Goal: Task Accomplishment & Management: Use online tool/utility

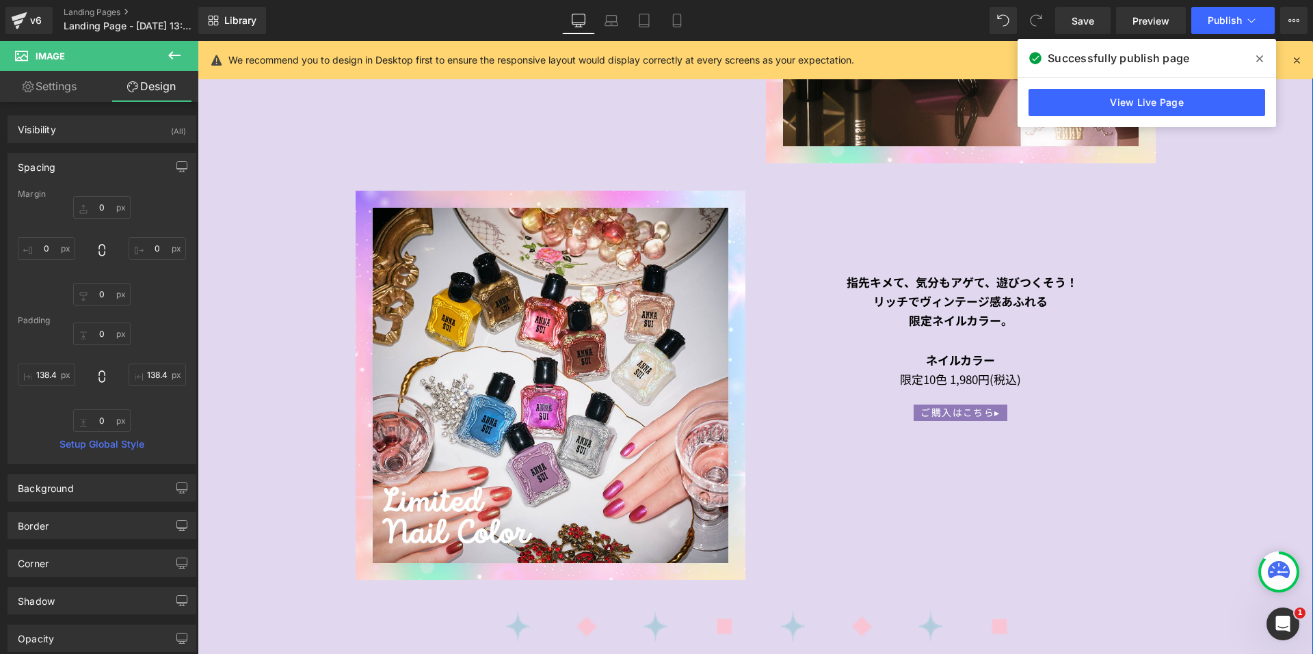
scroll to position [2893, 0]
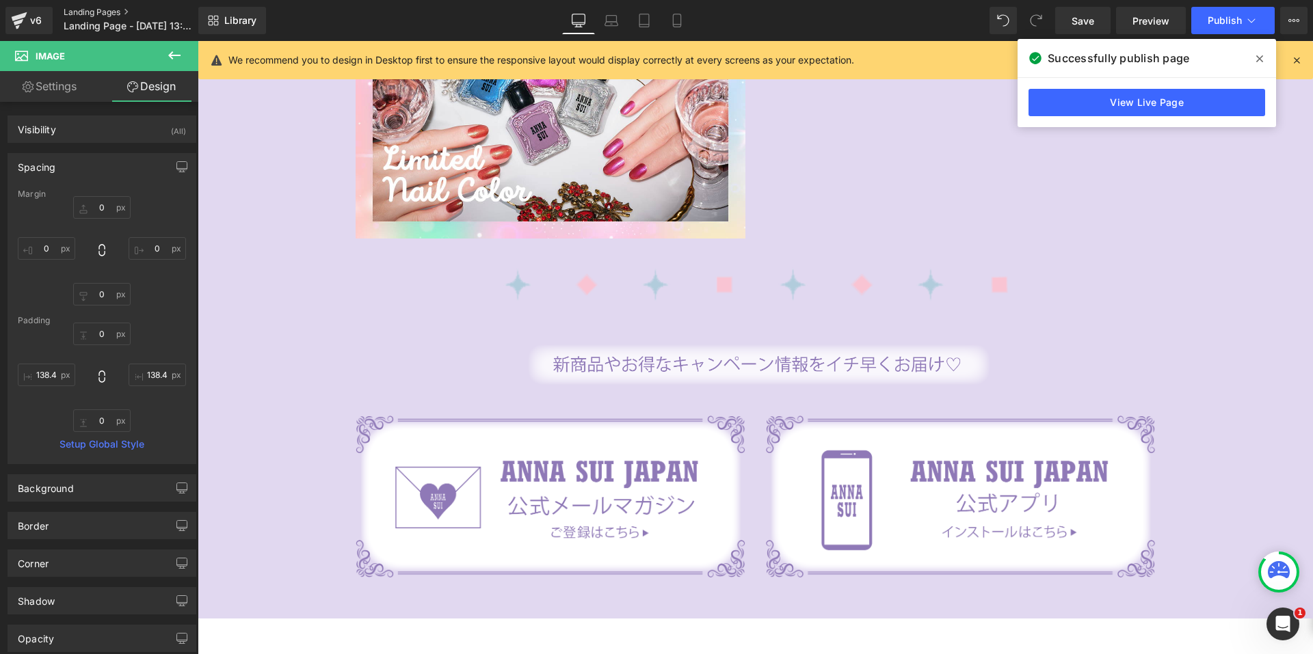
click at [108, 8] on link "Landing Pages" at bounding box center [142, 12] width 157 height 11
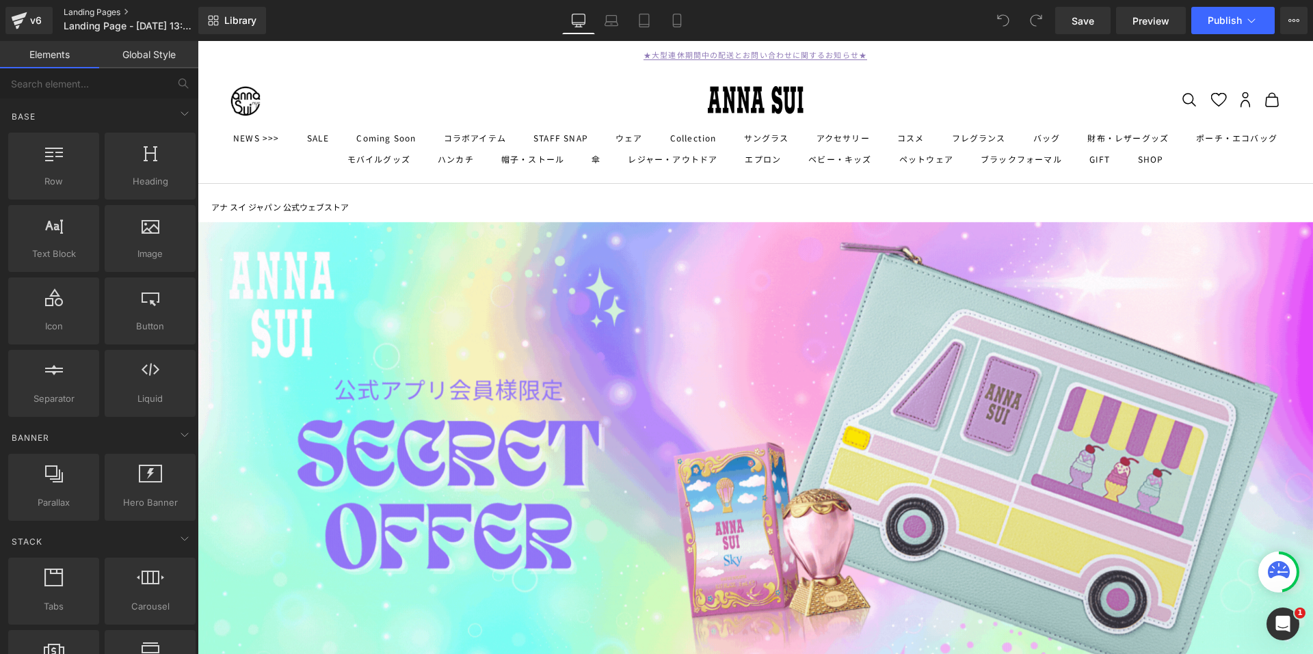
click at [97, 9] on link "Landing Pages" at bounding box center [142, 12] width 157 height 11
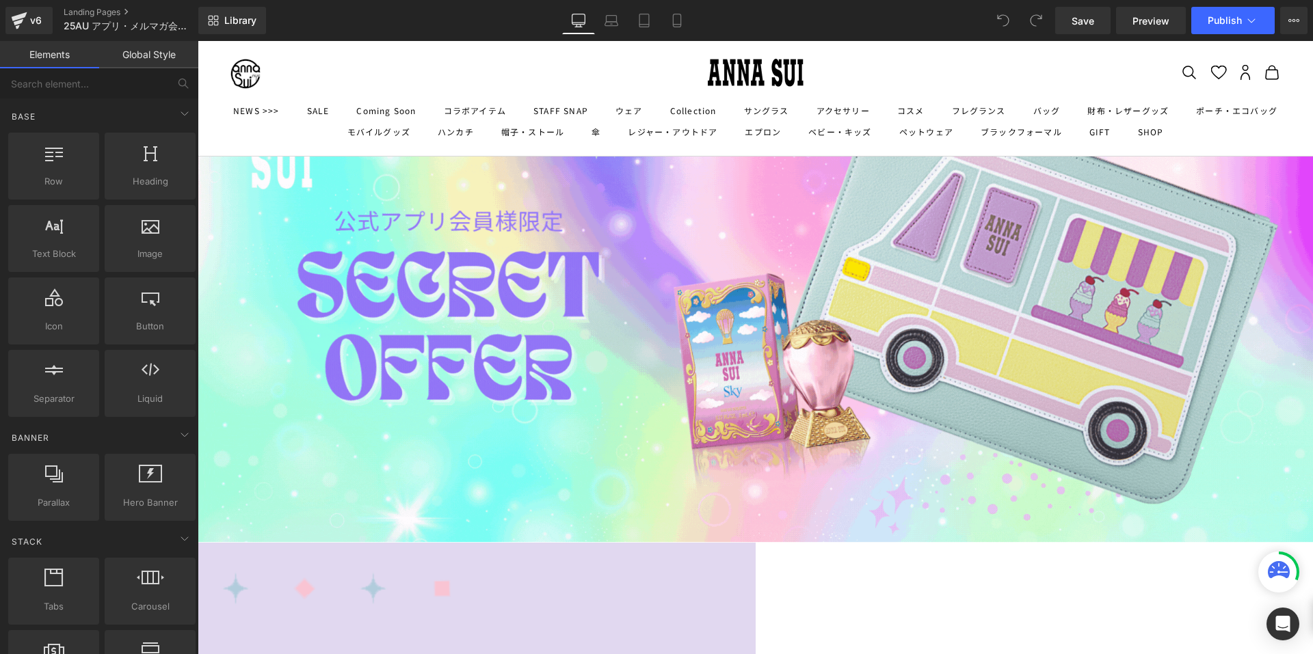
scroll to position [205, 0]
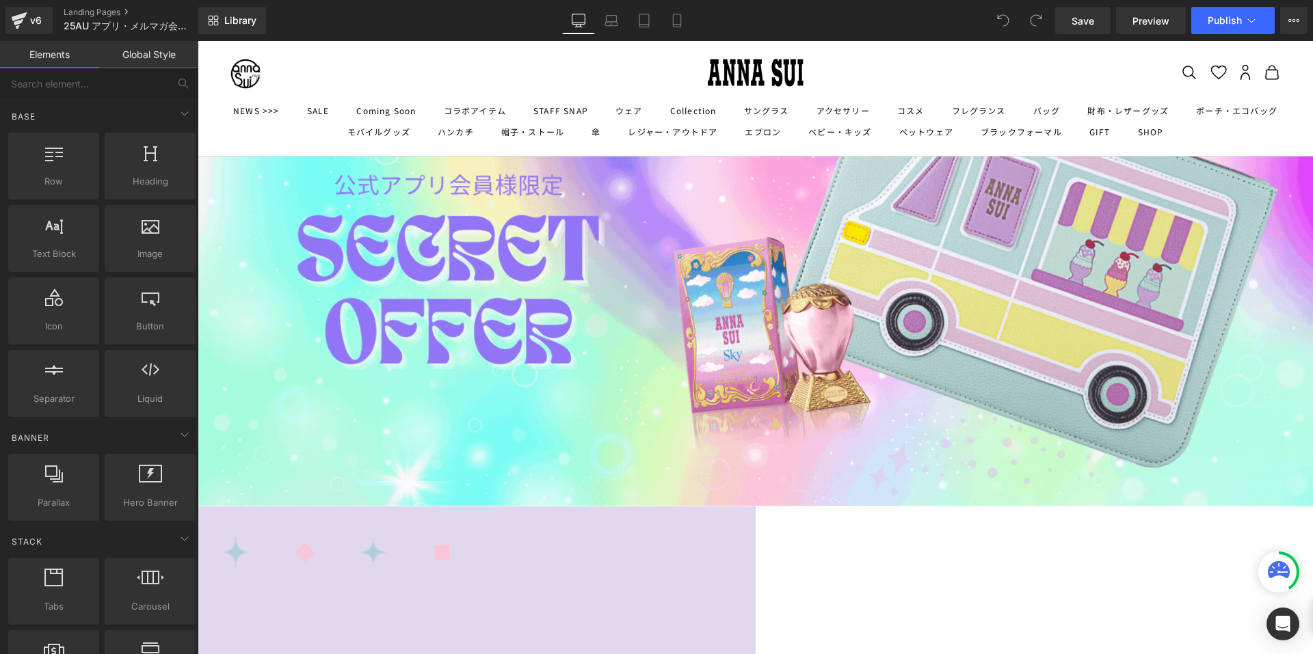
click at [591, 282] on img at bounding box center [755, 261] width 1115 height 489
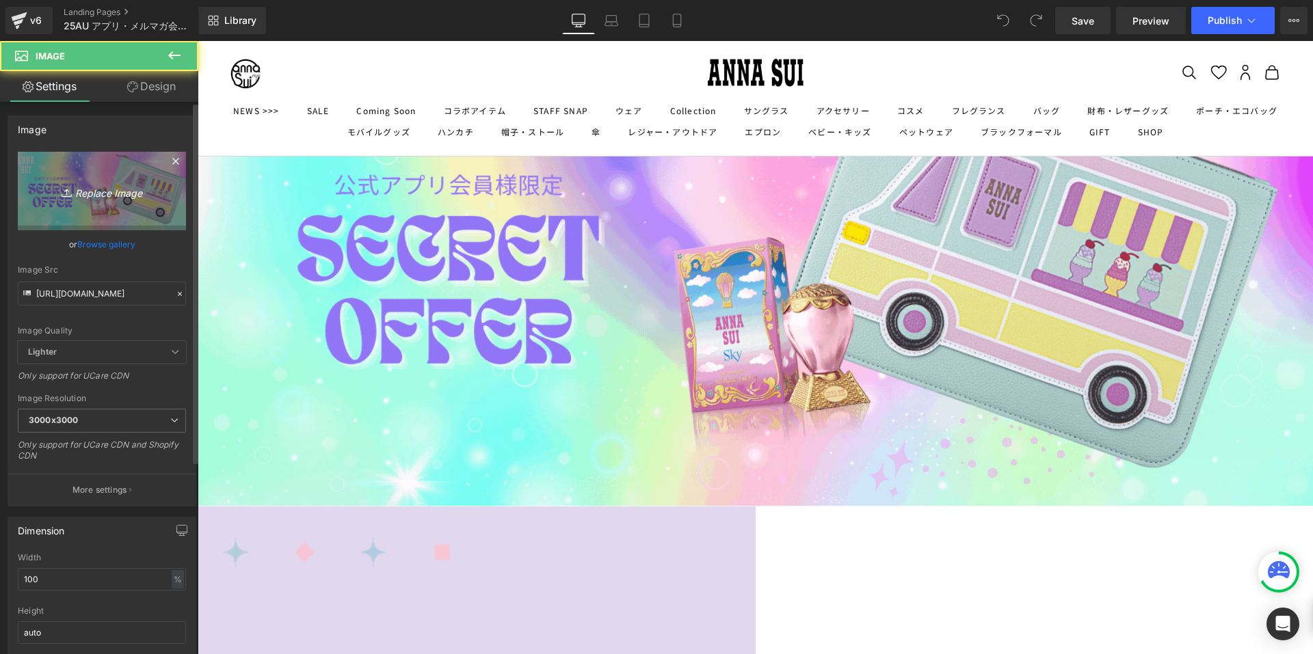
click at [77, 192] on icon "Replace Image" at bounding box center [101, 191] width 109 height 17
type input "C:\fakepath\PRESENT2.gif"
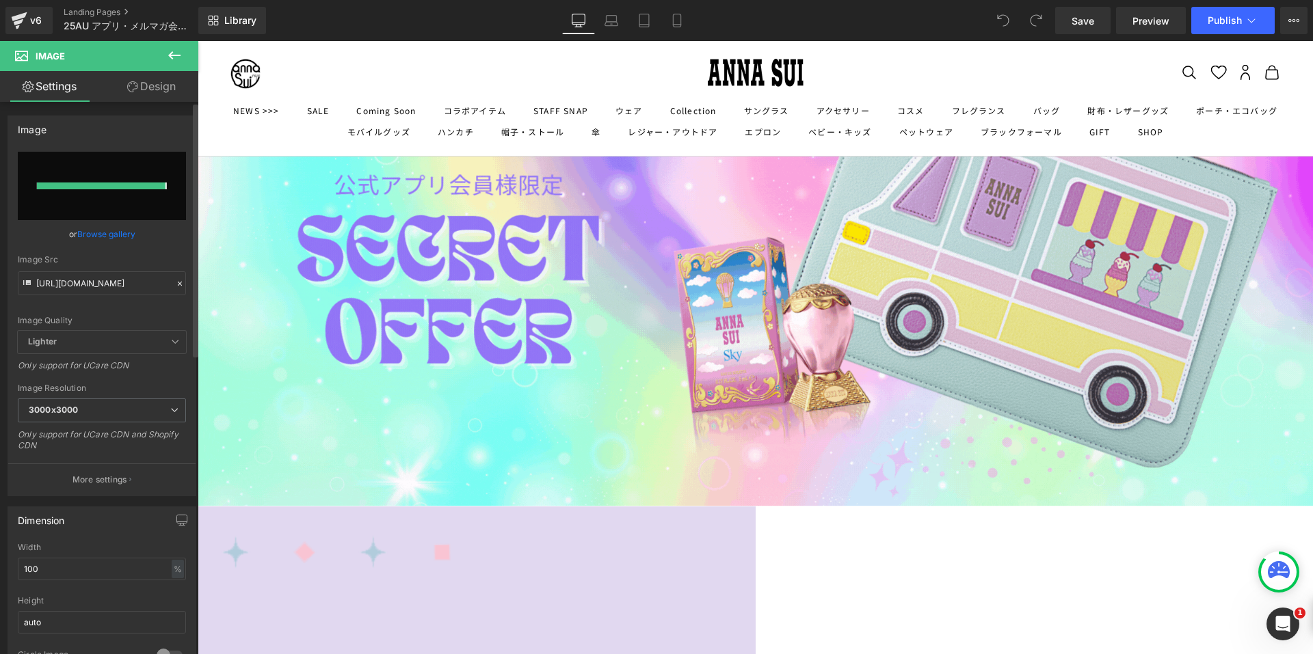
type input "https://ucarecdn.com/cfc43f88-14f7-47df-9a00-439f15be4258/PRESENT2.gif"
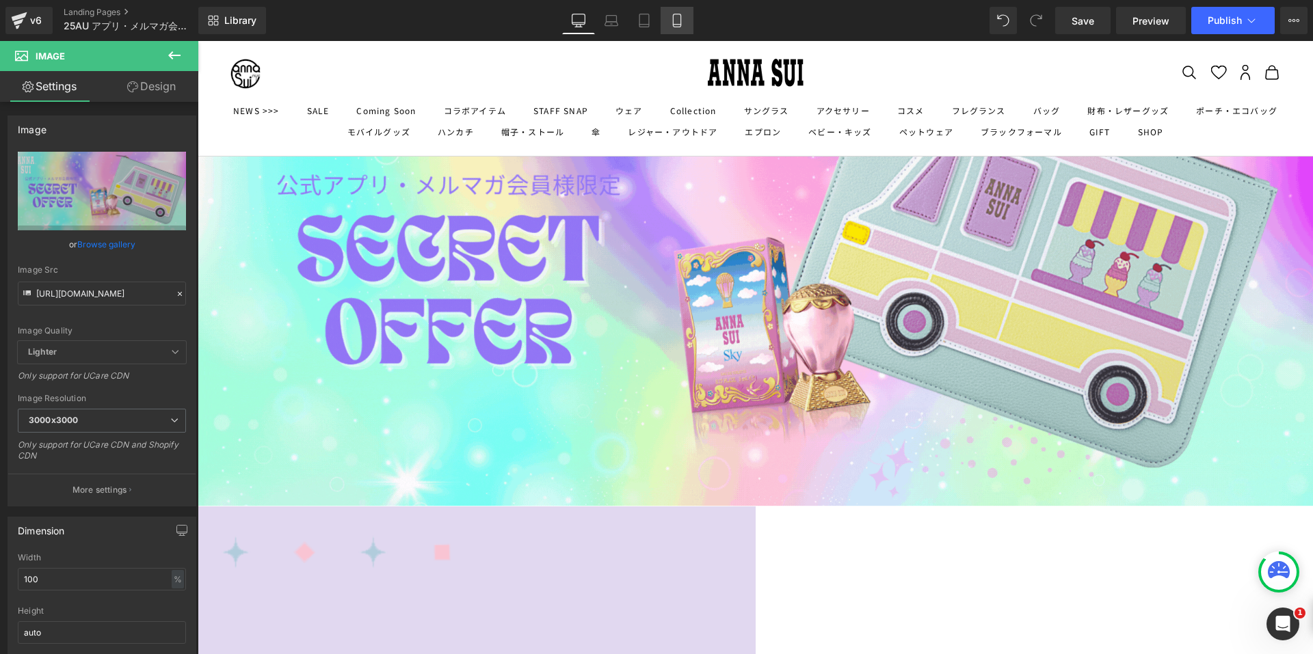
click at [674, 14] on icon at bounding box center [677, 21] width 14 height 14
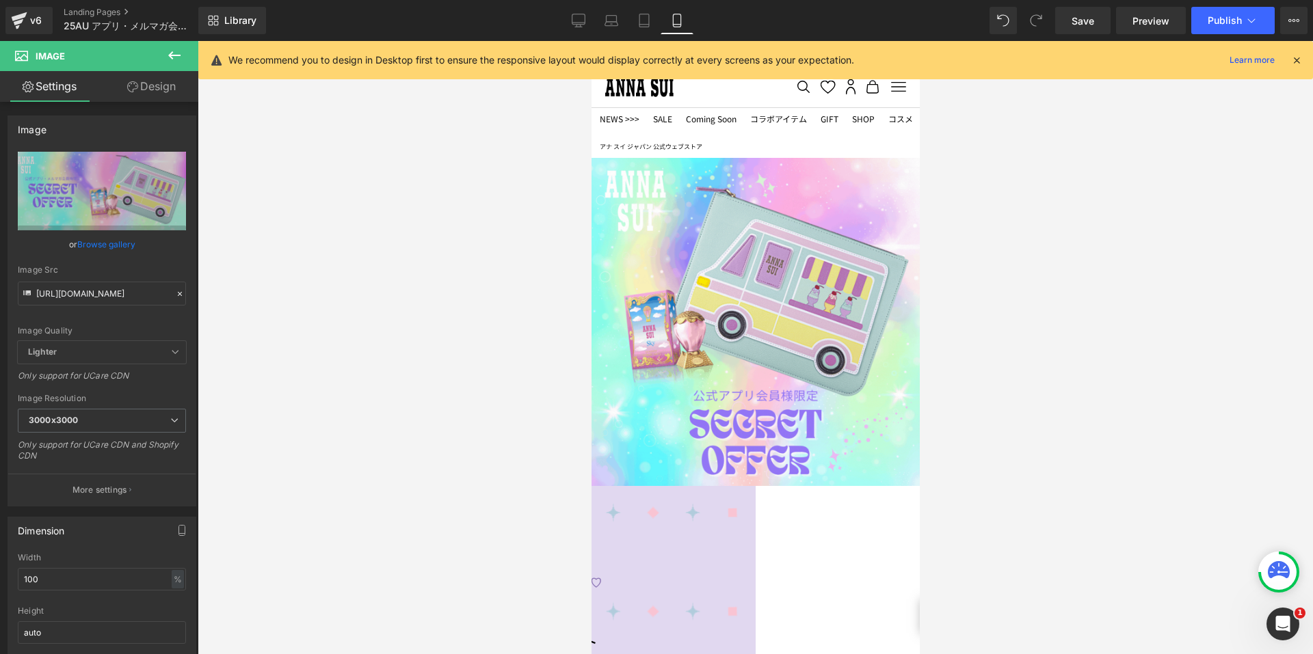
click at [680, 237] on img at bounding box center [755, 322] width 328 height 328
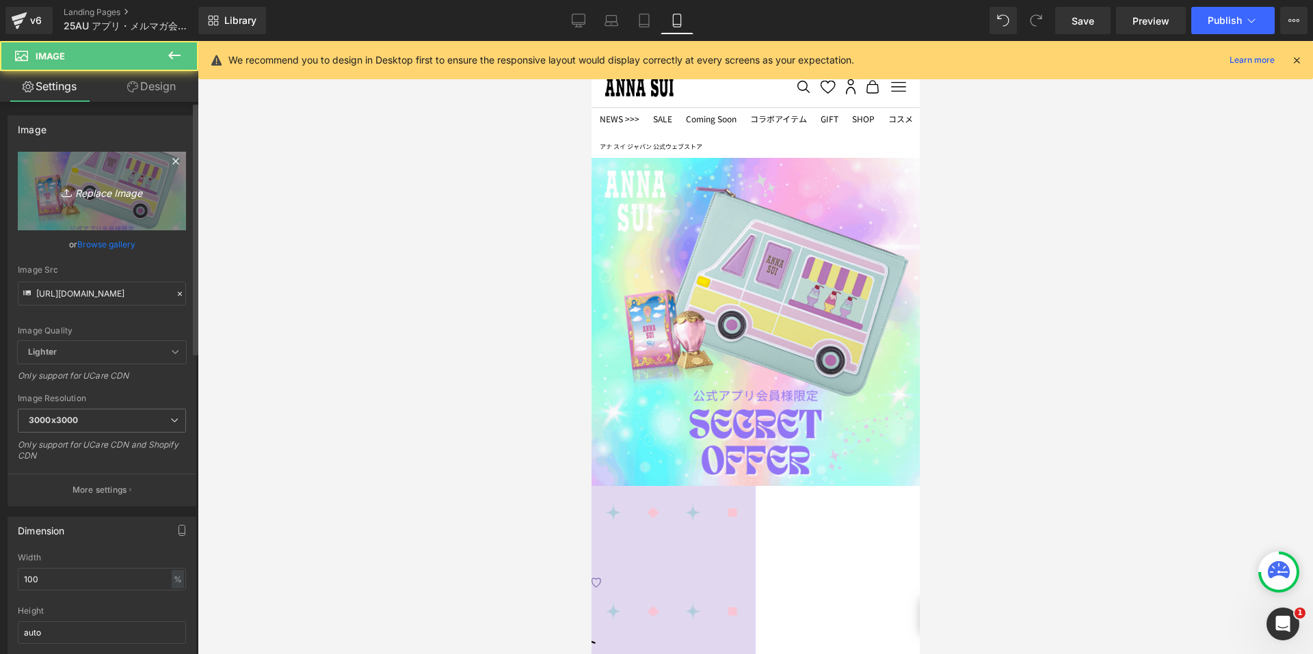
click at [128, 196] on icon "Replace Image" at bounding box center [101, 191] width 109 height 17
type input "C:\fakepath\PRESENT2_sp.gif"
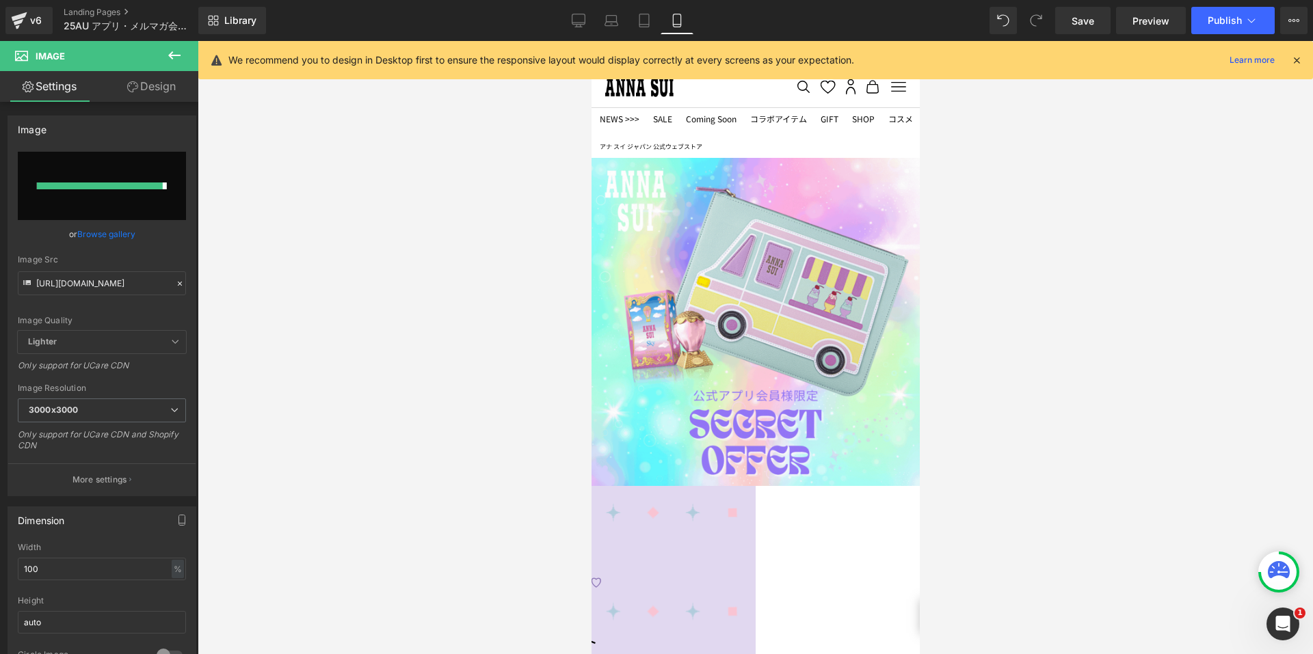
type input "https://ucarecdn.com/d52edb8b-4837-430a-bcbb-457e1221712c/PRESENT2_sp.gif"
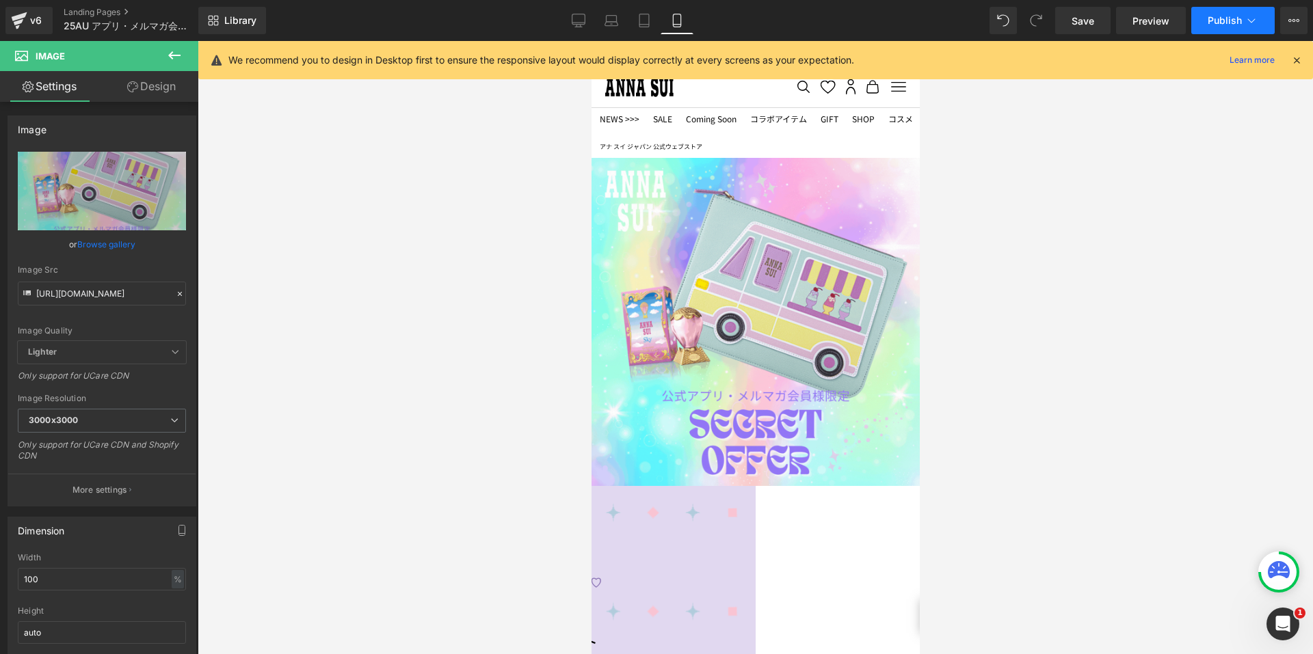
click at [1222, 21] on span "Publish" at bounding box center [1224, 20] width 34 height 11
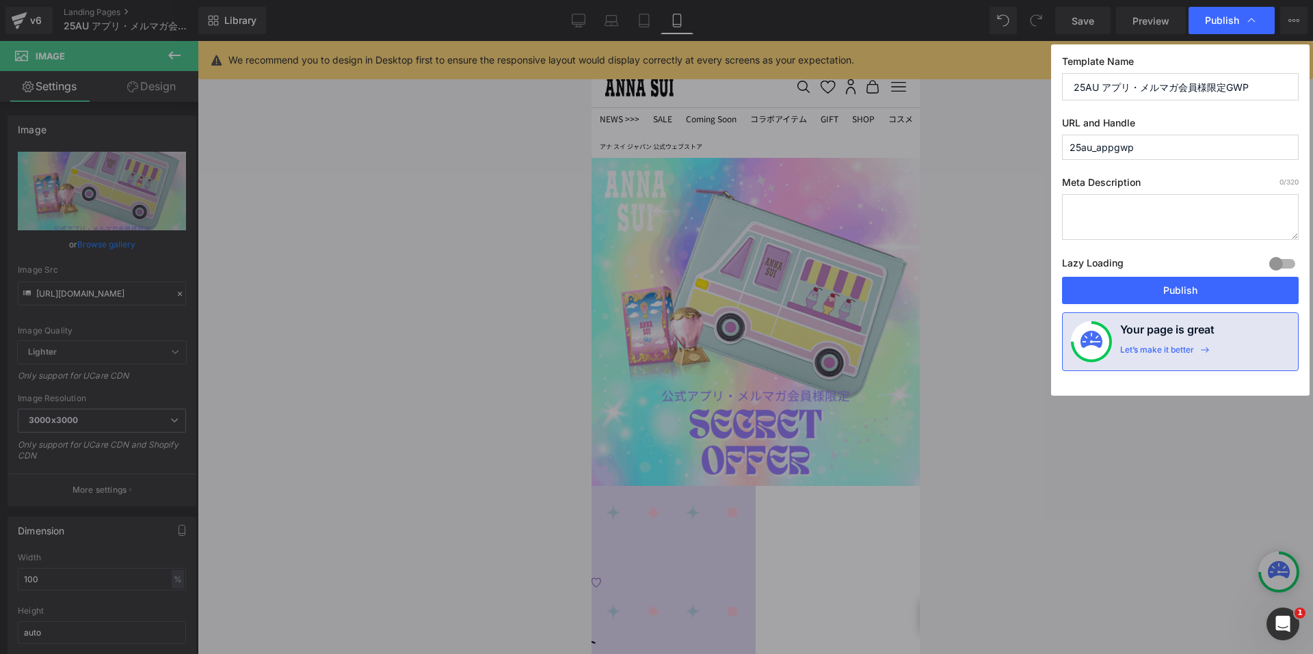
click at [1151, 287] on button "Publish" at bounding box center [1180, 290] width 237 height 27
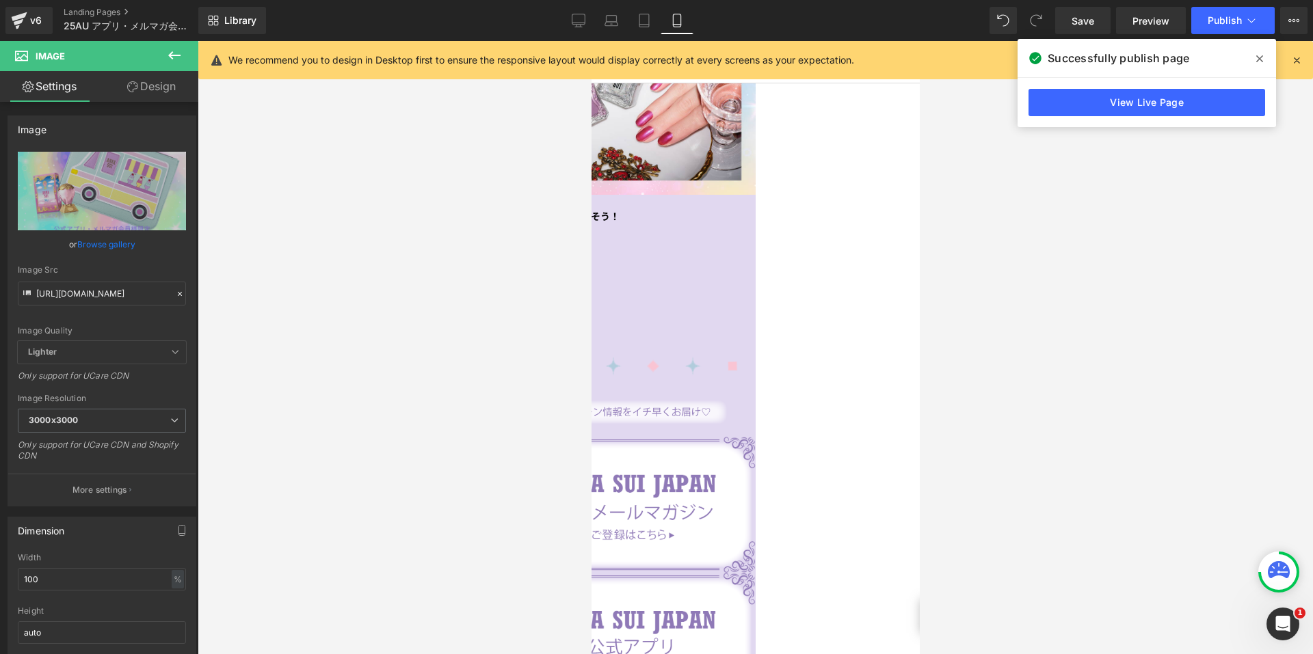
scroll to position [2529, 0]
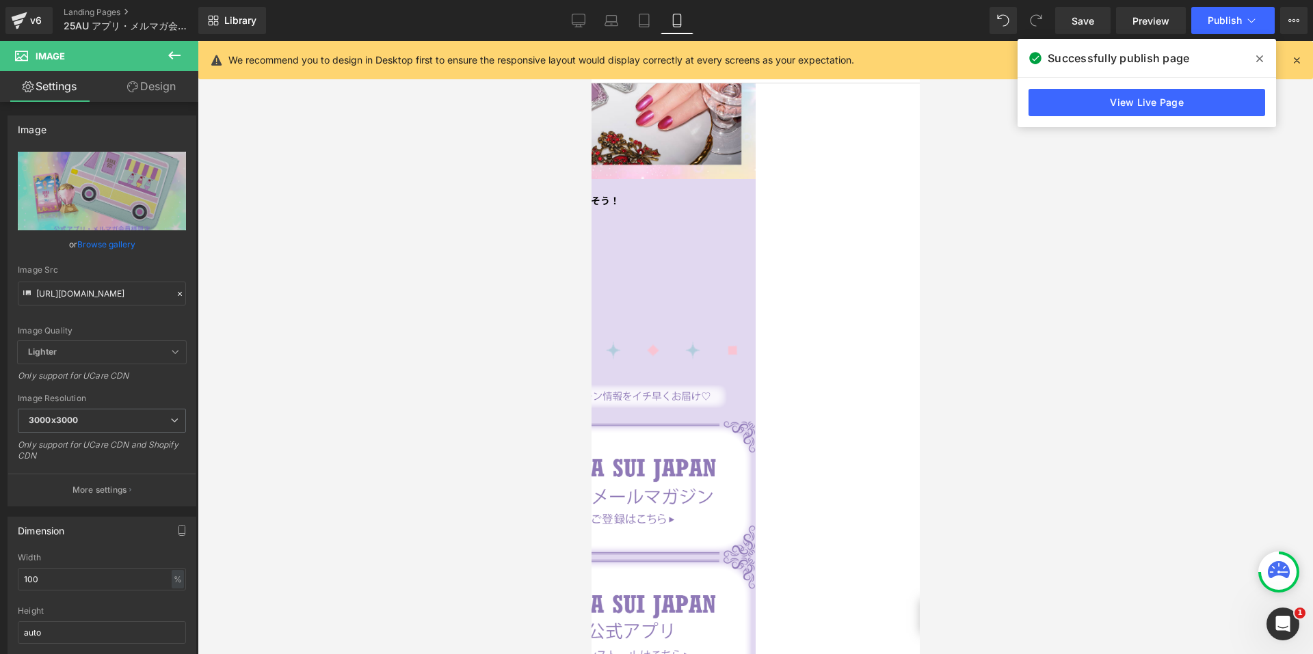
click at [591, 41] on span "Image" at bounding box center [591, 41] width 0 height 0
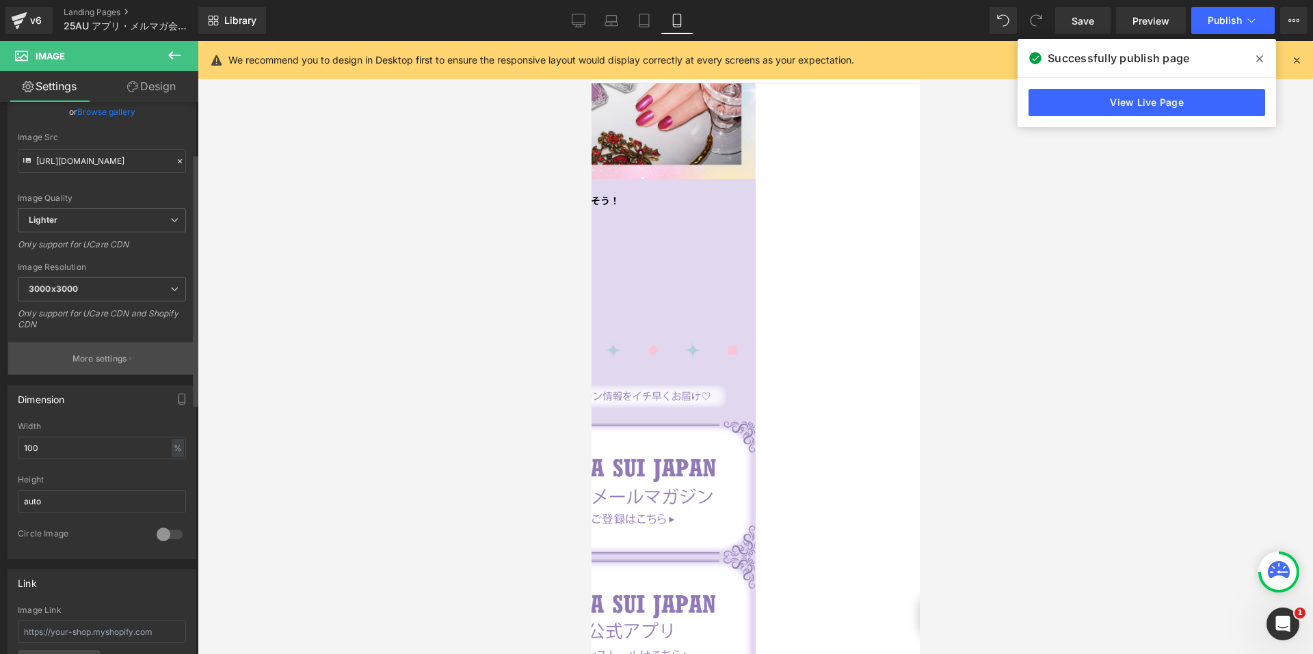
scroll to position [205, 0]
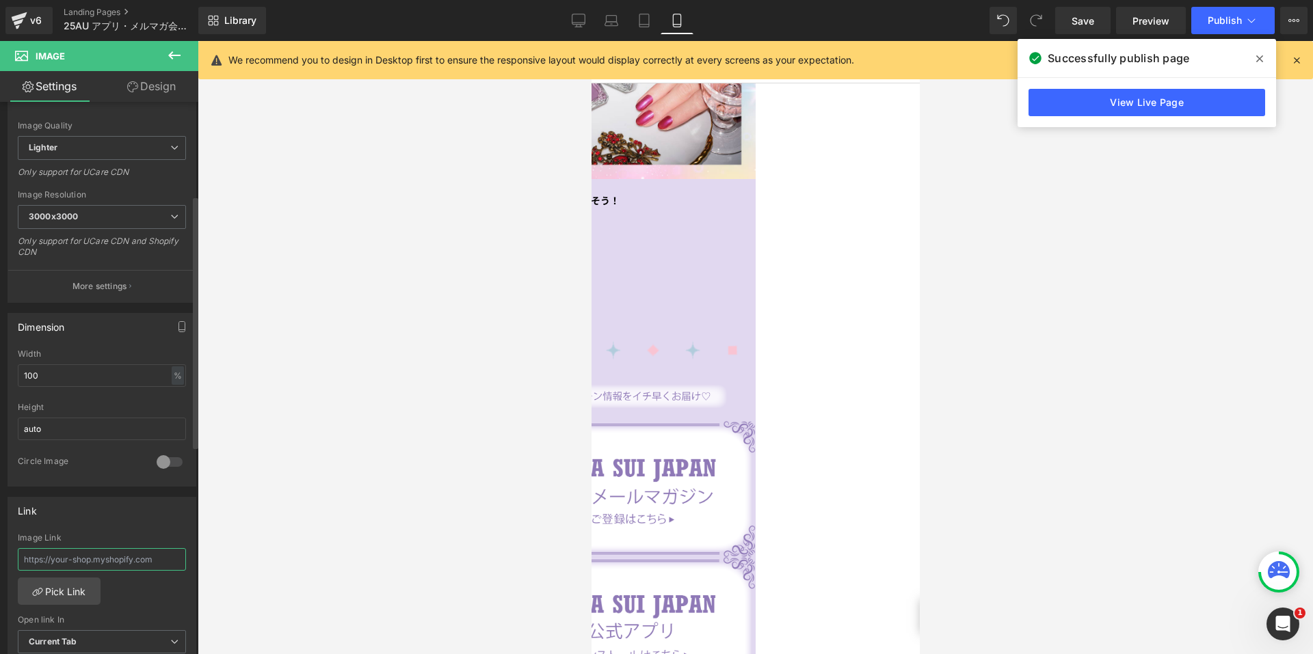
click at [43, 563] on input "text" at bounding box center [102, 559] width 168 height 23
paste input "https://annasui.co.jp/pages/asj-email-magazine"
type input "https://annasui.co.jp/pages/asj-email-magazine"
click at [96, 528] on div "Link https://annasui.co.jp/pages/asj-email-magazine Image Link https://annasui.…" at bounding box center [102, 585] width 189 height 177
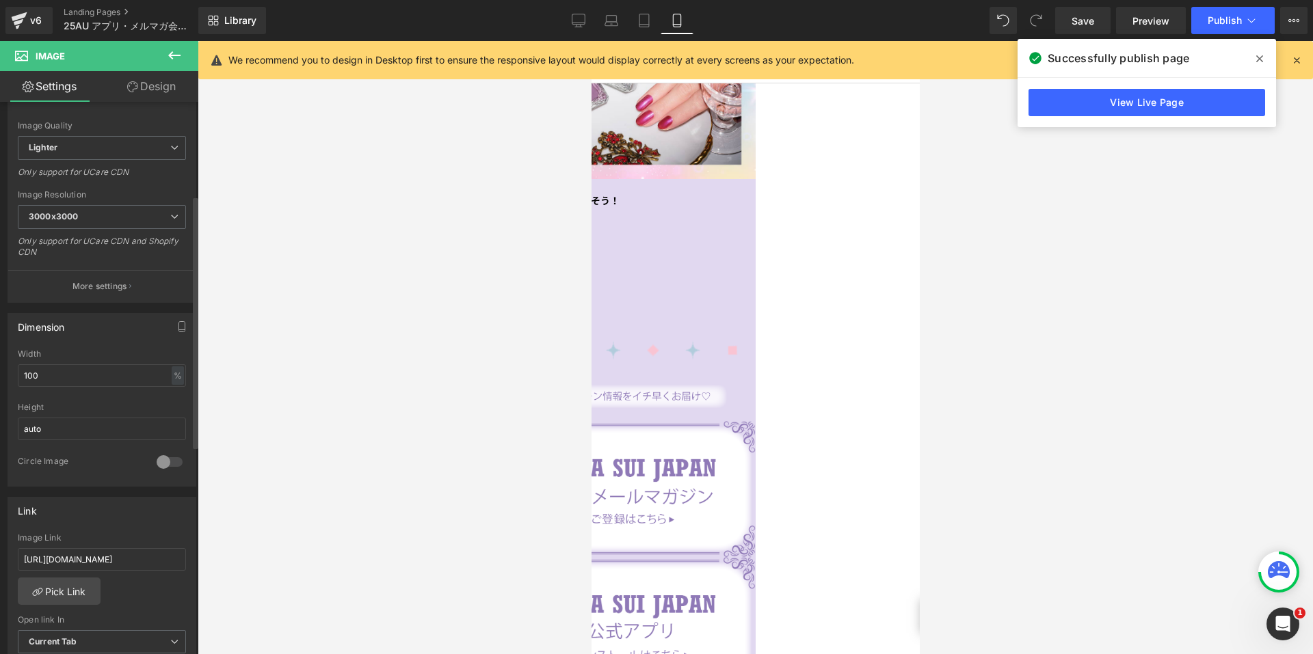
scroll to position [0, 0]
click at [591, 41] on span at bounding box center [591, 41] width 0 height 0
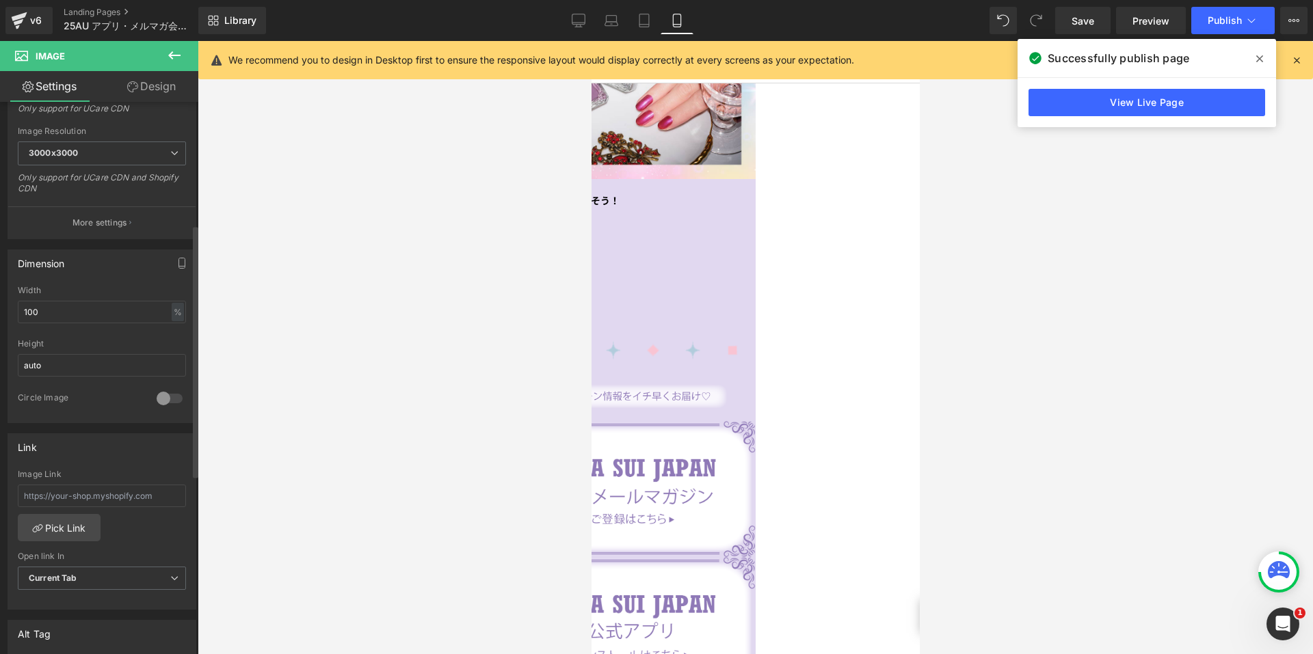
scroll to position [273, 0]
click at [32, 491] on input "text" at bounding box center [102, 491] width 168 height 23
paste input "https://annasui.page.link/download"
type input "https://annasui.page.link/download"
click at [105, 462] on div "Link https://annasui.page.link/download Image Link https://annasui.page.link/do…" at bounding box center [102, 517] width 189 height 177
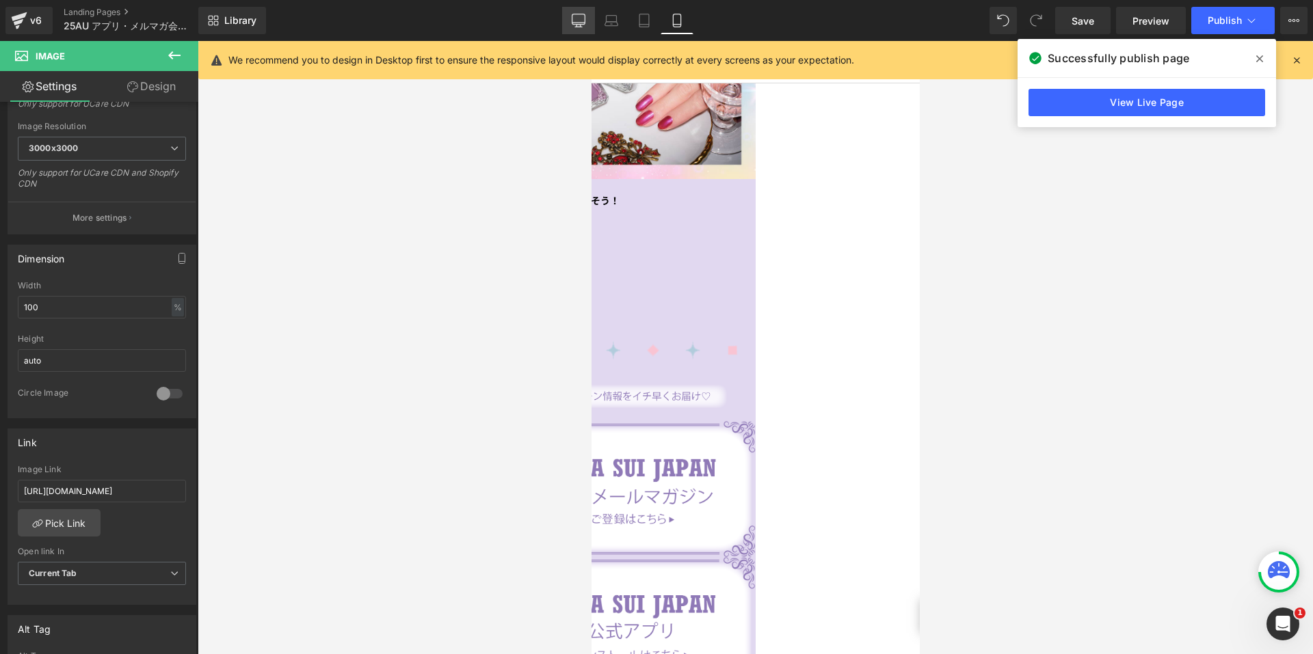
click at [582, 24] on icon at bounding box center [578, 19] width 13 height 10
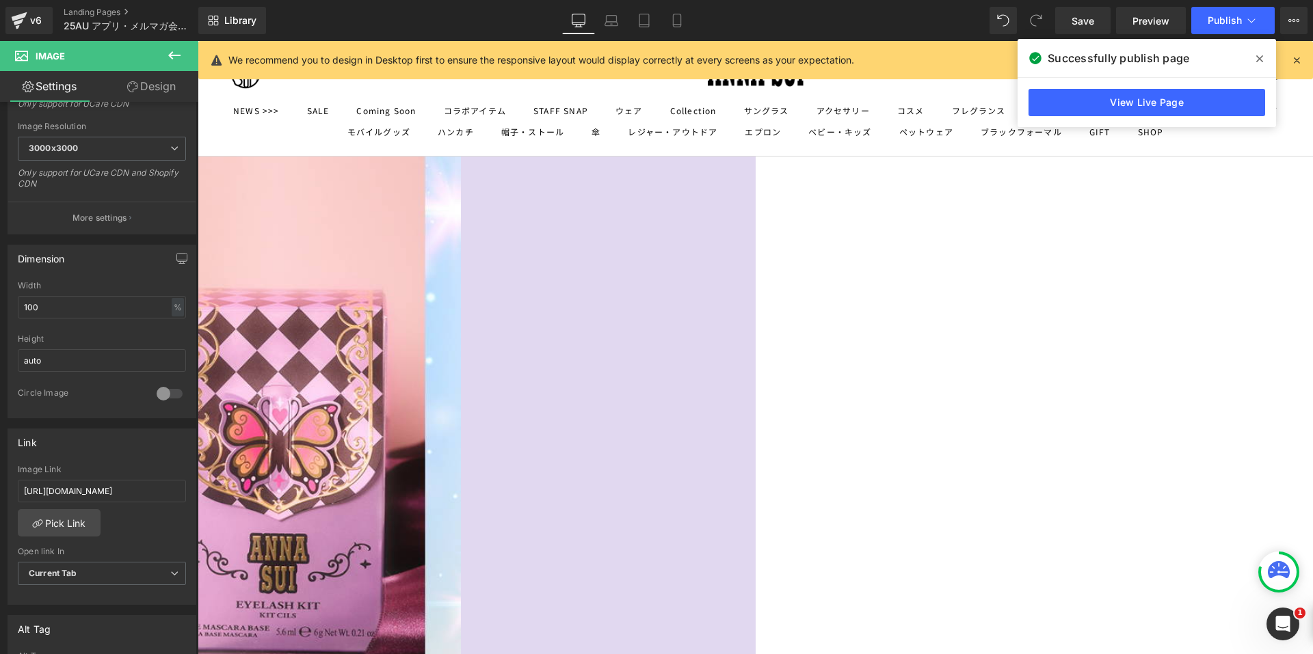
scroll to position [3266, 0]
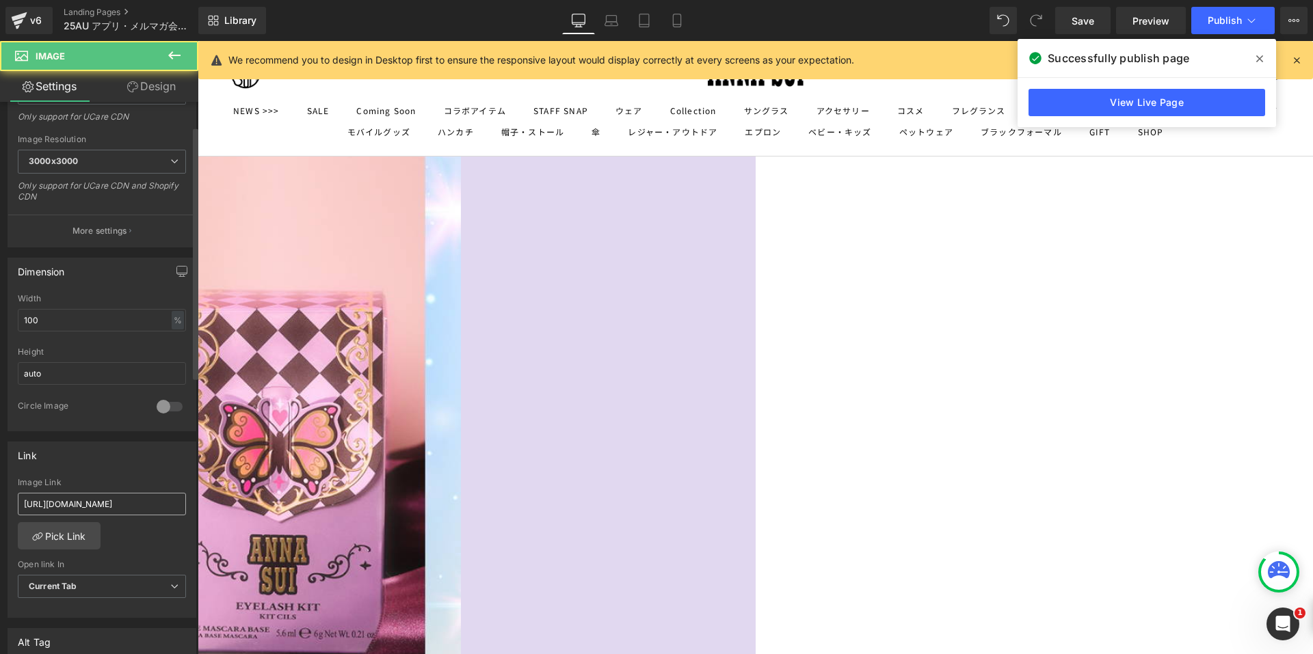
scroll to position [342, 0]
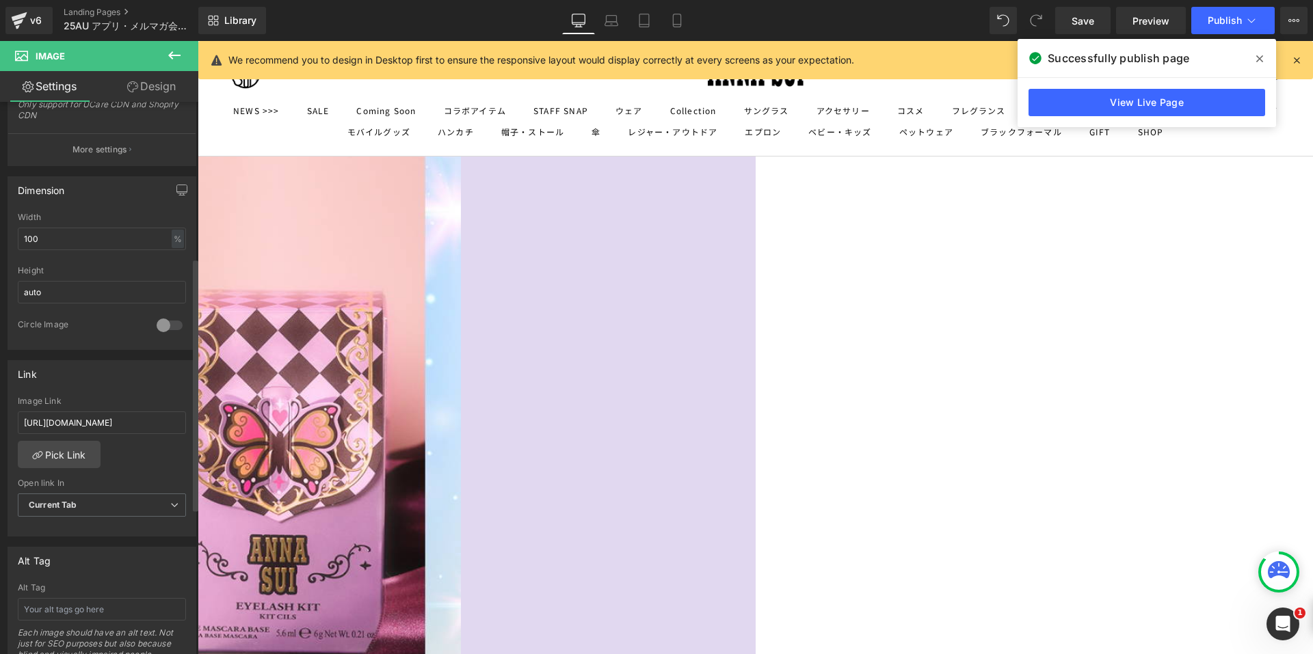
click at [110, 382] on div "Link" at bounding box center [101, 374] width 187 height 26
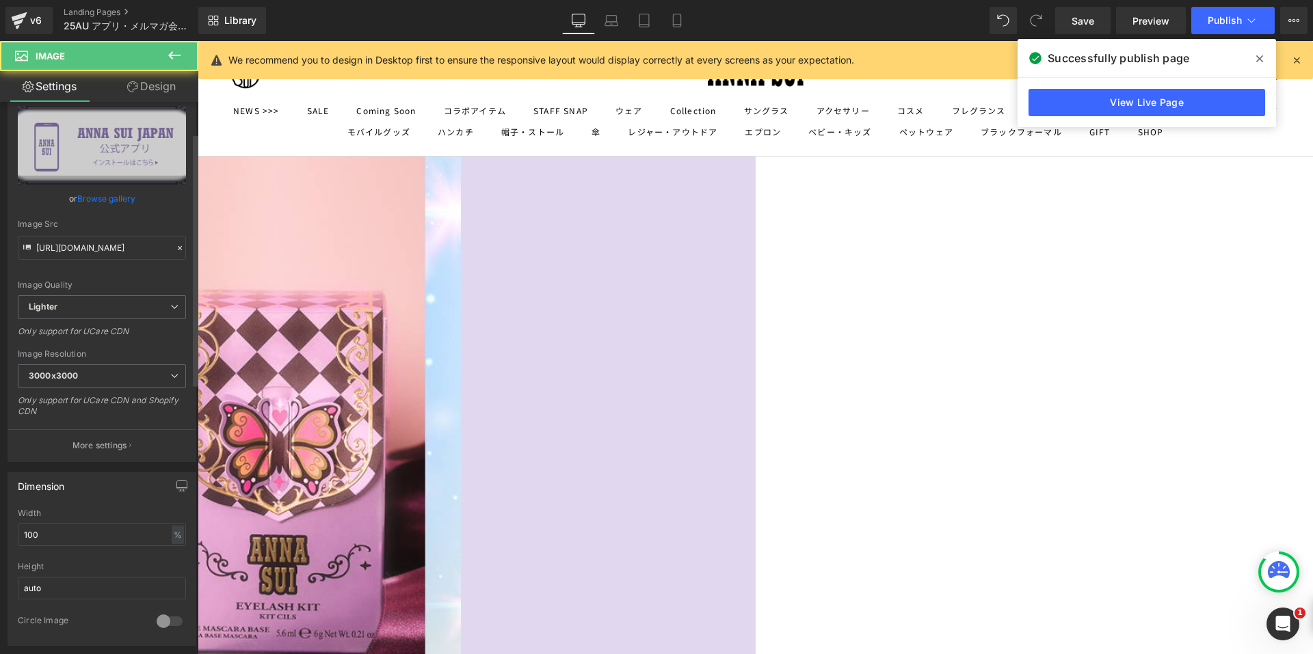
scroll to position [205, 0]
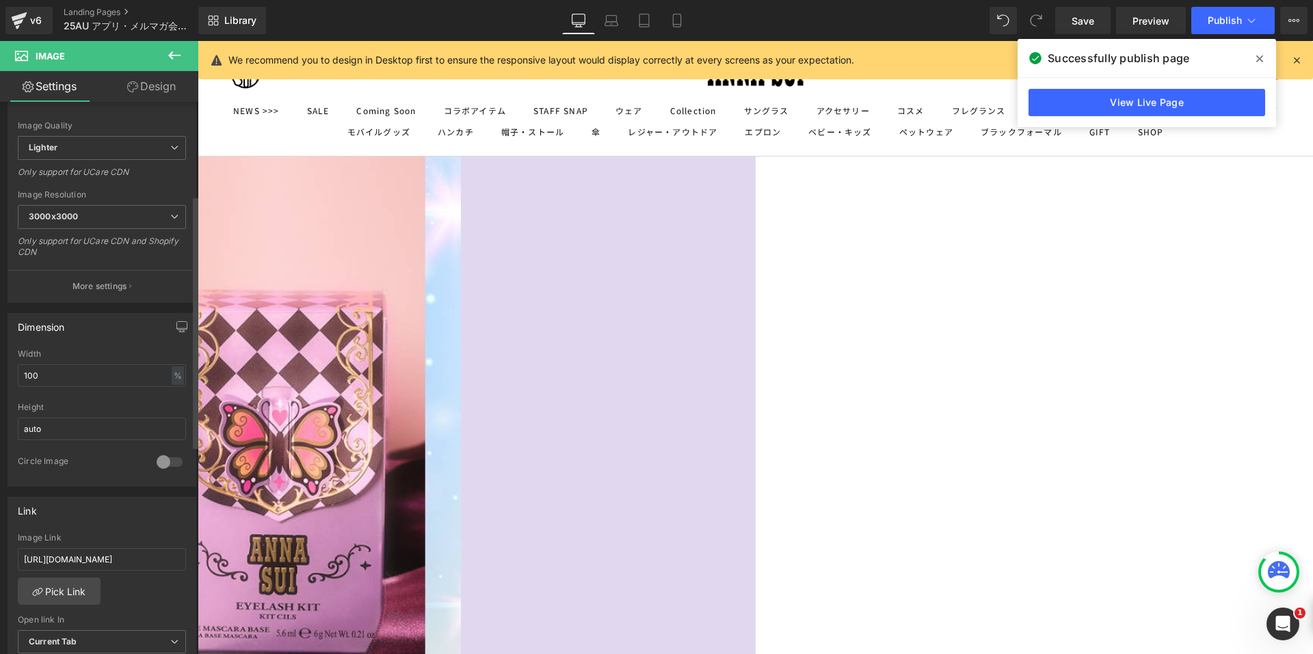
click at [91, 498] on div "Link" at bounding box center [101, 511] width 187 height 26
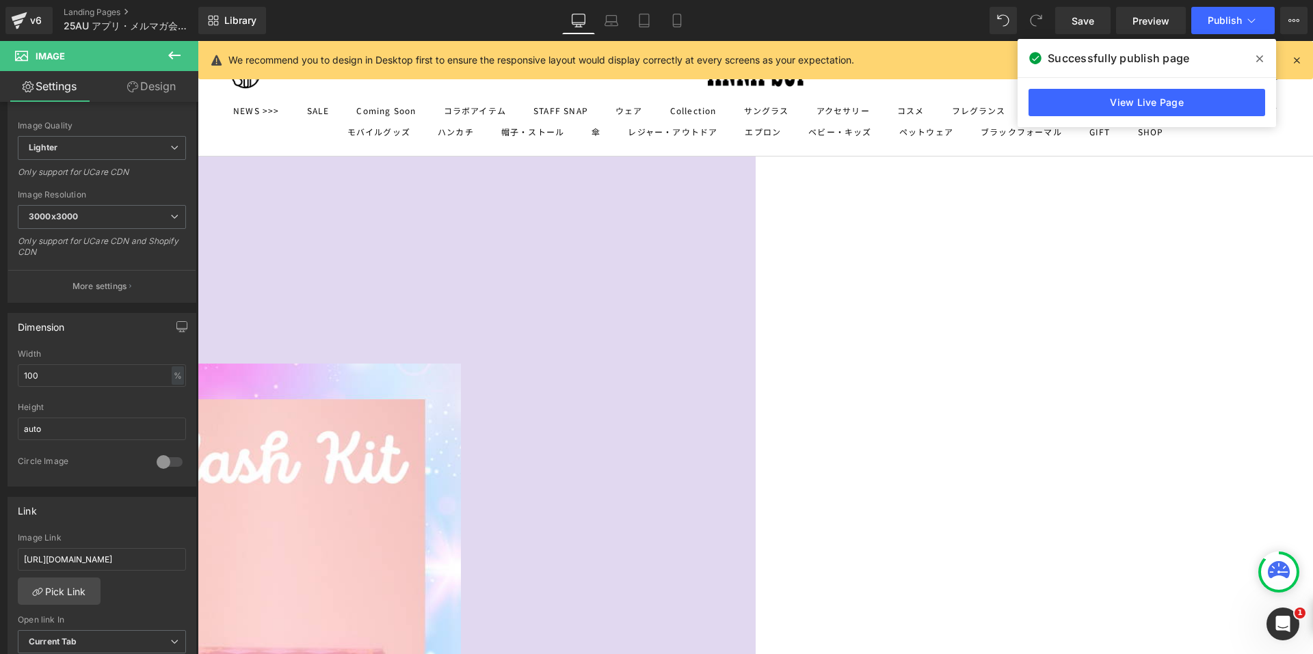
scroll to position [2924, 0]
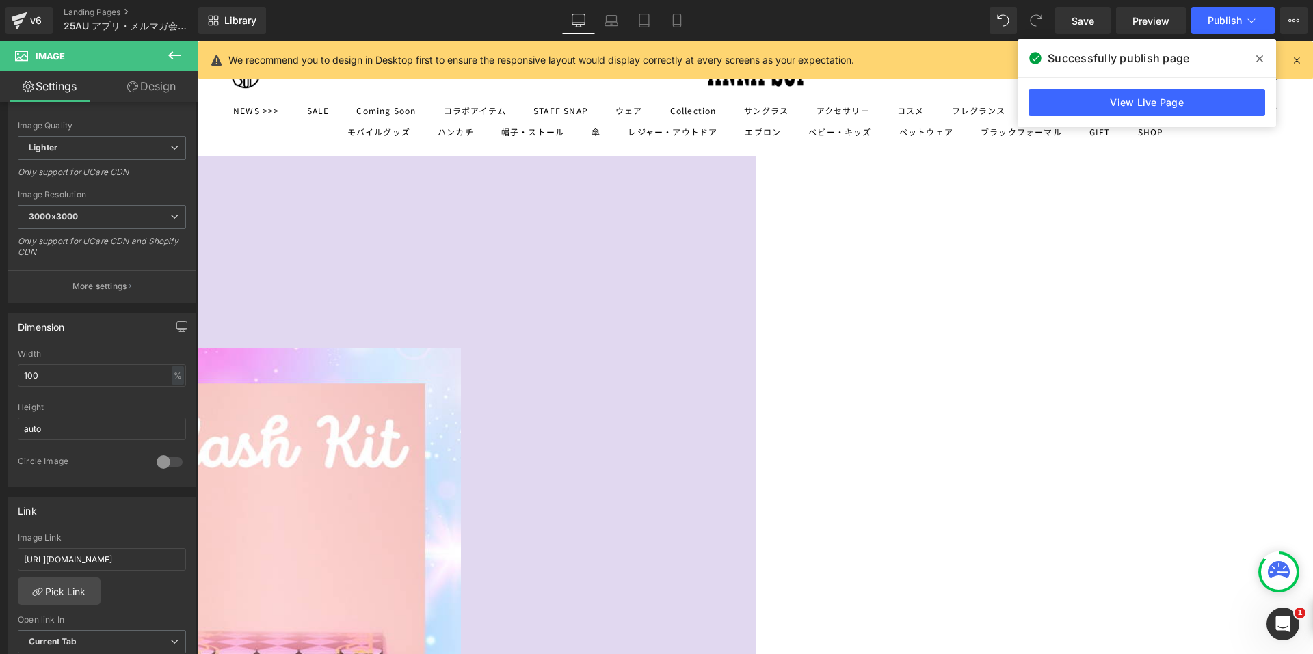
click at [163, 57] on button at bounding box center [174, 56] width 48 height 30
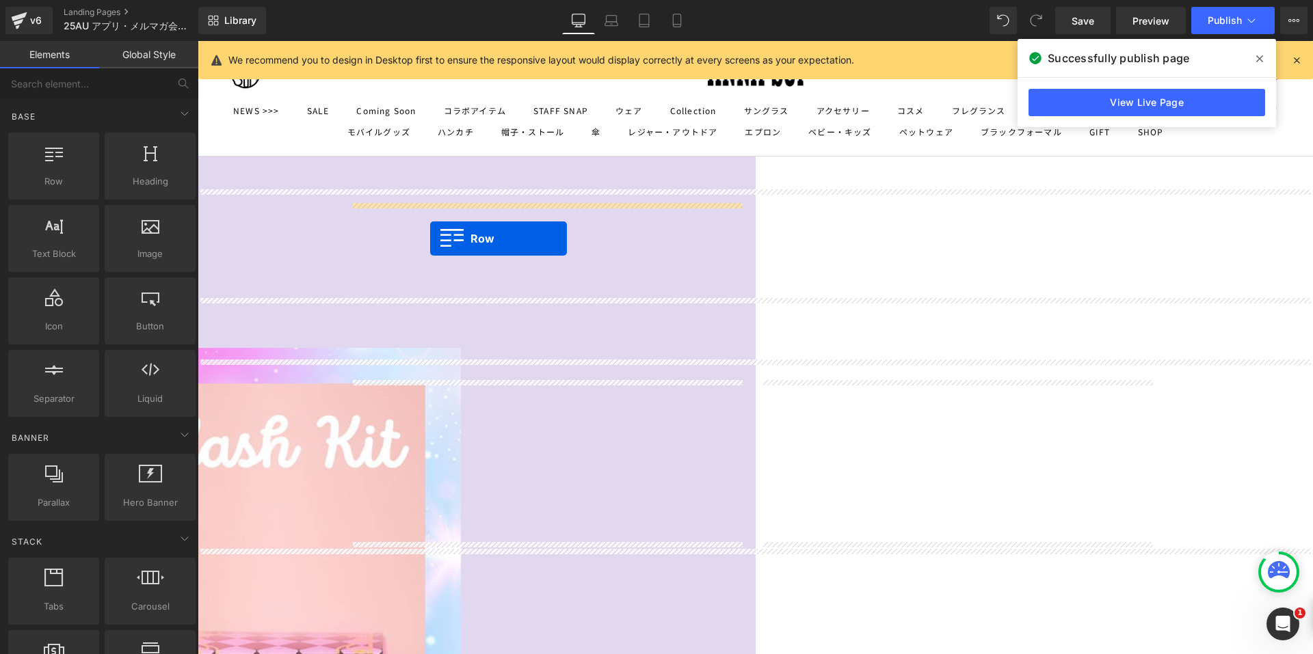
drag, startPoint x: 234, startPoint y: 217, endPoint x: 430, endPoint y: 239, distance: 197.3
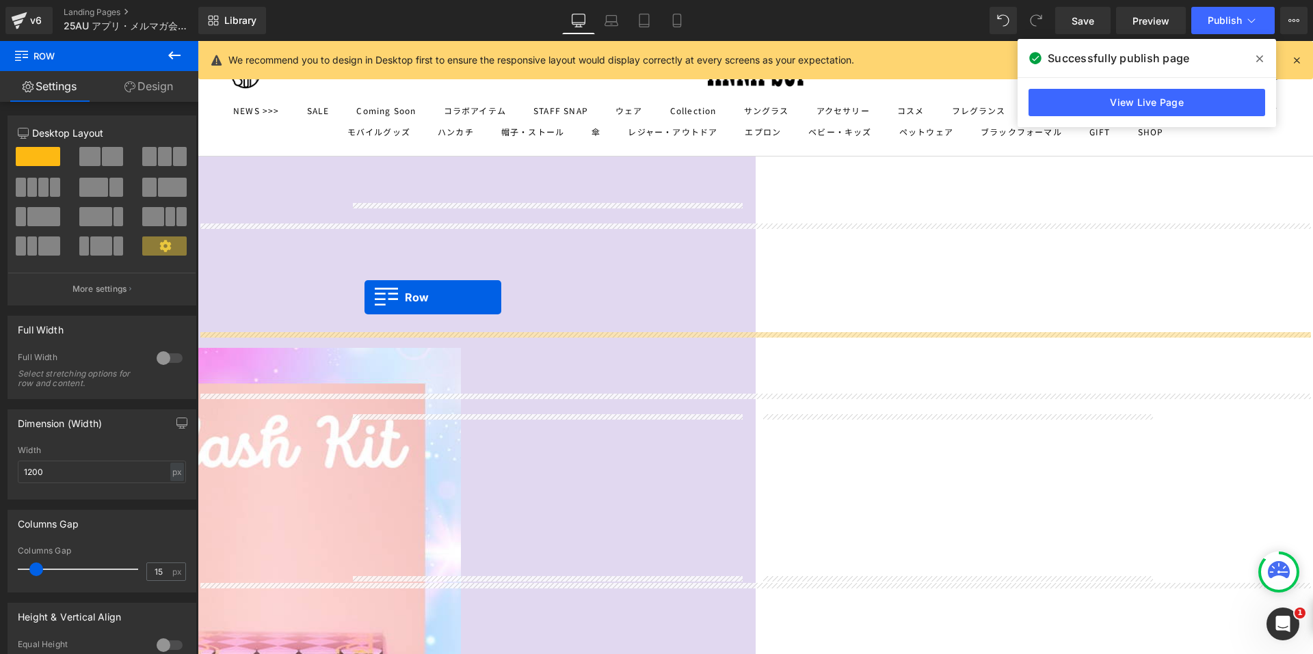
drag, startPoint x: 358, startPoint y: 213, endPoint x: 364, endPoint y: 297, distance: 85.0
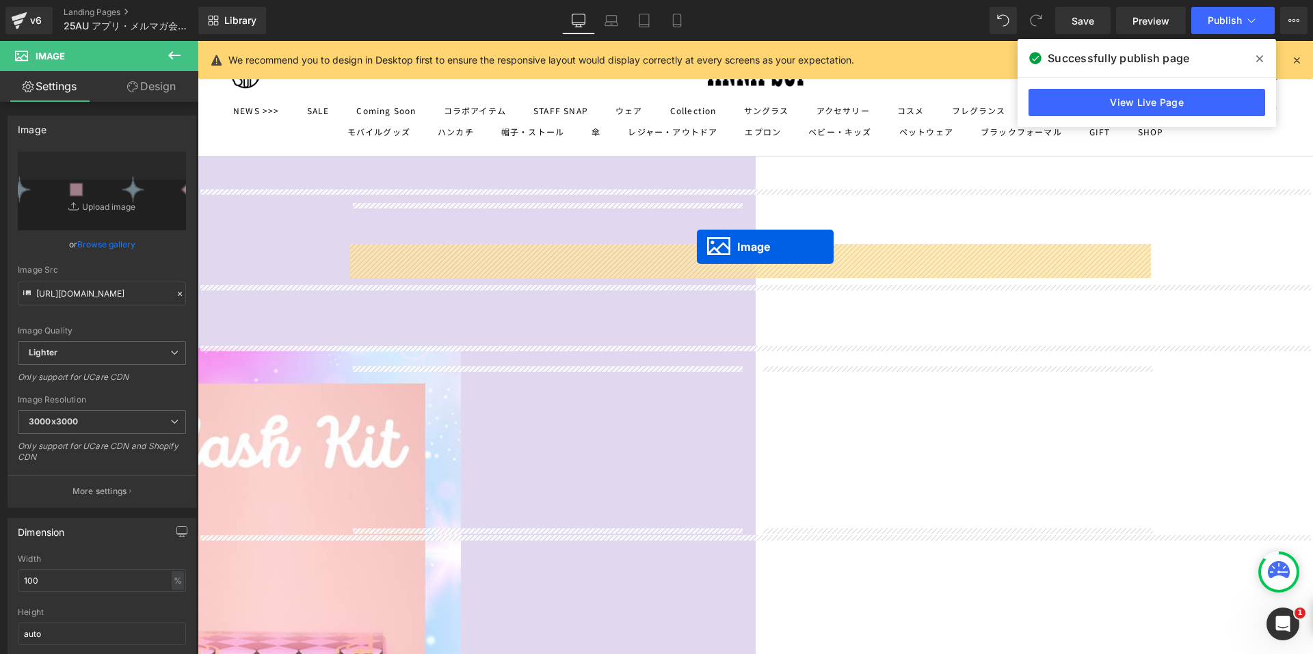
drag, startPoint x: 729, startPoint y: 243, endPoint x: 697, endPoint y: 247, distance: 32.3
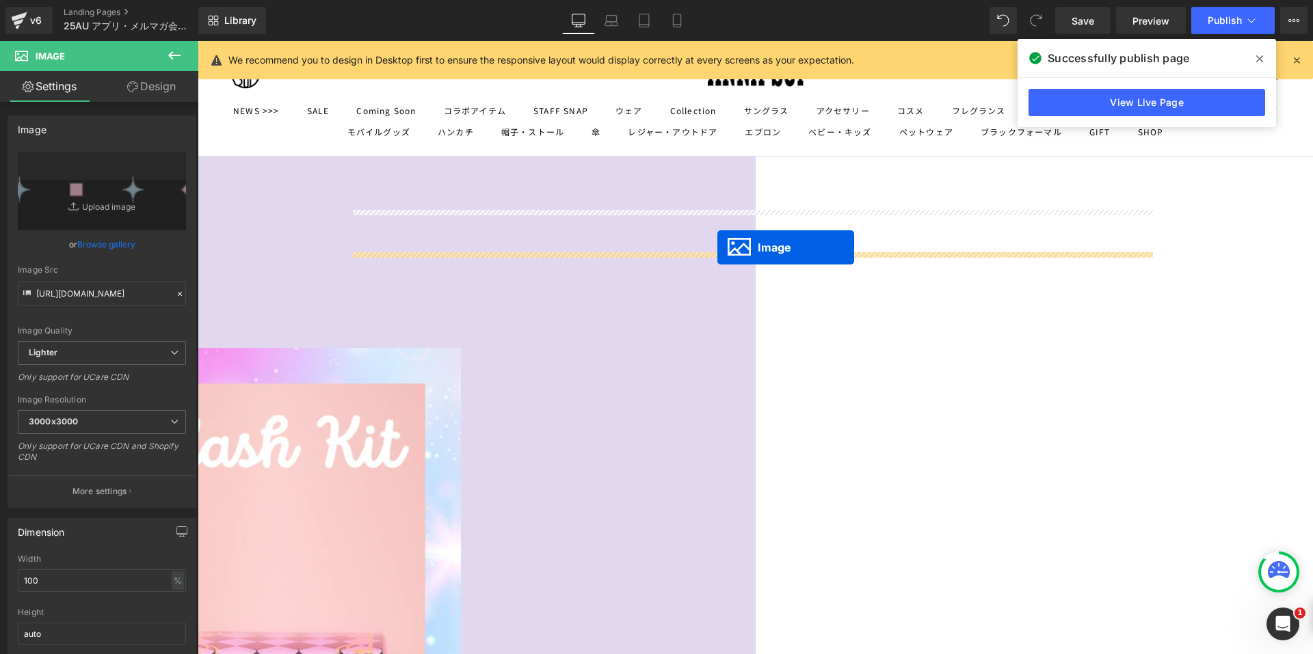
drag, startPoint x: 724, startPoint y: 288, endPoint x: 717, endPoint y: 247, distance: 41.6
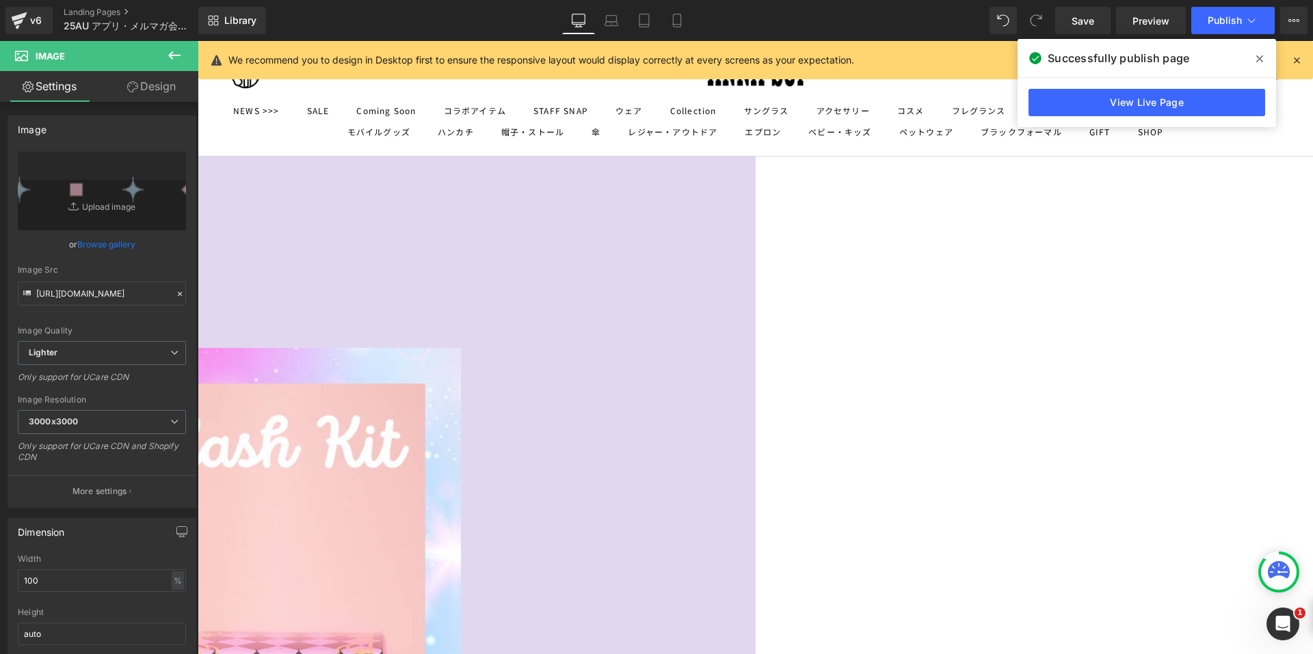
click at [149, 85] on link "Design" at bounding box center [151, 86] width 99 height 31
click at [0, 0] on div "Spacing" at bounding box center [0, 0] width 0 height 0
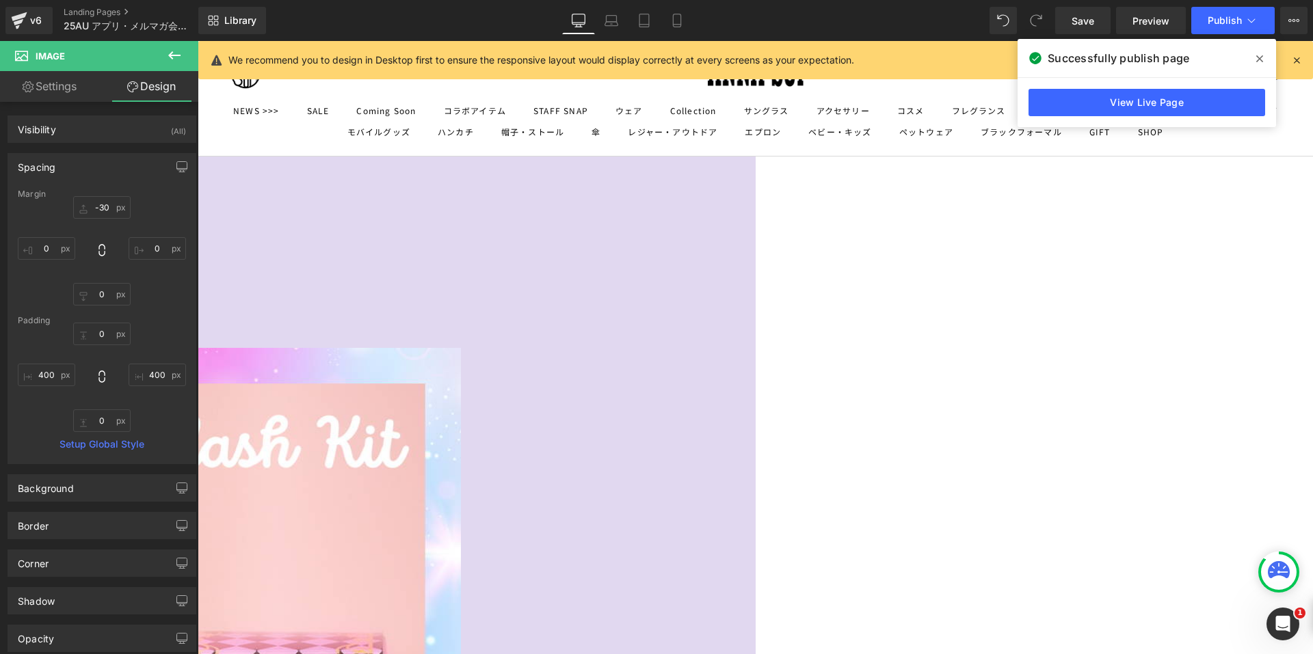
type input "-30"
type input "0"
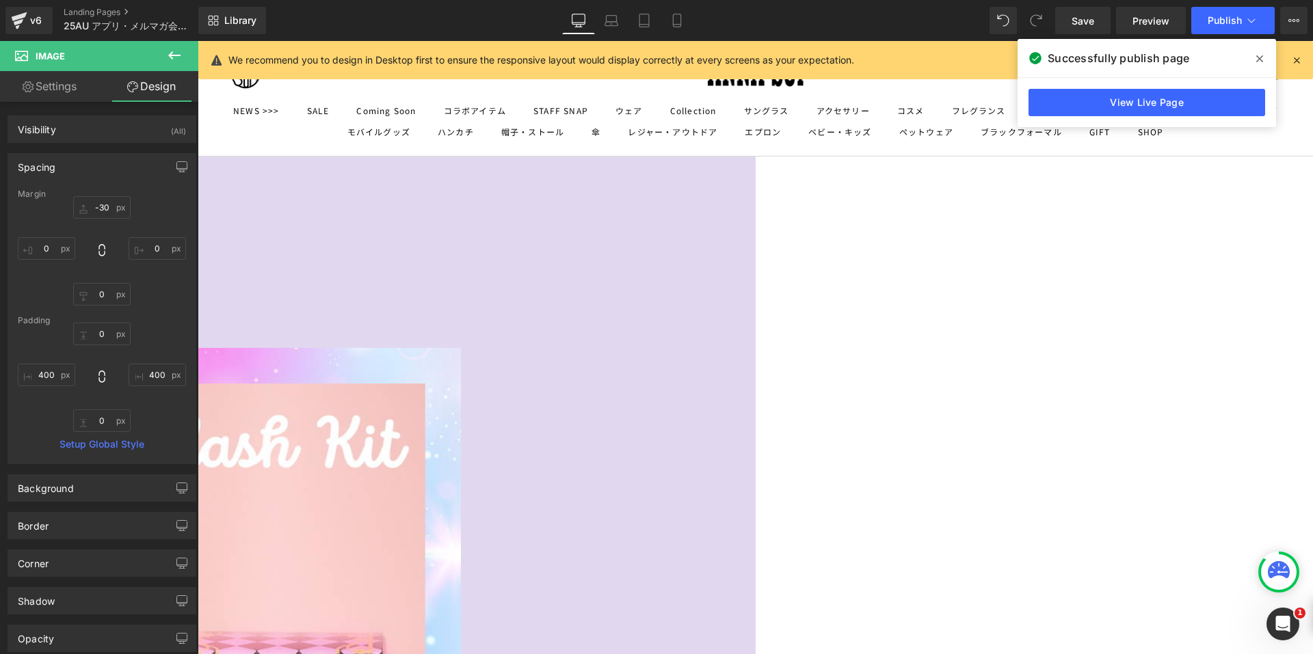
type input "400"
type input "0"
click at [32, 373] on input "400" at bounding box center [46, 375] width 57 height 23
type input "0"
click at [150, 369] on input "400" at bounding box center [157, 375] width 57 height 23
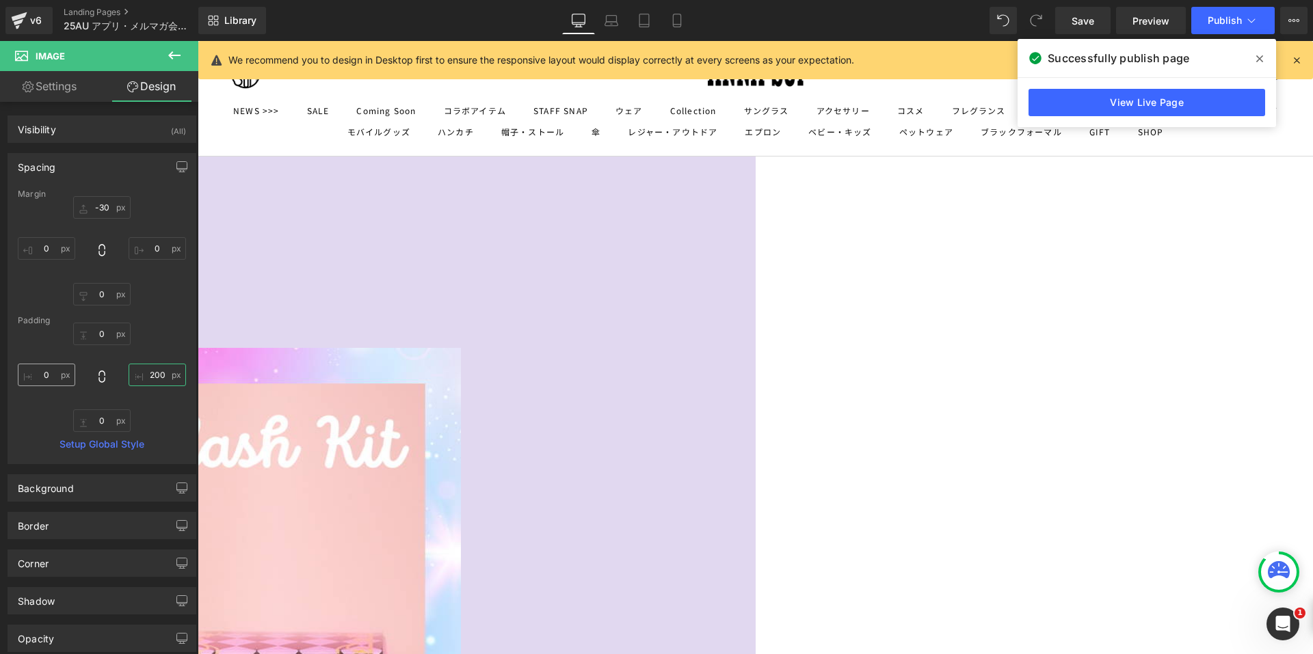
type input "200"
click at [38, 371] on input "0" at bounding box center [46, 375] width 57 height 23
type input "200"
click at [198, 41] on span "Image" at bounding box center [198, 41] width 0 height 0
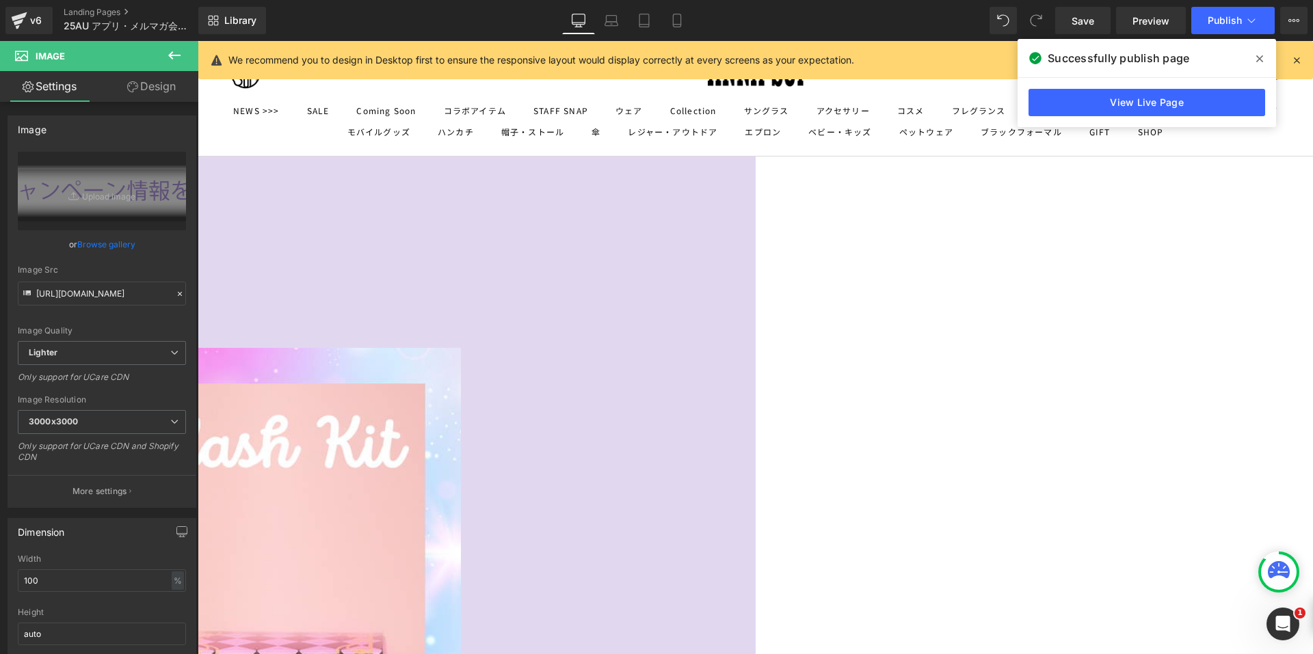
click at [121, 88] on link "Design" at bounding box center [151, 86] width 99 height 31
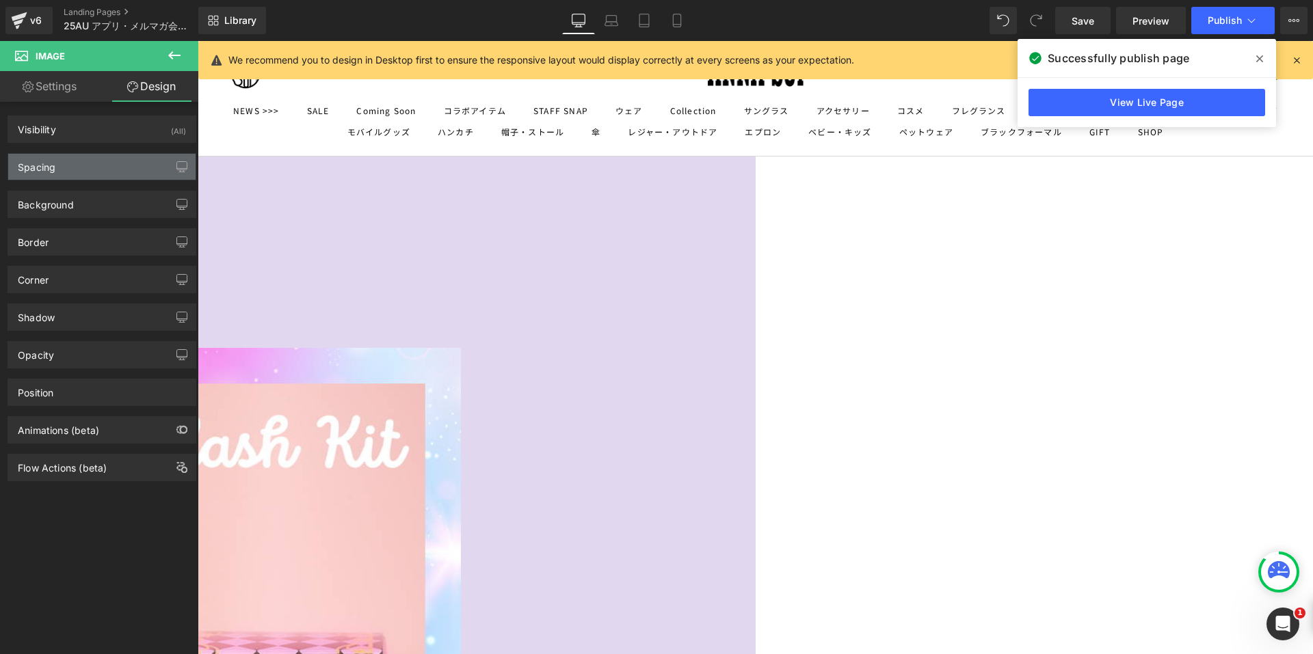
click at [69, 166] on div "Spacing" at bounding box center [101, 167] width 187 height 26
type input "0"
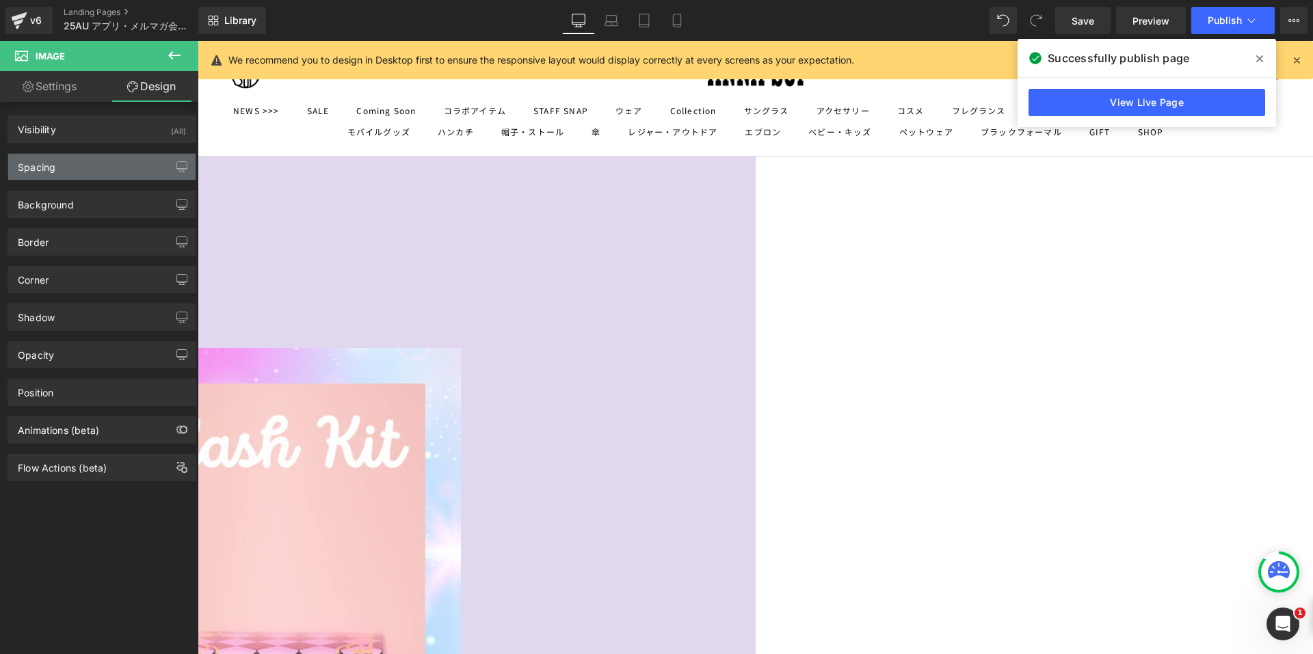
type input "0"
type input "400"
type input "0"
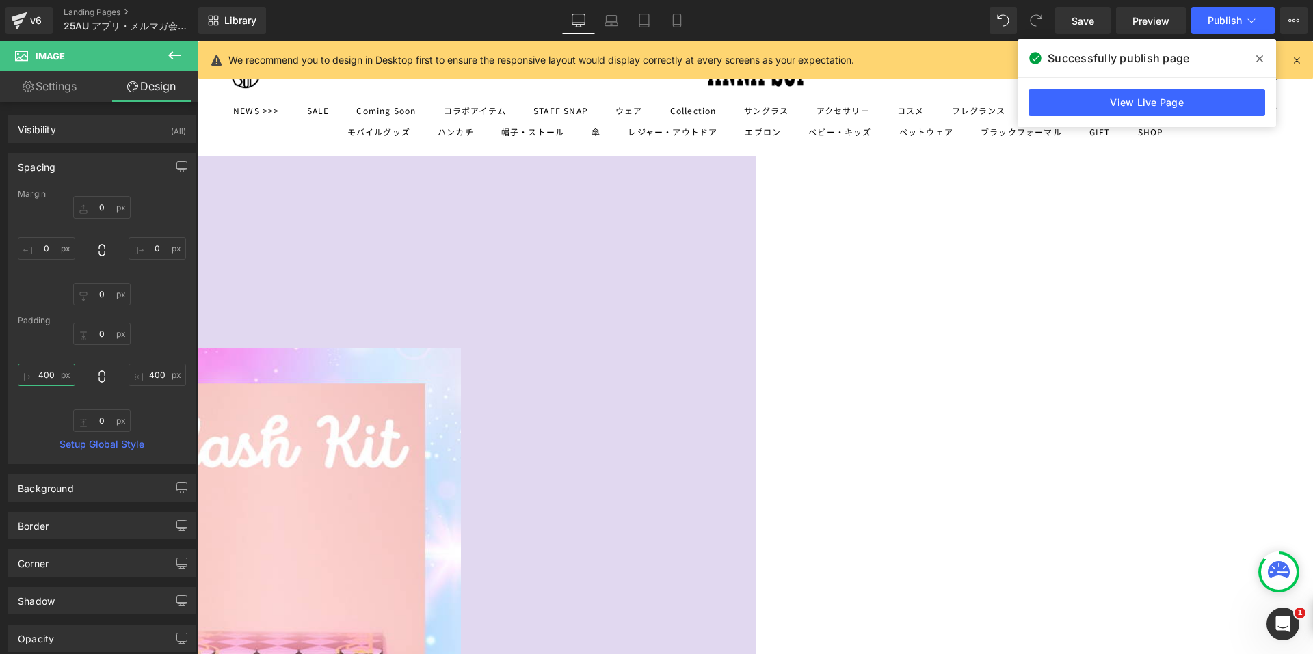
click at [64, 373] on input "400" at bounding box center [46, 375] width 57 height 23
type input "200"
click at [146, 375] on input "400" at bounding box center [157, 375] width 57 height 23
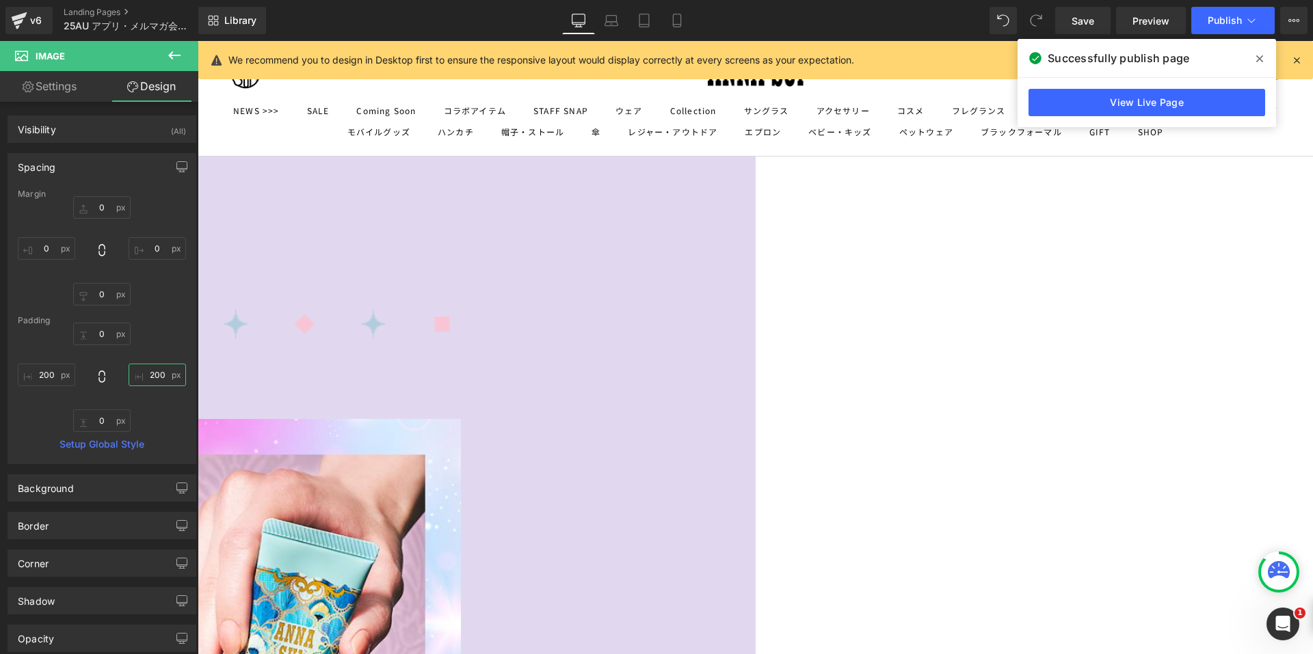
scroll to position [1488, 0]
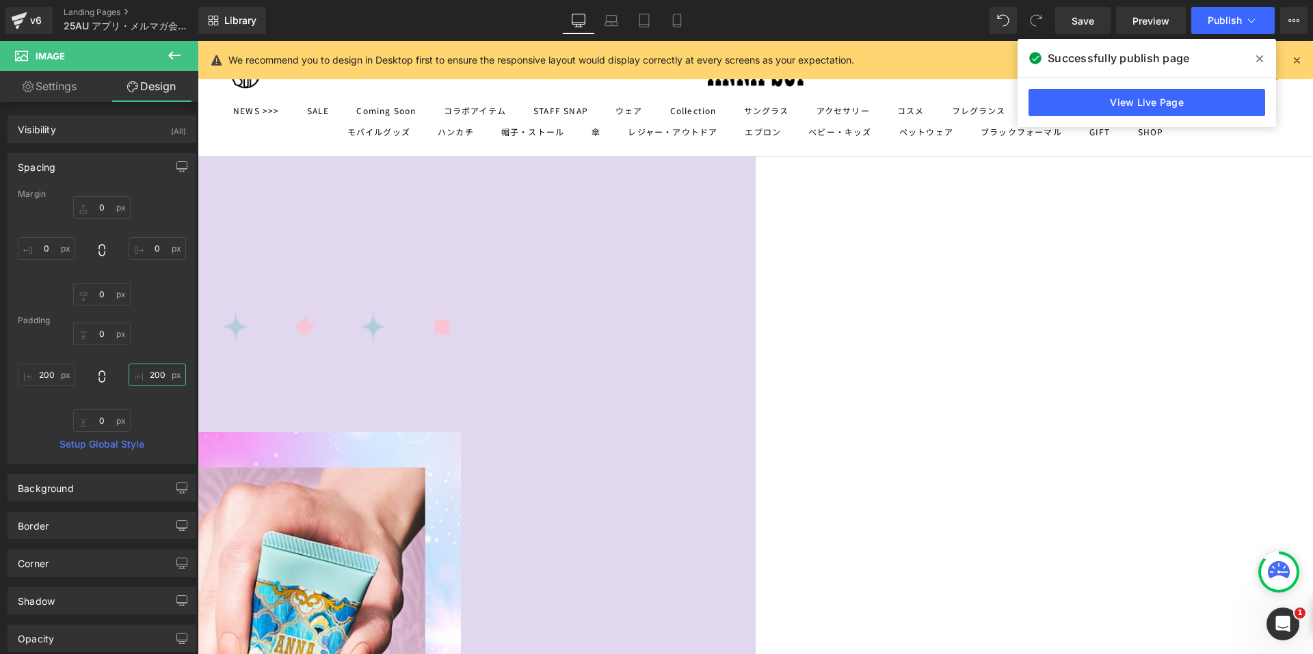
type input "200"
click at [177, 57] on icon at bounding box center [174, 55] width 16 height 16
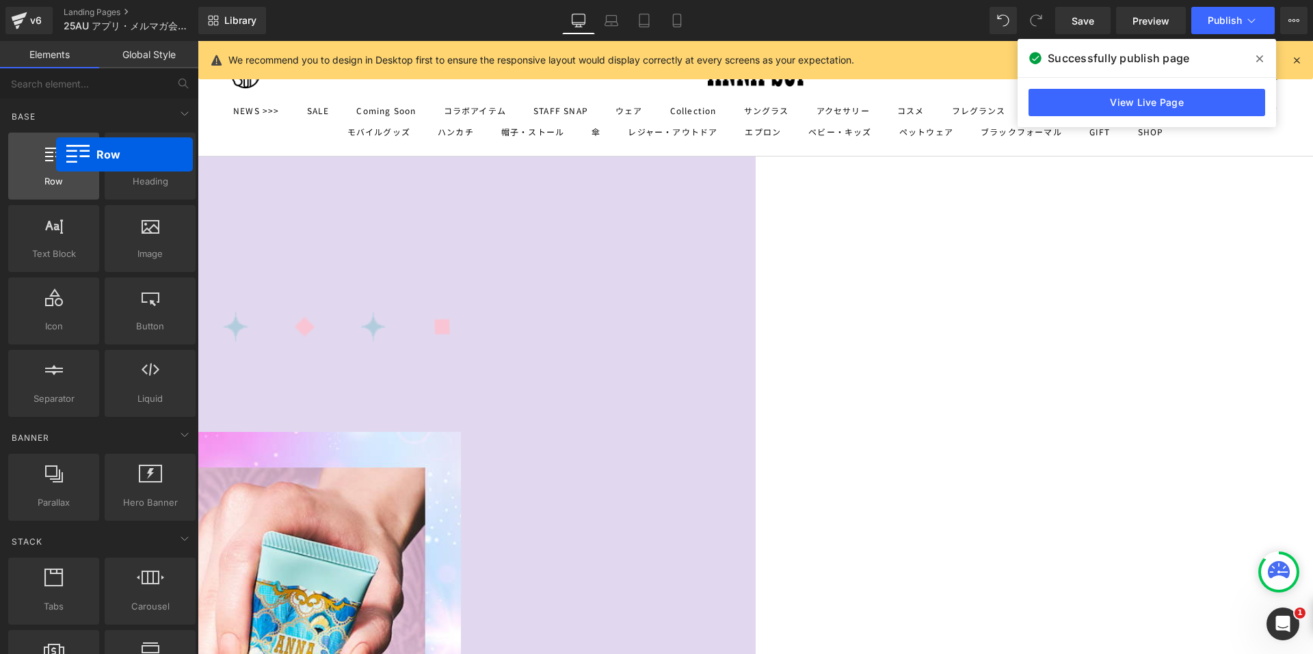
drag, startPoint x: 65, startPoint y: 173, endPoint x: 50, endPoint y: 159, distance: 20.8
click at [51, 159] on div at bounding box center [53, 159] width 83 height 31
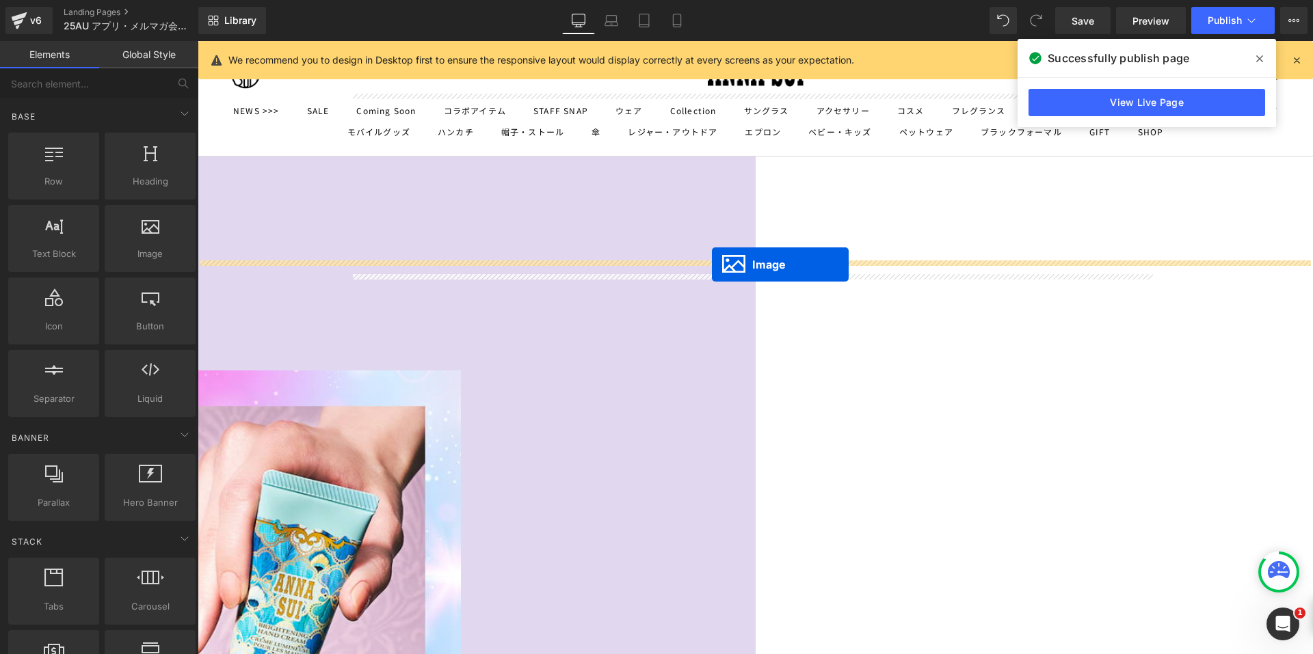
drag, startPoint x: 724, startPoint y: 302, endPoint x: 712, endPoint y: 265, distance: 39.6
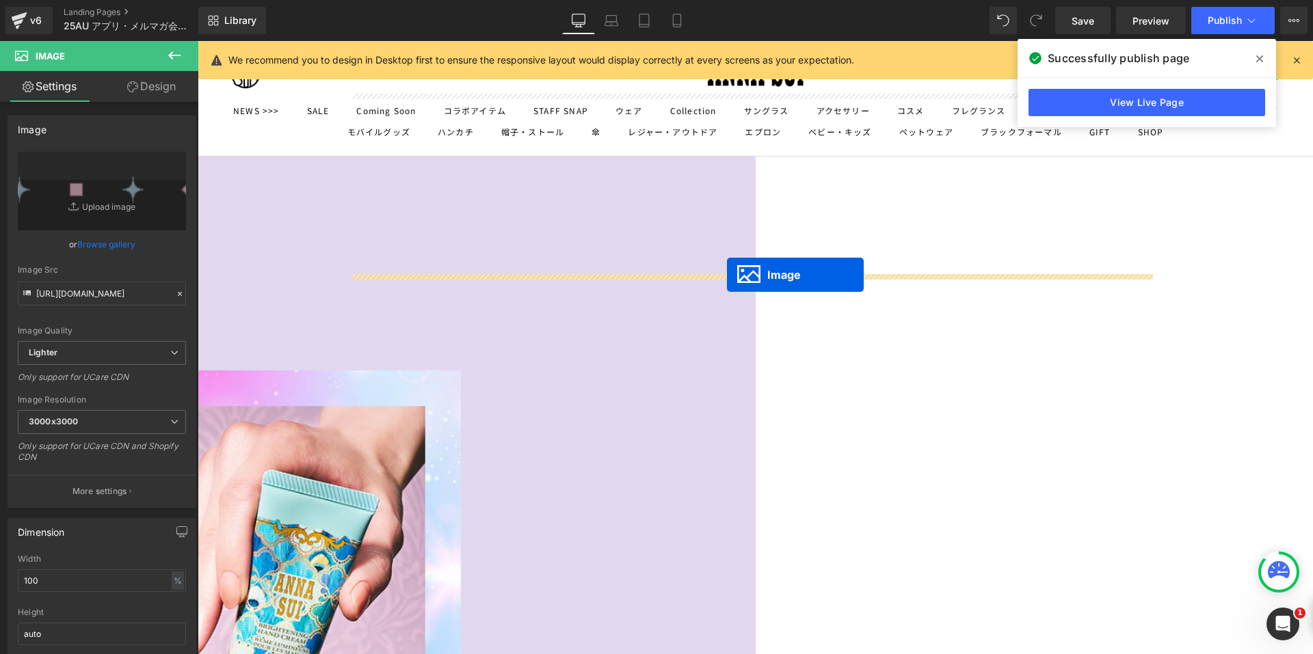
drag, startPoint x: 729, startPoint y: 318, endPoint x: 727, endPoint y: 275, distance: 43.2
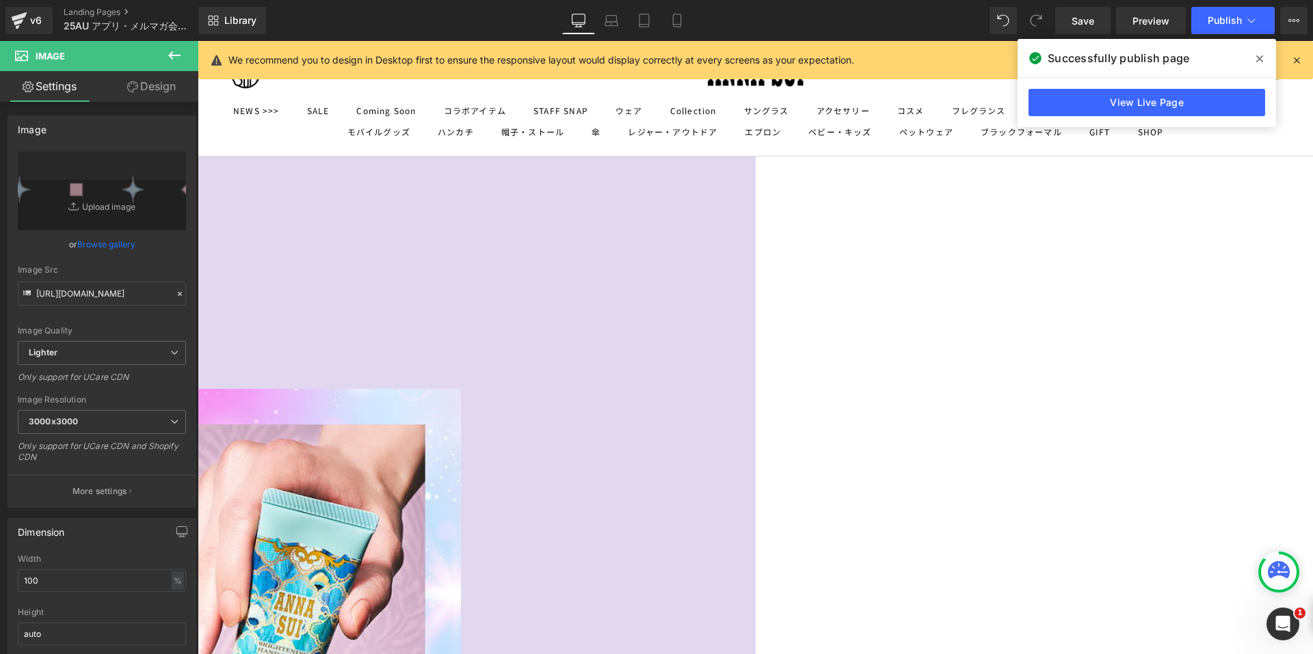
click at [124, 81] on link "Design" at bounding box center [151, 86] width 99 height 31
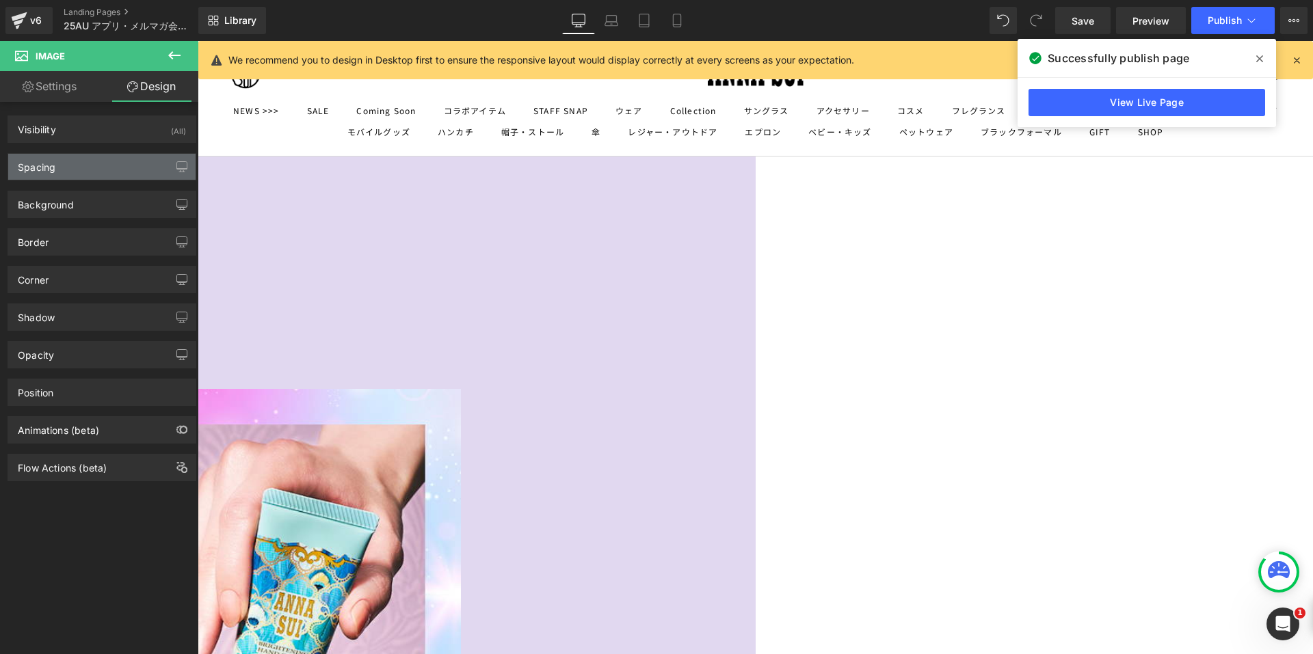
click at [66, 167] on div "Spacing" at bounding box center [101, 167] width 187 height 26
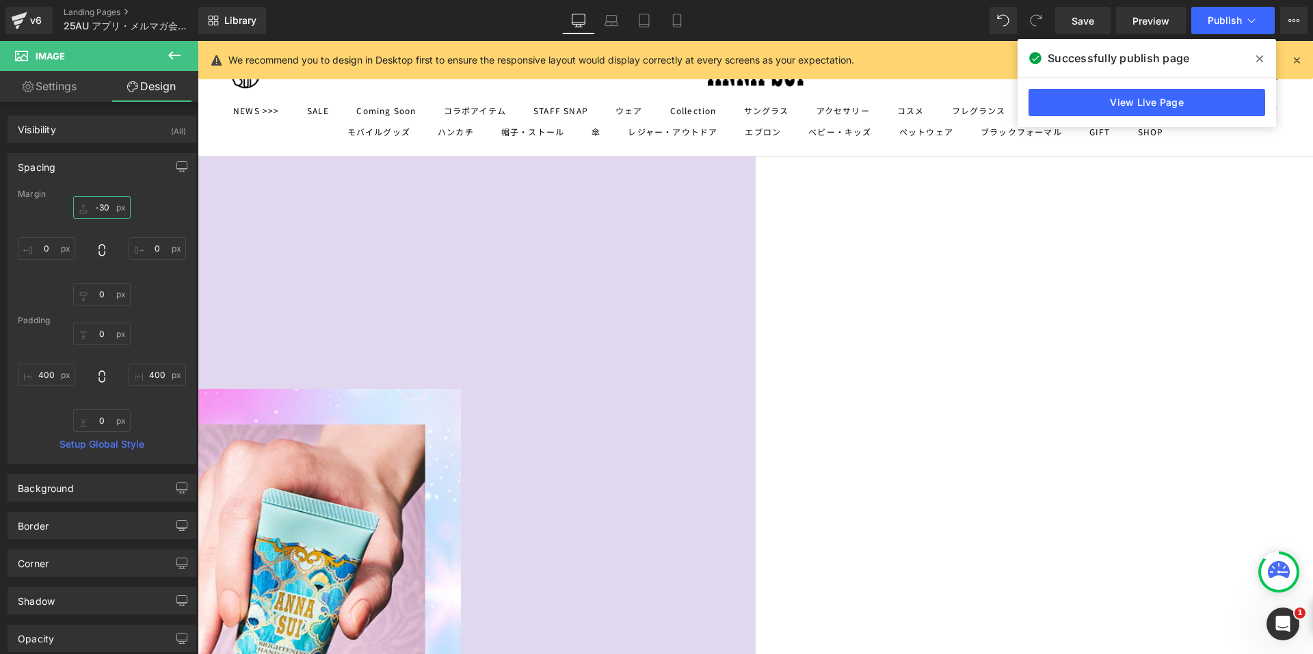
click at [77, 206] on input "-30" at bounding box center [101, 207] width 57 height 23
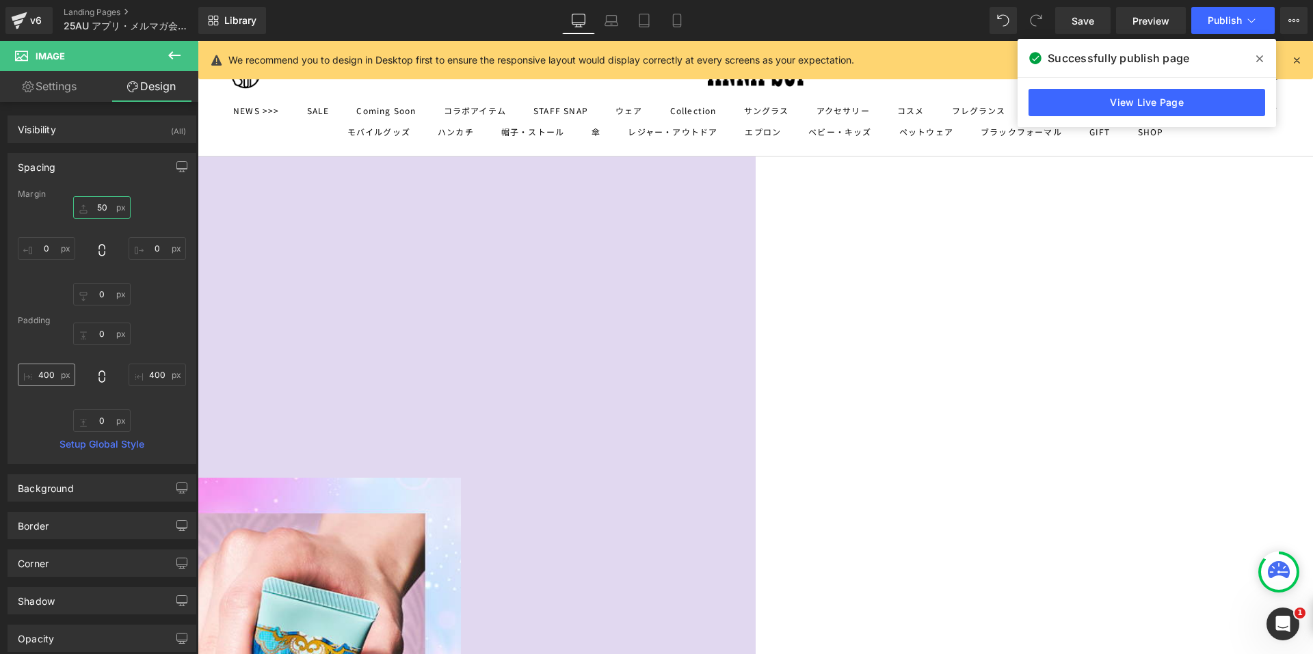
type input "50"
click at [50, 375] on input "400" at bounding box center [46, 375] width 57 height 23
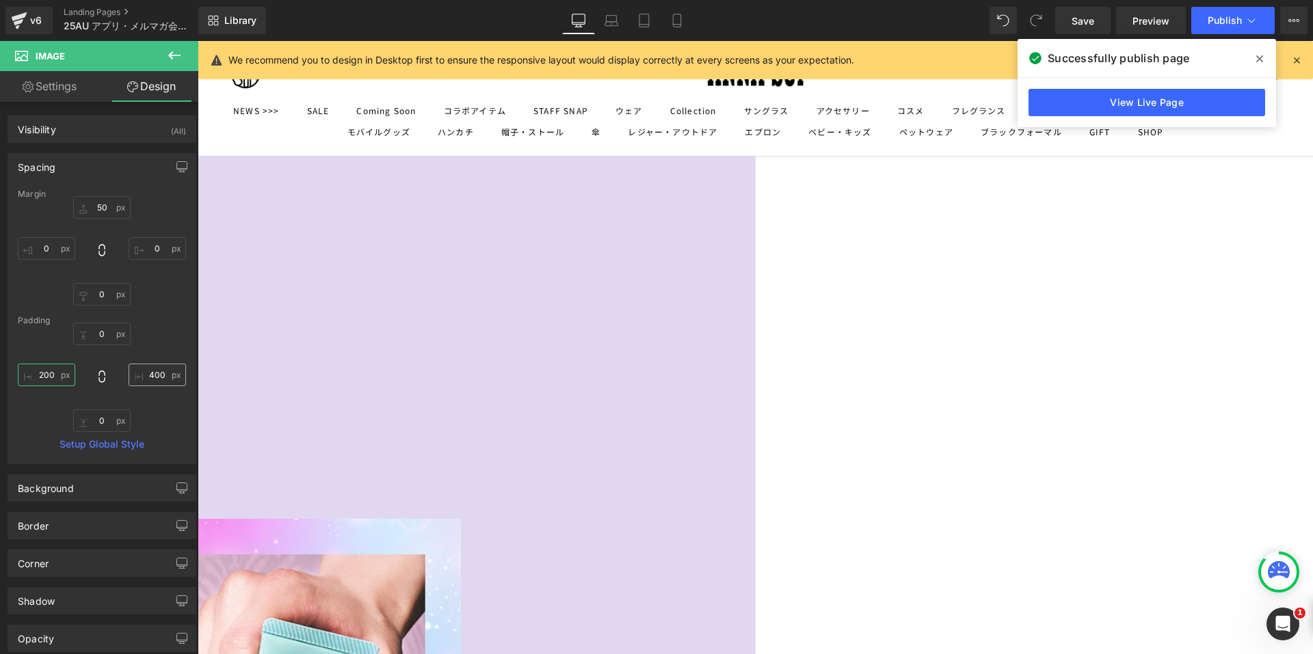
type input "200"
click at [139, 370] on input "400" at bounding box center [157, 375] width 57 height 23
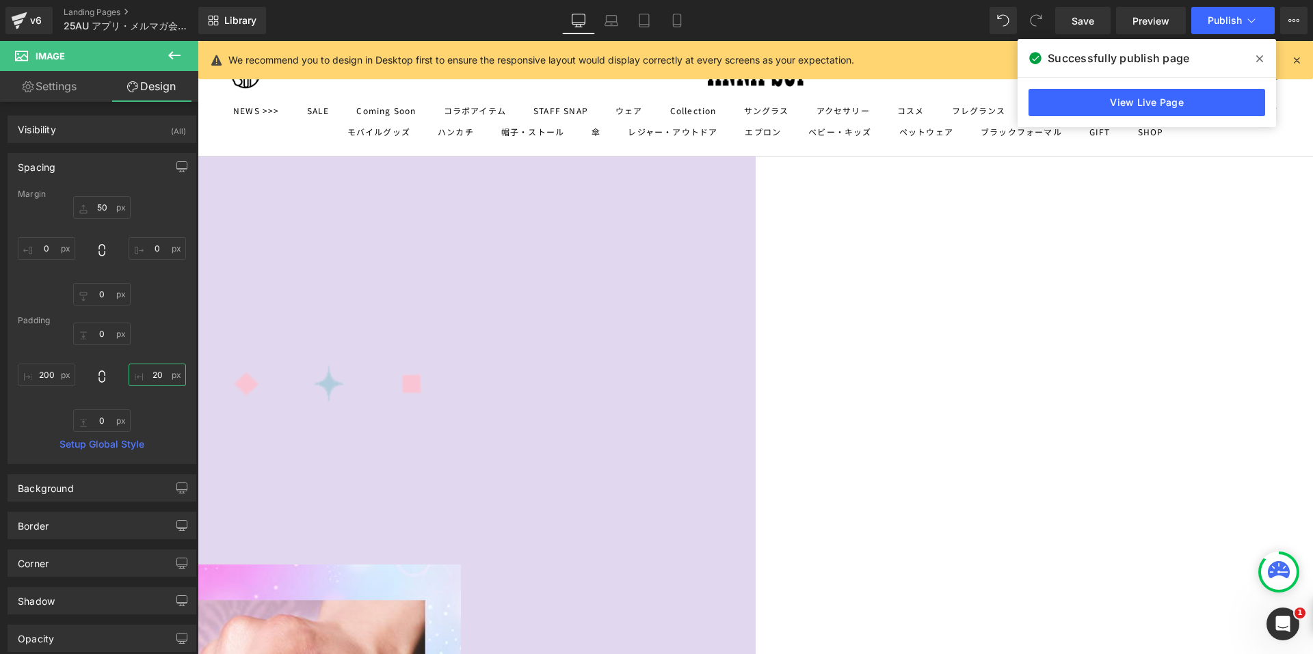
type input "200"
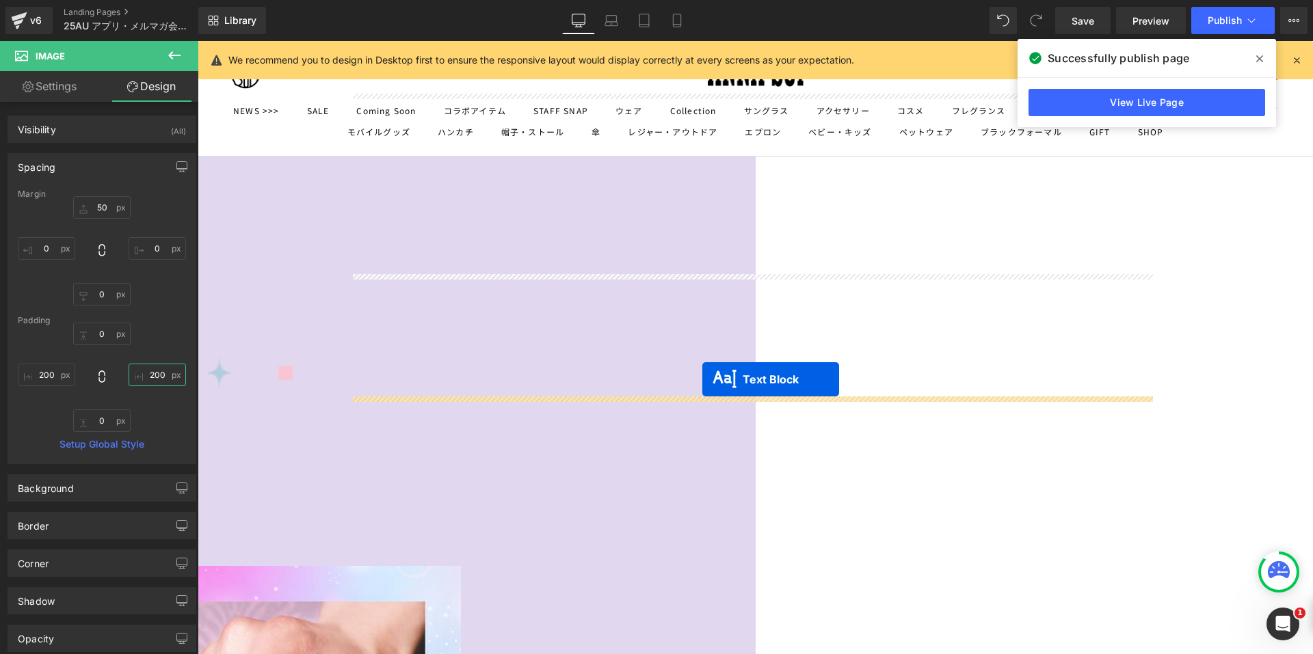
drag, startPoint x: 709, startPoint y: 414, endPoint x: 702, endPoint y: 379, distance: 34.9
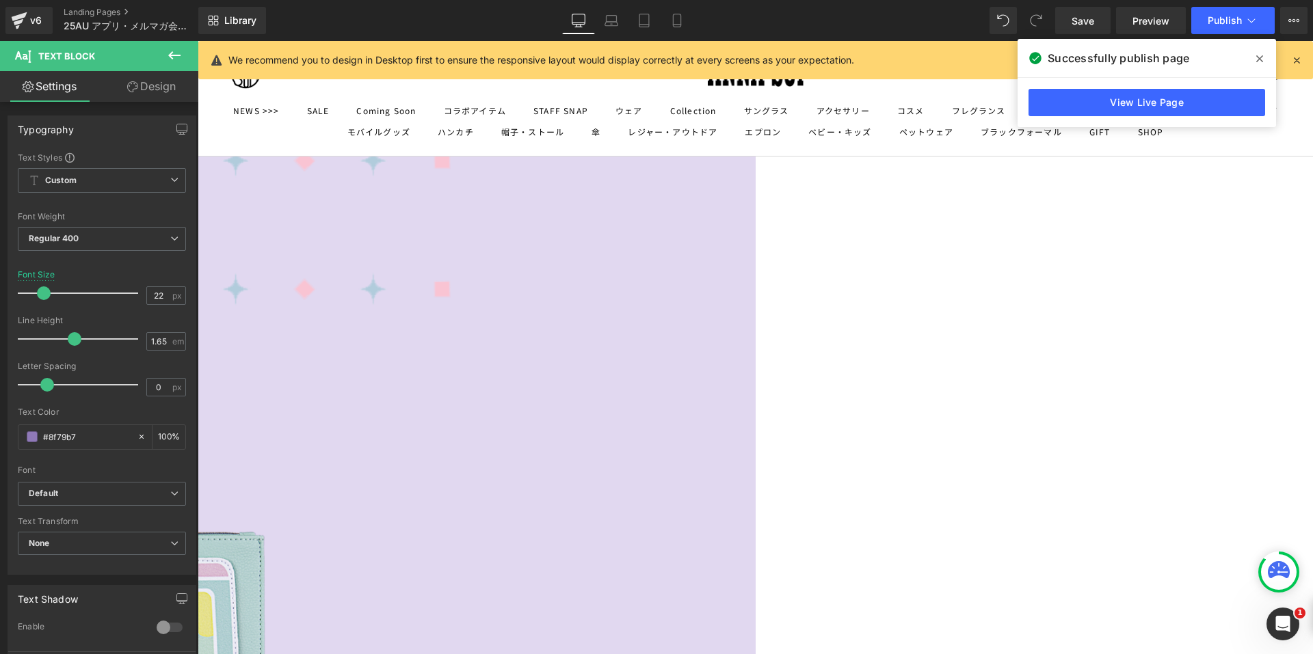
scroll to position [600, 0]
click at [166, 57] on button at bounding box center [174, 56] width 48 height 30
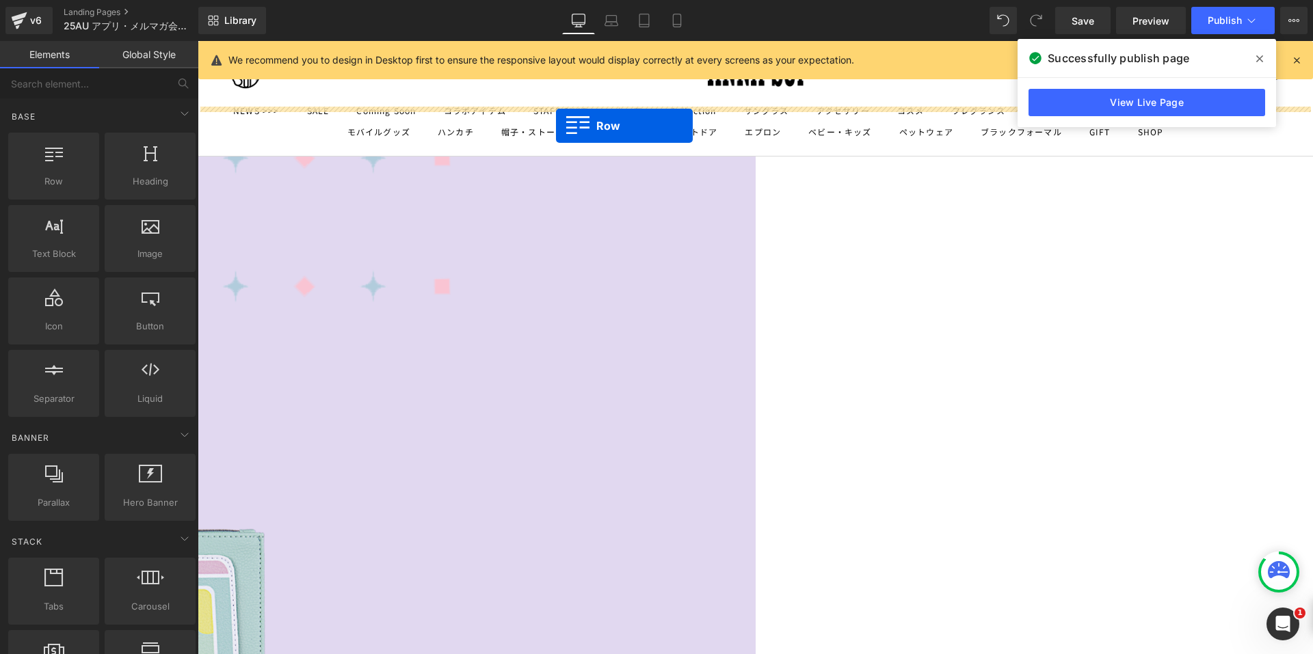
drag, startPoint x: 258, startPoint y: 220, endPoint x: 556, endPoint y: 126, distance: 312.0
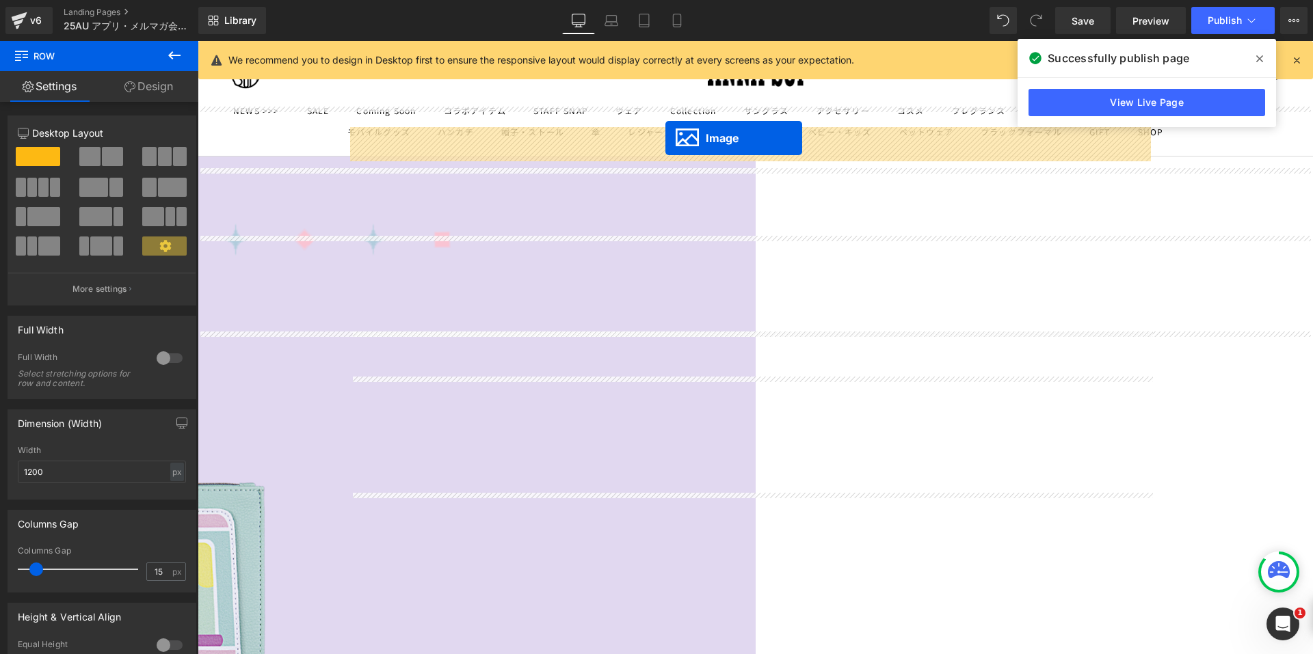
drag, startPoint x: 723, startPoint y: 215, endPoint x: 665, endPoint y: 138, distance: 95.7
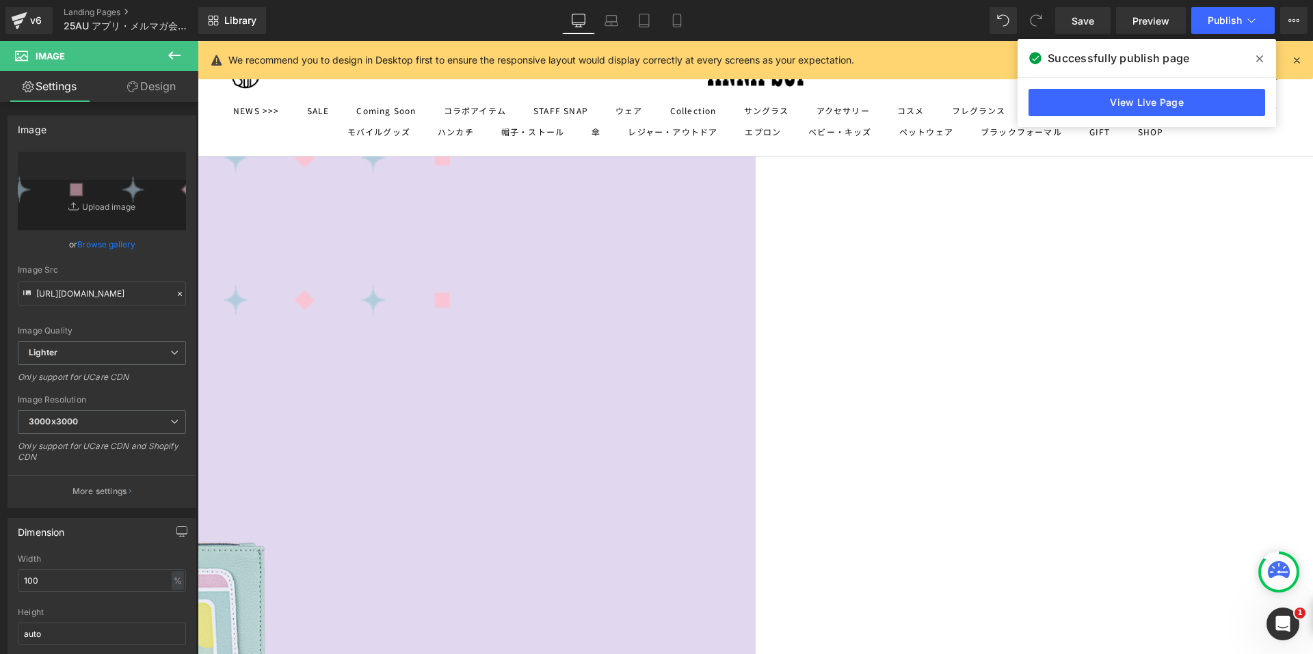
click at [147, 91] on link "Design" at bounding box center [151, 86] width 99 height 31
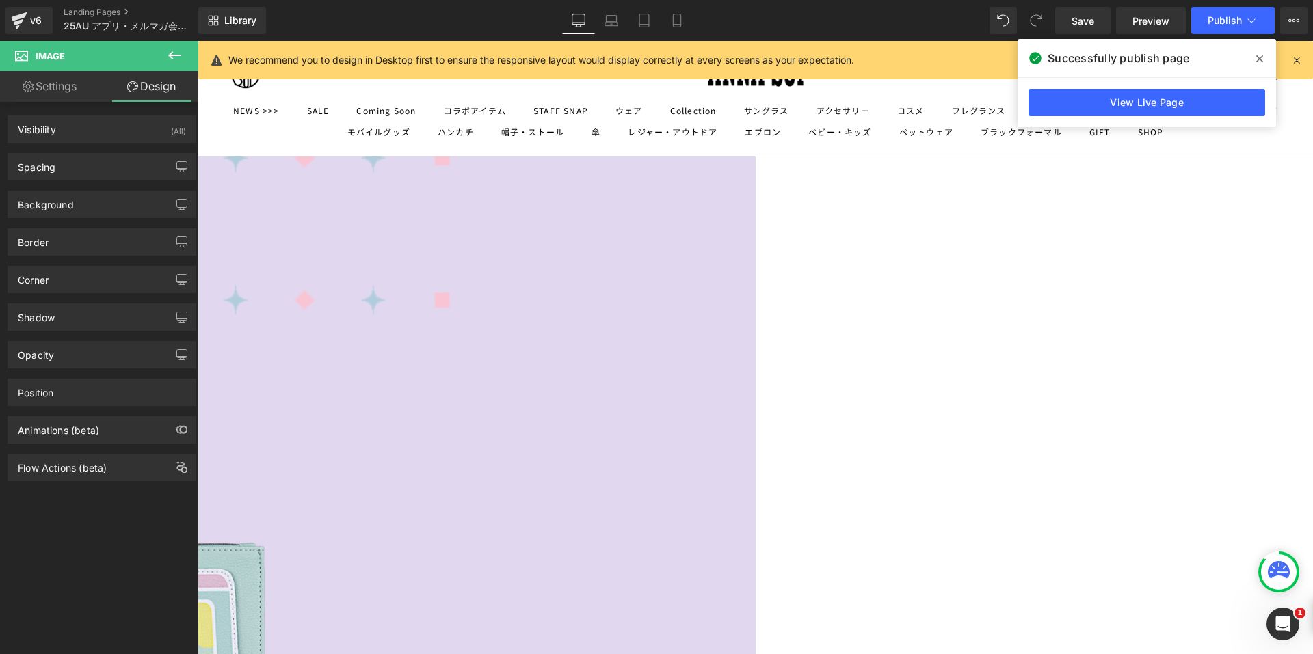
click at [92, 182] on div "Background Color & Image color transparent Color transparent 0 % Image Replace …" at bounding box center [102, 199] width 204 height 38
click at [90, 172] on div "Spacing" at bounding box center [101, 167] width 187 height 26
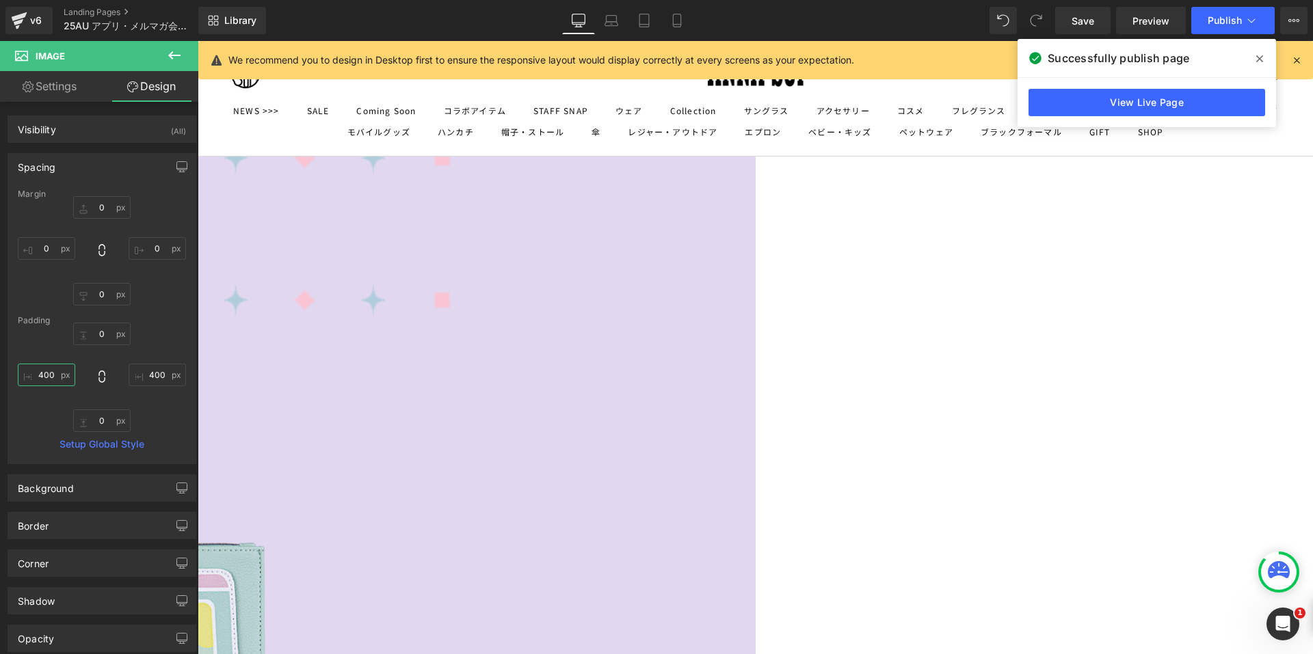
click at [34, 375] on input "400" at bounding box center [46, 375] width 57 height 23
type input "200"
click at [152, 377] on input "400" at bounding box center [157, 375] width 57 height 23
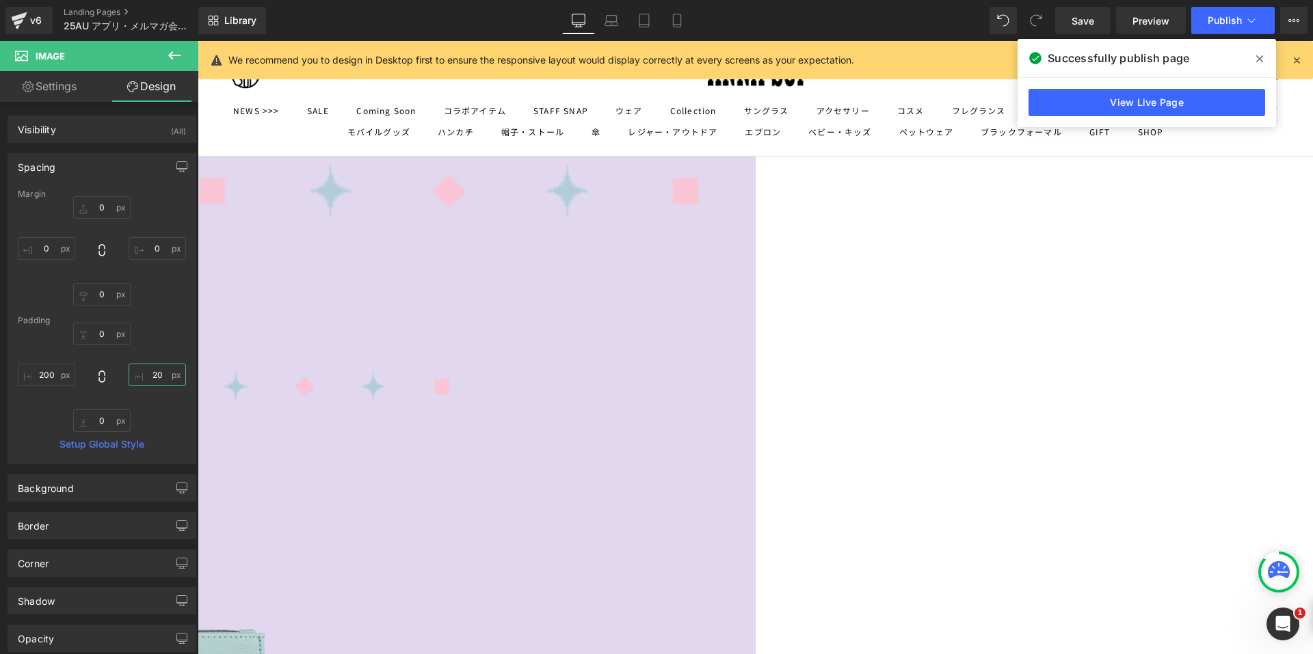
type input "200"
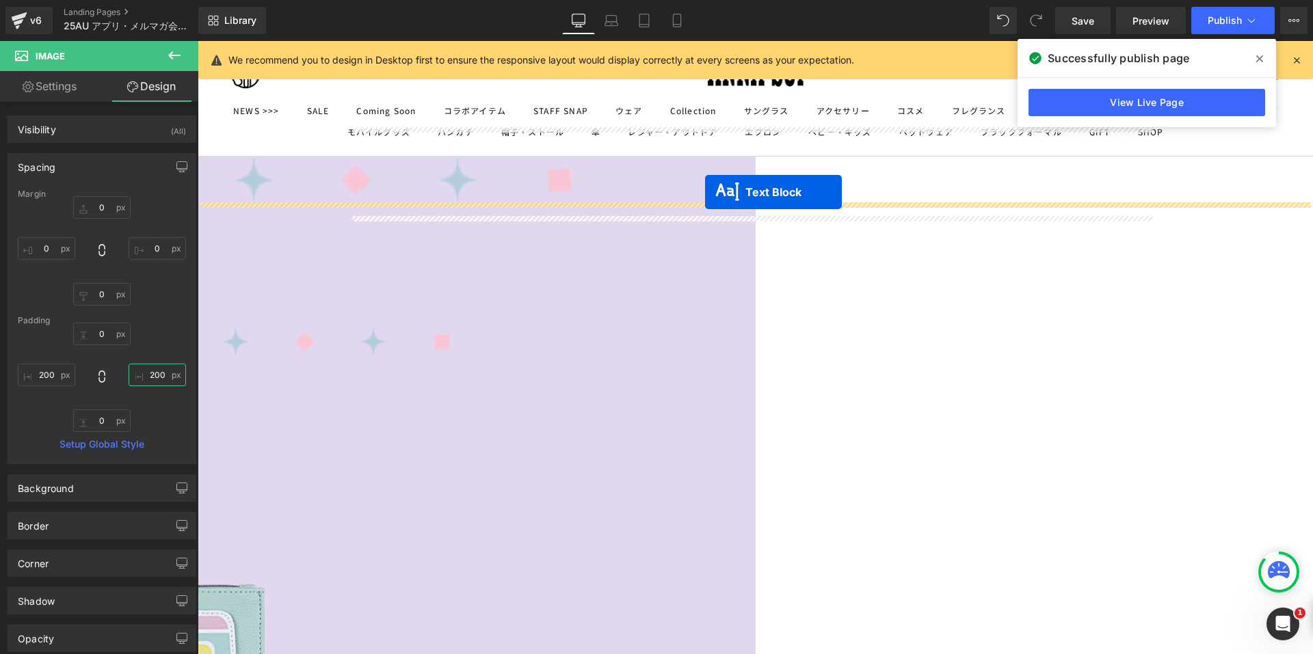
drag, startPoint x: 711, startPoint y: 237, endPoint x: 706, endPoint y: 192, distance: 44.8
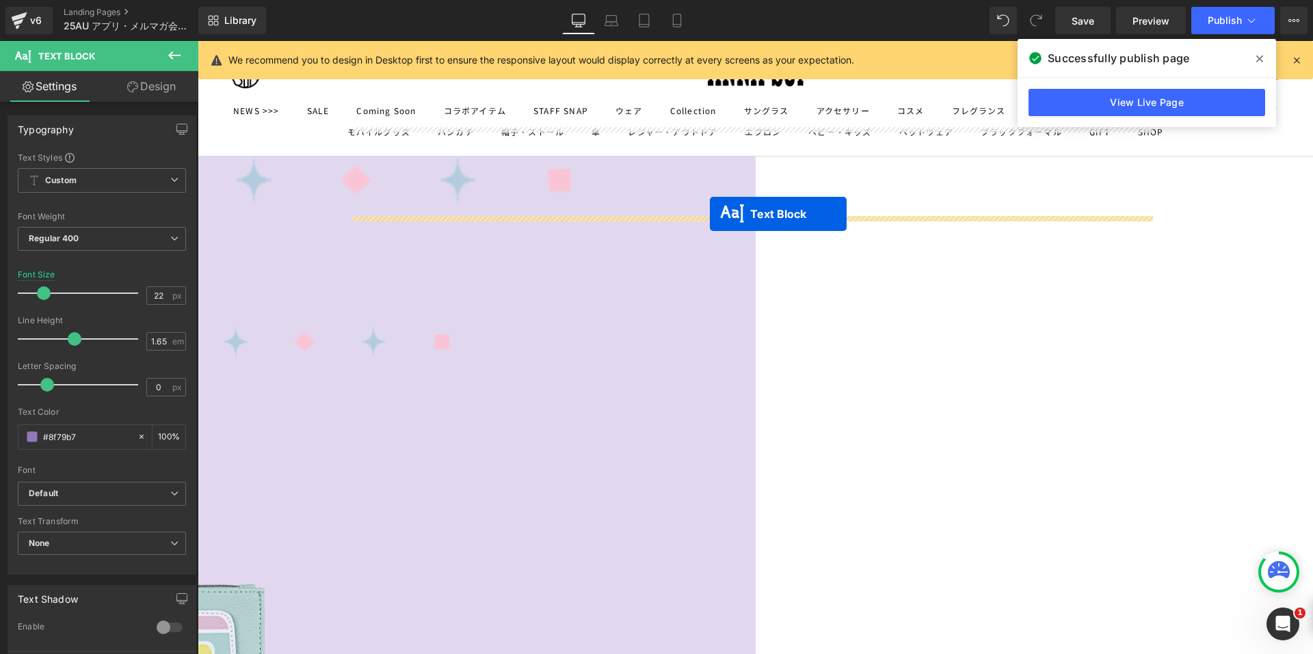
drag, startPoint x: 711, startPoint y: 242, endPoint x: 710, endPoint y: 214, distance: 28.1
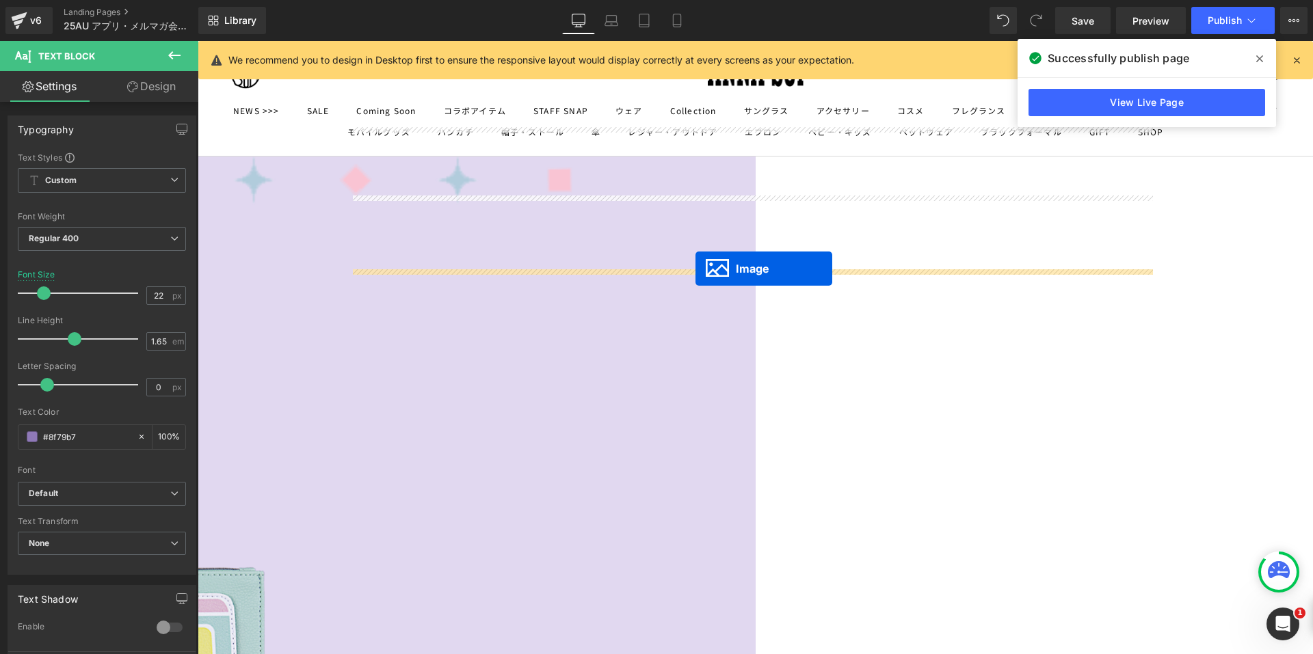
drag, startPoint x: 733, startPoint y: 311, endPoint x: 695, endPoint y: 269, distance: 56.7
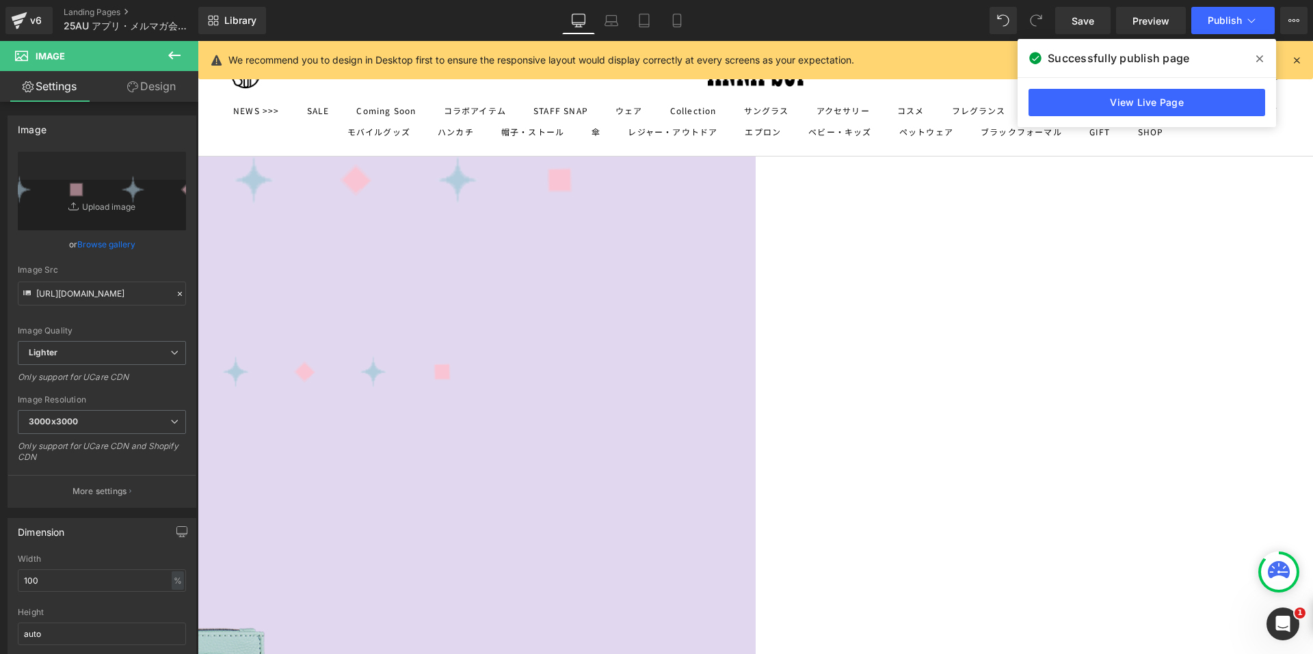
click at [158, 93] on link "Design" at bounding box center [151, 86] width 99 height 31
click at [0, 0] on div "Spacing" at bounding box center [0, 0] width 0 height 0
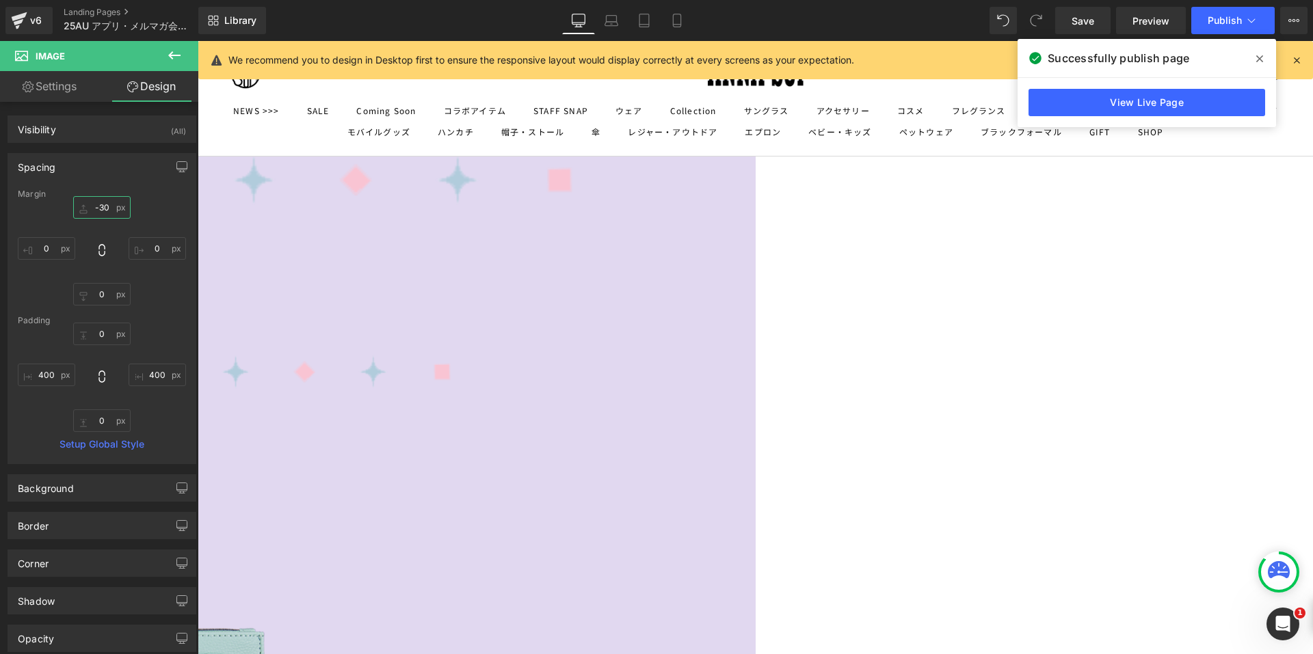
click at [83, 209] on input "-30" at bounding box center [101, 207] width 57 height 23
type input "0"
click at [38, 368] on input "400" at bounding box center [46, 375] width 57 height 23
type input "200"
click at [147, 374] on input "400" at bounding box center [157, 375] width 57 height 23
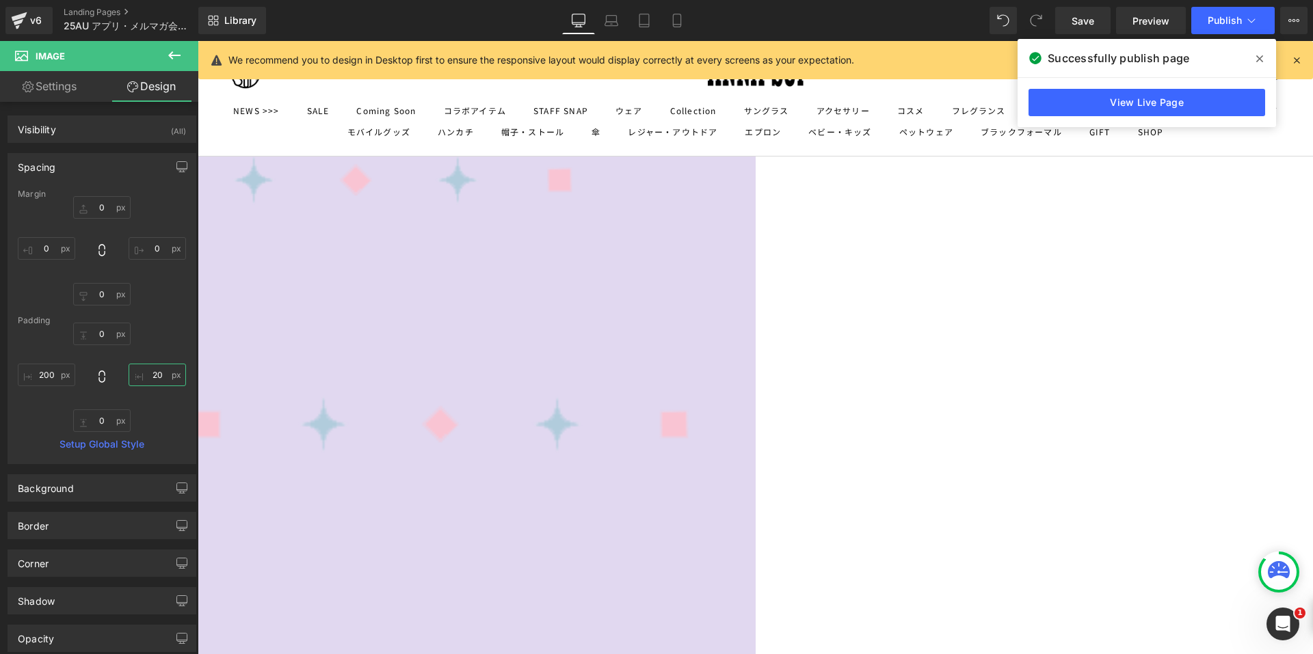
type input "200"
click at [198, 41] on span "Row" at bounding box center [198, 41] width 0 height 0
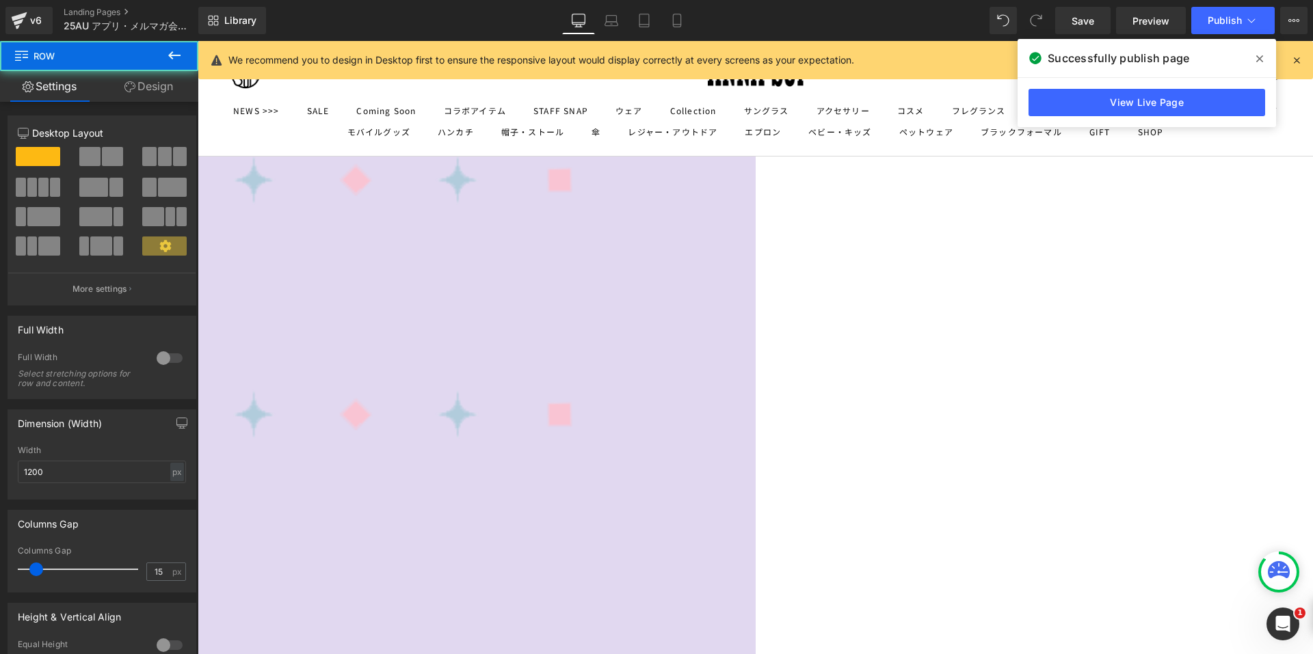
click at [152, 80] on link "Design" at bounding box center [148, 86] width 99 height 31
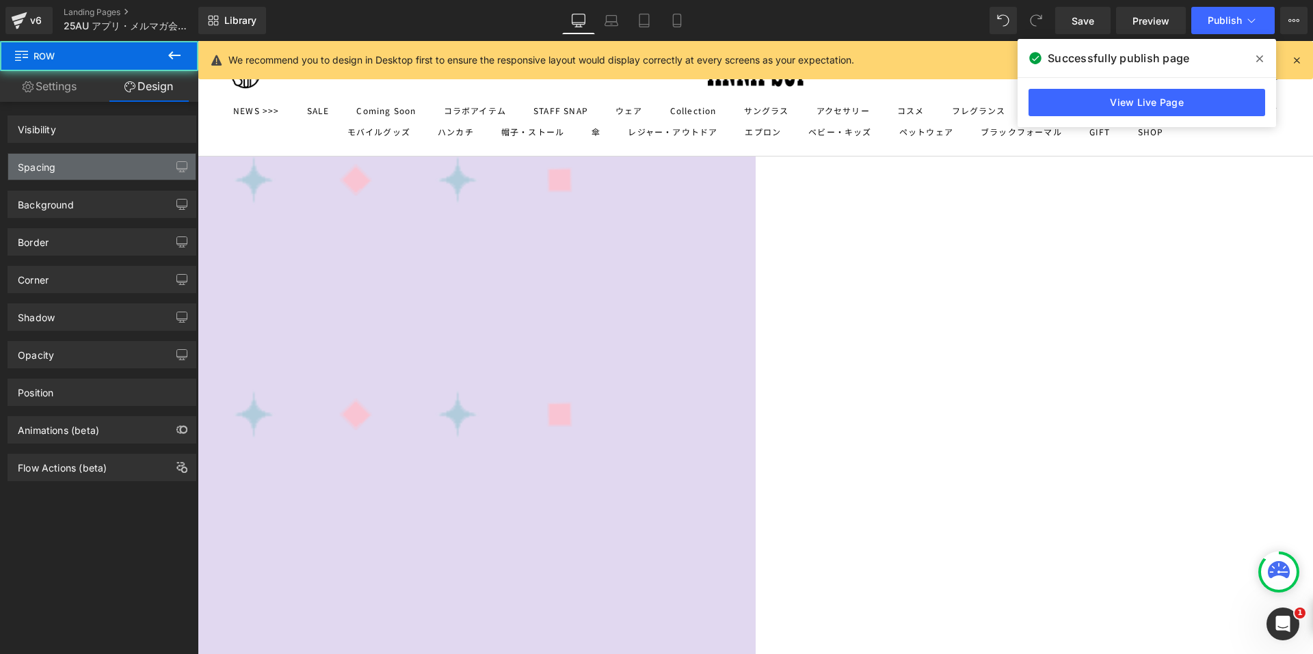
click at [110, 163] on div "Spacing" at bounding box center [101, 167] width 187 height 26
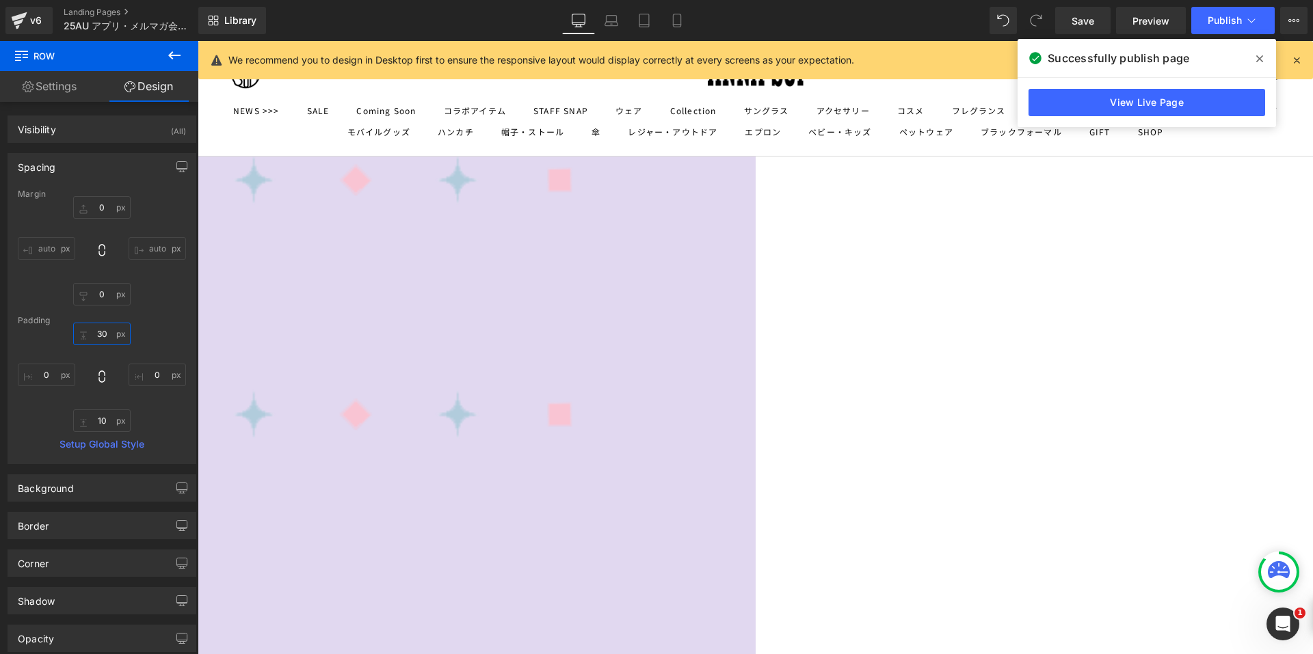
click at [100, 336] on input "30" at bounding box center [101, 334] width 57 height 23
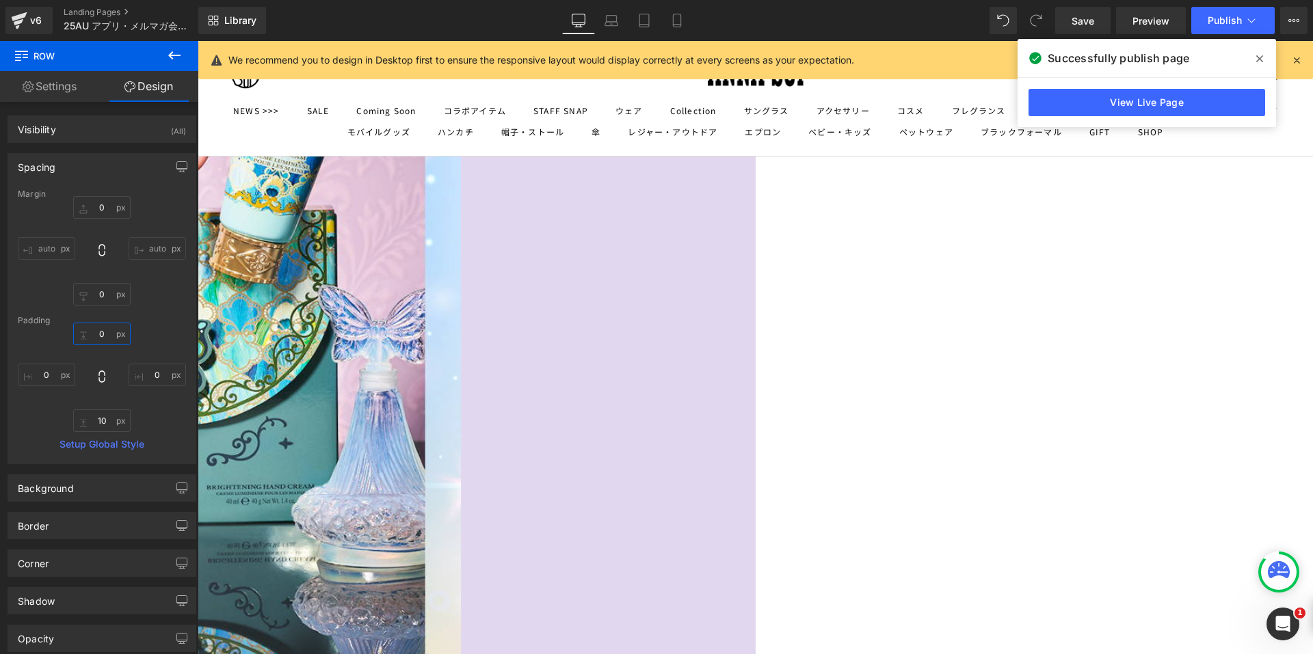
scroll to position [1967, 0]
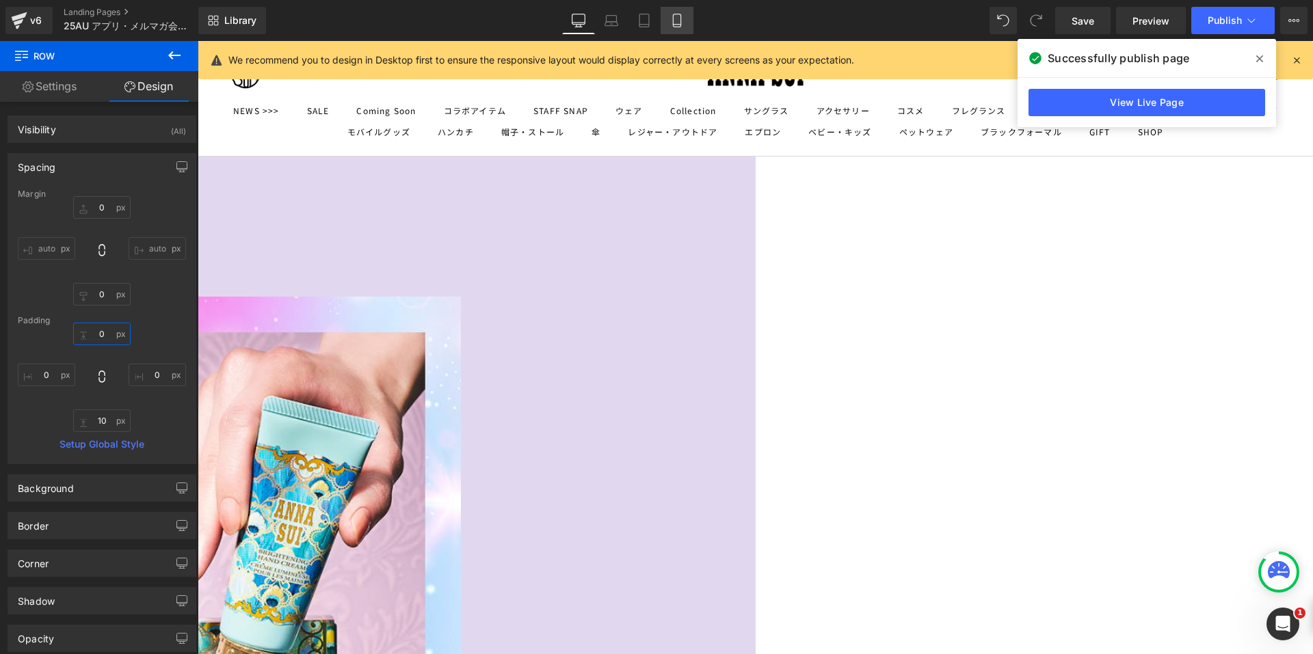
type input "0"
click at [677, 20] on icon at bounding box center [677, 21] width 14 height 14
type input "0"
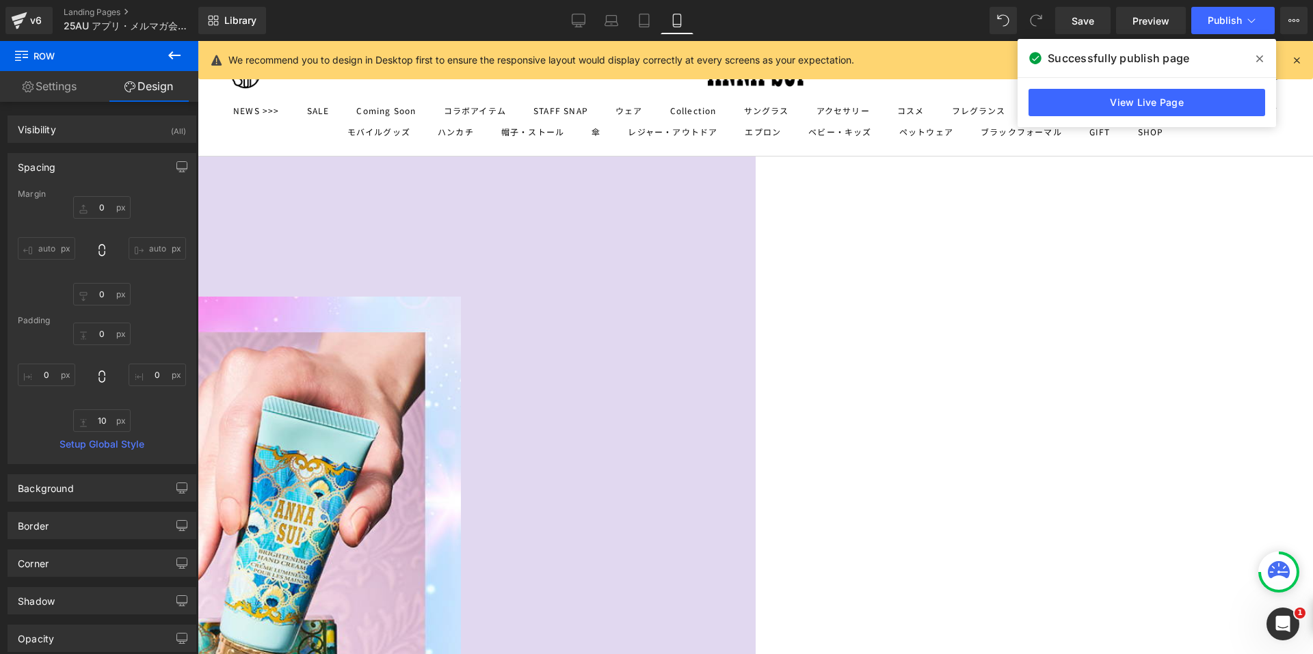
type input "0"
type input "10"
type input "0"
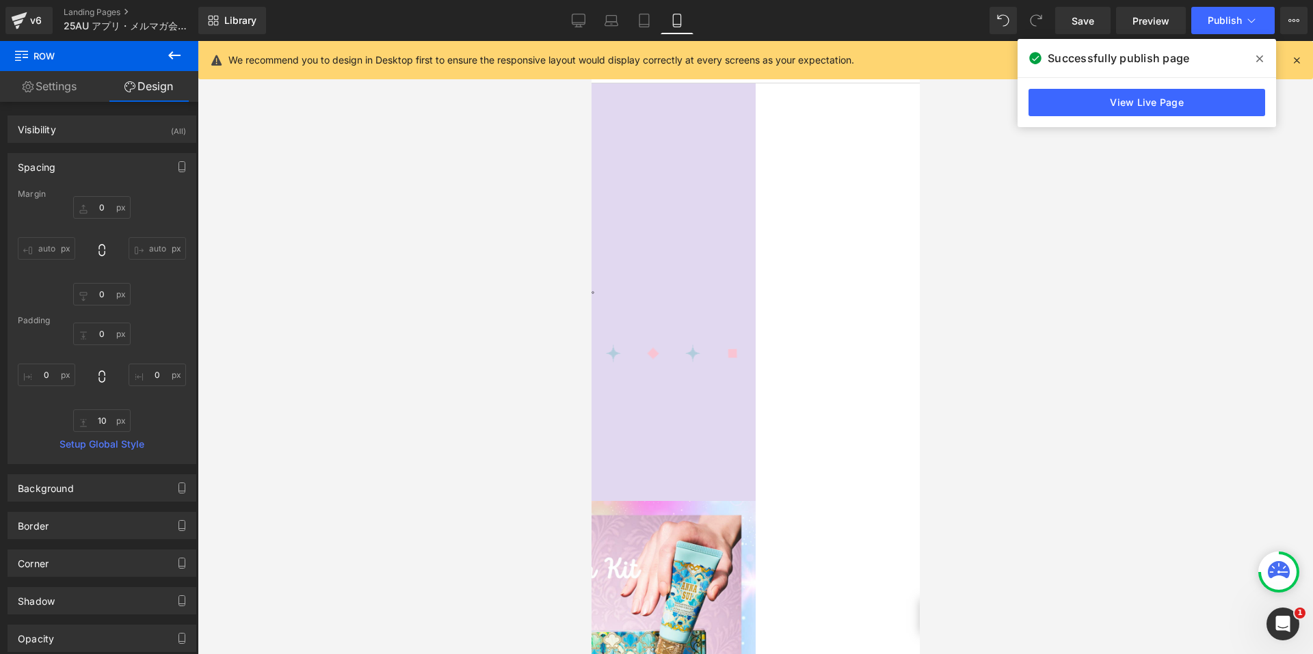
scroll to position [844, 0]
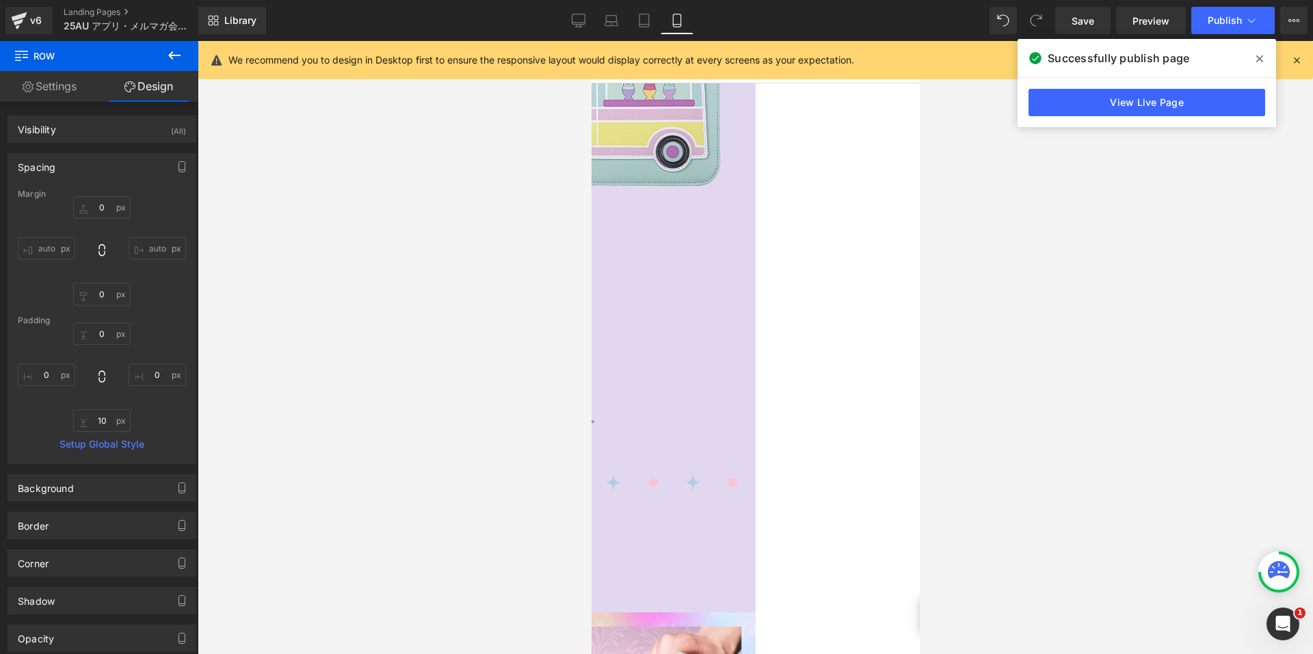
click at [591, 41] on span "Image" at bounding box center [591, 41] width 0 height 0
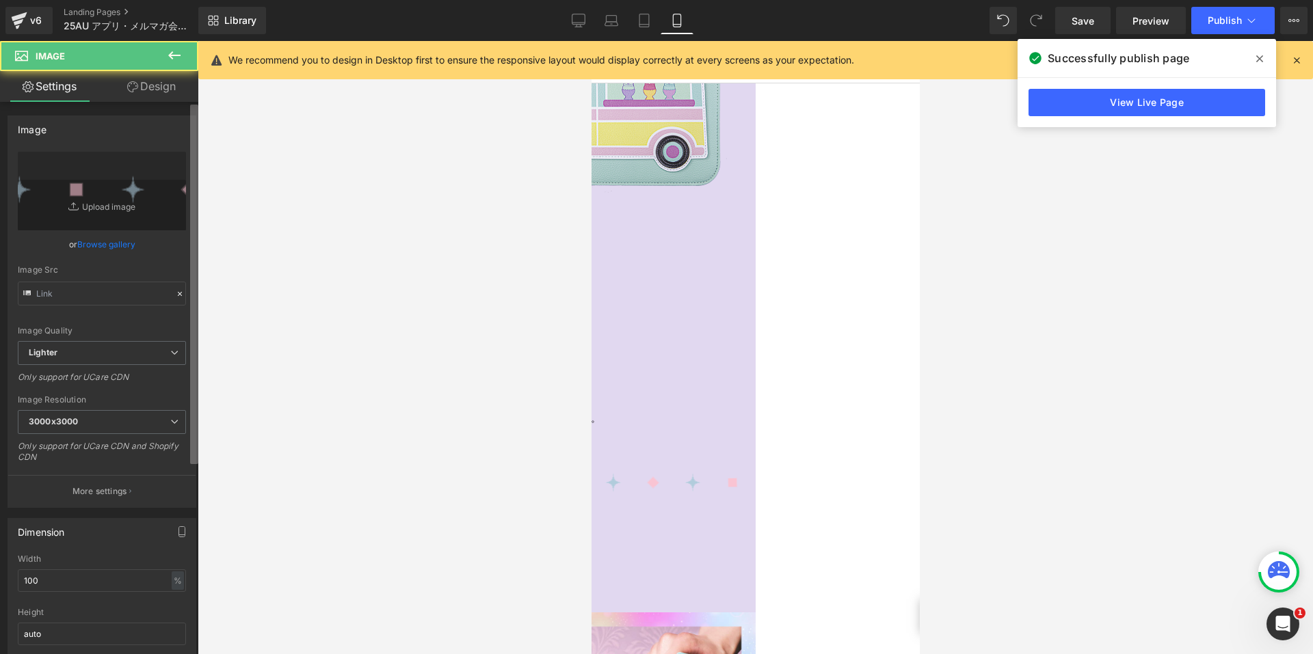
type input "https://ucarecdn.com/e03de00b-64a1-420c-9d4f-571d268236fc/-/format/auto/-/previ…"
click at [152, 87] on link "Design" at bounding box center [151, 86] width 99 height 31
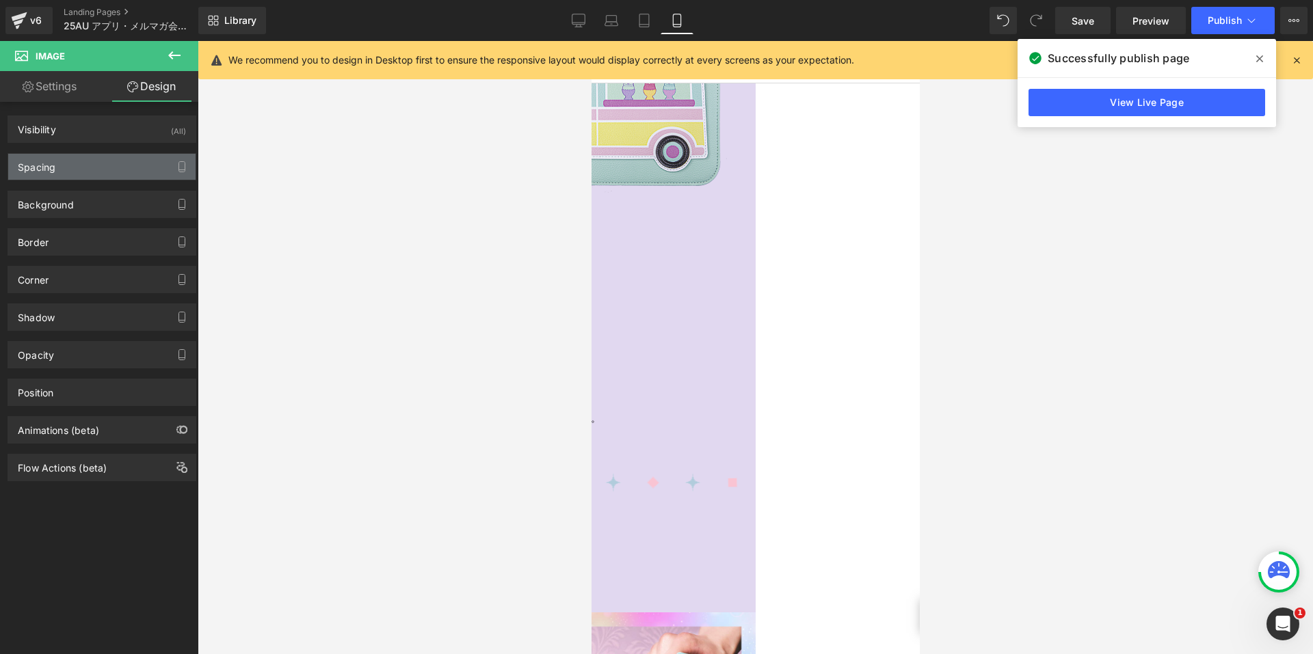
type input "-10"
type input "0"
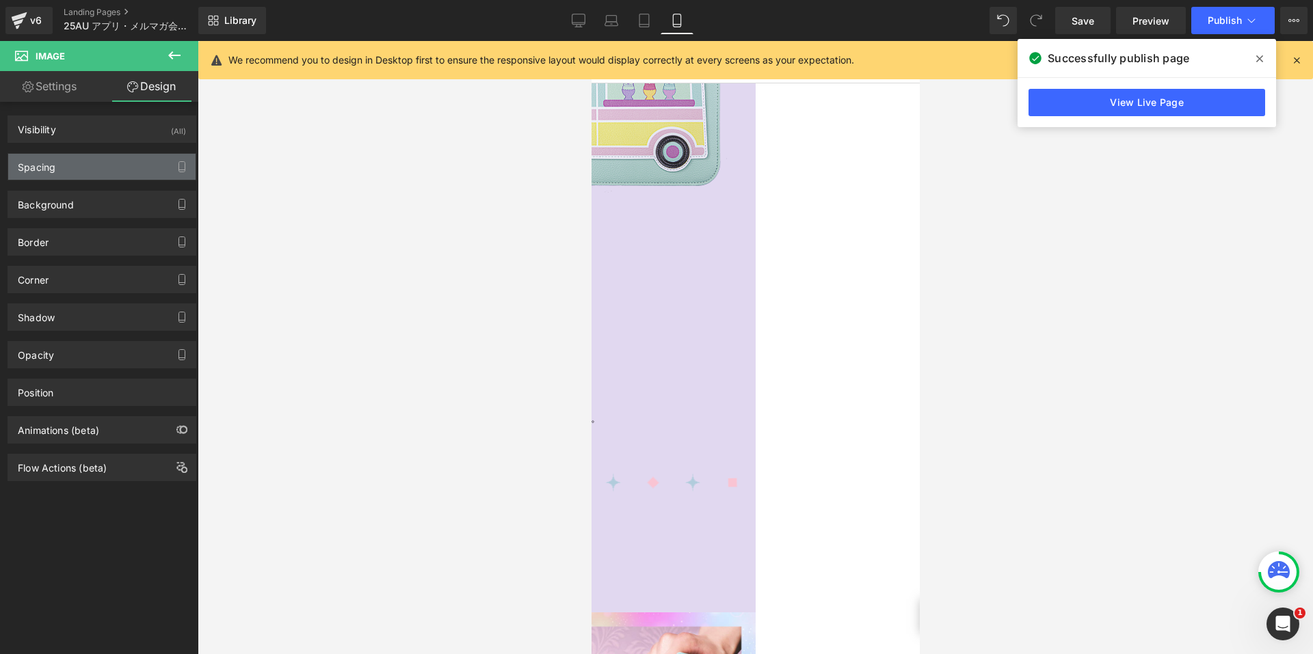
type input "0"
click at [111, 176] on div "Spacing" at bounding box center [101, 167] width 187 height 26
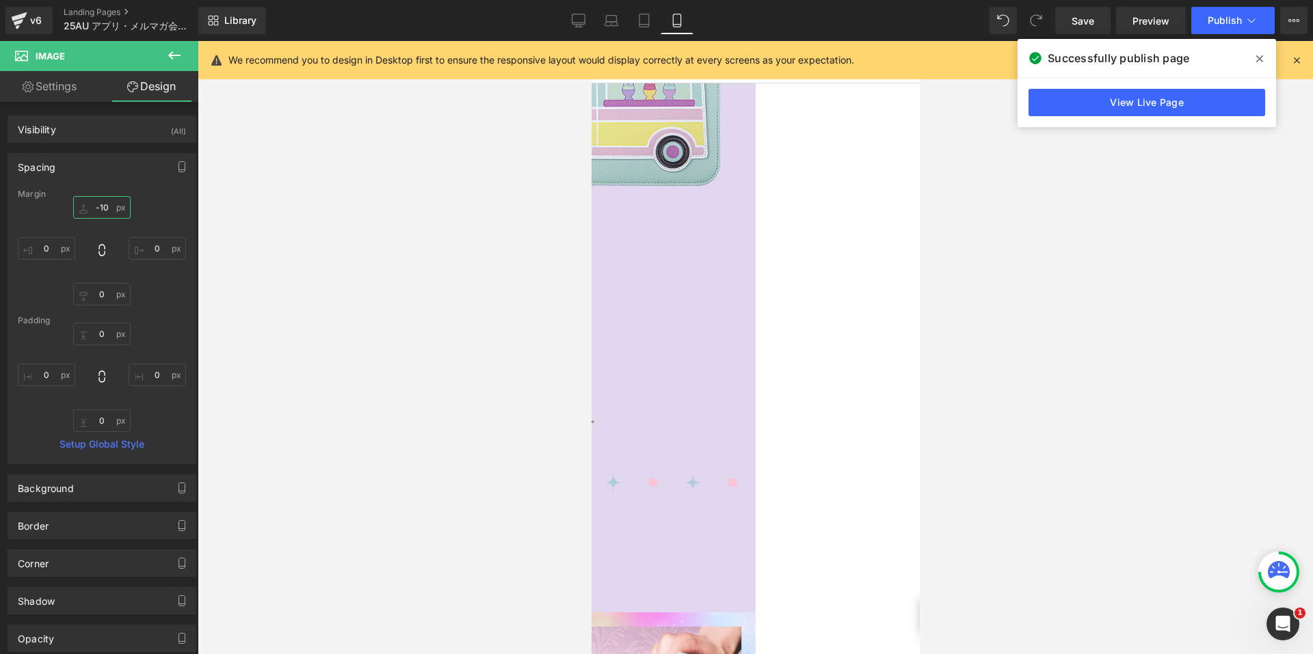
click at [85, 209] on input "-10" at bounding box center [101, 207] width 57 height 23
type input "30"
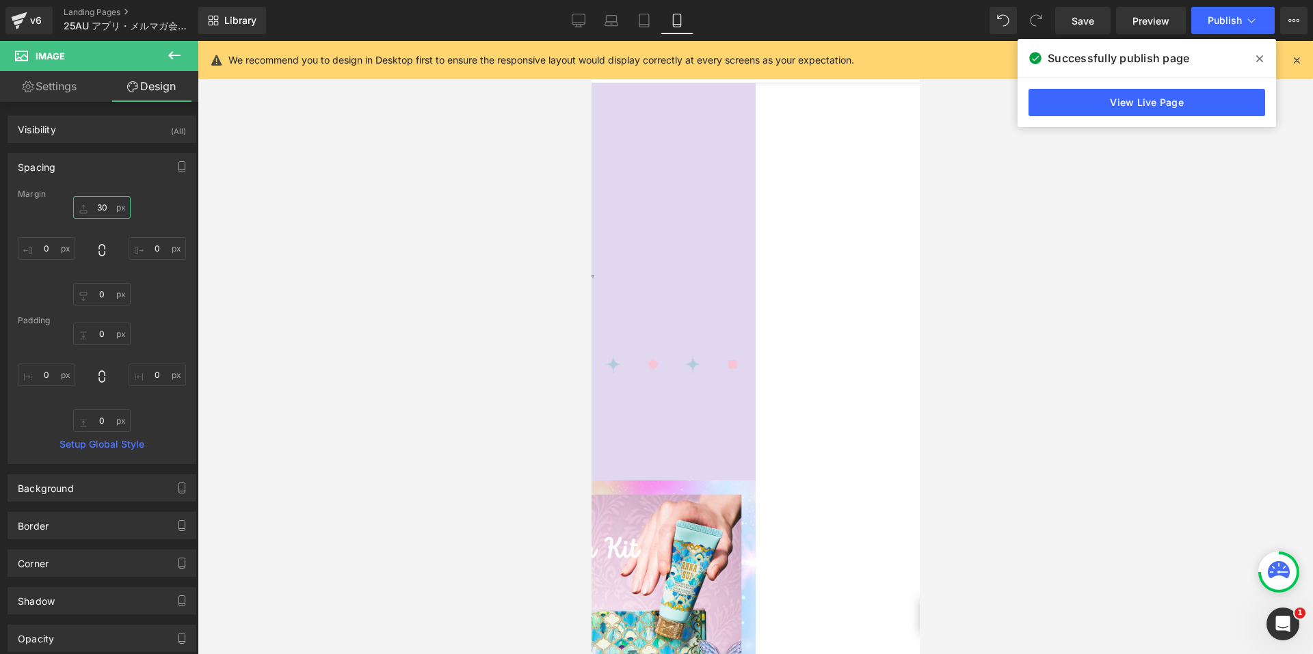
scroll to position [912, 0]
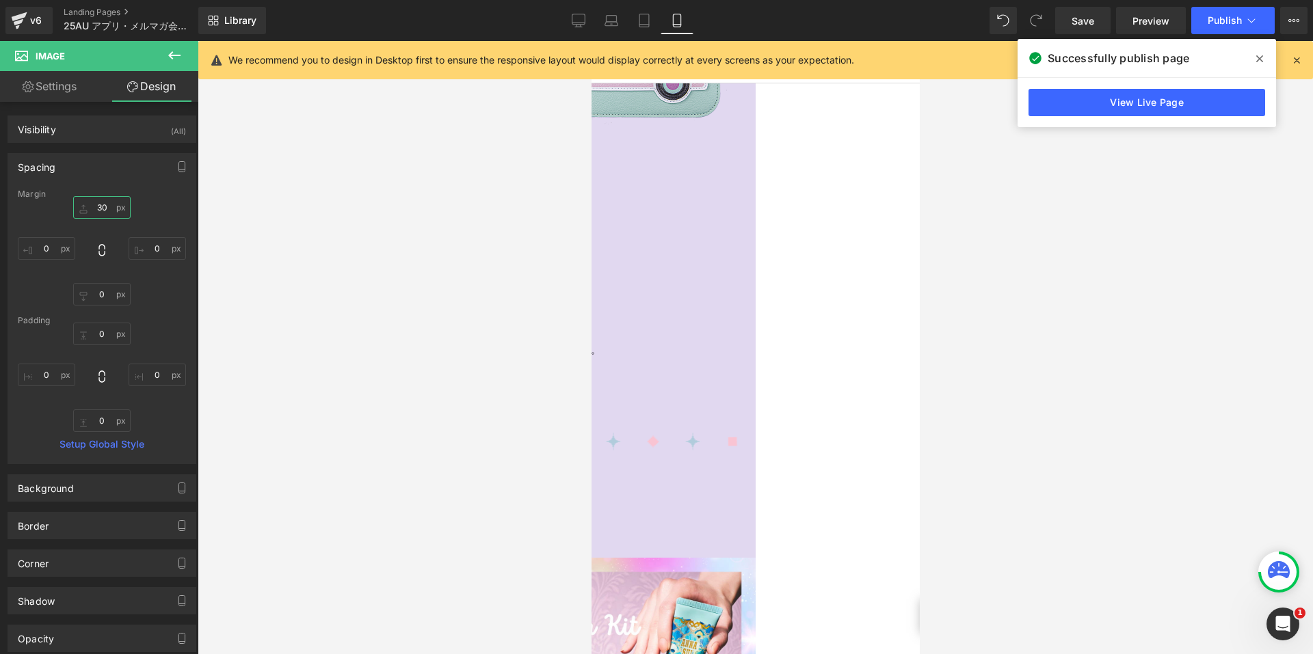
drag, startPoint x: 723, startPoint y: 384, endPoint x: 989, endPoint y: 366, distance: 267.2
click at [591, 41] on span "Text Block" at bounding box center [591, 41] width 0 height 0
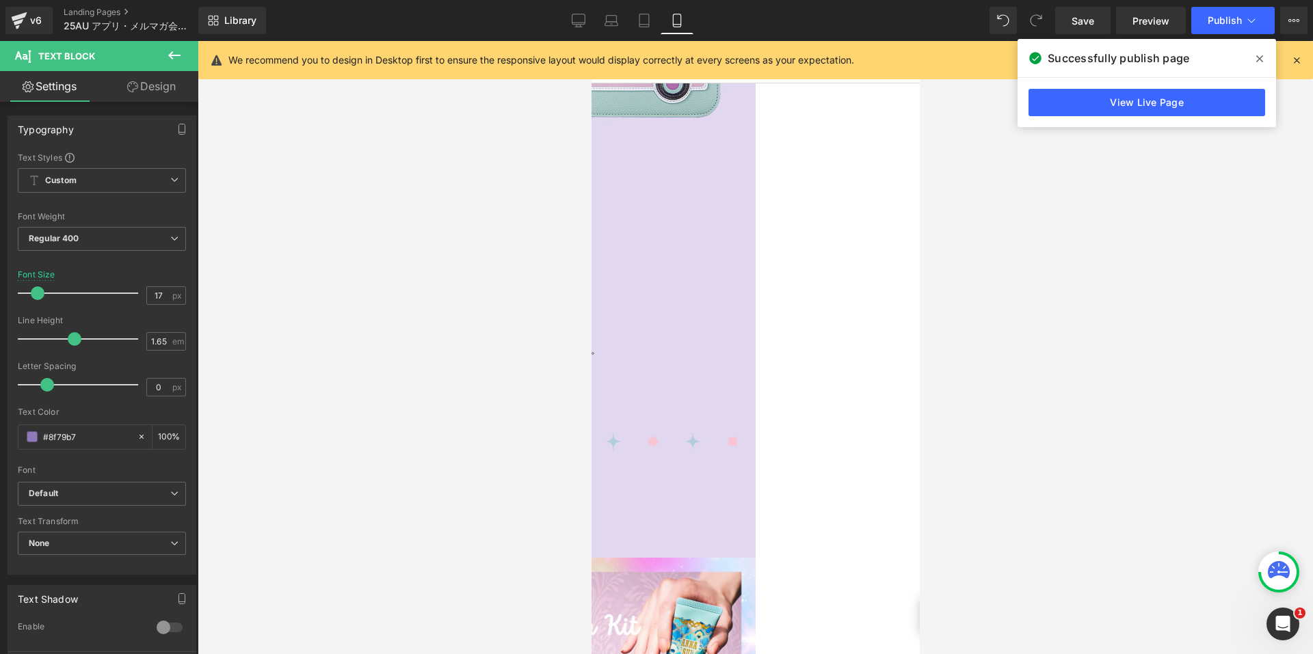
click at [139, 87] on link "Design" at bounding box center [151, 86] width 99 height 31
click at [0, 0] on div "Spacing" at bounding box center [0, 0] width 0 height 0
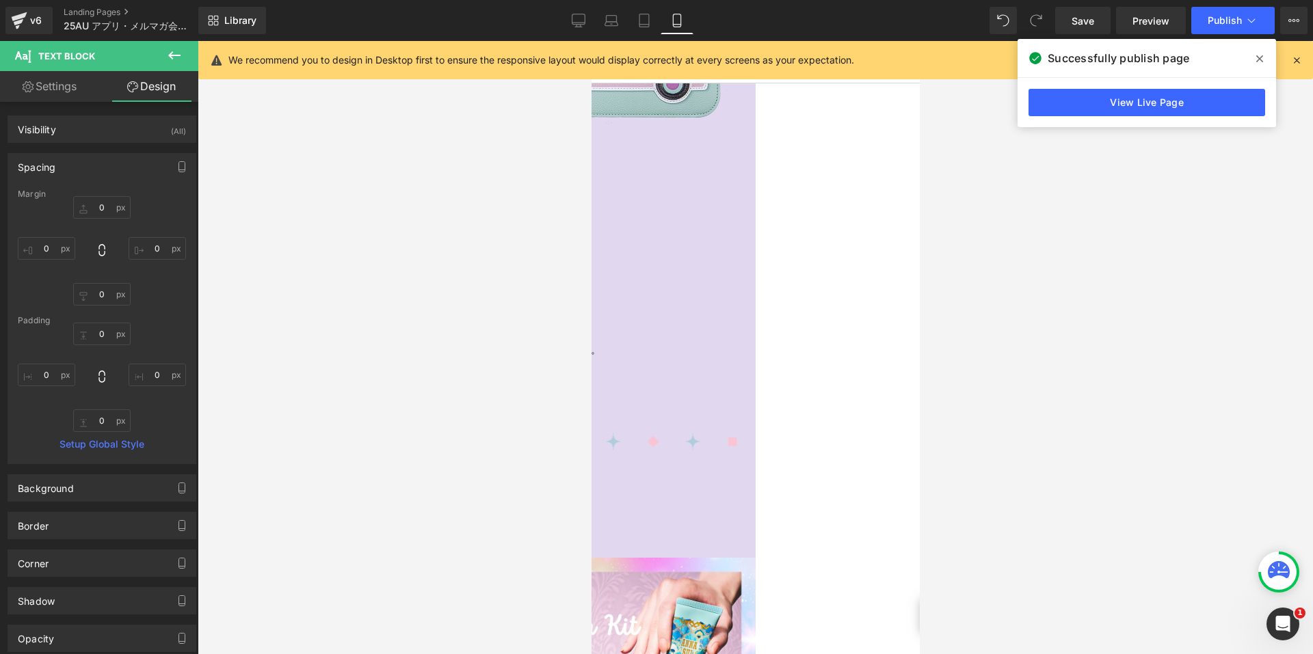
type input "0"
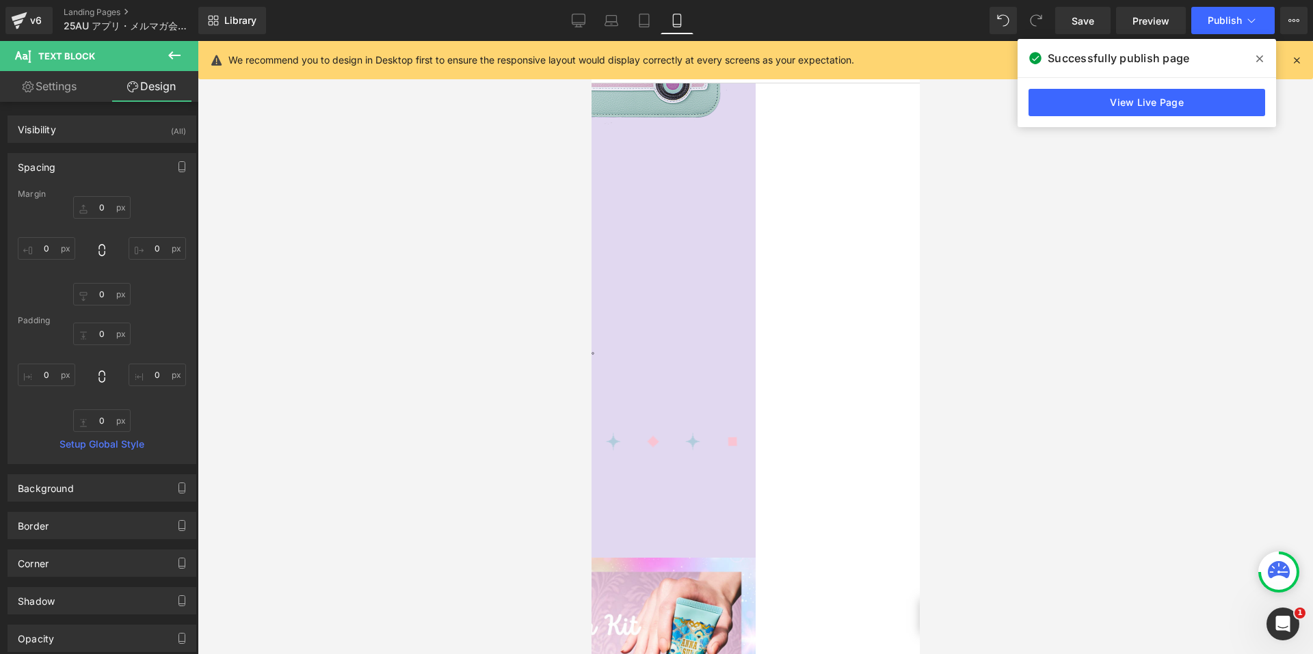
type input "0"
click at [49, 90] on link "Settings" at bounding box center [49, 86] width 99 height 31
type input "100"
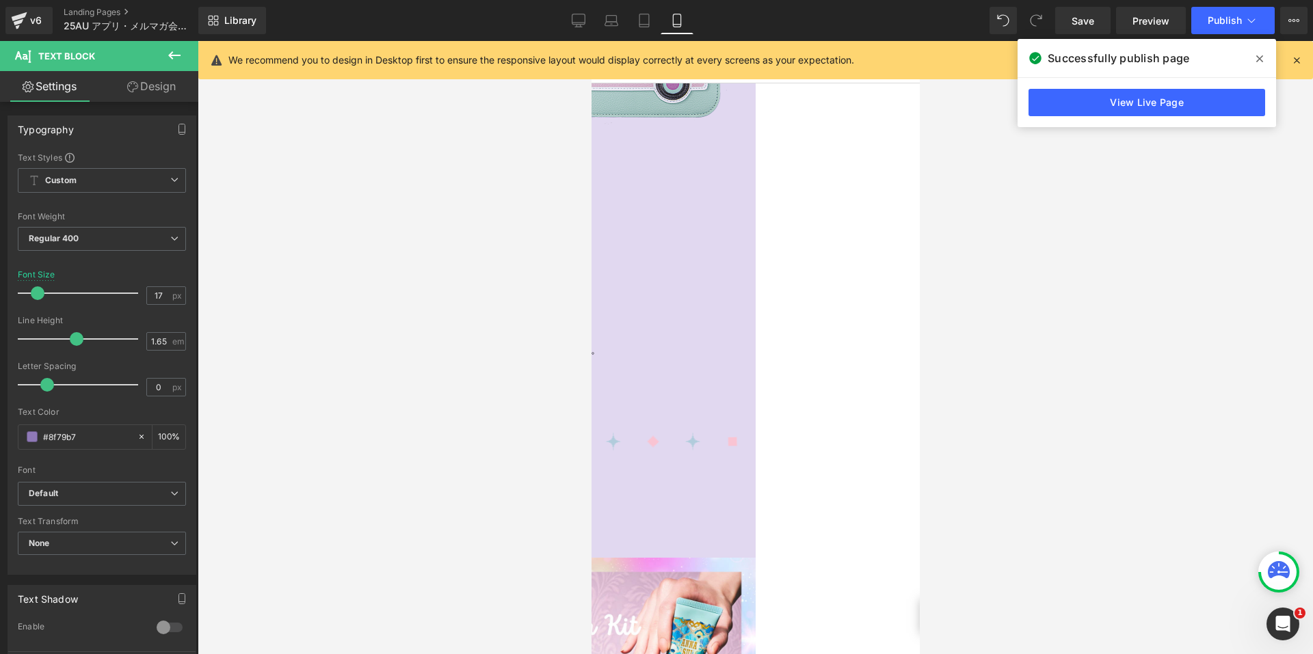
click at [591, 41] on span "Row" at bounding box center [591, 41] width 0 height 0
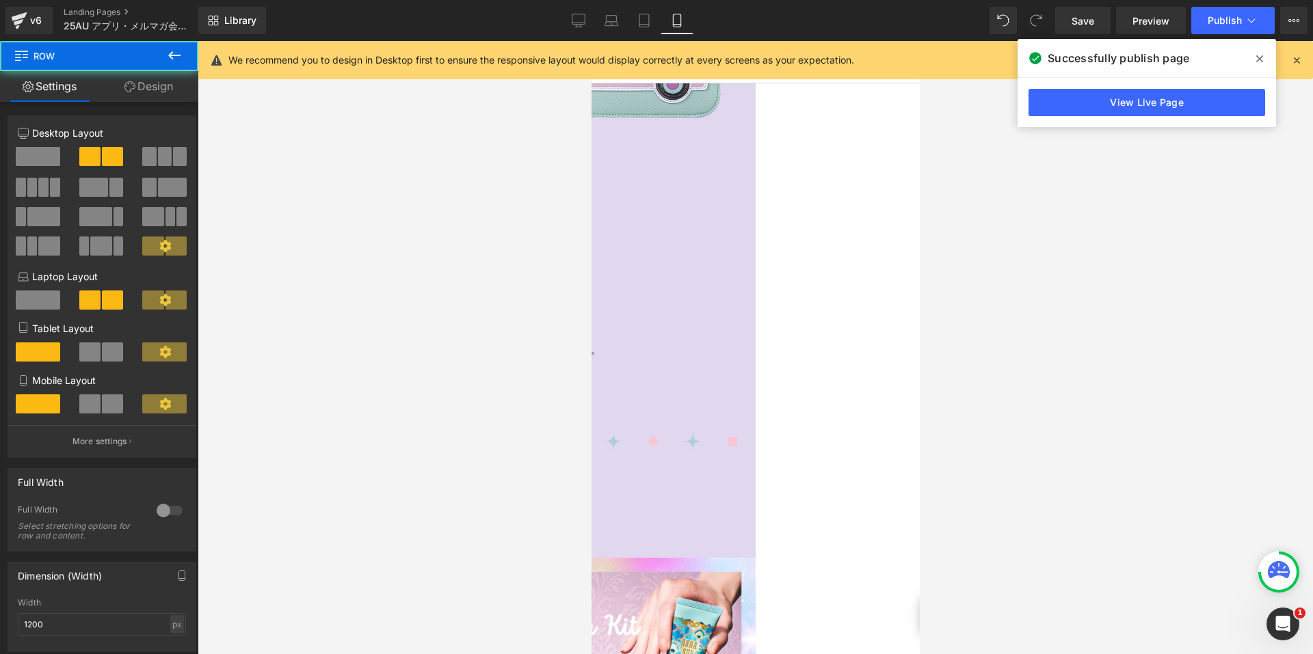
click at [152, 89] on link "Design" at bounding box center [148, 86] width 99 height 31
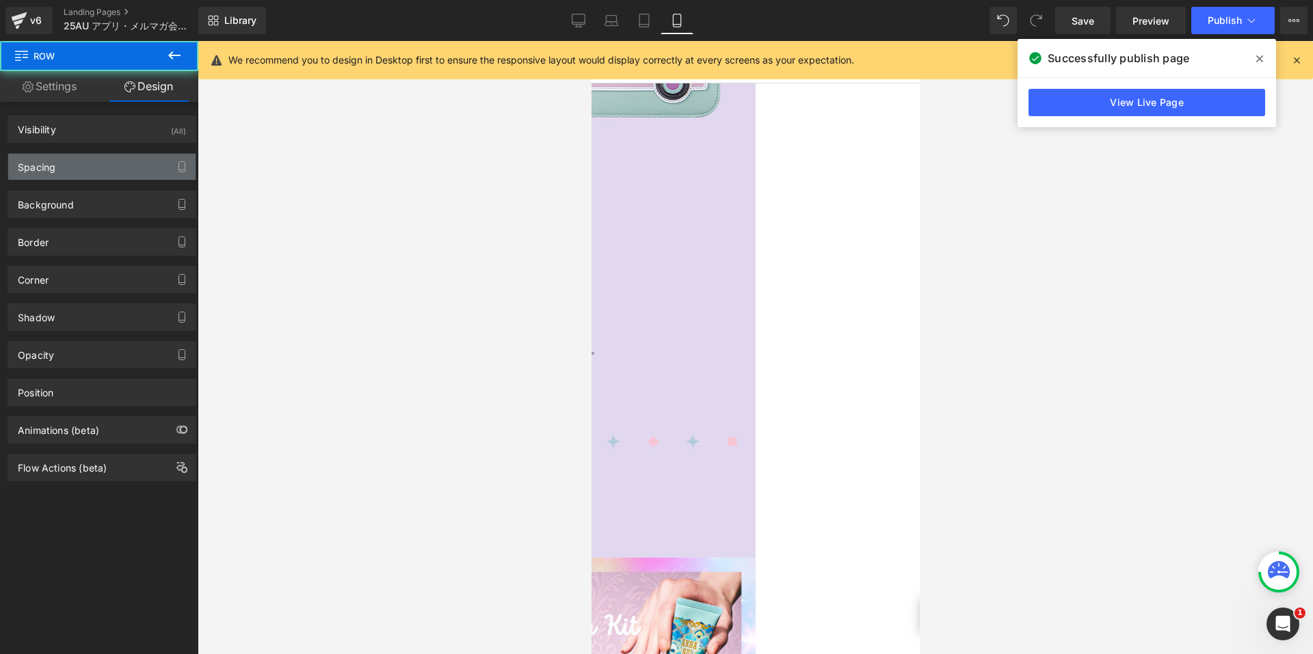
click at [88, 160] on div "Spacing" at bounding box center [101, 167] width 187 height 26
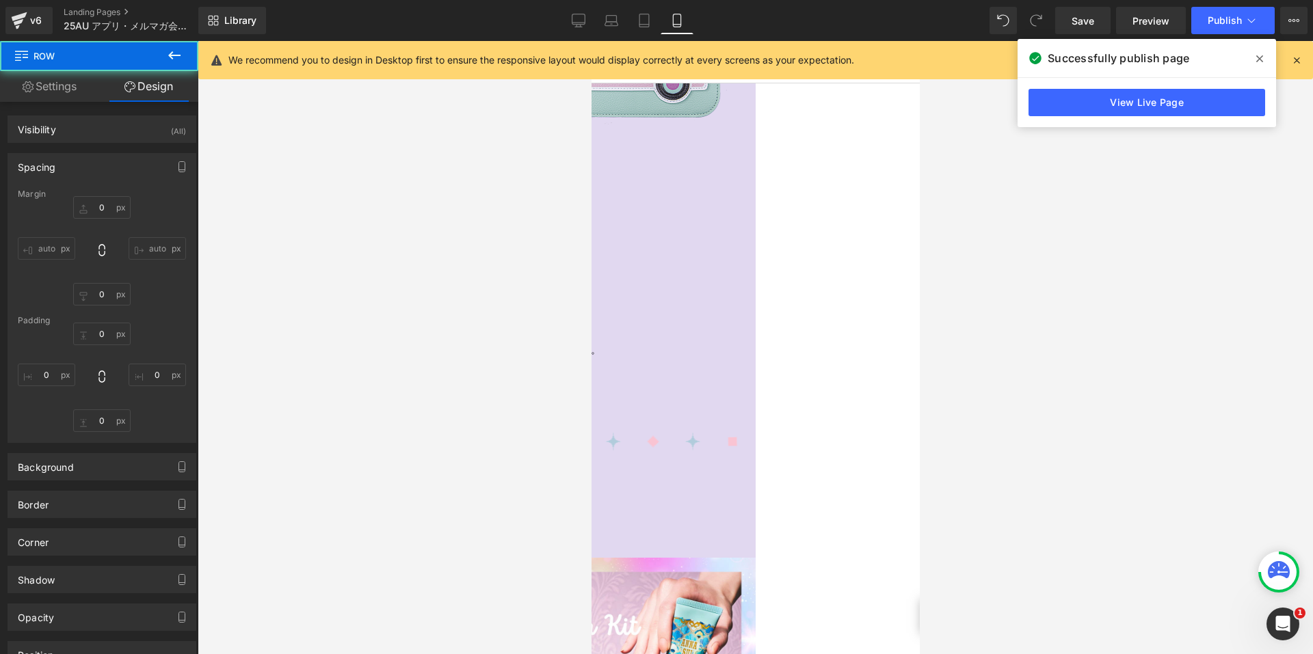
type input "30"
type input "0"
type input "10"
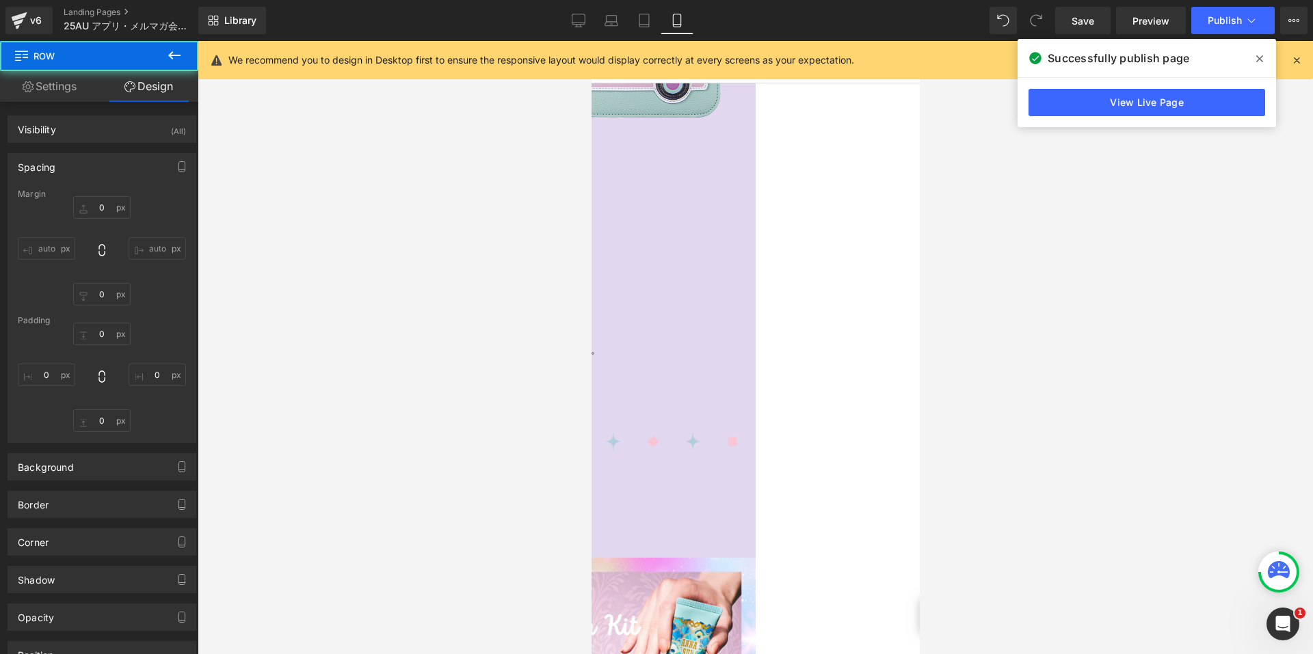
type input "0"
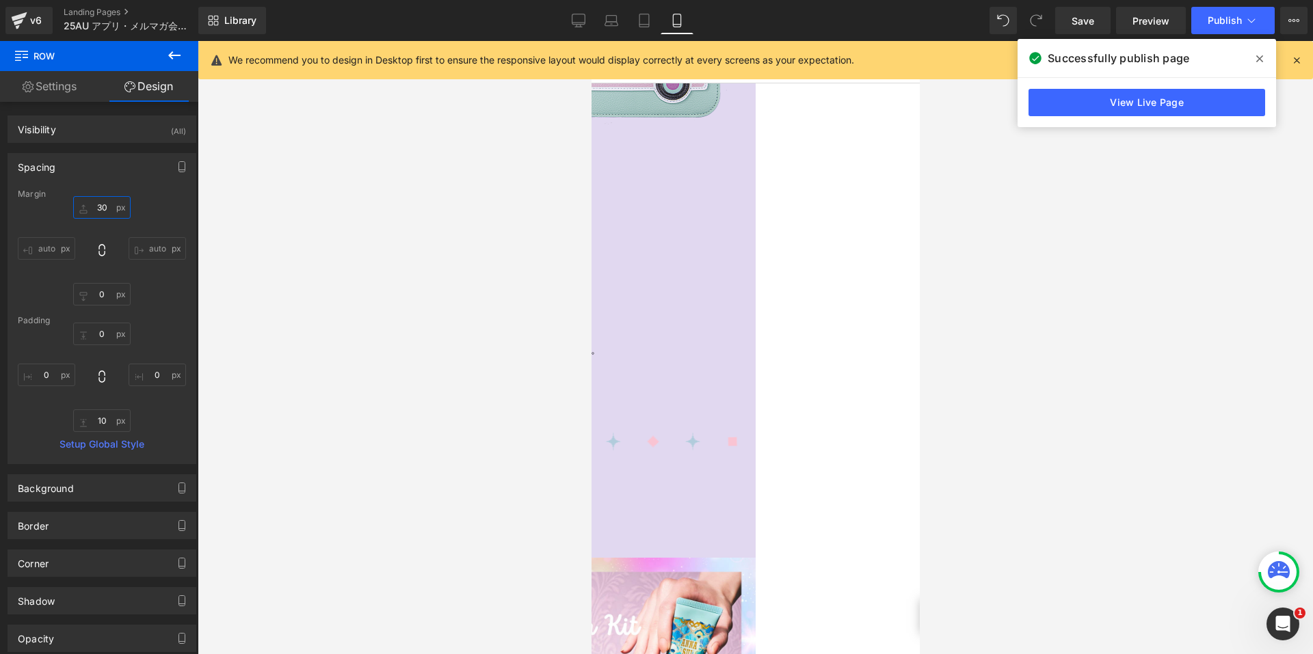
click at [88, 202] on input "30" at bounding box center [101, 207] width 57 height 23
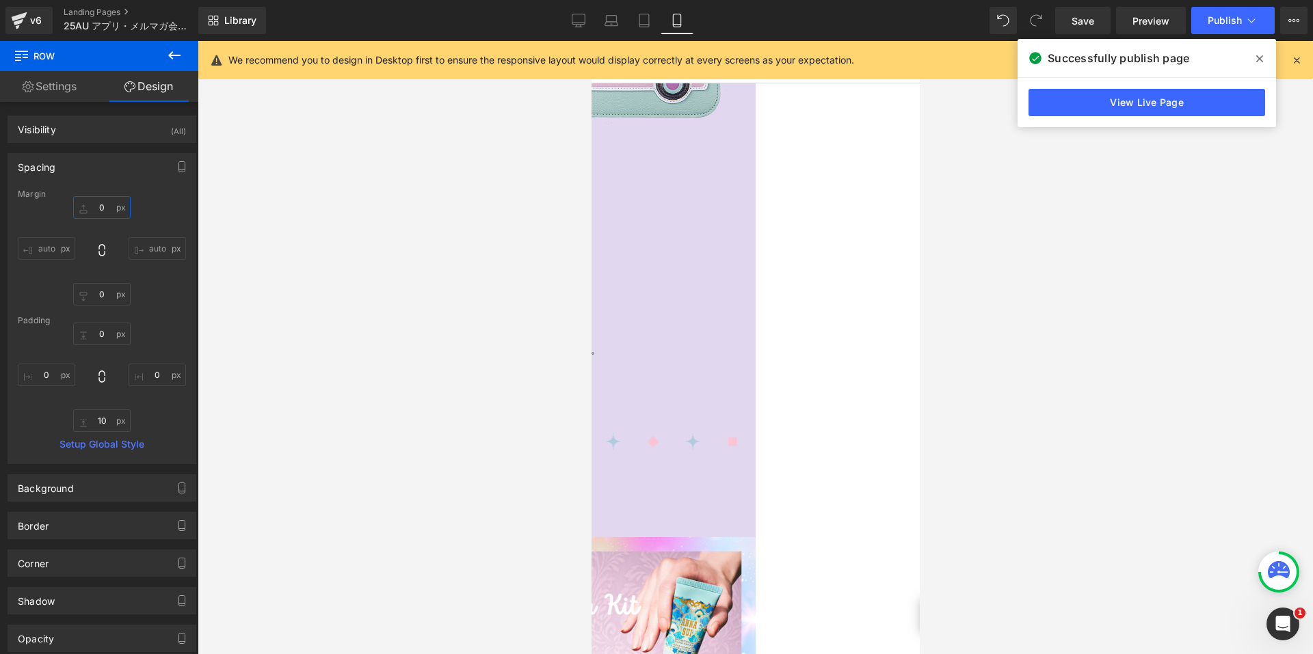
scroll to position [1185, 0]
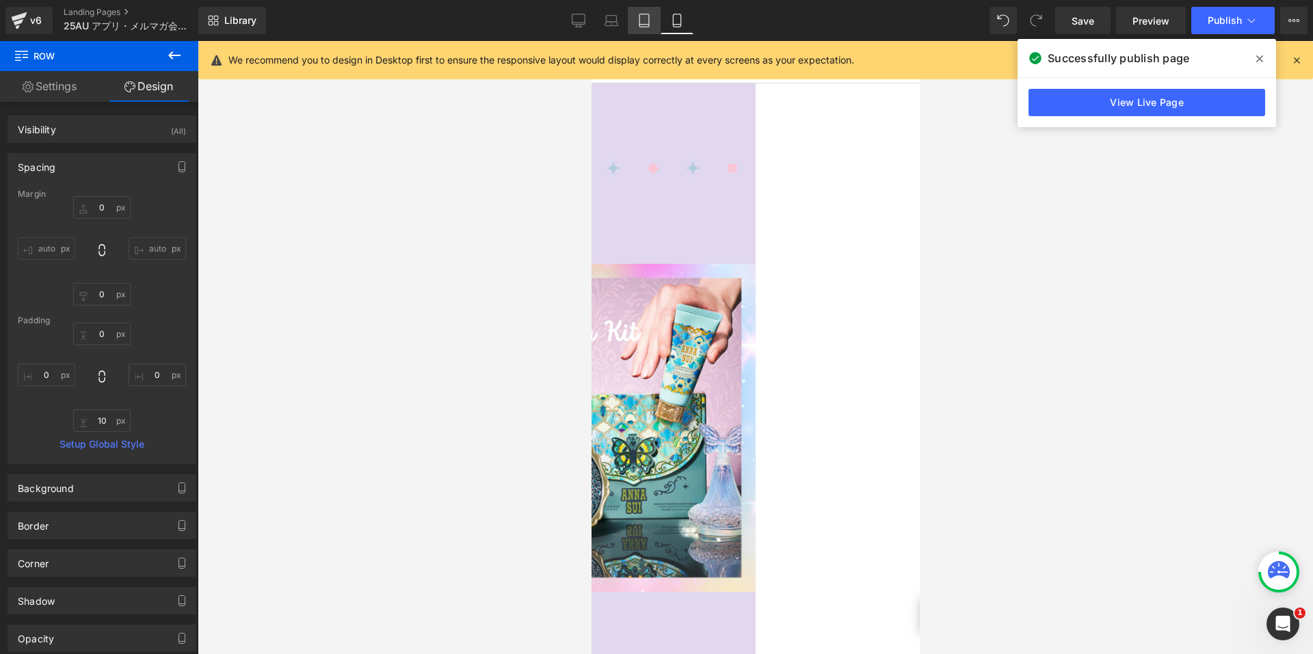
click at [641, 13] on link "Tablet" at bounding box center [644, 20] width 33 height 27
type input "30"
type input "0"
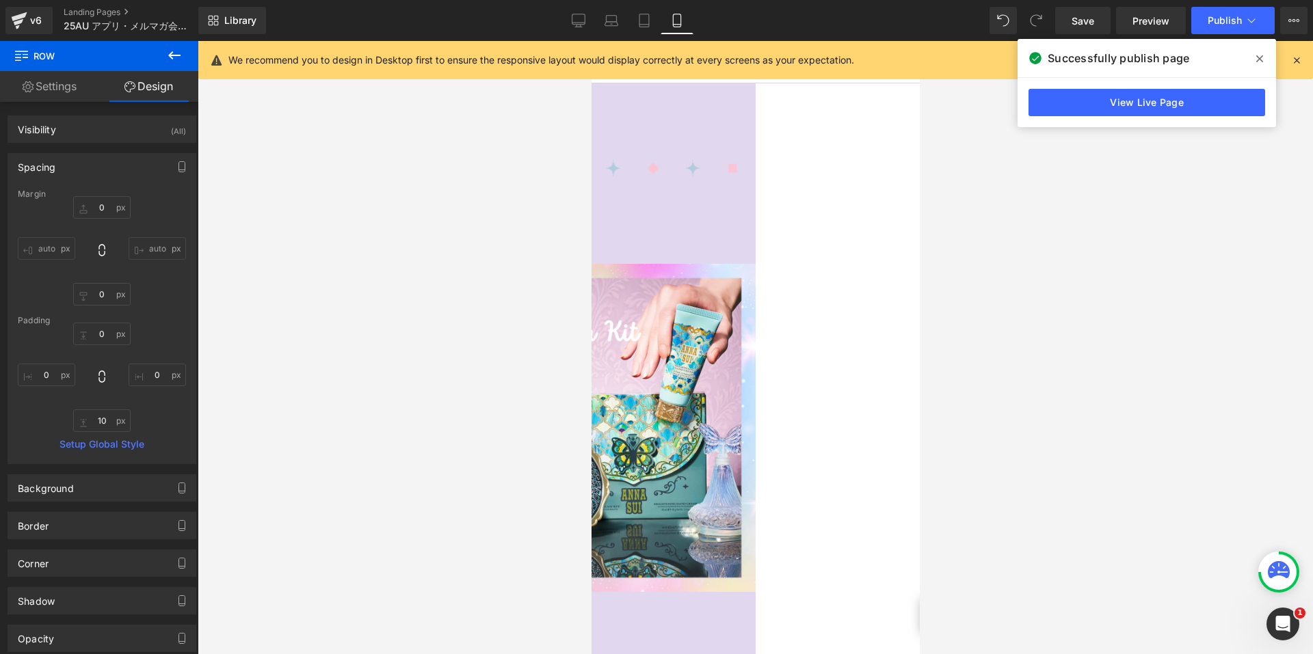
type input "10"
type input "0"
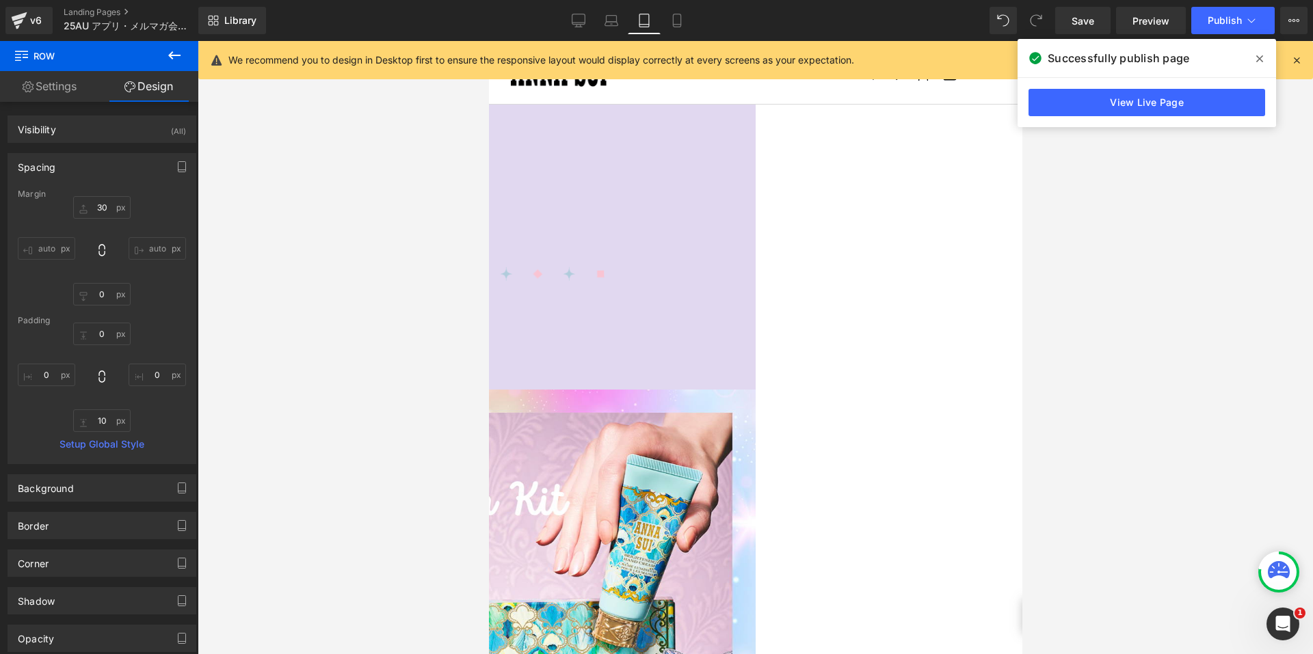
scroll to position [1267, 0]
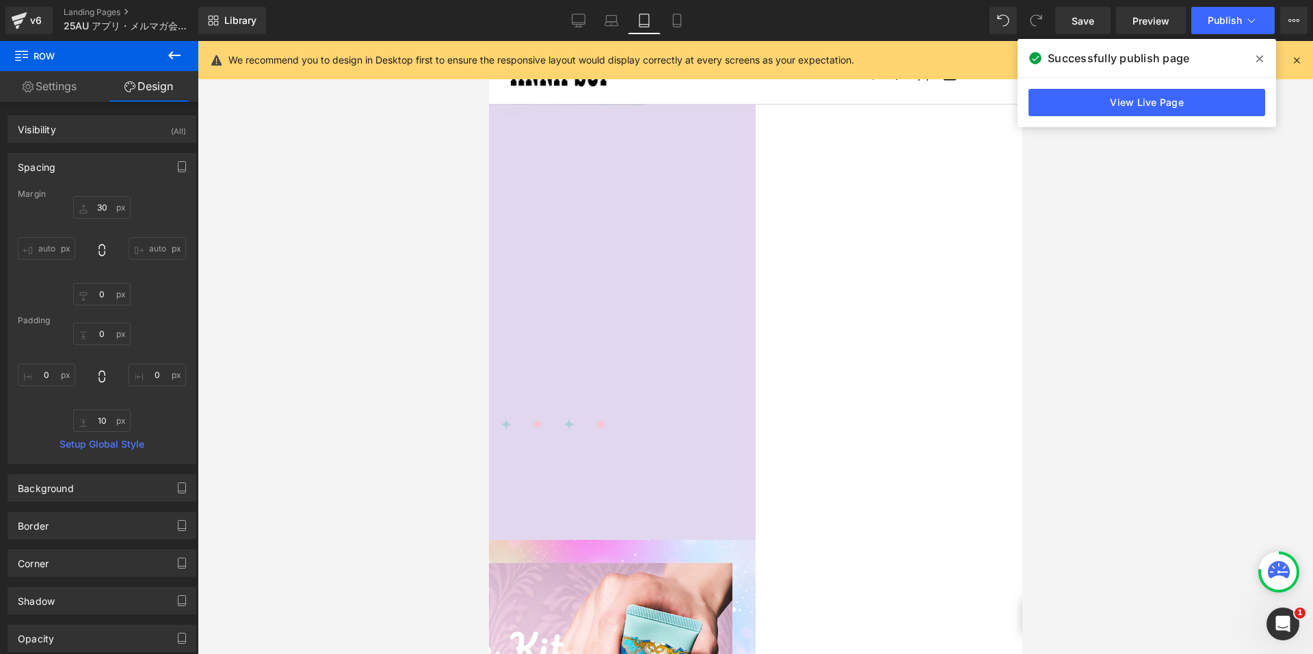
click at [488, 41] on span "Row" at bounding box center [488, 41] width 0 height 0
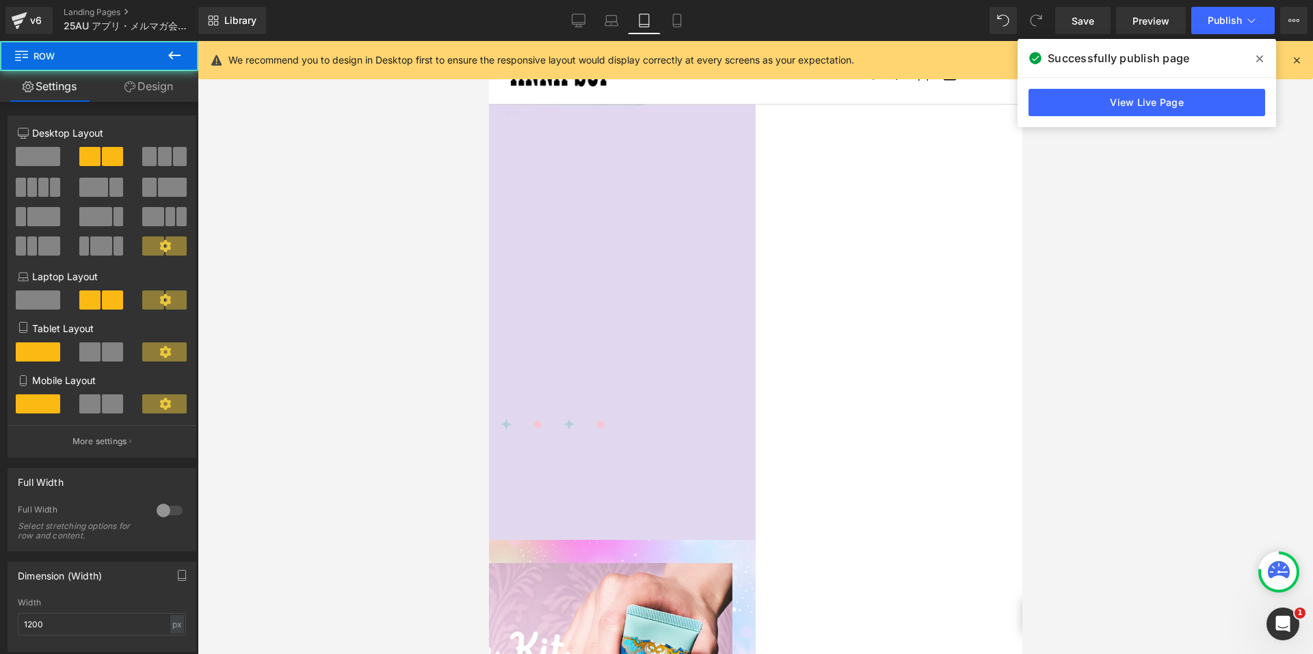
click at [150, 91] on link "Design" at bounding box center [148, 86] width 99 height 31
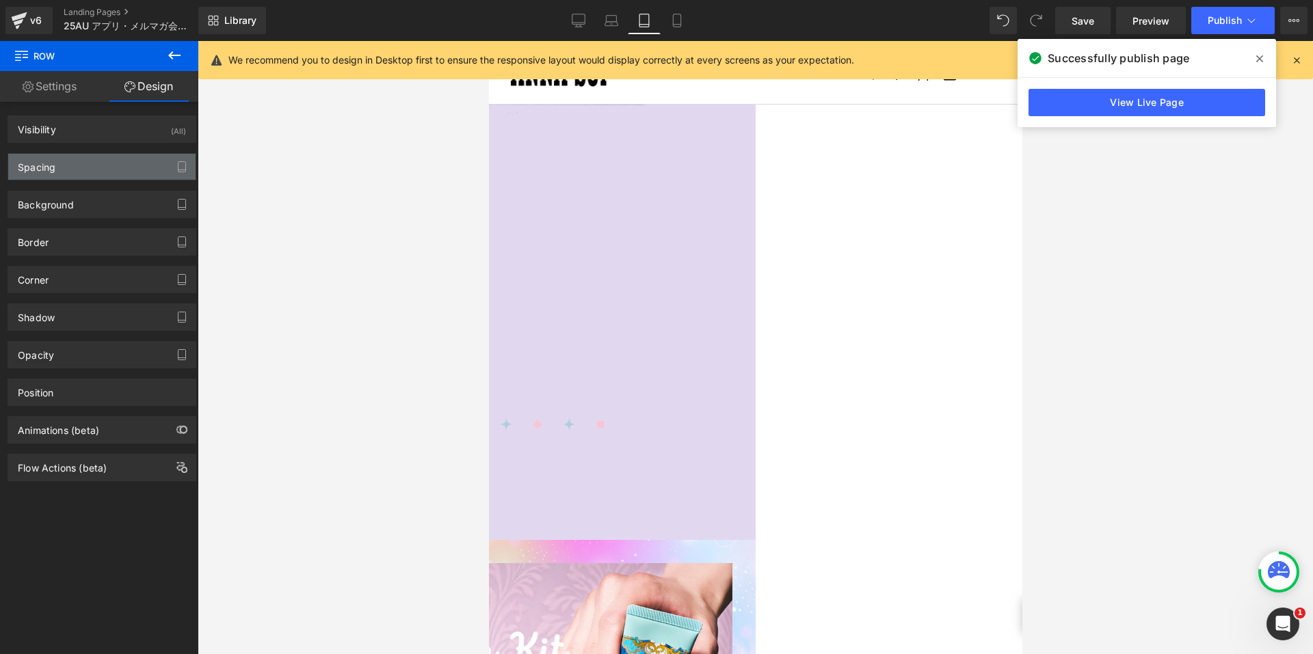
type input "30"
type input "0"
type input "10"
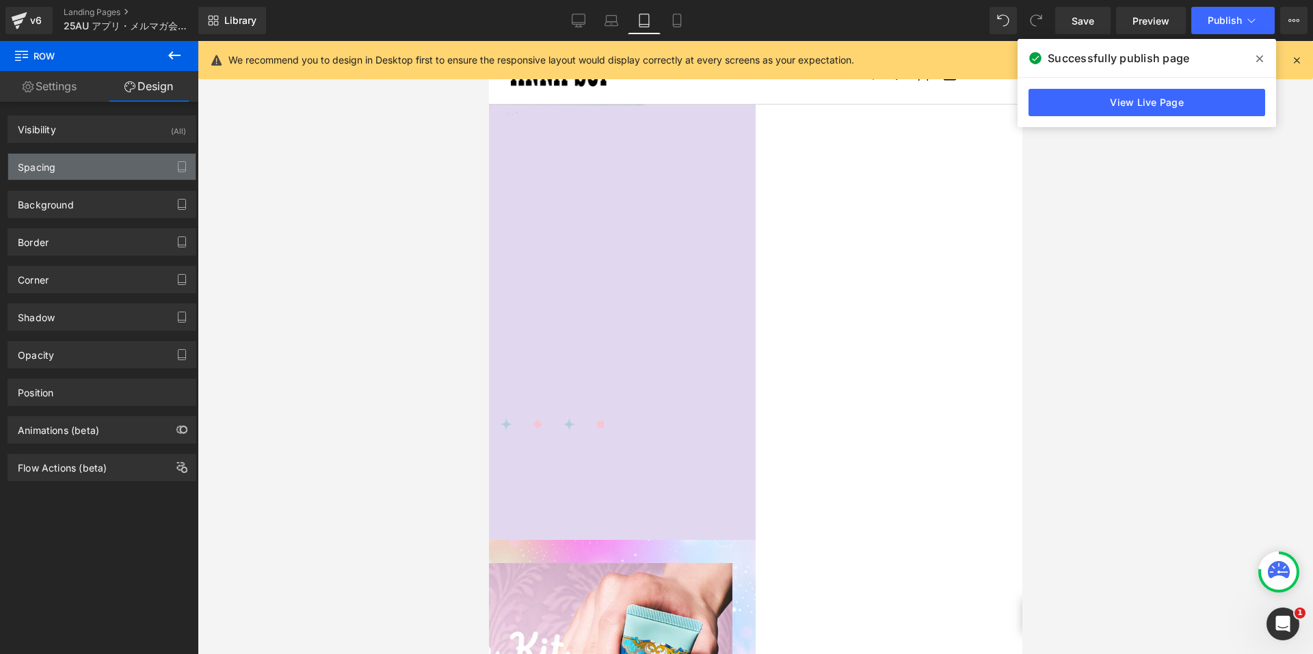
type input "0"
click at [84, 173] on div "Spacing" at bounding box center [101, 167] width 187 height 26
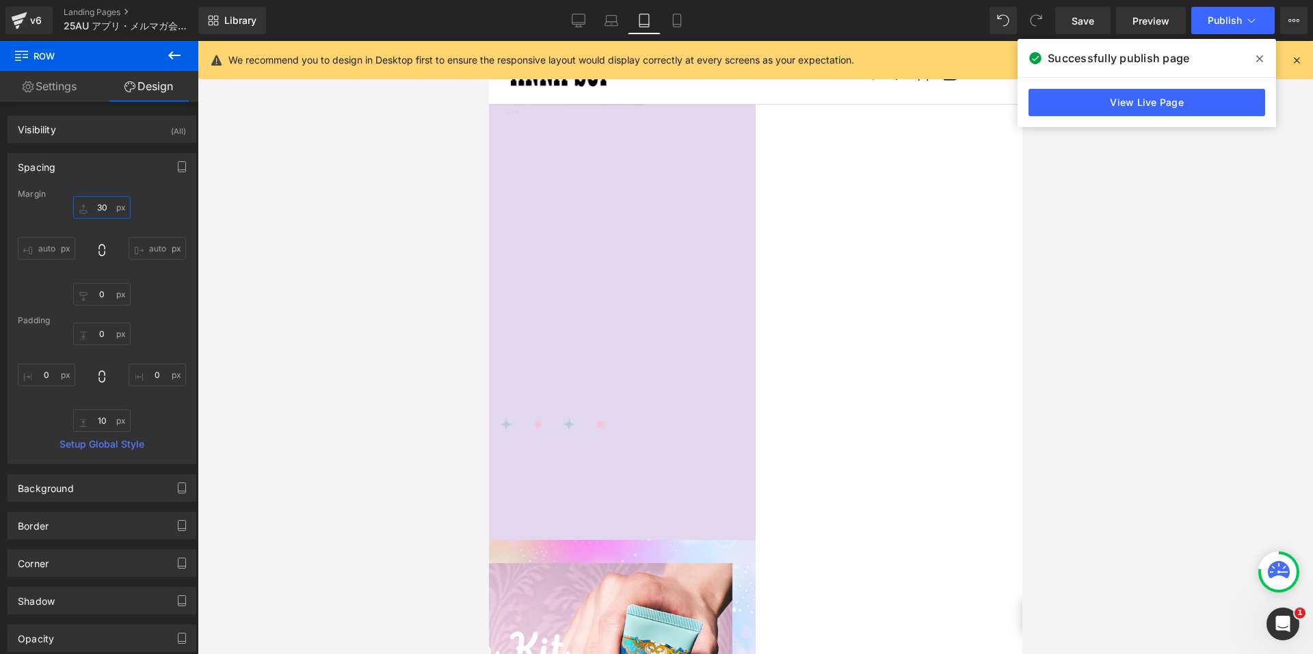
click at [88, 213] on input "30" at bounding box center [101, 207] width 57 height 23
type input "0"
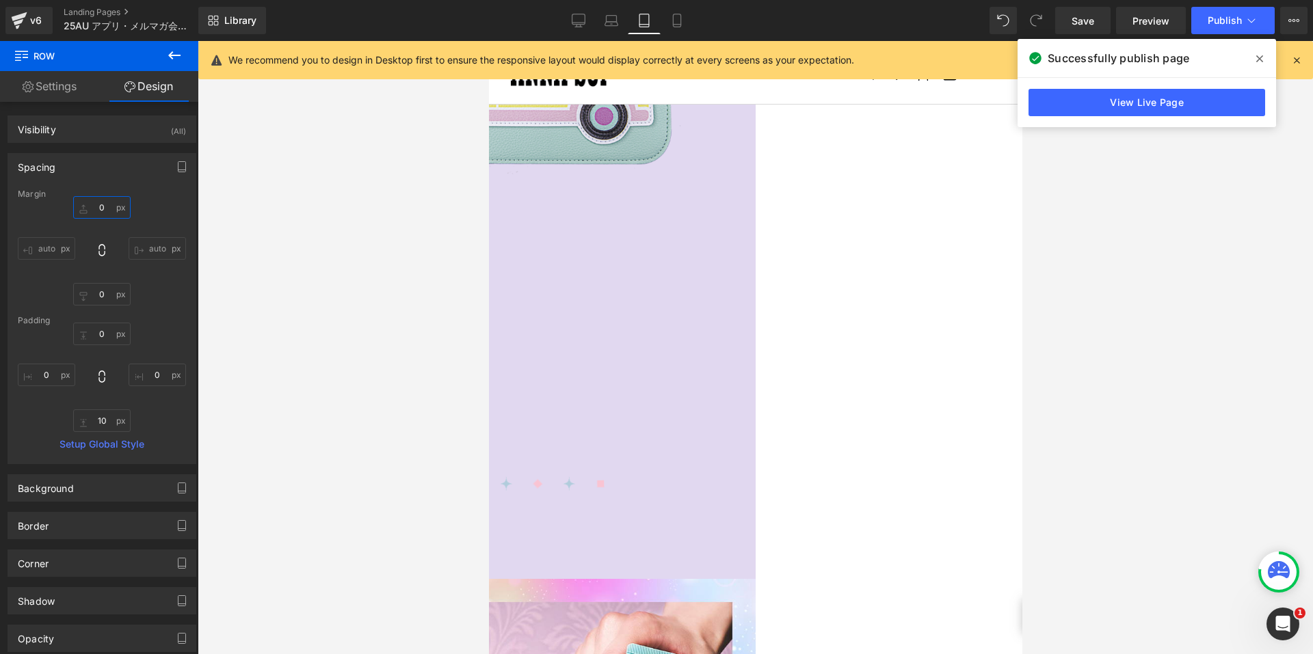
scroll to position [1131, 0]
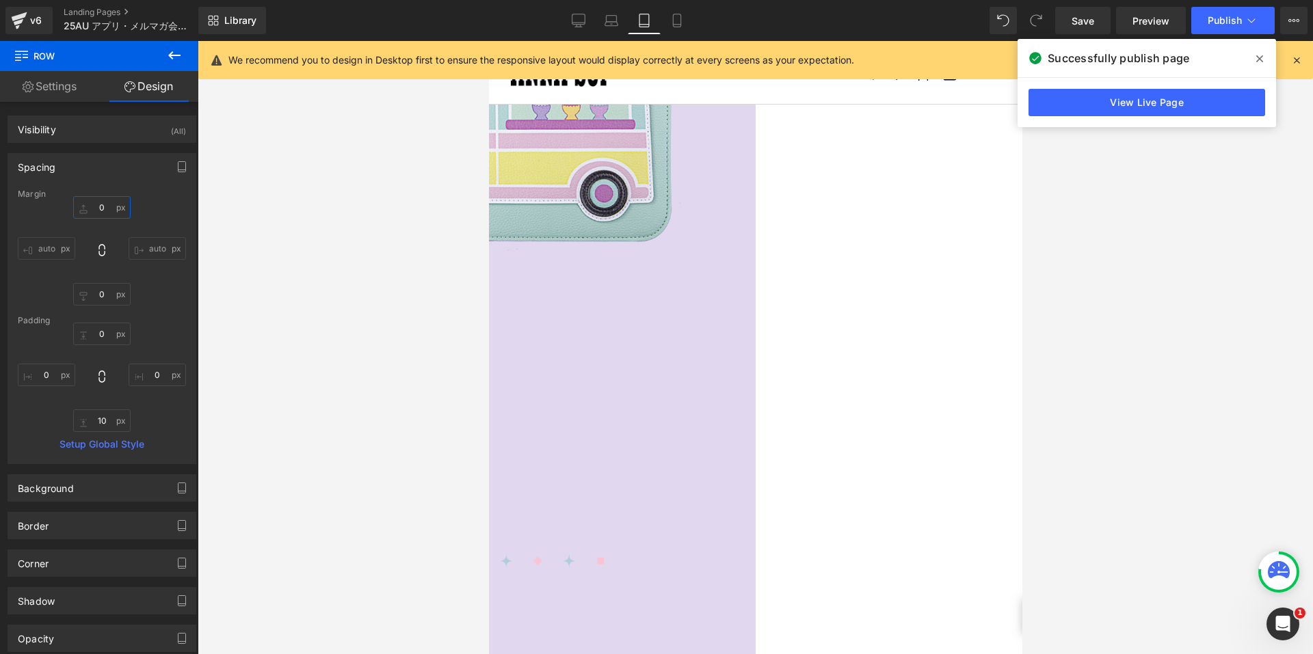
drag, startPoint x: 748, startPoint y: 464, endPoint x: 697, endPoint y: 263, distance: 206.8
click at [488, 41] on span "Image" at bounding box center [488, 41] width 0 height 0
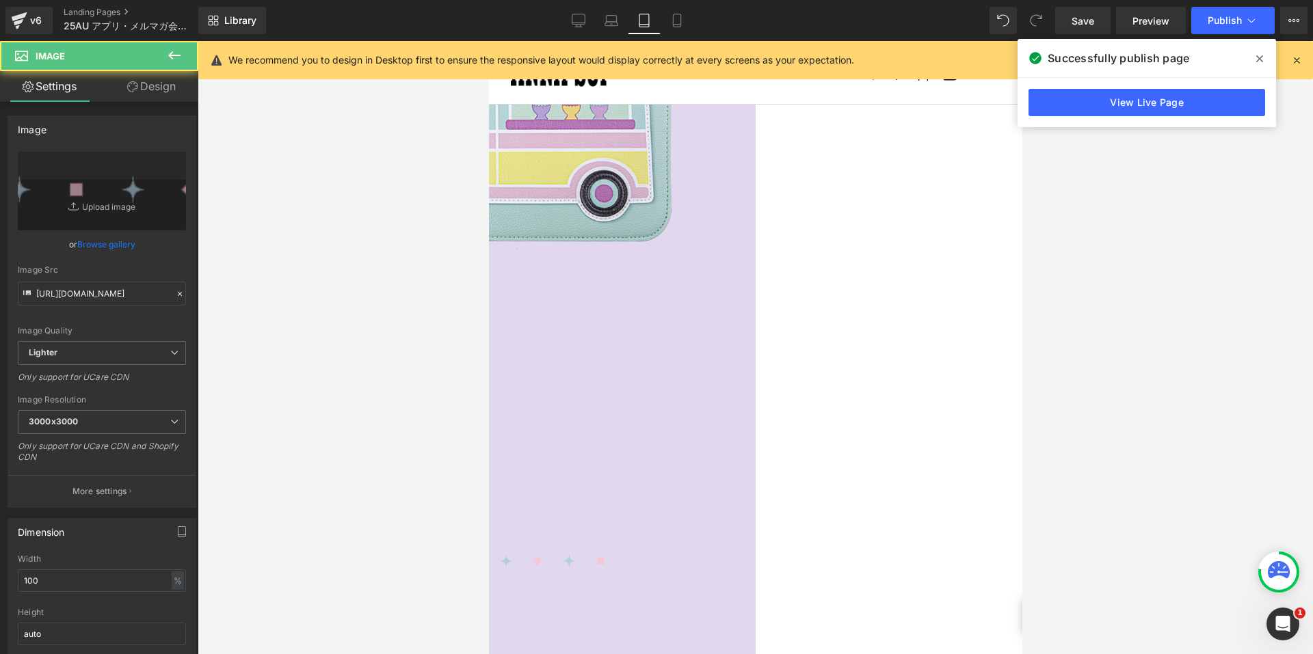
click at [154, 90] on link "Design" at bounding box center [151, 86] width 99 height 31
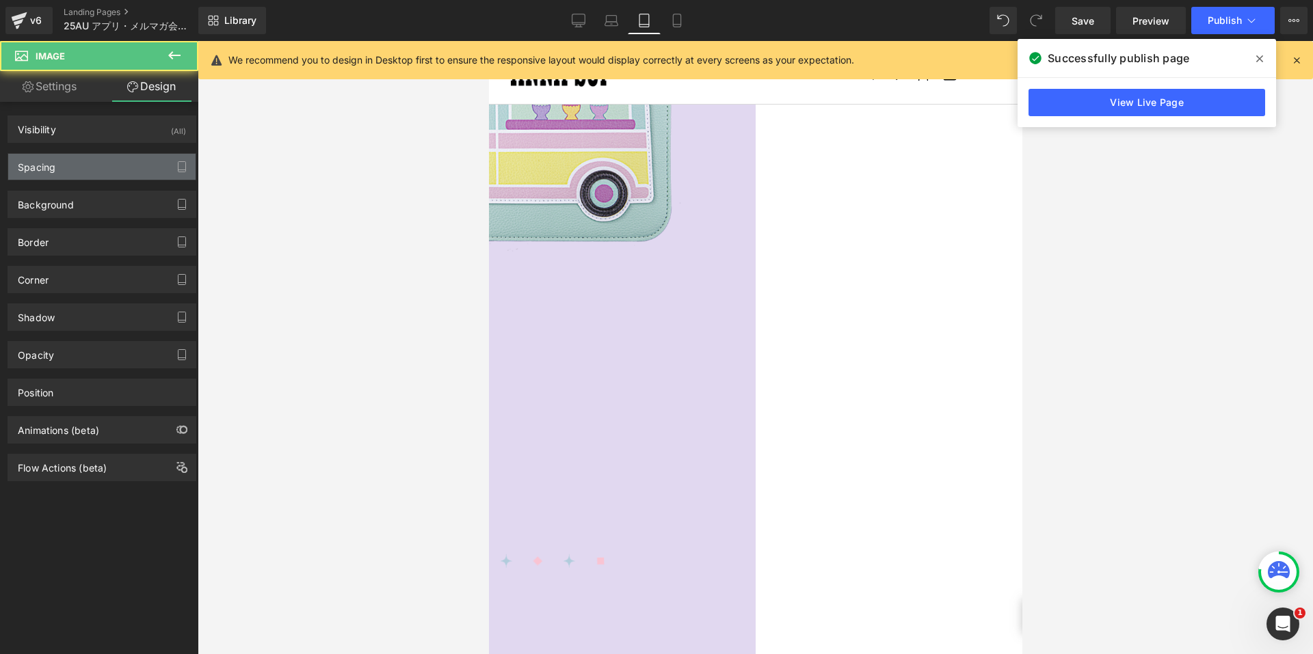
click at [95, 162] on div "Spacing" at bounding box center [101, 167] width 187 height 26
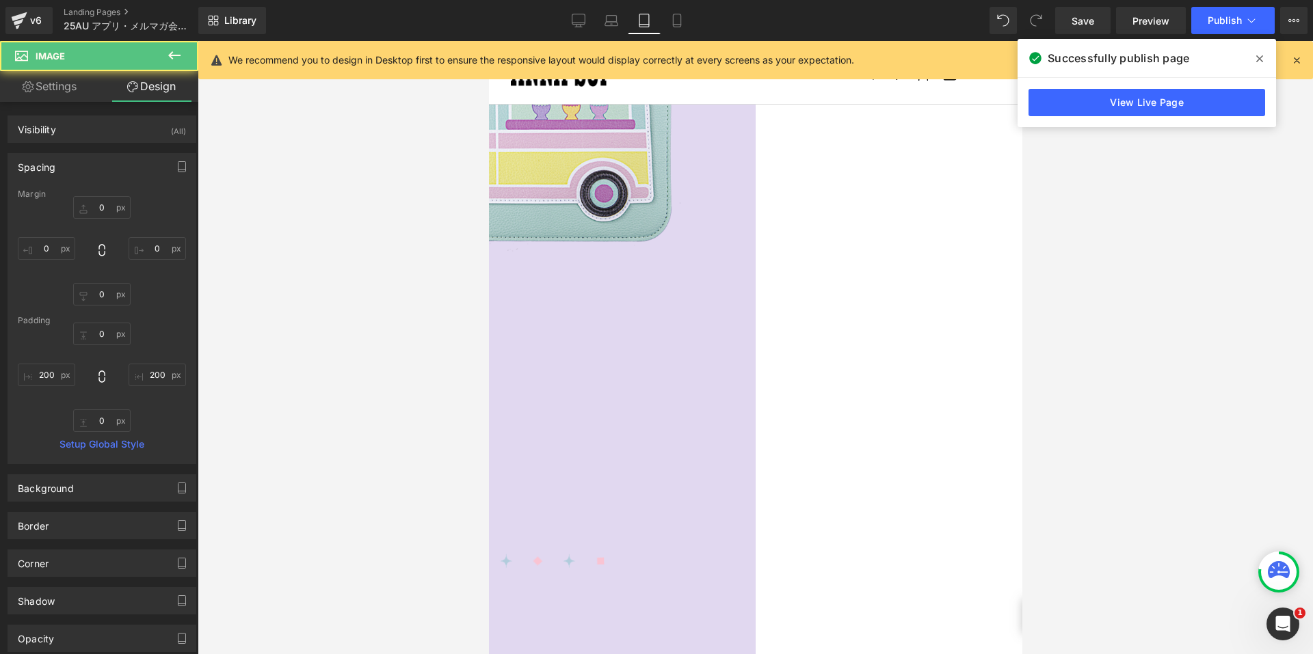
type input "0"
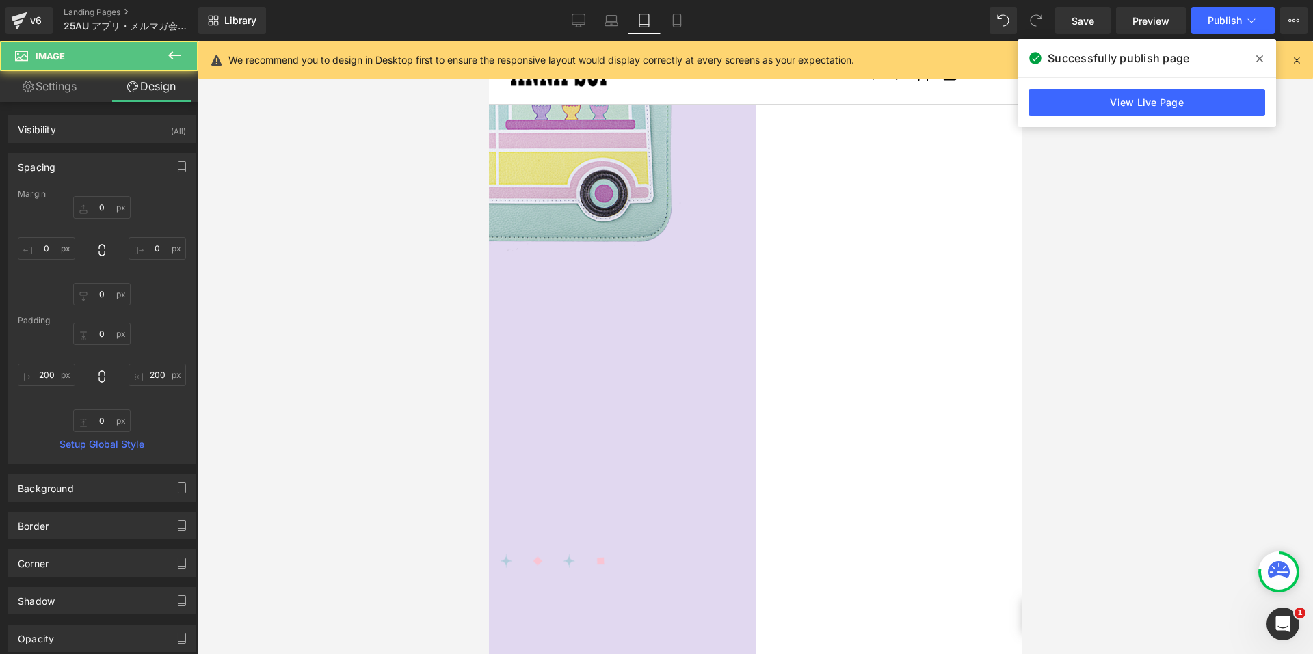
type input "200"
type input "0"
click at [31, 369] on input "200" at bounding box center [46, 375] width 57 height 23
type input "100"
click at [152, 375] on input "200" at bounding box center [157, 375] width 57 height 23
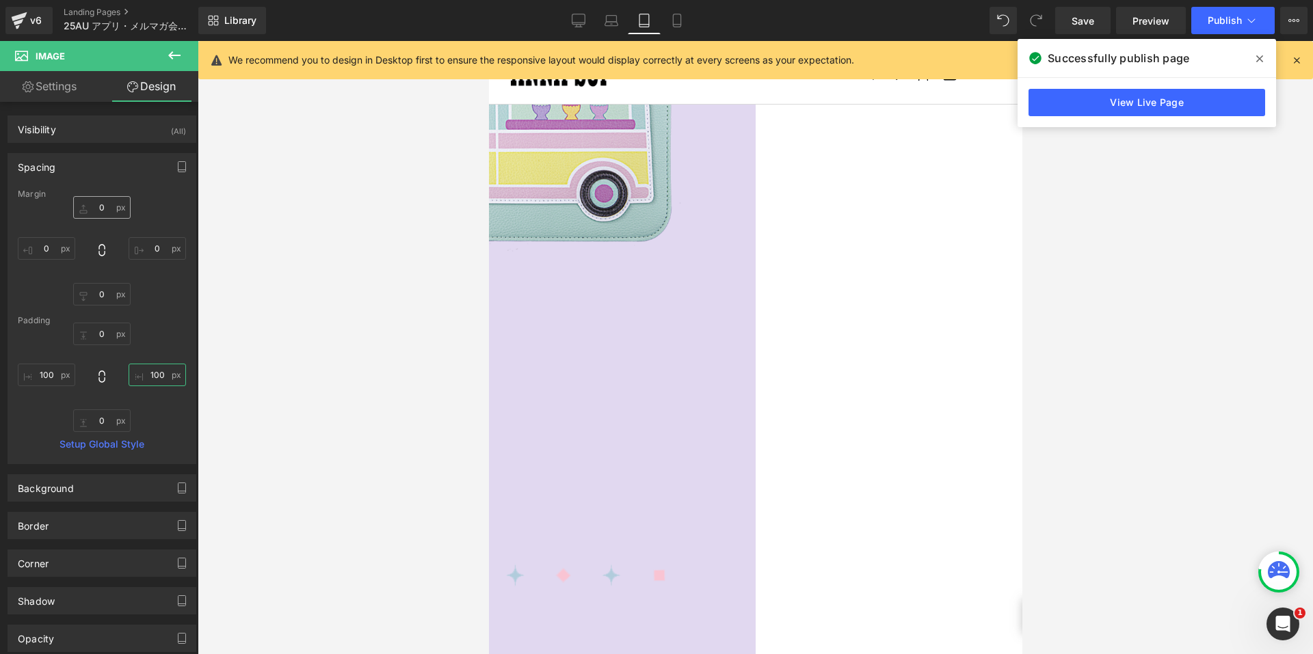
type input "100"
click at [95, 217] on input "0" at bounding box center [101, 207] width 57 height 23
type input "30"
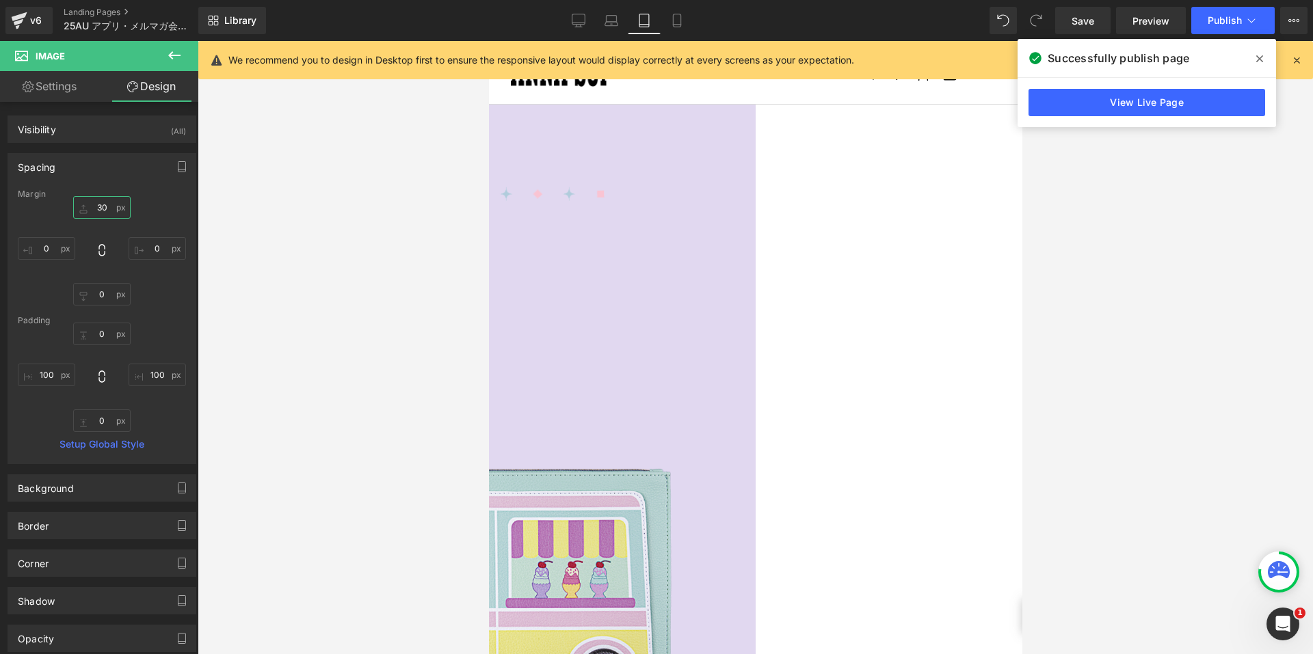
scroll to position [379, 0]
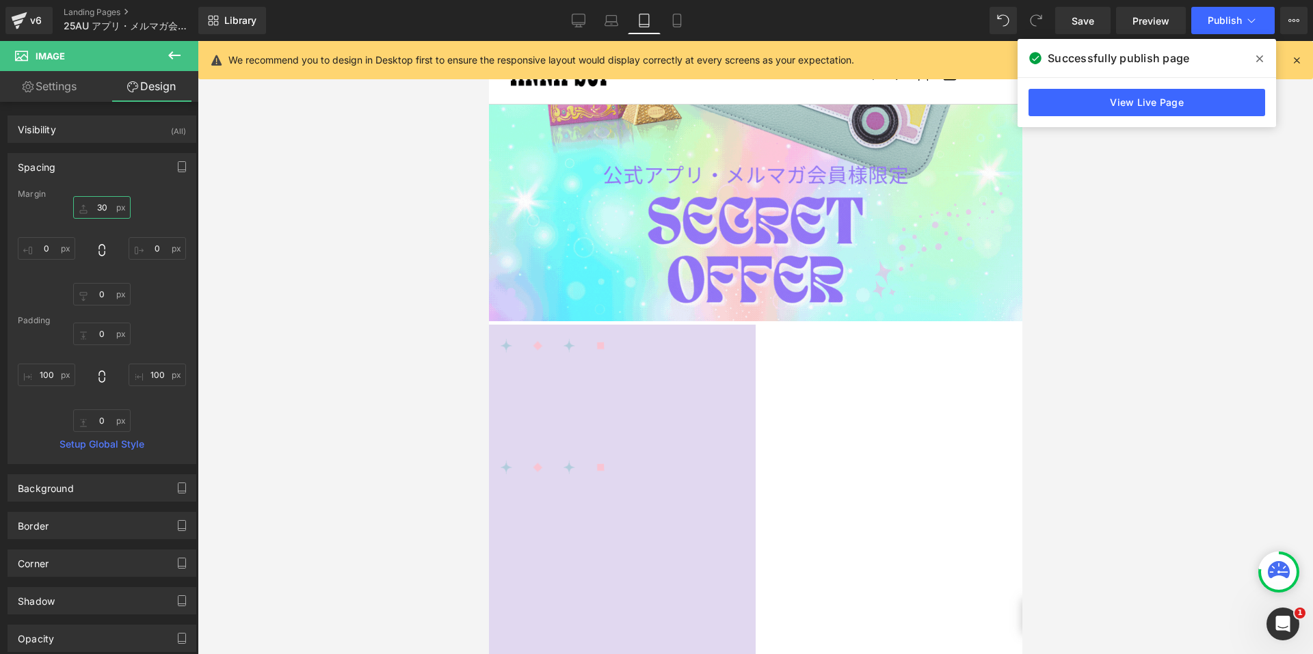
drag, startPoint x: 721, startPoint y: 332, endPoint x: 807, endPoint y: 377, distance: 97.8
click at [488, 41] on span at bounding box center [488, 41] width 0 height 0
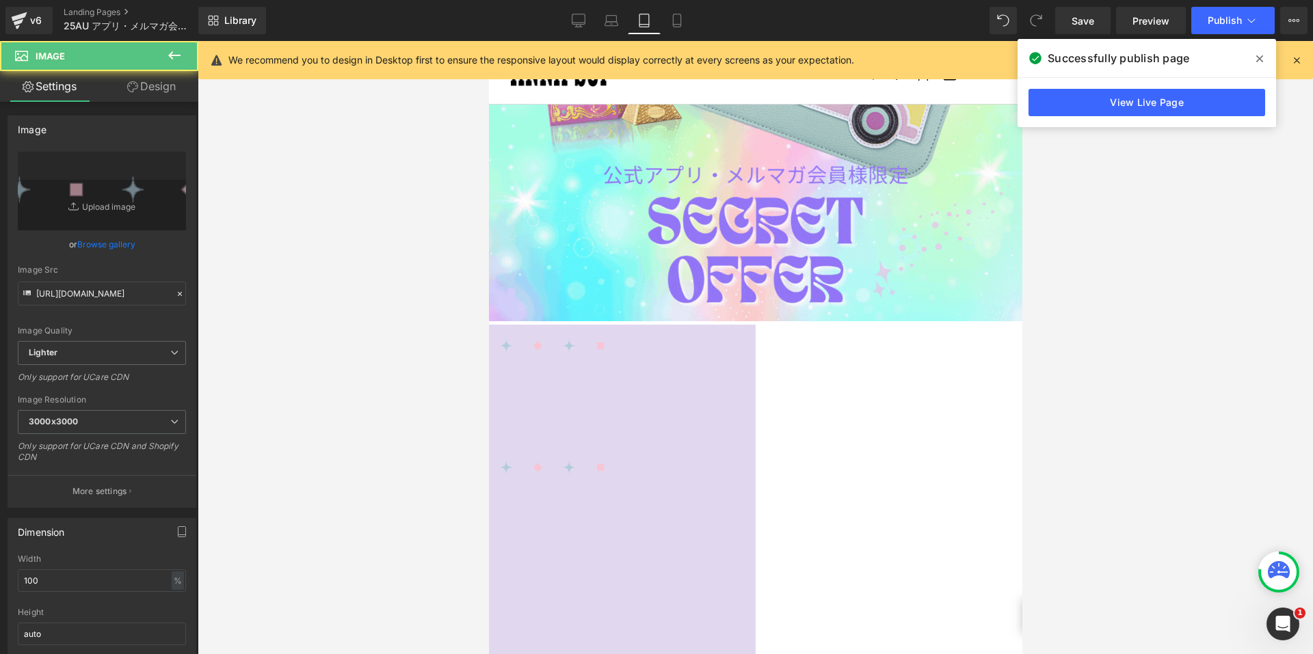
click at [134, 92] on icon at bounding box center [132, 86] width 11 height 11
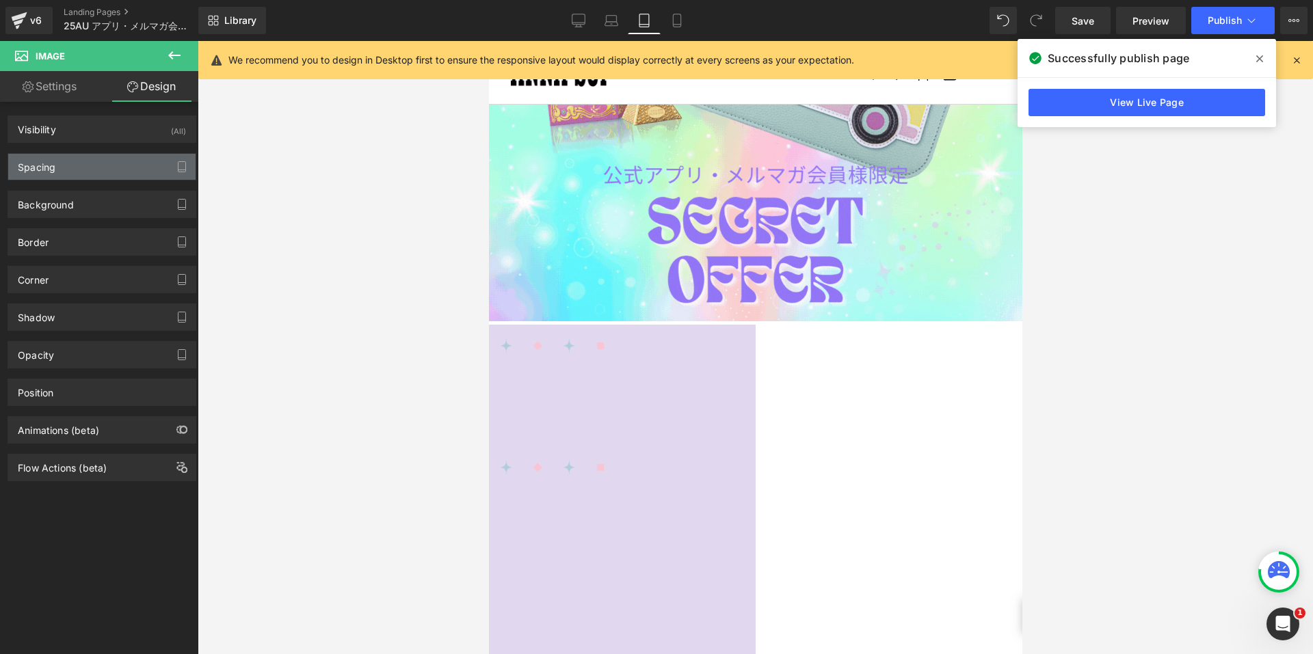
click at [95, 177] on div "Spacing" at bounding box center [101, 167] width 187 height 26
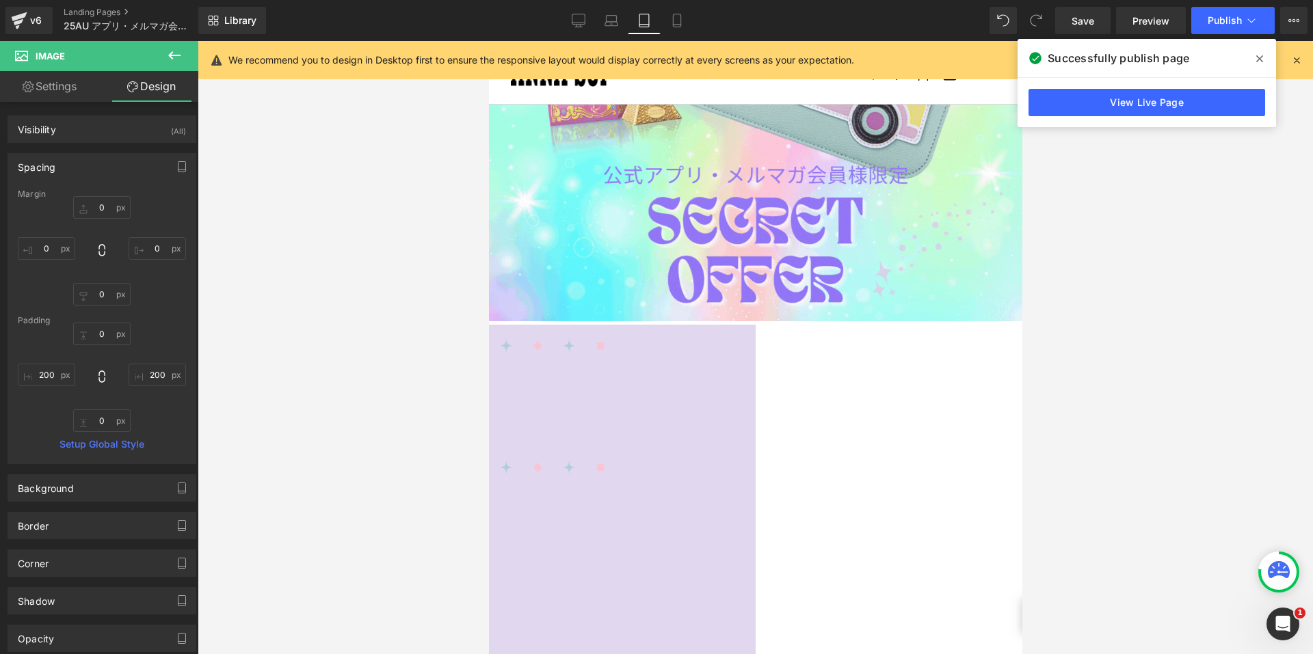
type input "0"
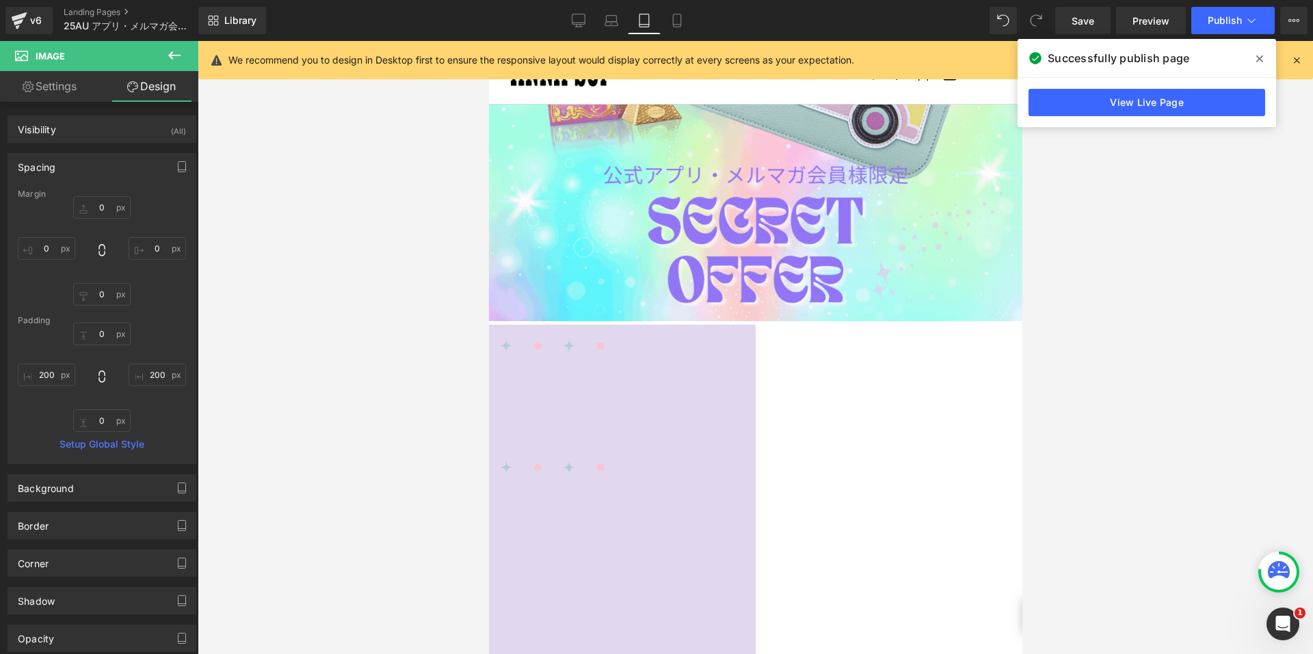
type input "200"
type input "0"
click at [50, 375] on input "200" at bounding box center [46, 375] width 57 height 23
type input "100"
click at [144, 375] on input "200" at bounding box center [157, 375] width 57 height 23
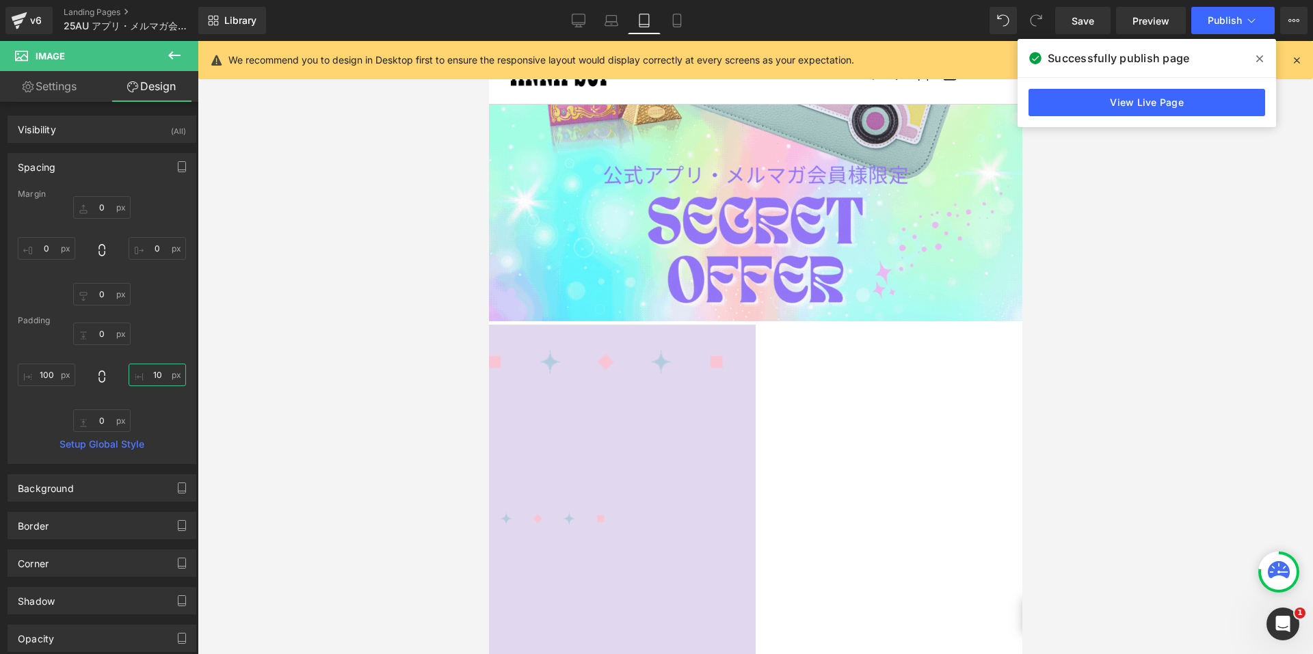
type input "100"
click at [719, 509] on img at bounding box center [487, 531] width 533 height 44
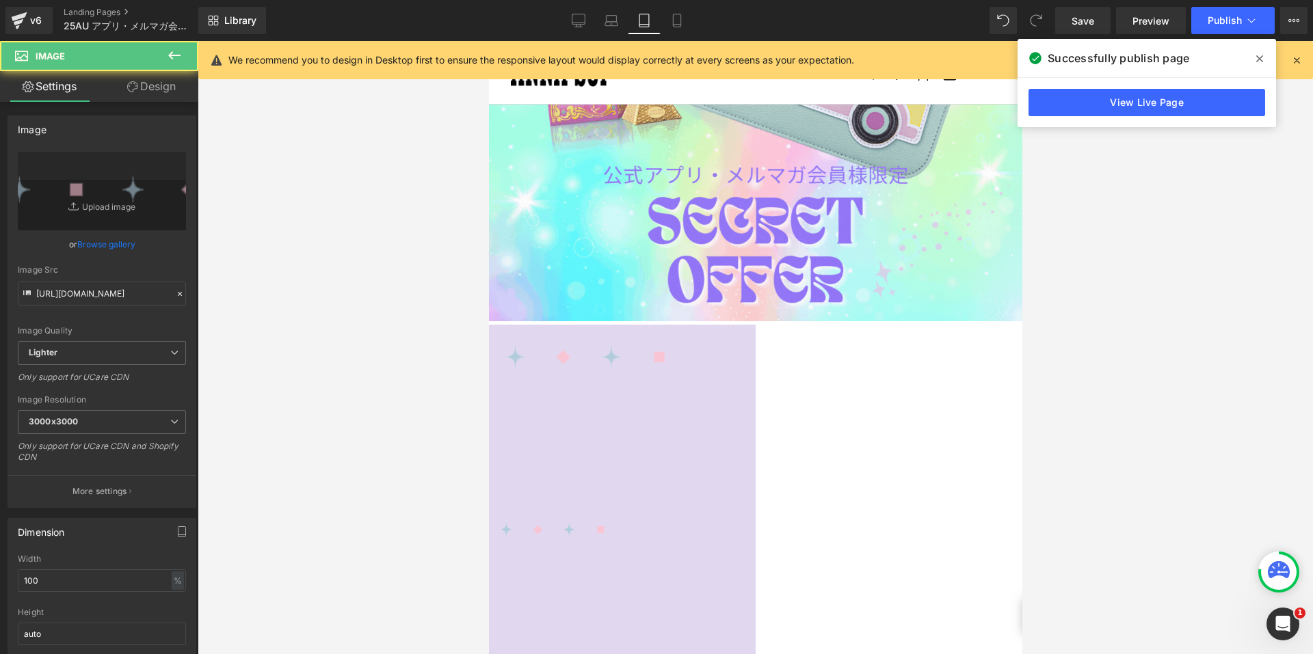
click at [170, 94] on link "Design" at bounding box center [151, 86] width 99 height 31
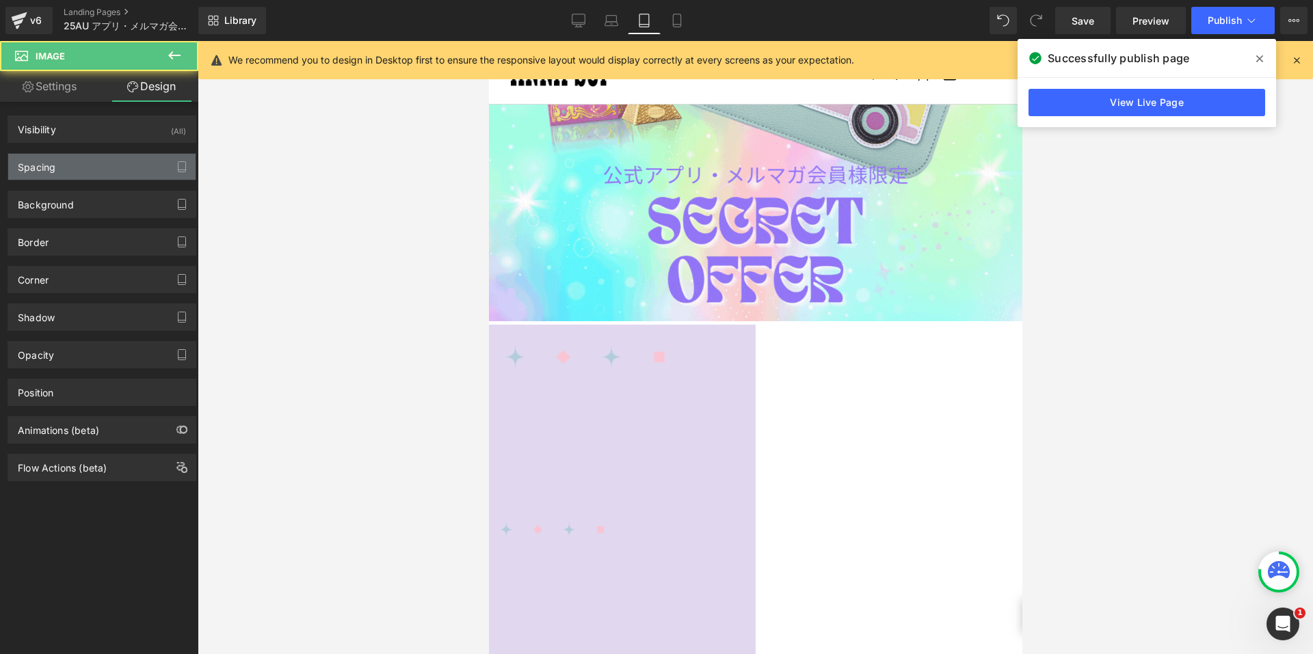
click at [68, 167] on div "Spacing" at bounding box center [101, 167] width 187 height 26
type input "0"
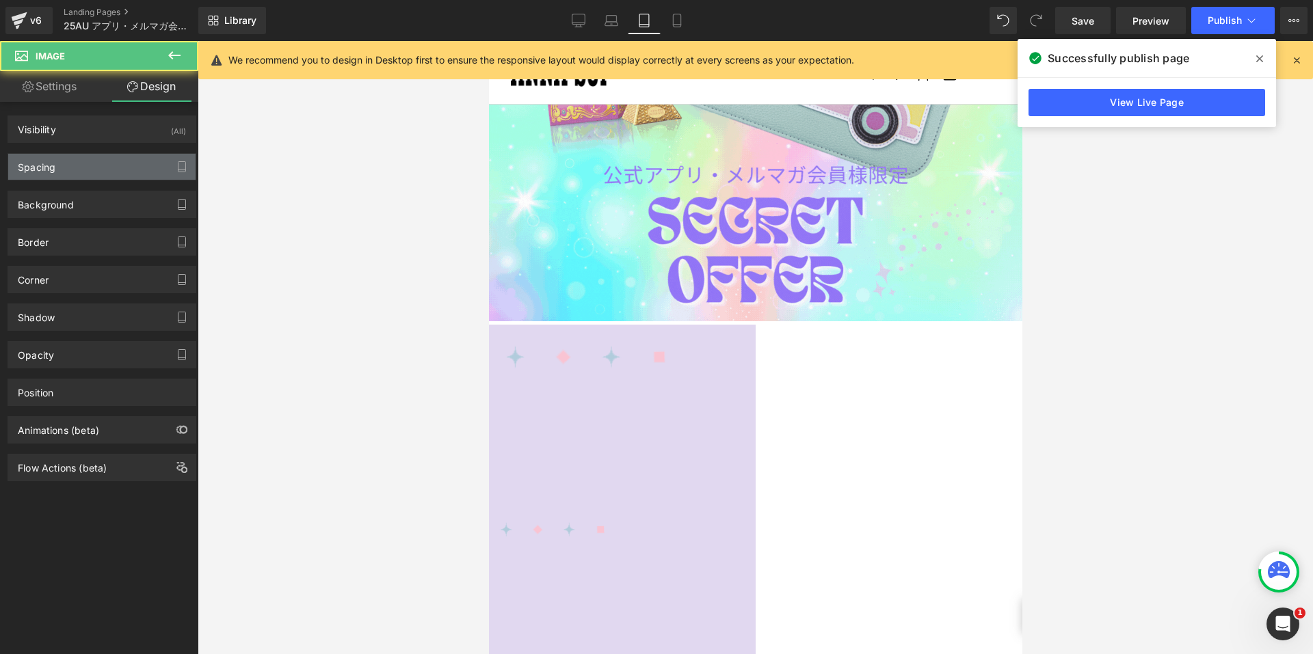
type input "0"
type input "200"
type input "0"
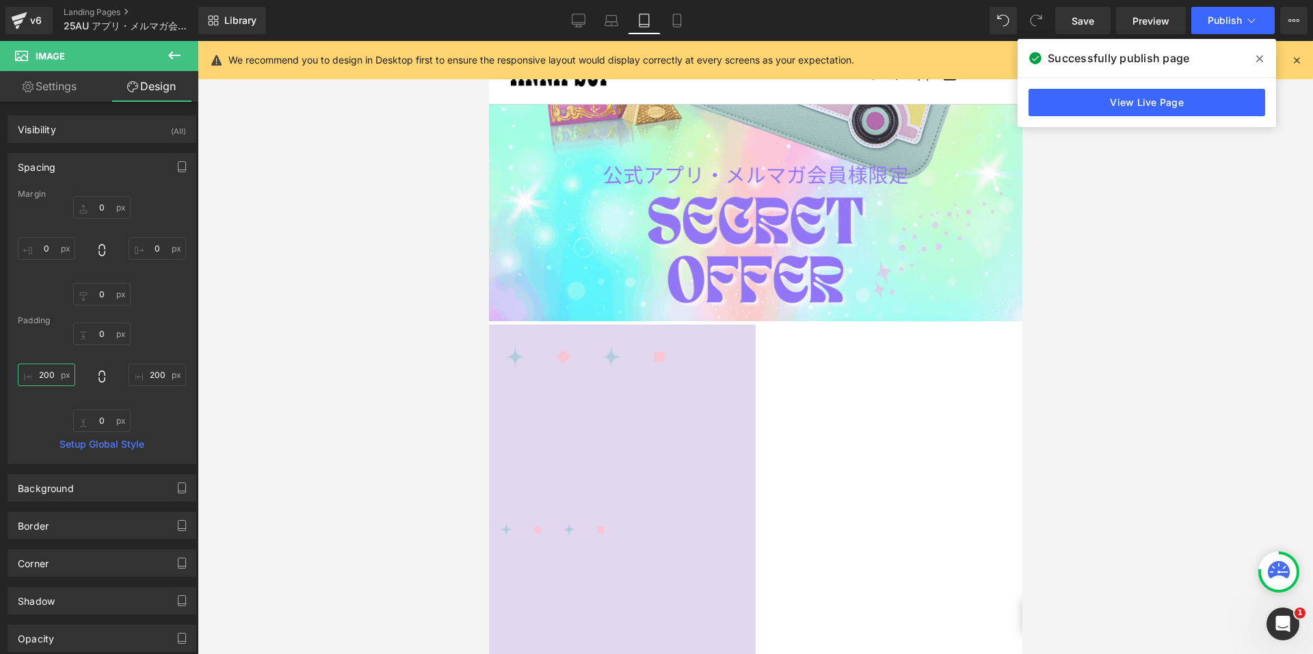
click at [39, 375] on input "200" at bounding box center [46, 375] width 57 height 23
type input "100"
click at [150, 373] on input "200" at bounding box center [157, 375] width 57 height 23
type input "100"
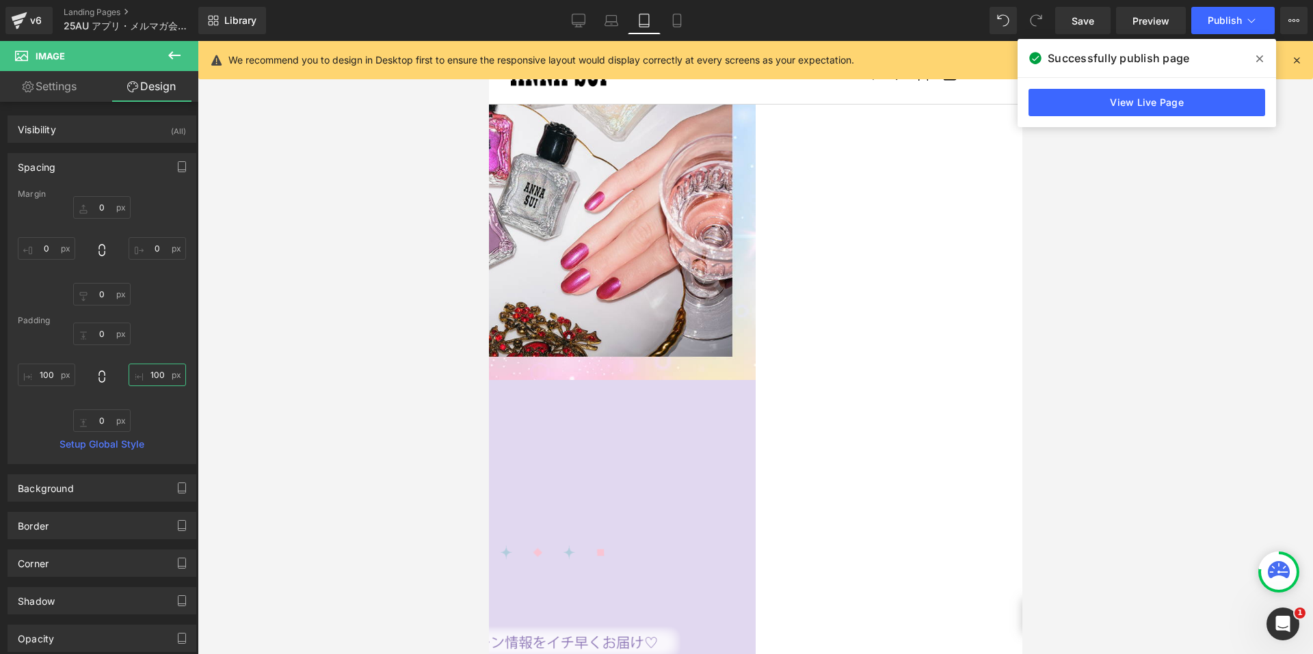
scroll to position [3592, 0]
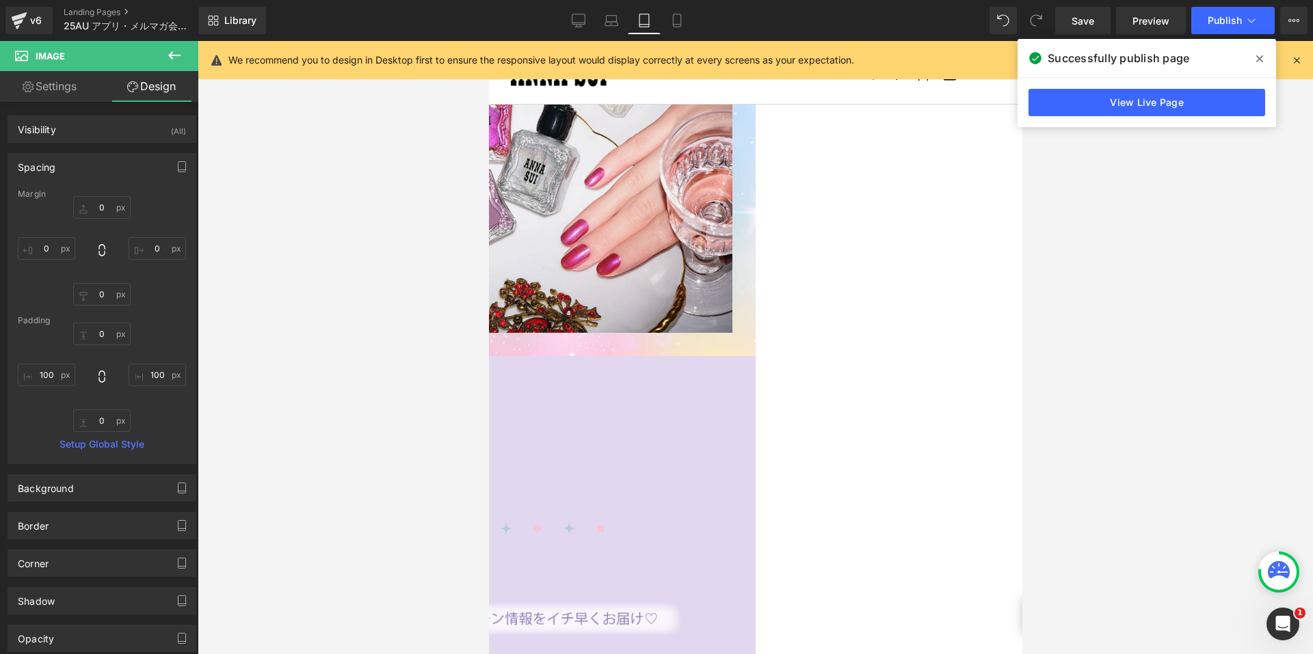
click at [488, 41] on span "Image" at bounding box center [488, 41] width 0 height 0
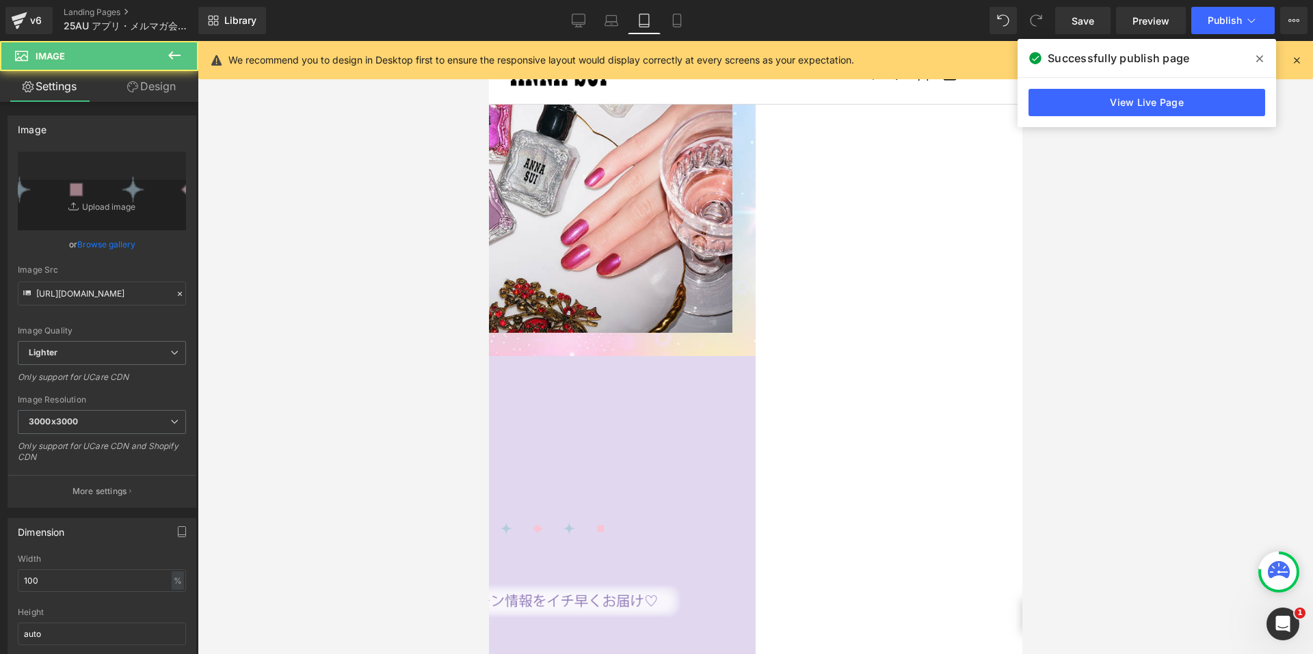
drag, startPoint x: 142, startPoint y: 80, endPoint x: 79, endPoint y: 165, distance: 105.1
click at [142, 80] on link "Design" at bounding box center [151, 86] width 99 height 31
click at [0, 0] on div "Spacing" at bounding box center [0, 0] width 0 height 0
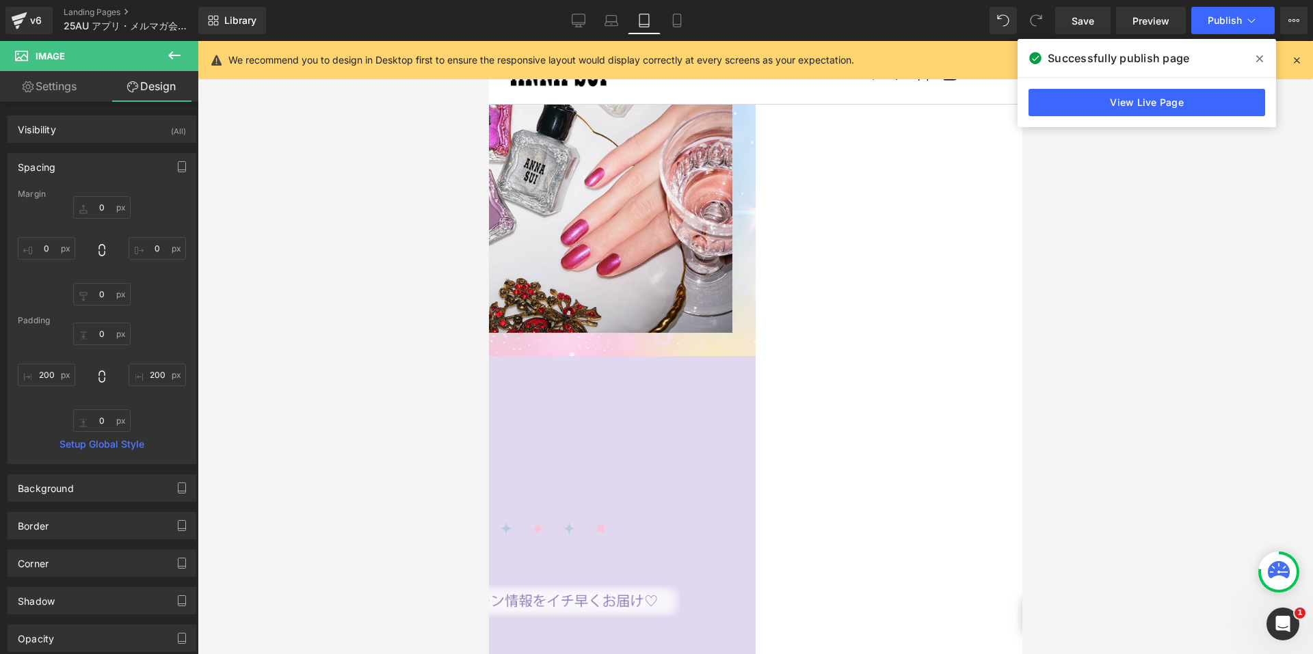
type input "0"
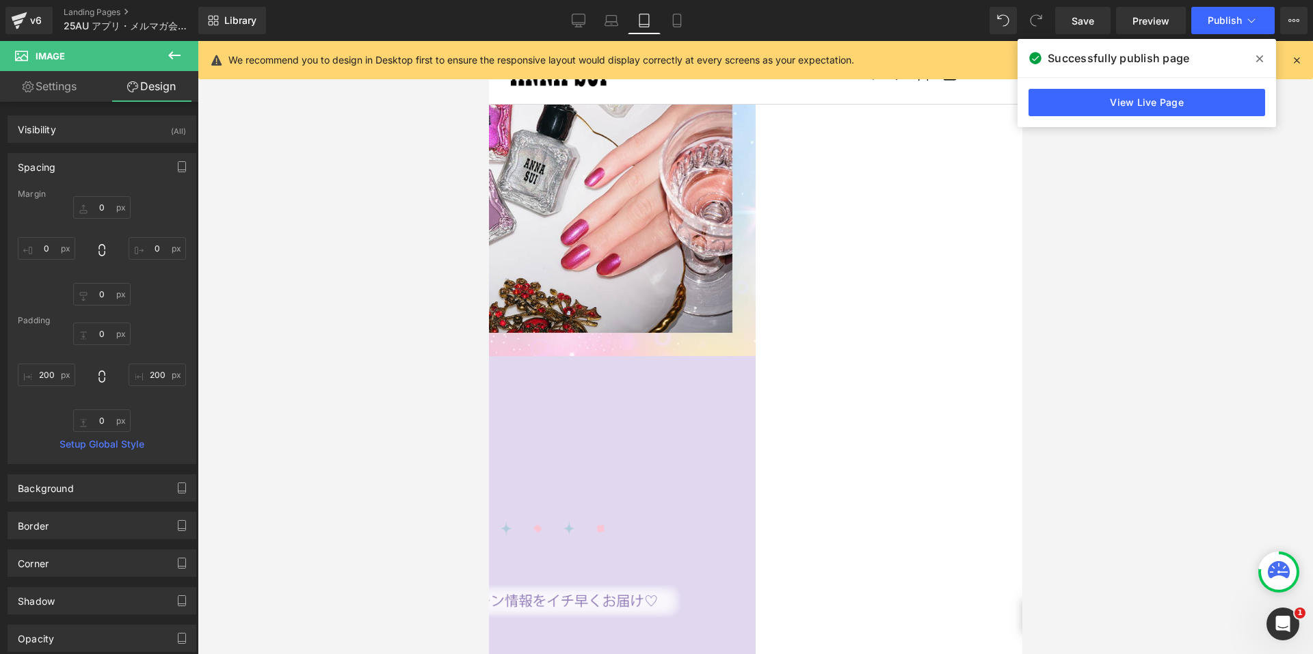
type input "200"
type input "0"
click at [39, 375] on input "200" at bounding box center [46, 375] width 57 height 23
type input "100"
click at [152, 377] on input "200" at bounding box center [157, 375] width 57 height 23
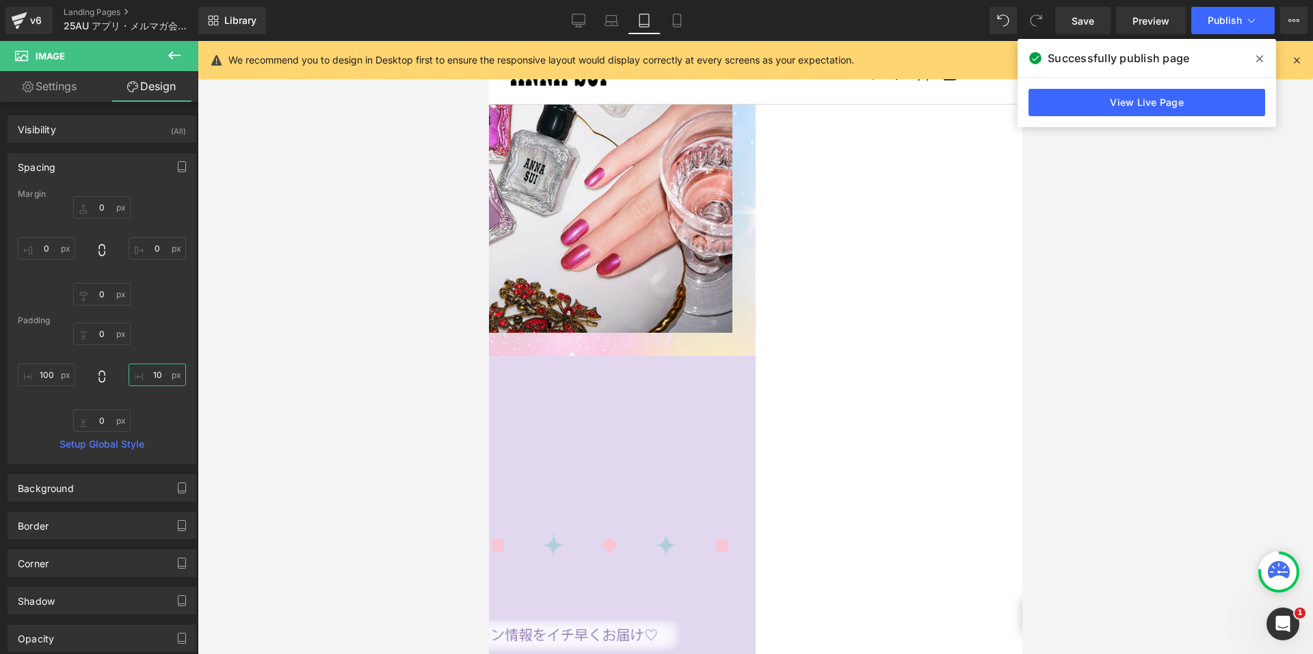
type input "100"
click at [710, 617] on img at bounding box center [487, 642] width 533 height 50
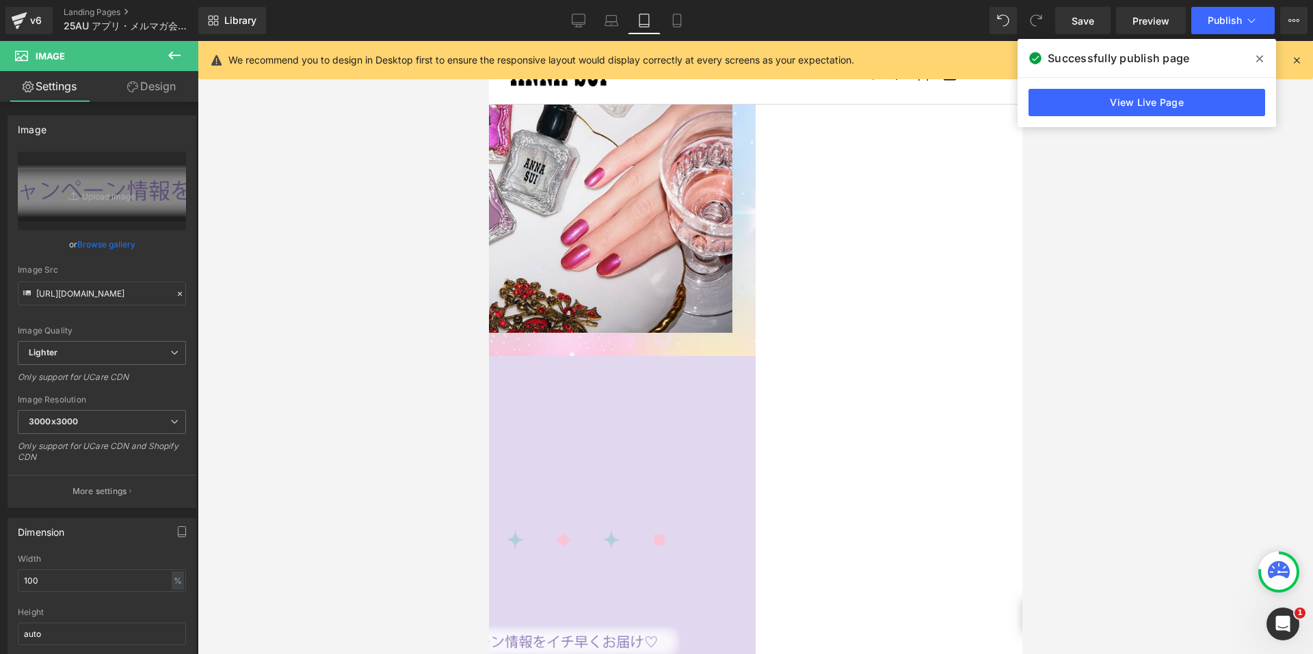
click at [143, 95] on link "Design" at bounding box center [151, 86] width 99 height 31
click at [0, 0] on div "Spacing" at bounding box center [0, 0] width 0 height 0
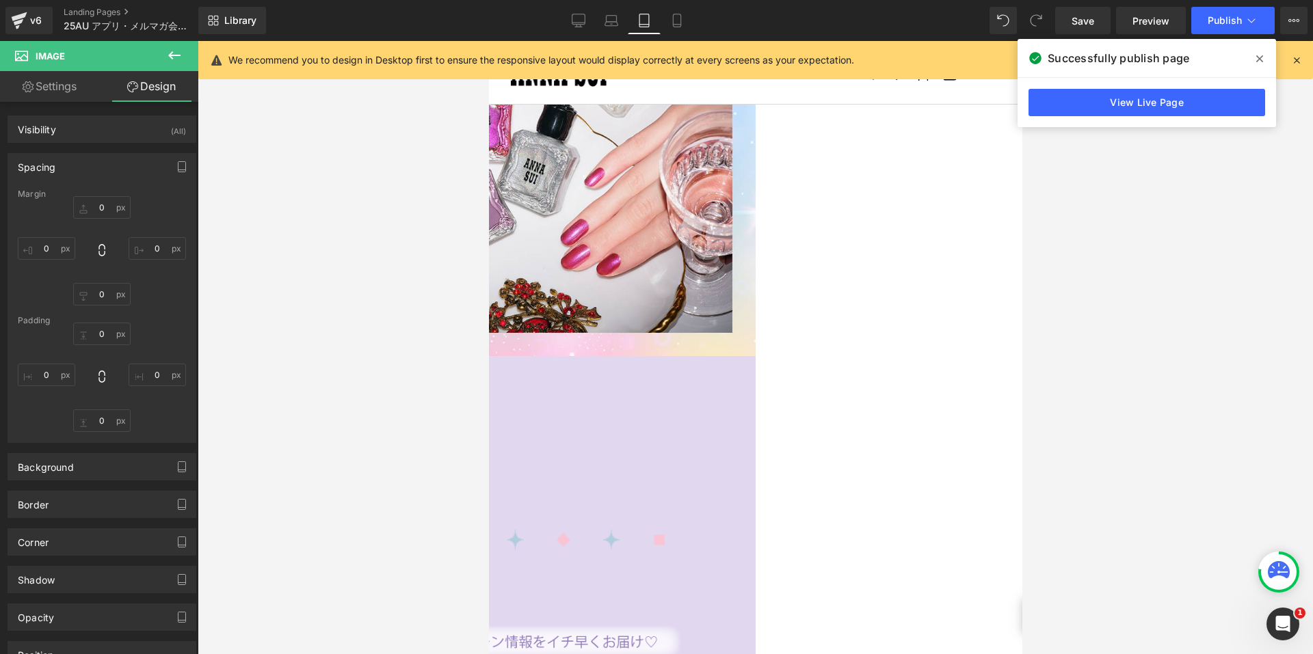
type input "0"
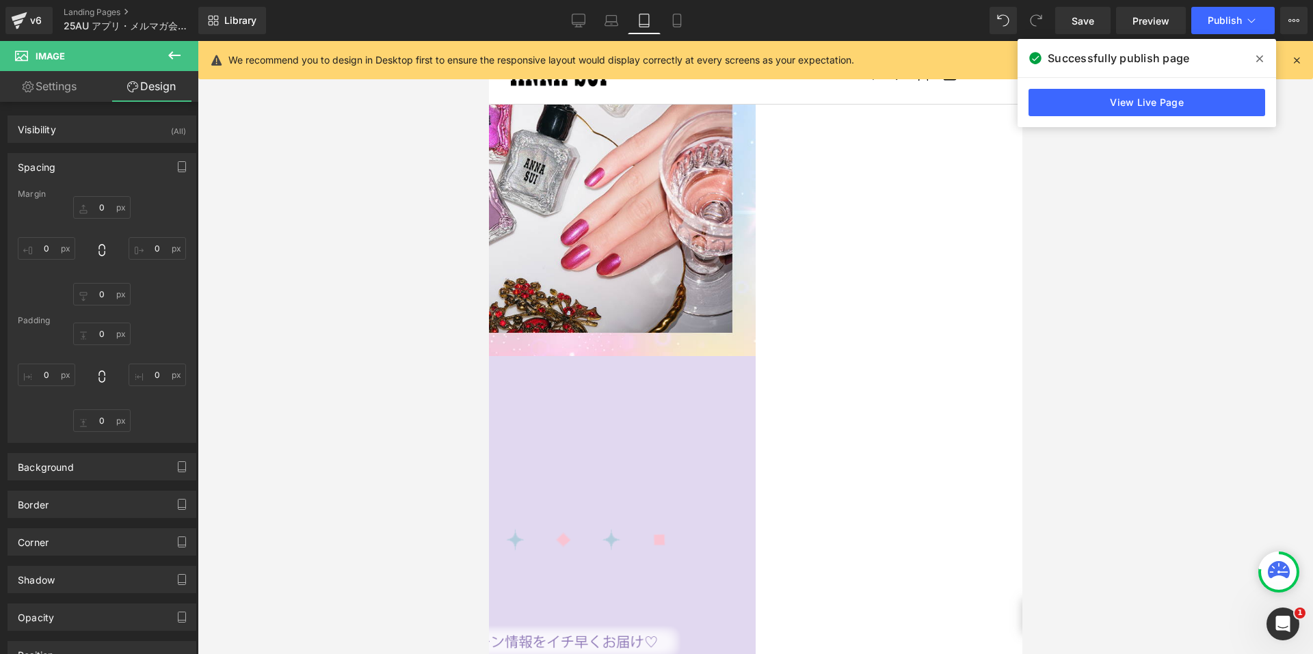
type input "50"
type input "0"
type input "50"
drag, startPoint x: 513, startPoint y: 377, endPoint x: 908, endPoint y: 348, distance: 395.5
click at [488, 41] on span "Row" at bounding box center [488, 41] width 0 height 0
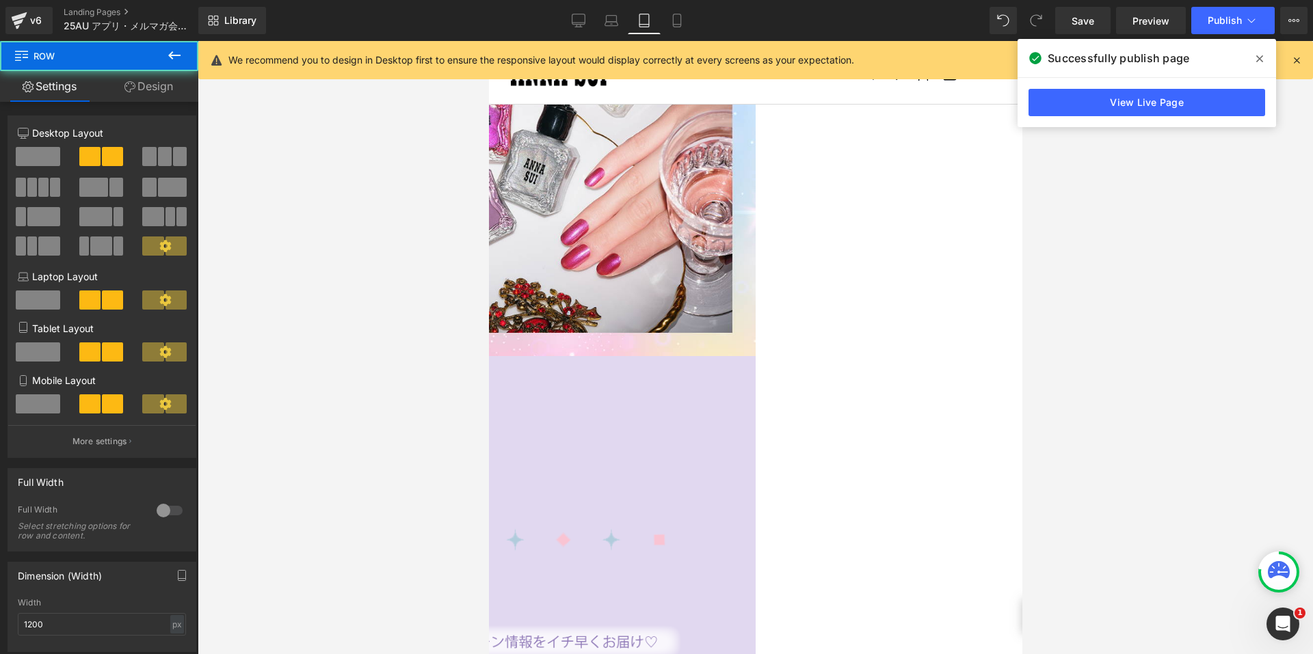
click at [163, 94] on link "Design" at bounding box center [148, 86] width 99 height 31
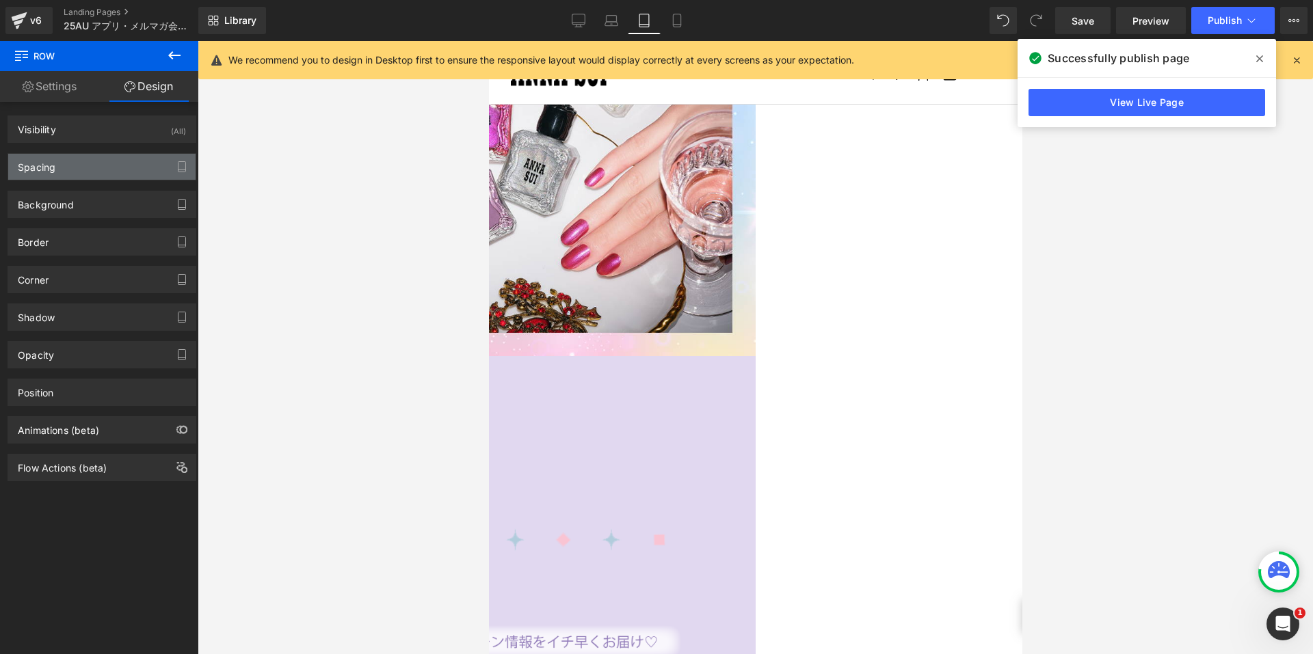
click at [64, 167] on div "Spacing" at bounding box center [101, 167] width 187 height 26
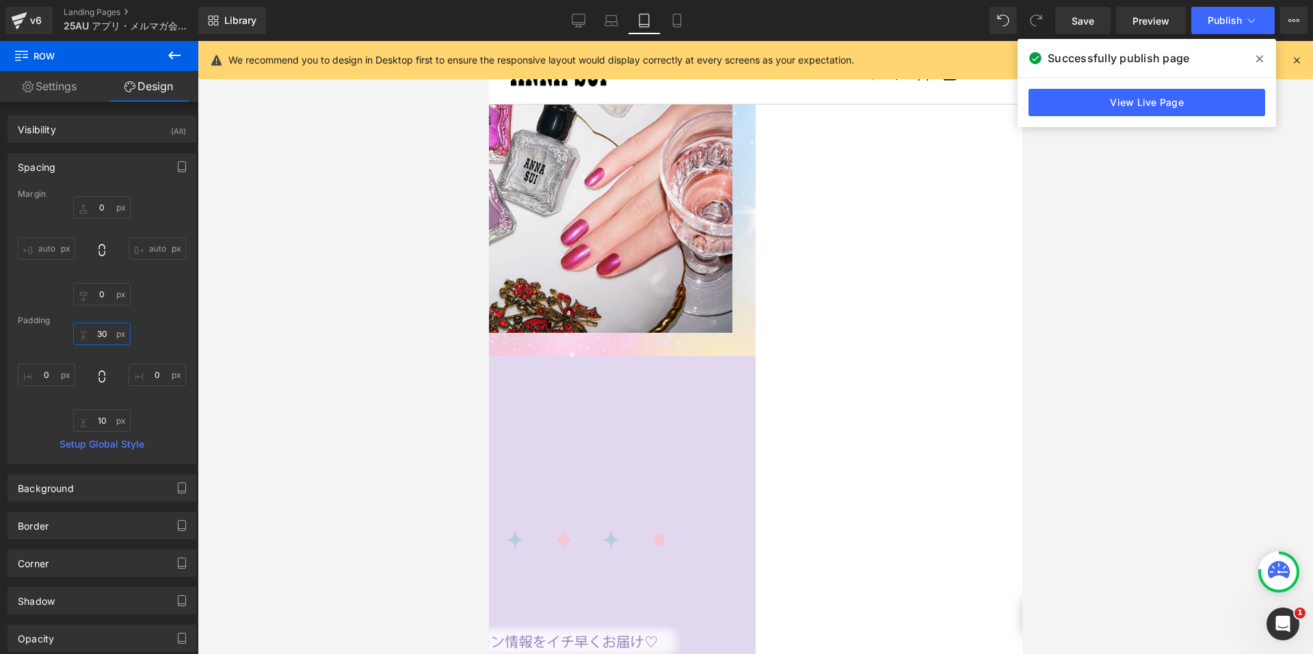
click at [98, 332] on input "30" at bounding box center [101, 334] width 57 height 23
type input "0"
click at [673, 21] on icon at bounding box center [677, 20] width 8 height 13
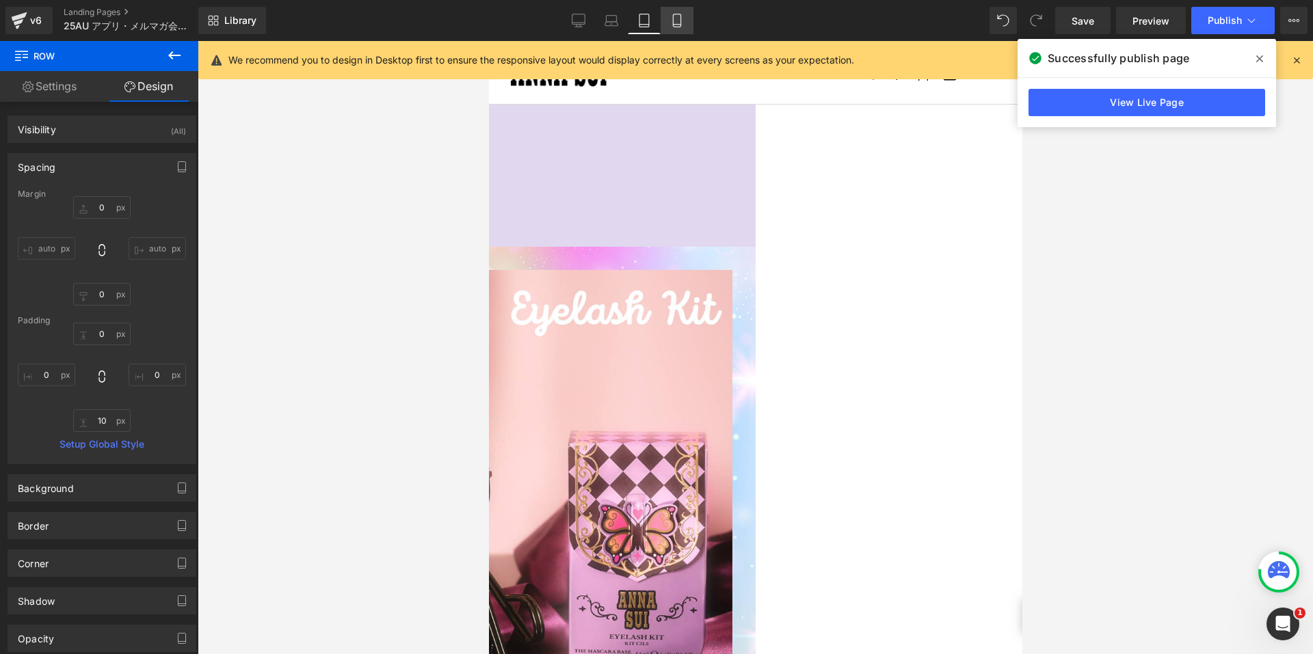
type input "0"
type input "10"
type input "0"
type input "10"
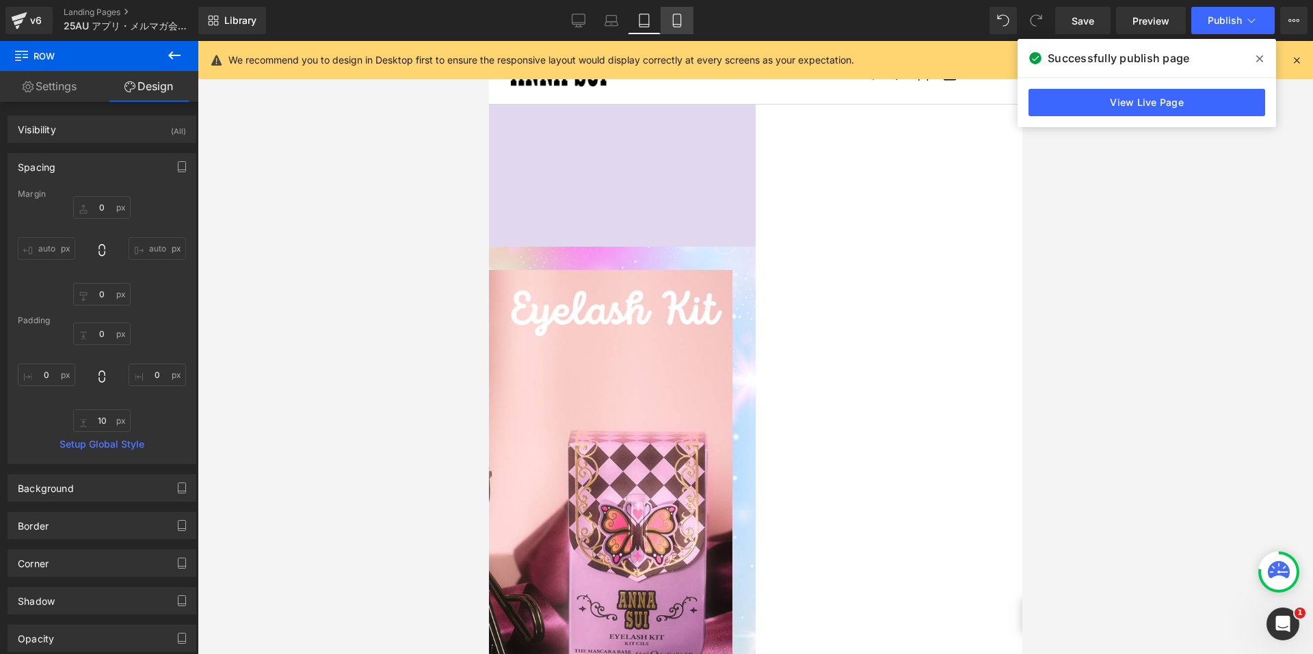
type input "0"
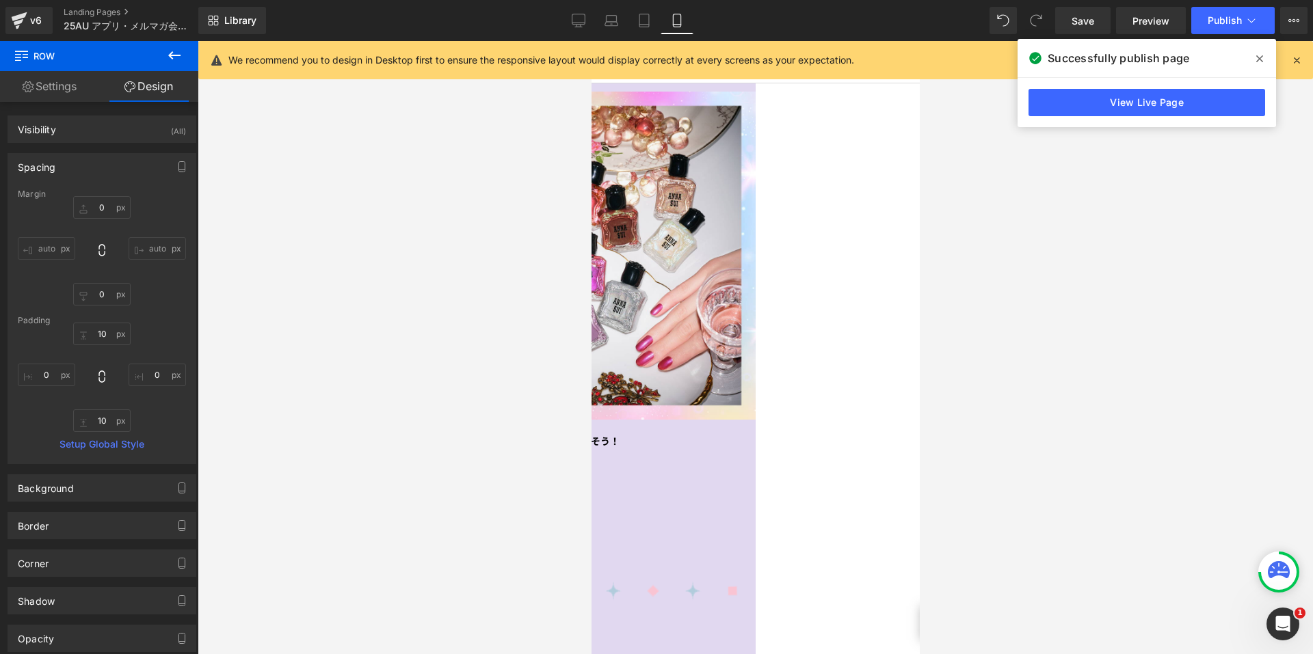
scroll to position [2486, 0]
click at [591, 41] on span "Row" at bounding box center [591, 41] width 0 height 0
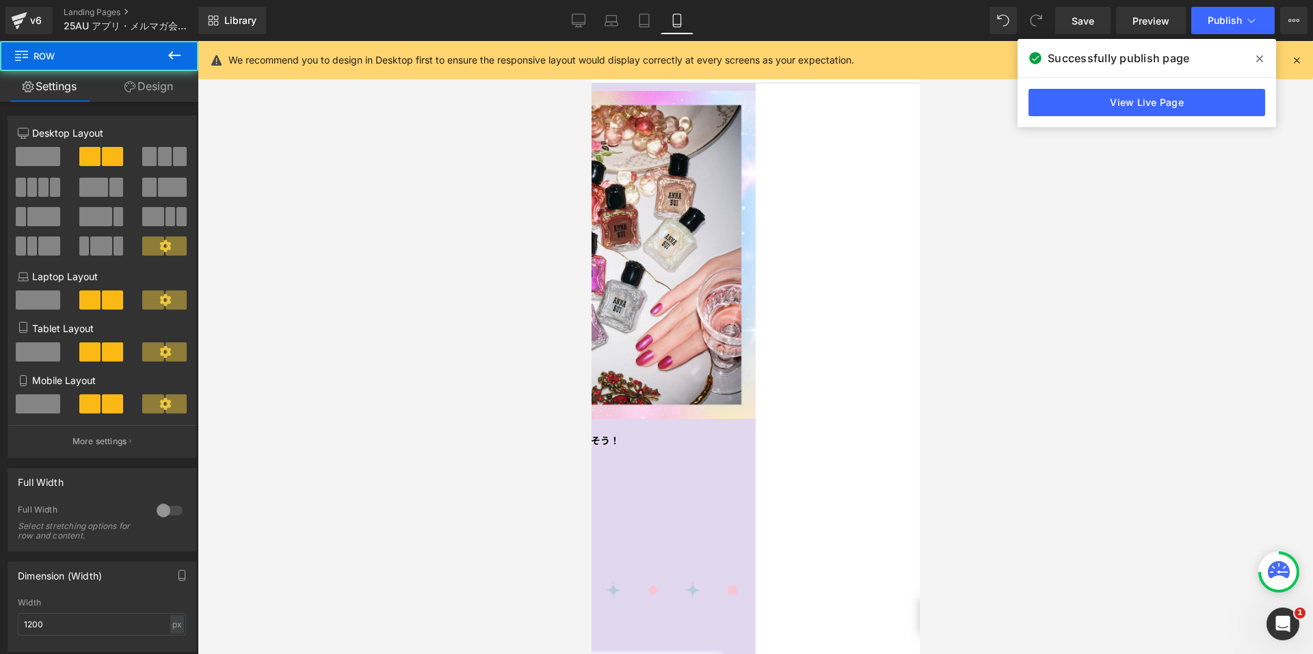
click at [157, 83] on link "Design" at bounding box center [148, 86] width 99 height 31
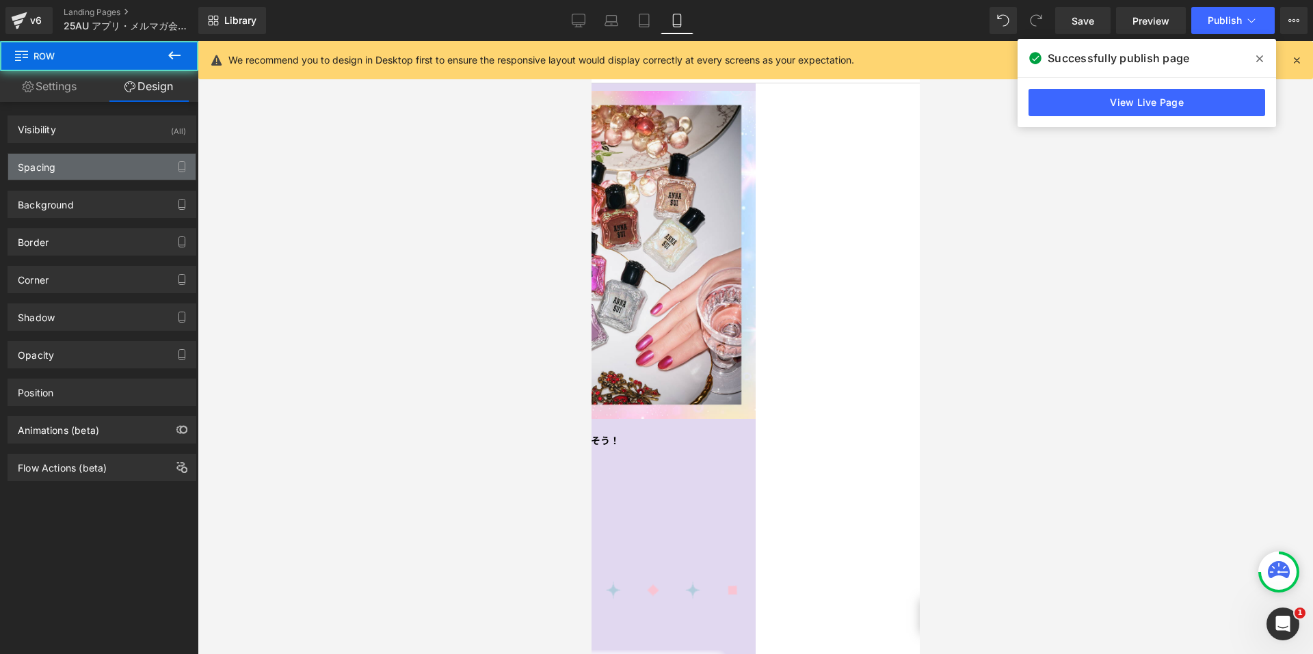
click at [92, 165] on div "Spacing" at bounding box center [101, 167] width 187 height 26
type input "0"
type input "10"
type input "0"
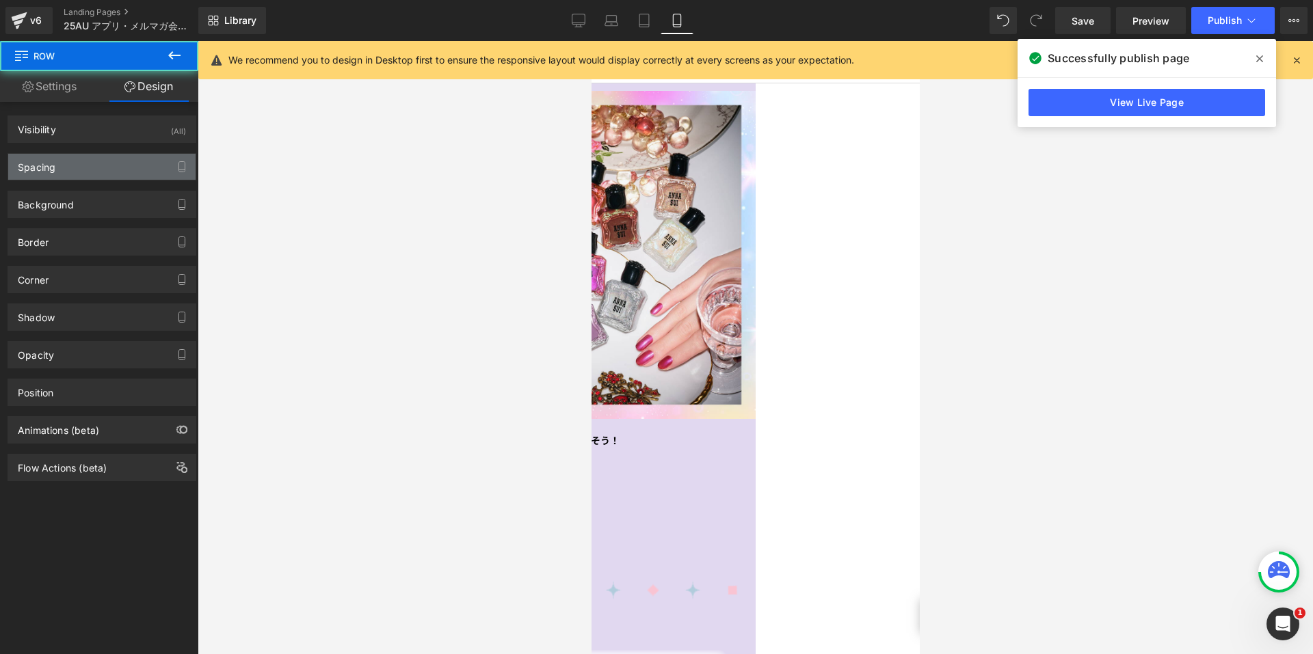
type input "10"
type input "0"
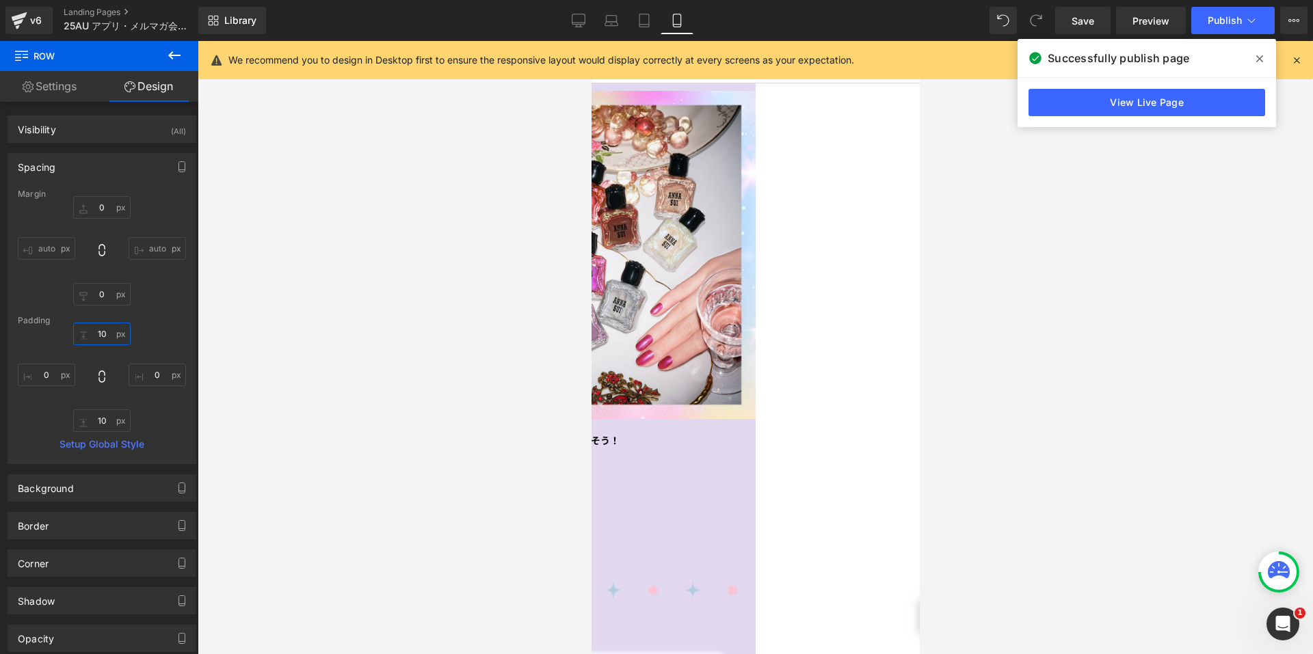
click at [89, 341] on input "10" at bounding box center [101, 334] width 57 height 23
type input "0"
click at [604, 24] on icon at bounding box center [611, 21] width 14 height 14
type input "0"
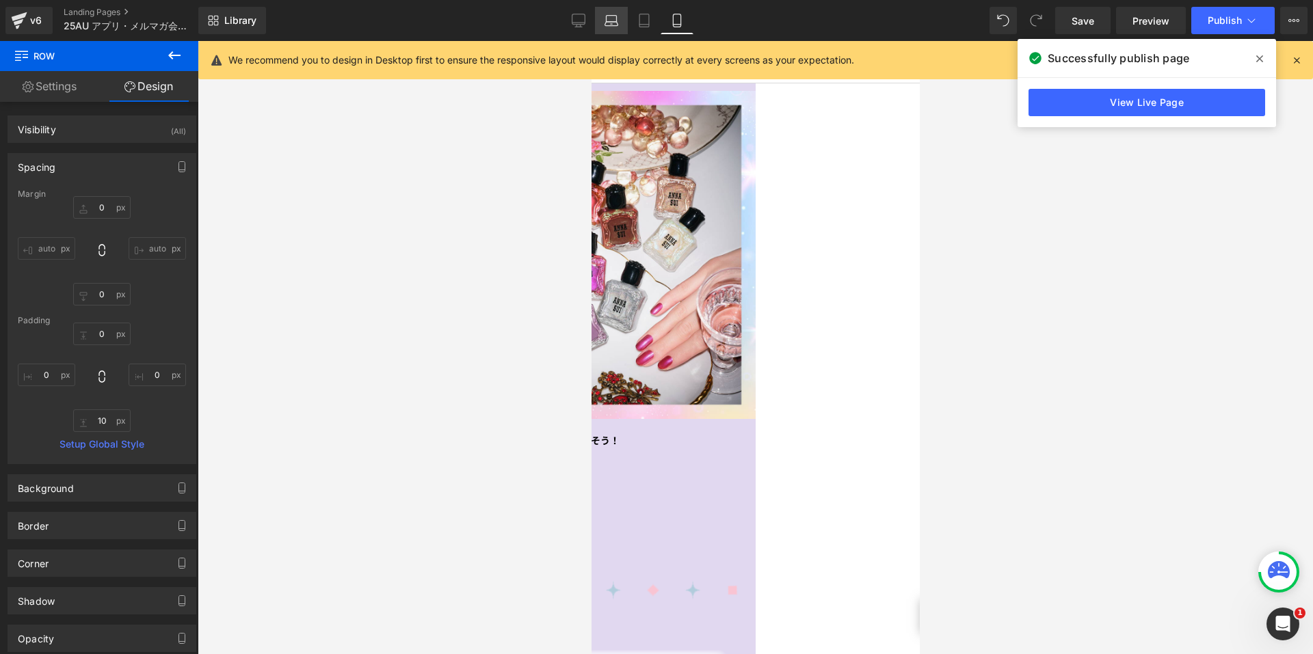
type input "30"
type input "0"
type input "10"
type input "0"
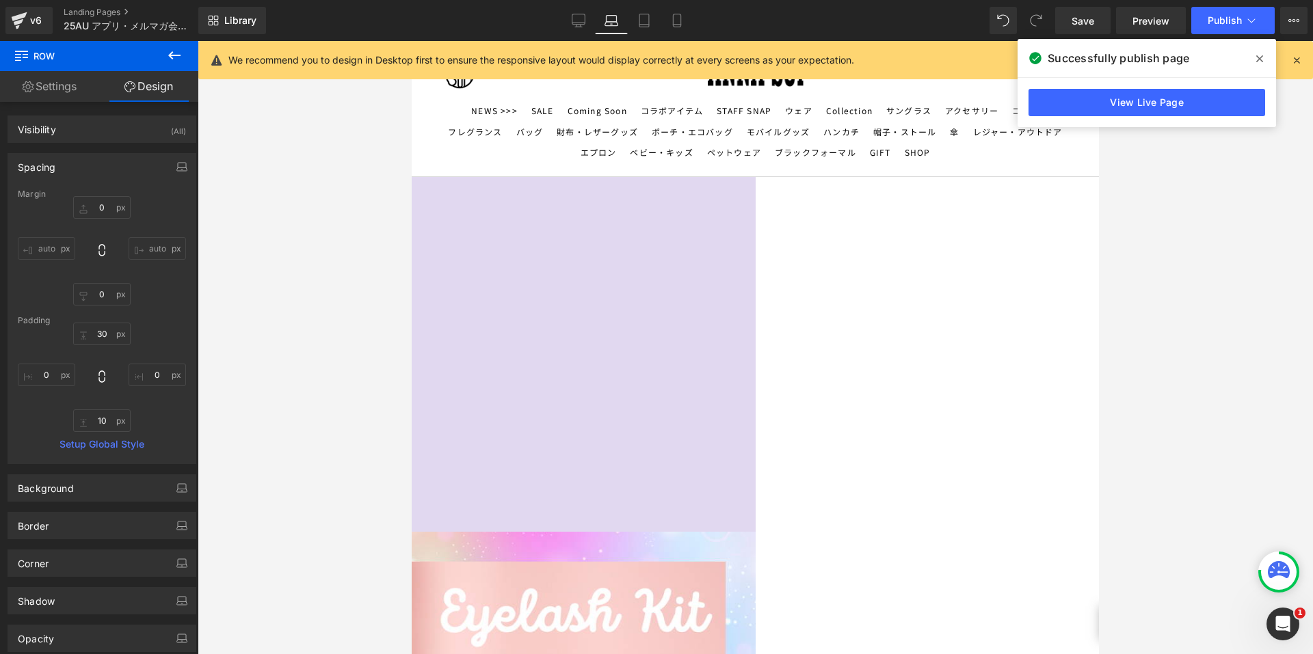
scroll to position [2473, 0]
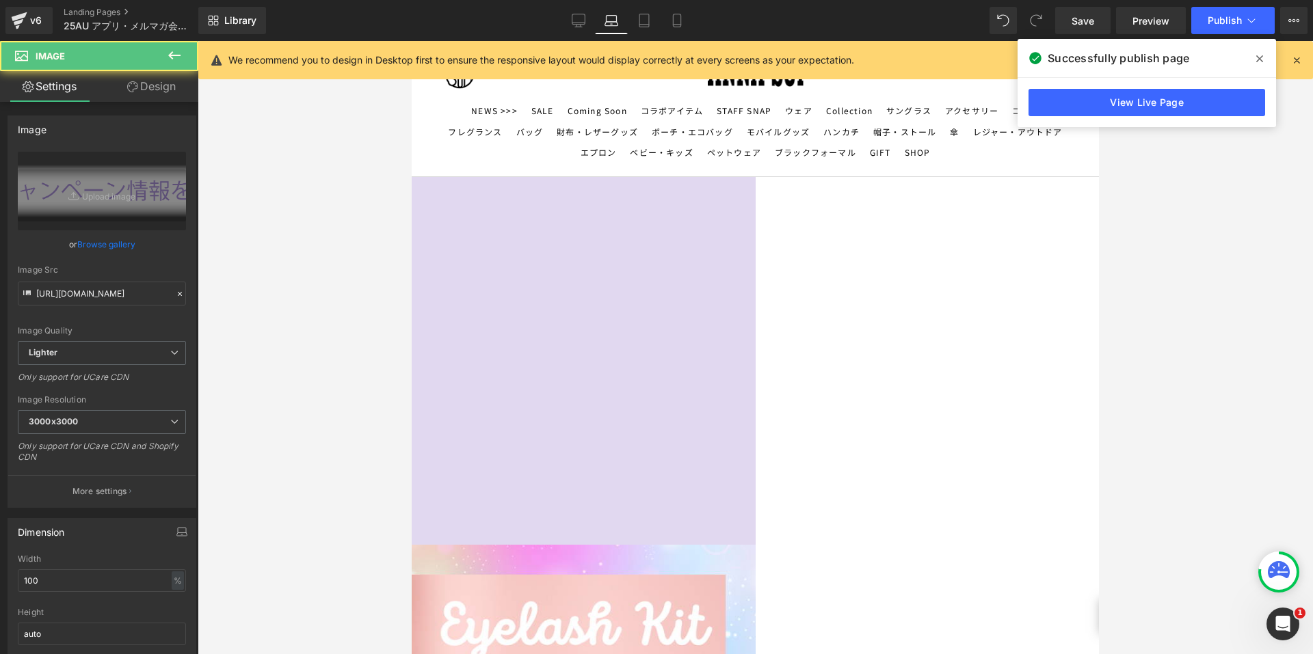
click at [158, 86] on link "Design" at bounding box center [151, 86] width 99 height 31
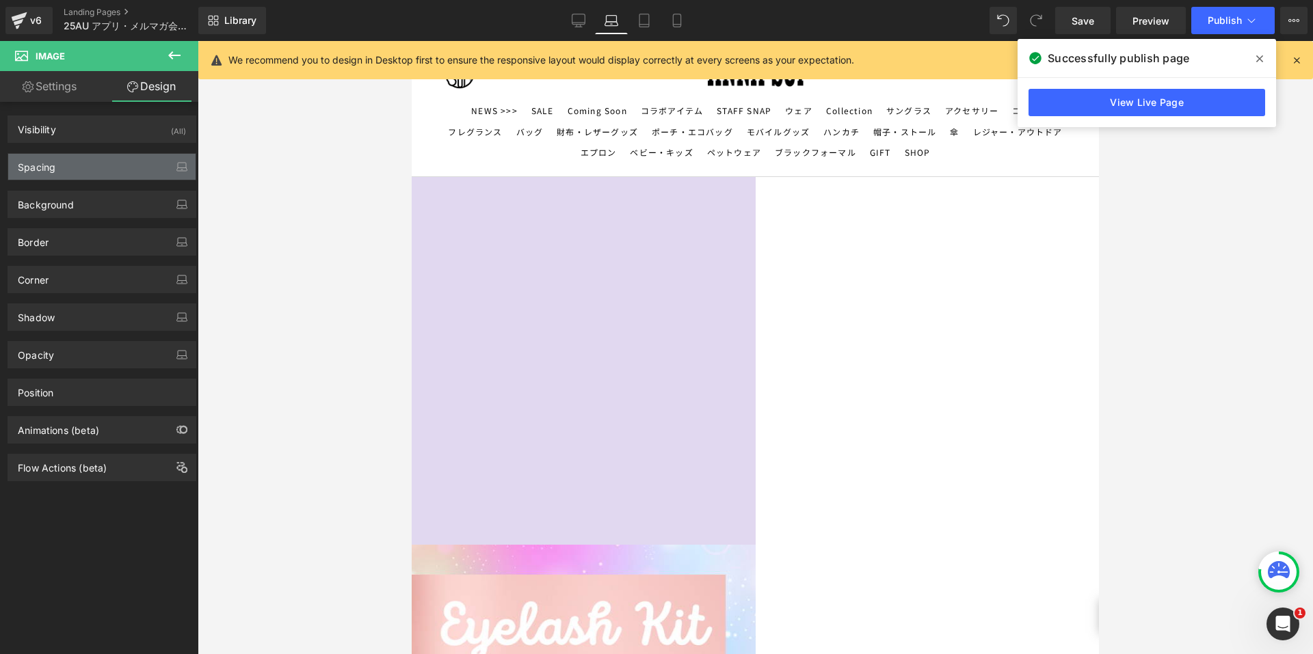
click at [79, 166] on div "Spacing" at bounding box center [101, 167] width 187 height 26
type input "0"
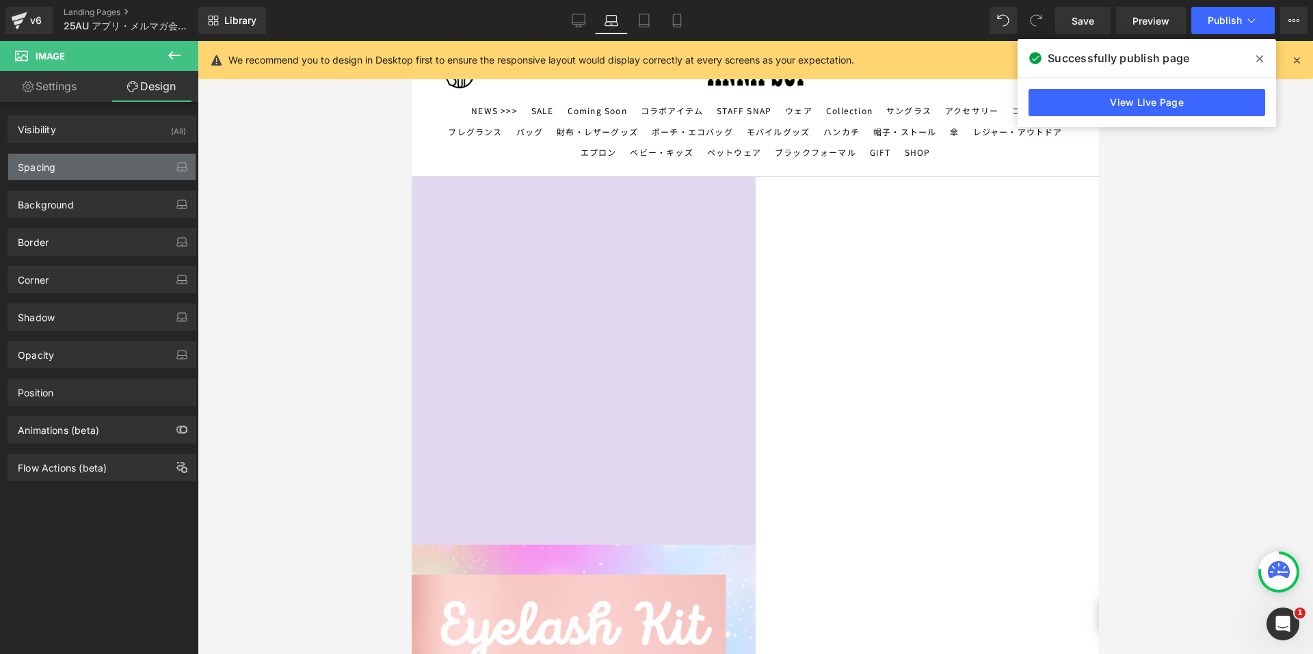
type input "0"
type input "200"
type input "0"
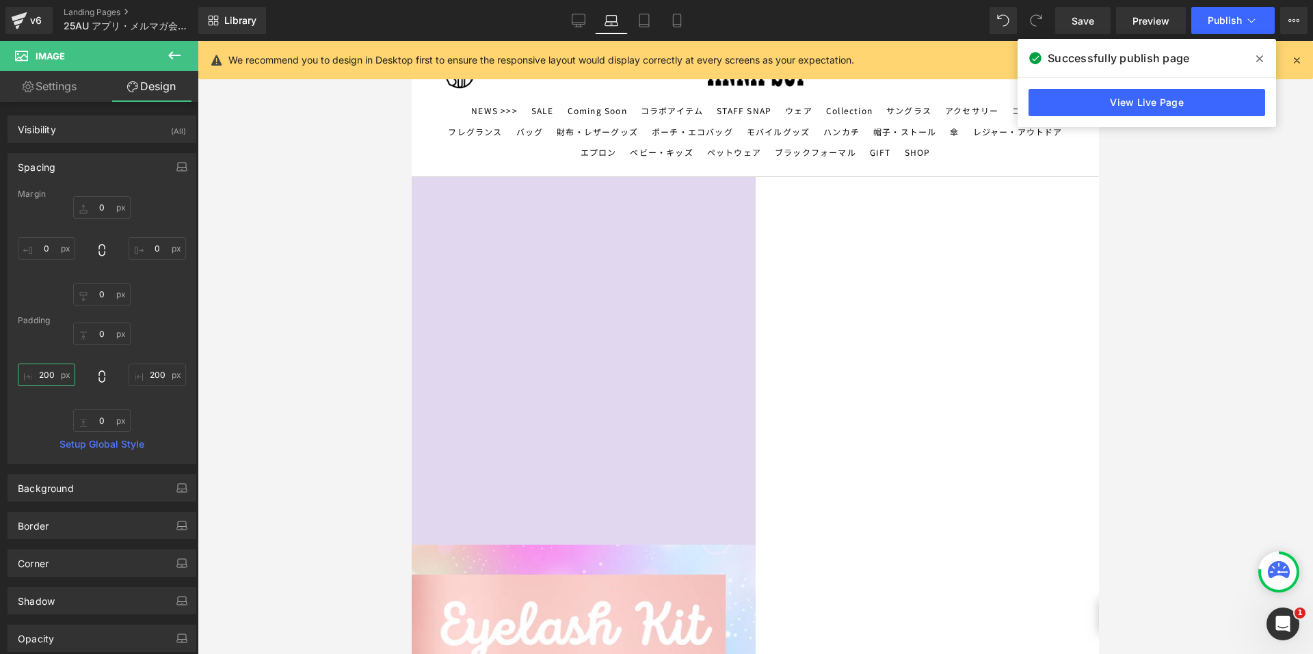
click at [48, 374] on input "200" at bounding box center [46, 375] width 57 height 23
type input "150"
click at [129, 371] on input "200" at bounding box center [157, 375] width 57 height 23
type input "150"
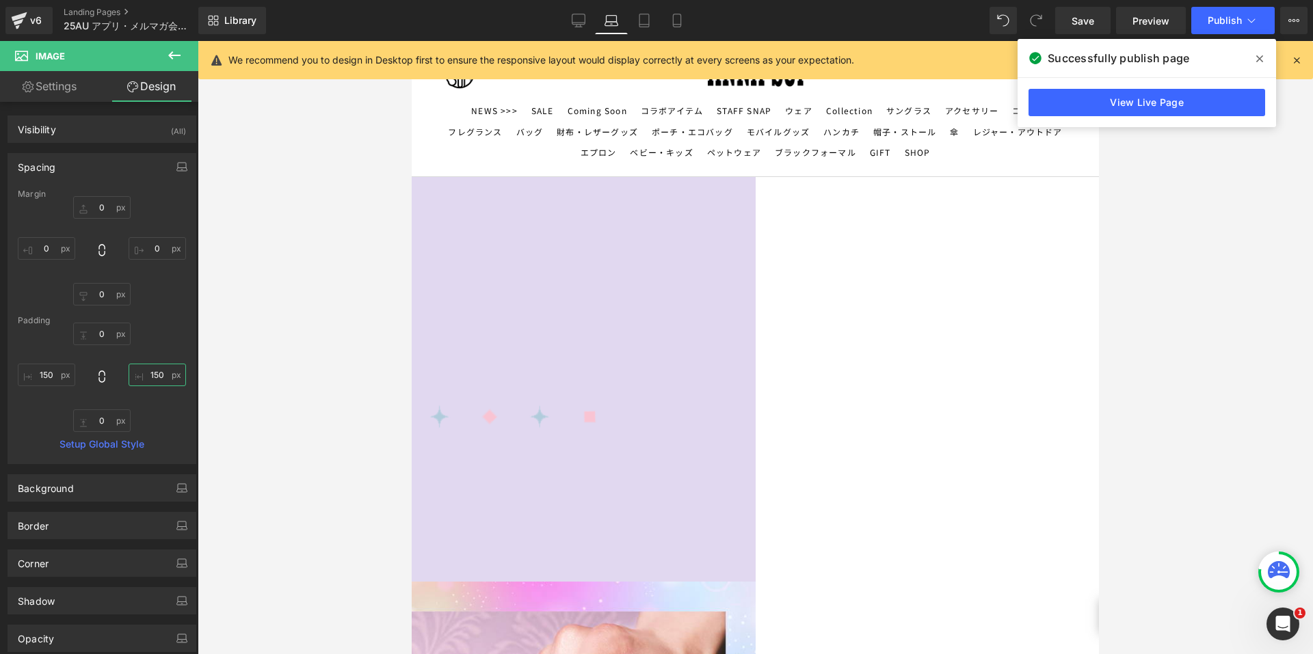
scroll to position [1174, 0]
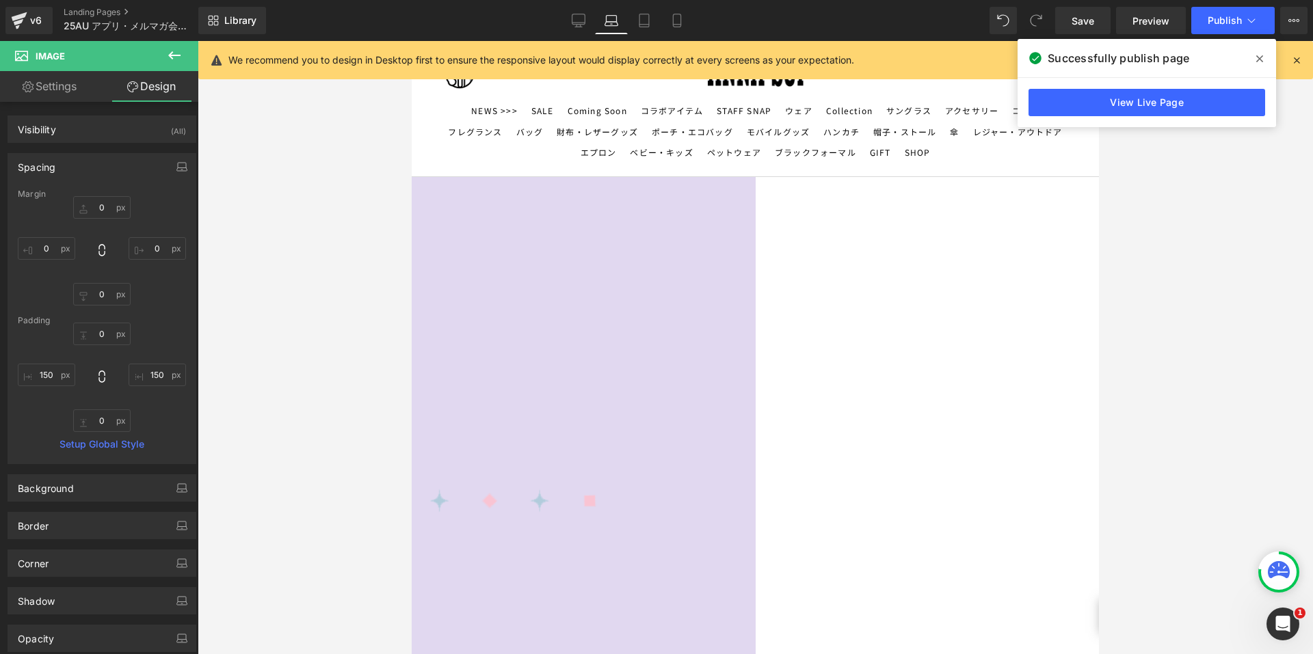
click at [412, 41] on span "Image" at bounding box center [412, 41] width 0 height 0
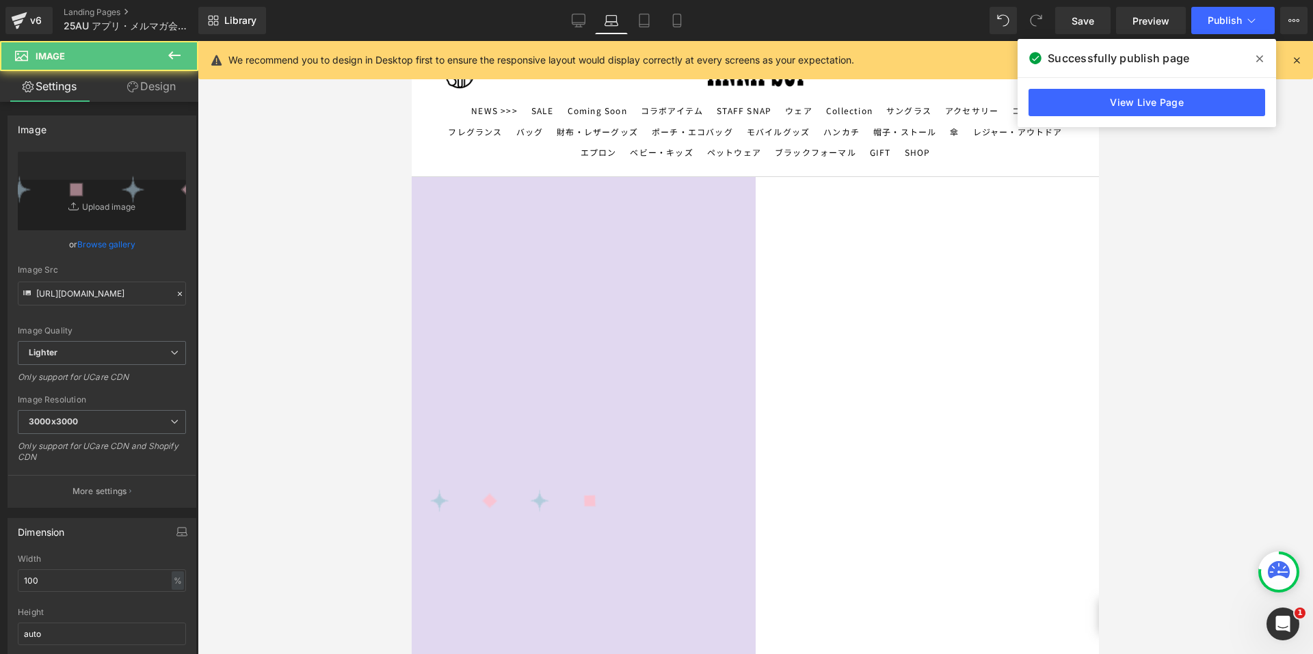
click at [147, 84] on link "Design" at bounding box center [151, 86] width 99 height 31
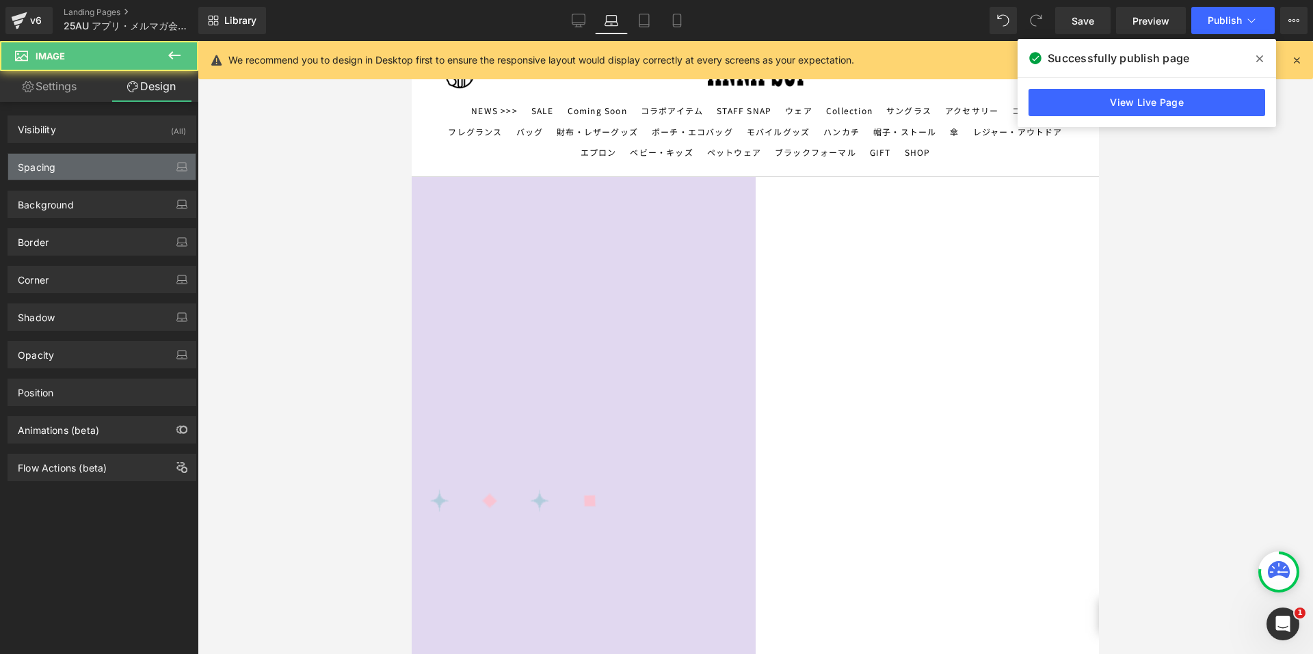
click at [94, 164] on div "Spacing" at bounding box center [101, 167] width 187 height 26
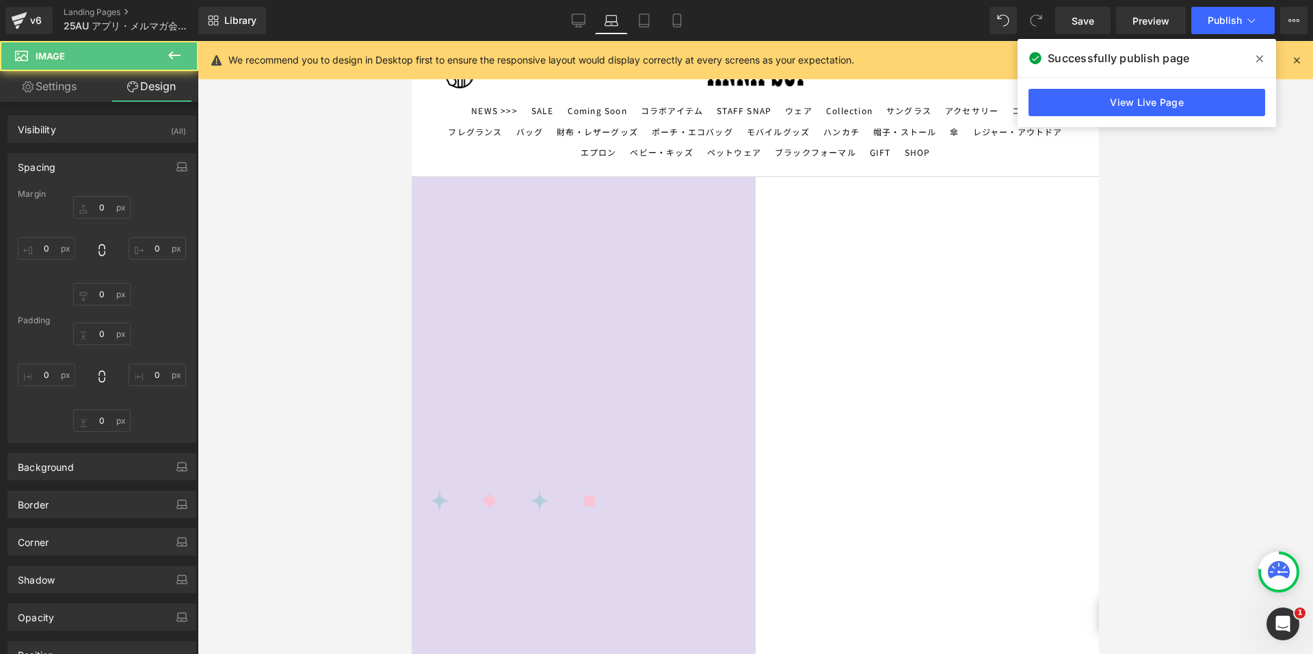
type input "-10"
type input "0"
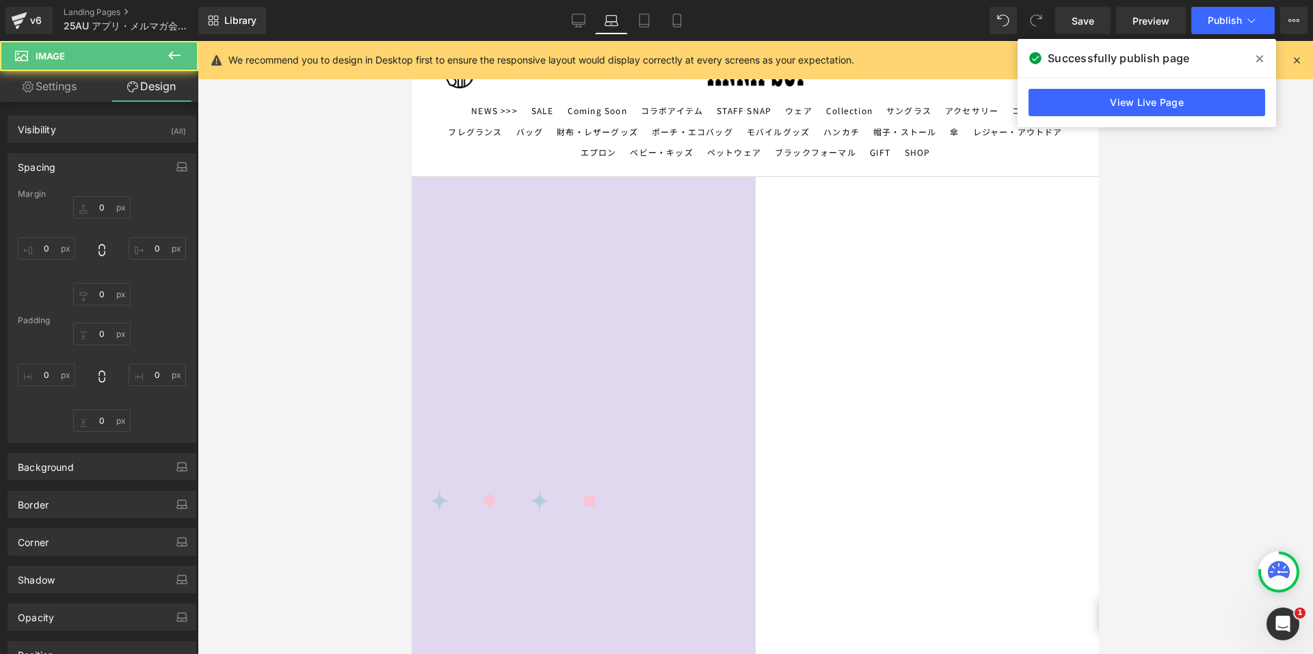
type input "200"
type input "0"
type input "200"
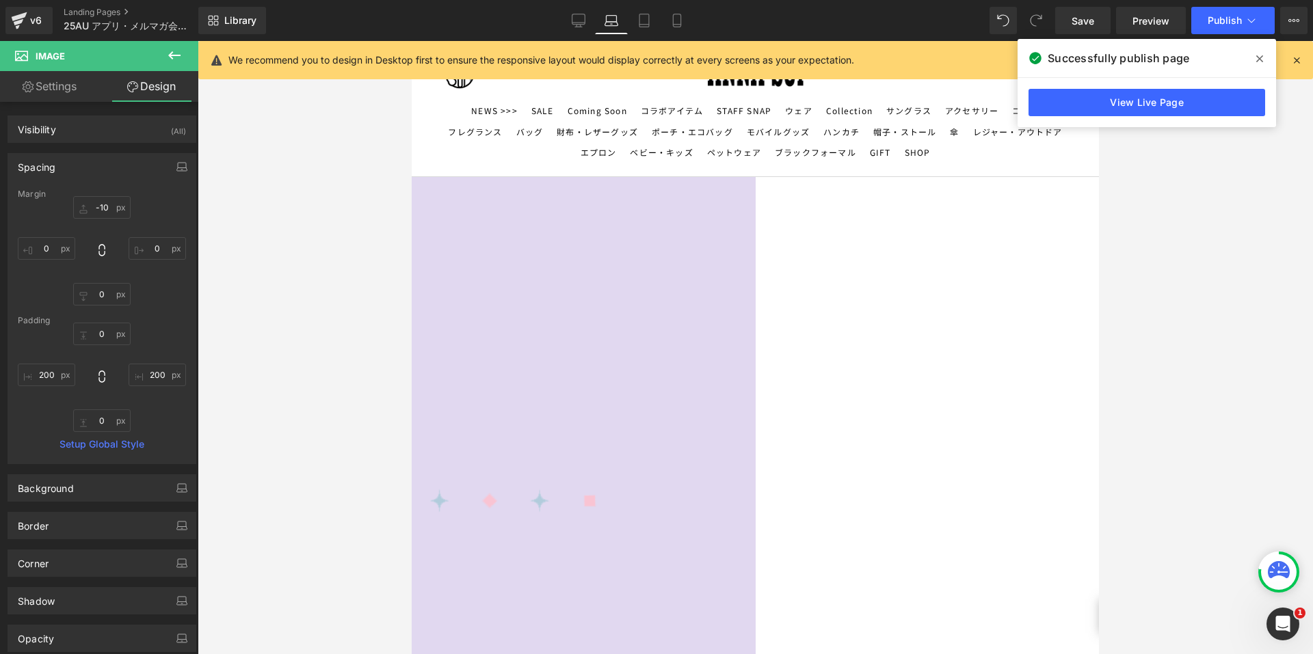
click at [94, 220] on div "-10px -10 0px 0 0px 0 0px 0" at bounding box center [102, 250] width 168 height 109
click at [93, 204] on input "-10" at bounding box center [101, 207] width 57 height 23
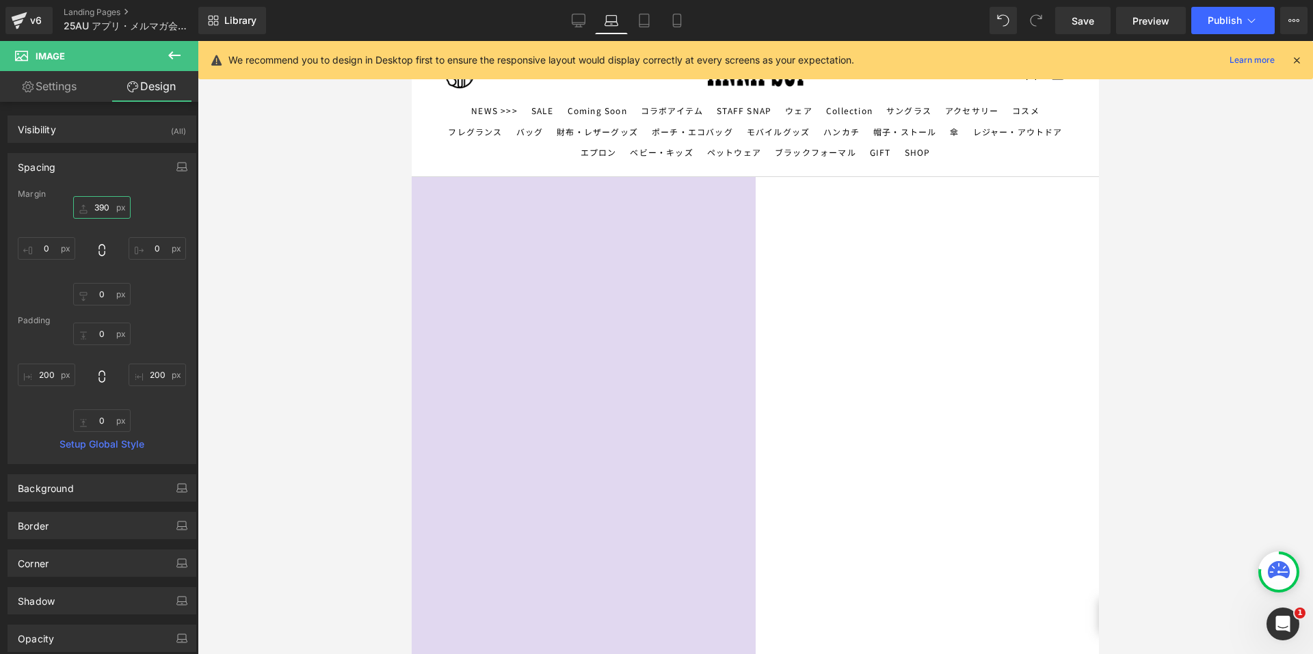
click at [92, 203] on input "390" at bounding box center [101, 207] width 57 height 23
type input "30"
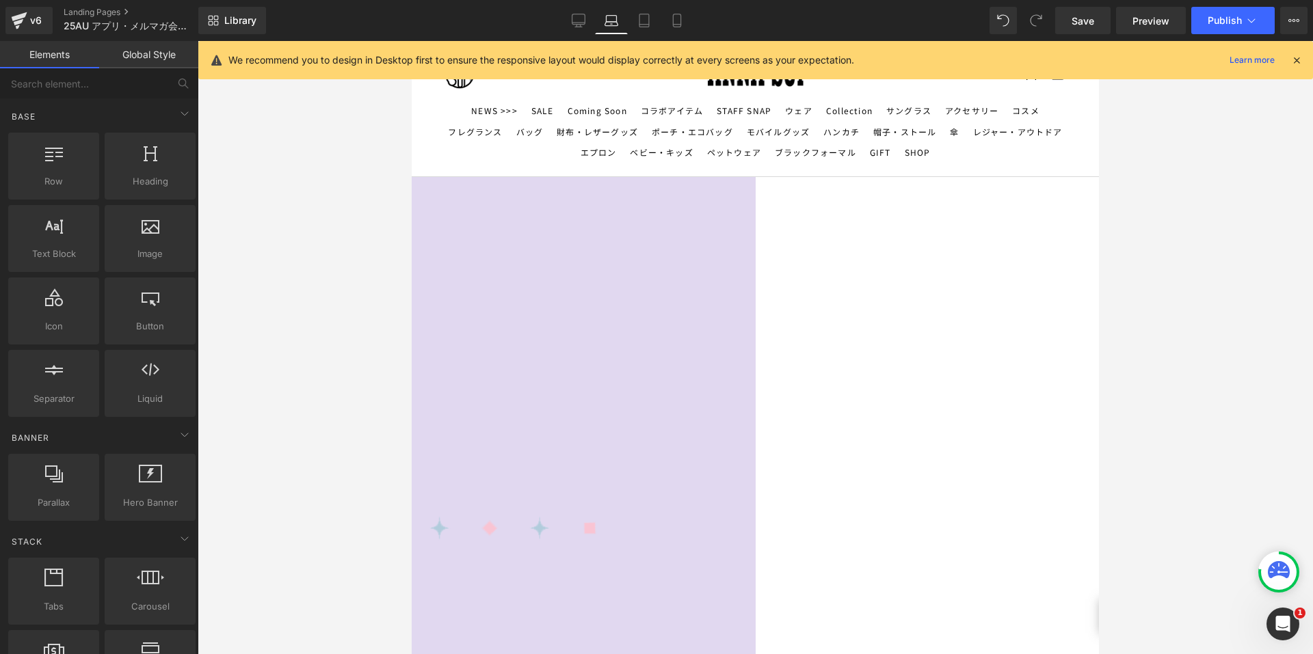
click at [262, 215] on div at bounding box center [755, 347] width 1115 height 613
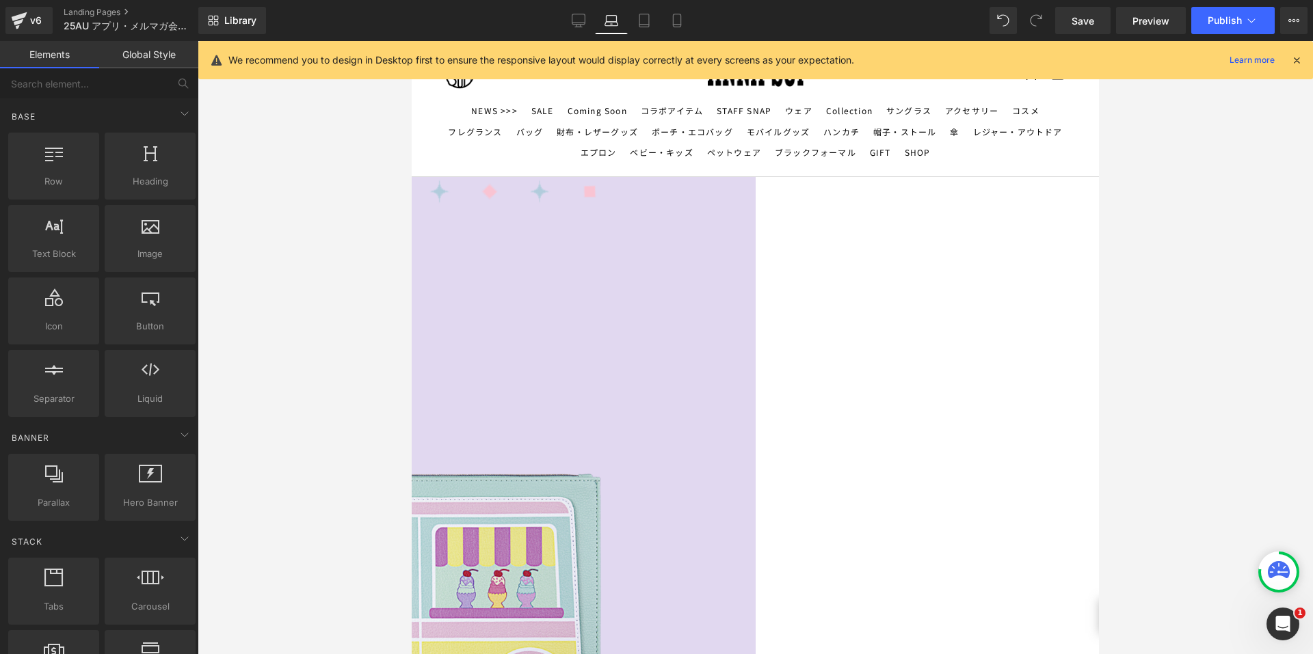
scroll to position [286, 0]
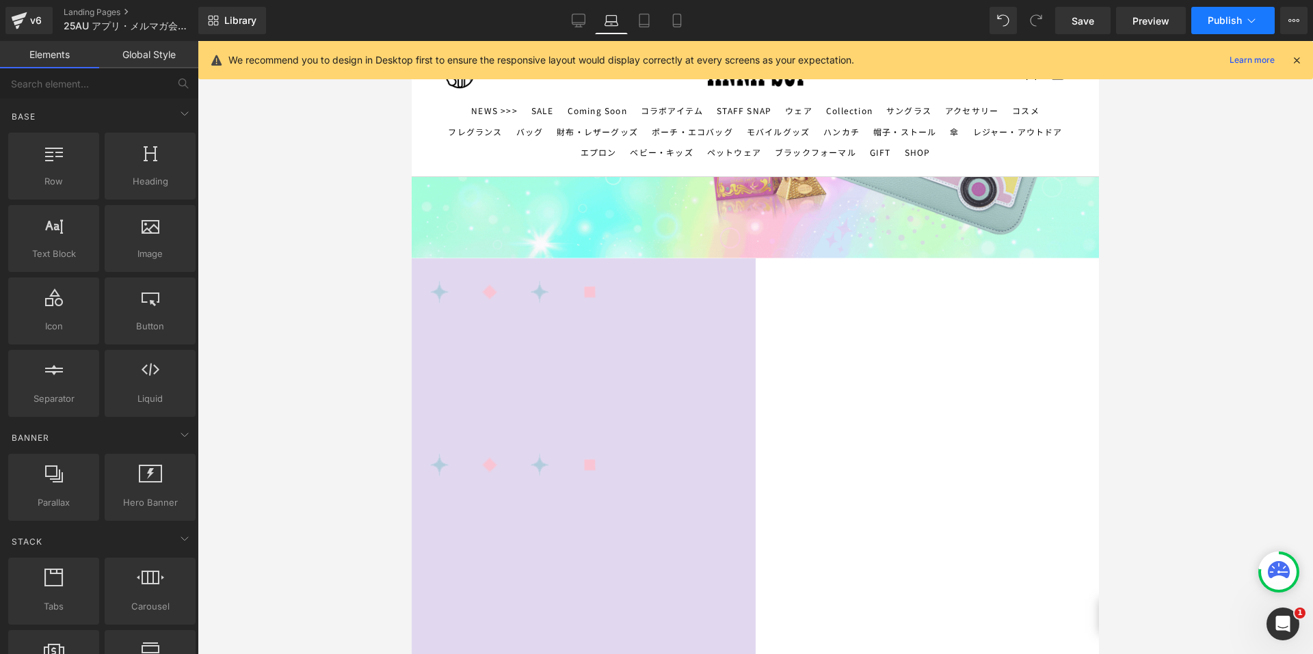
click at [1196, 27] on button "Publish" at bounding box center [1232, 20] width 83 height 27
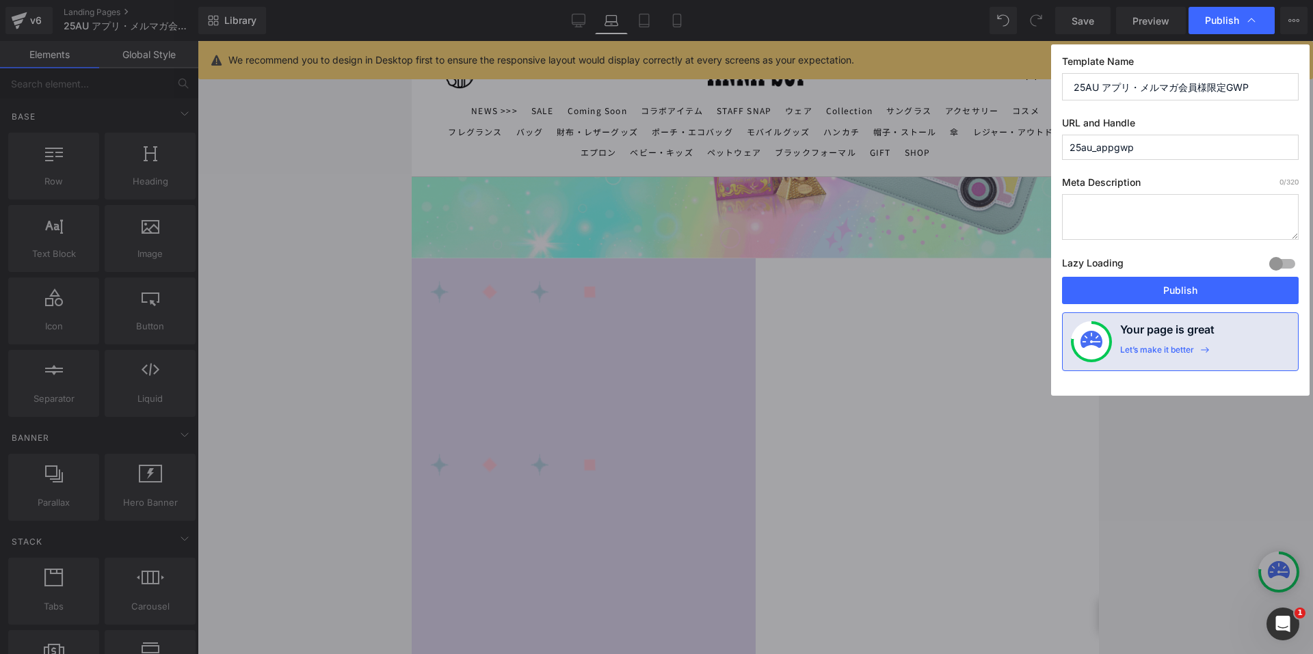
click at [1152, 284] on button "Publish" at bounding box center [1180, 290] width 237 height 27
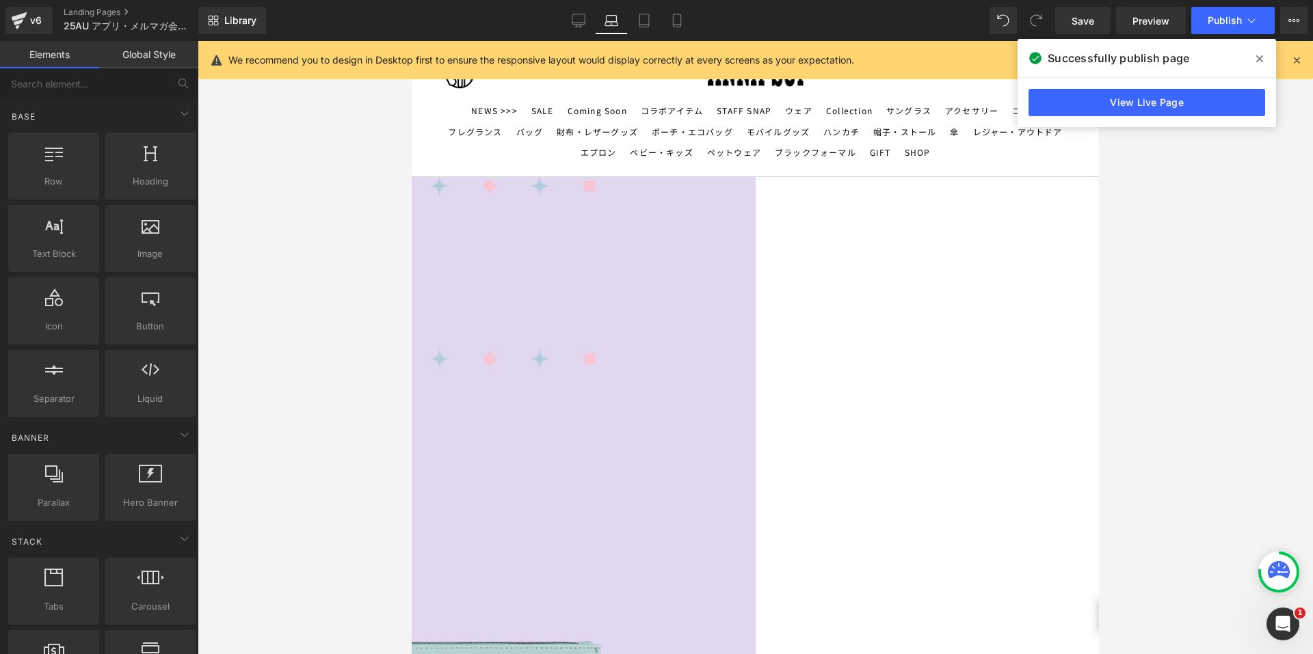
scroll to position [559, 0]
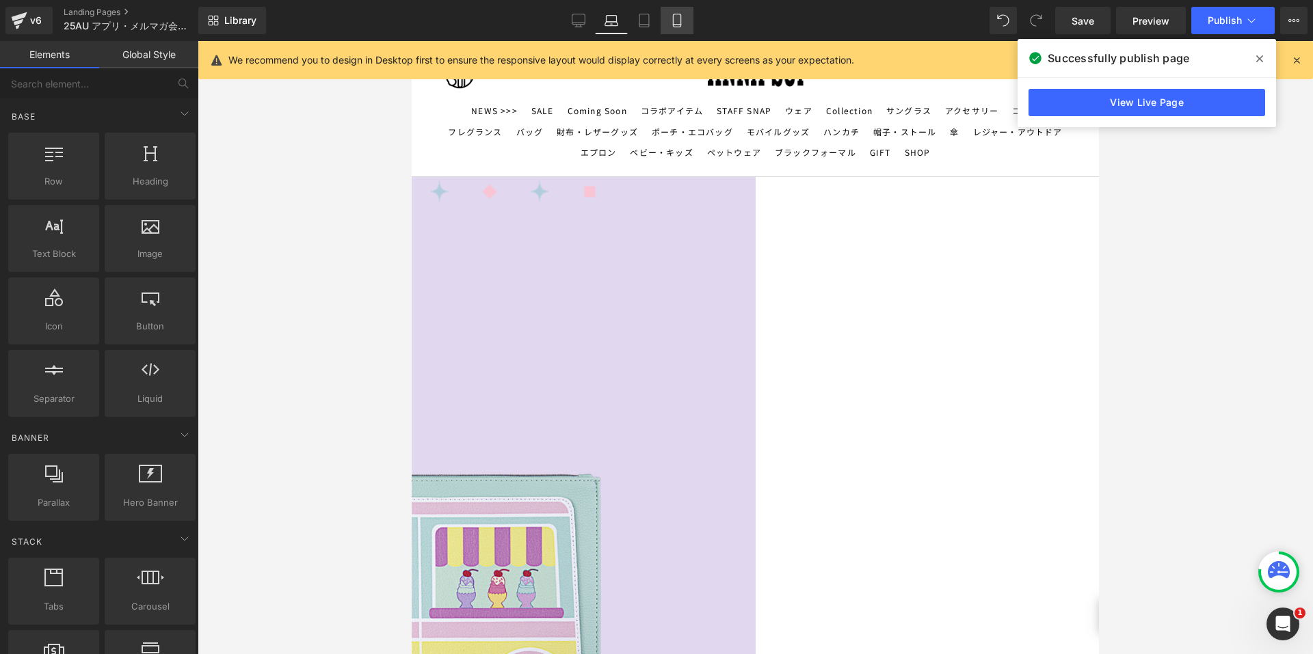
click at [682, 19] on icon at bounding box center [677, 21] width 14 height 14
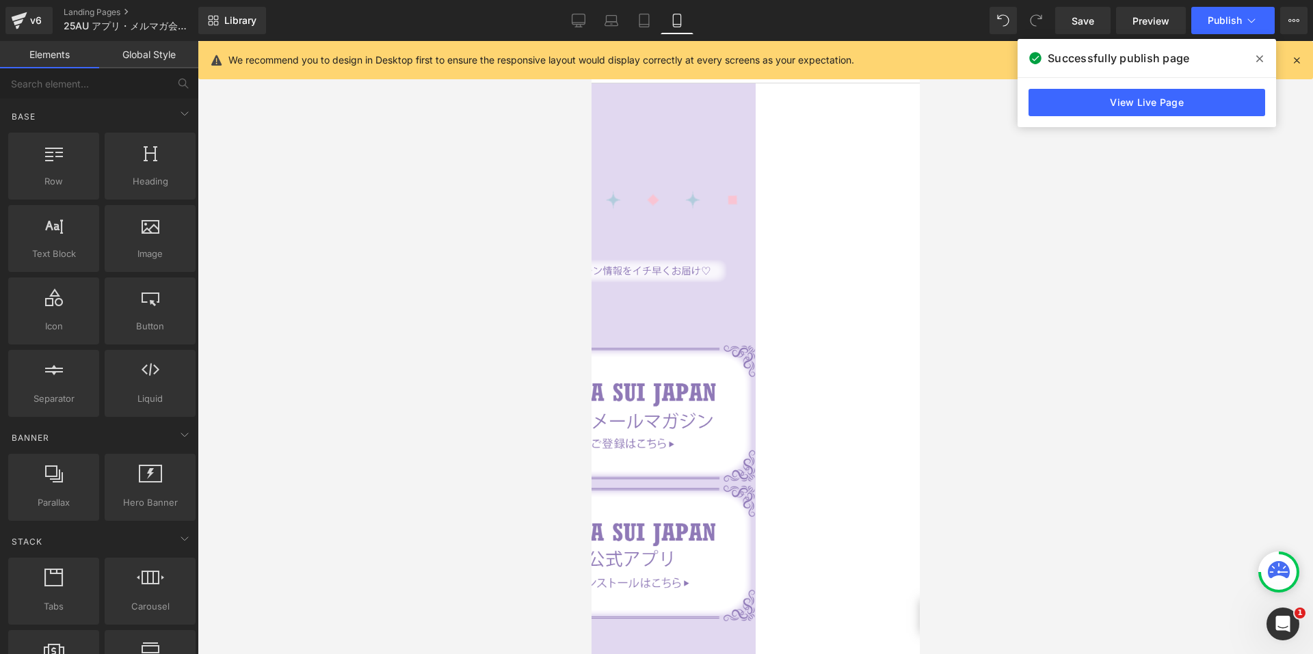
scroll to position [2706, 0]
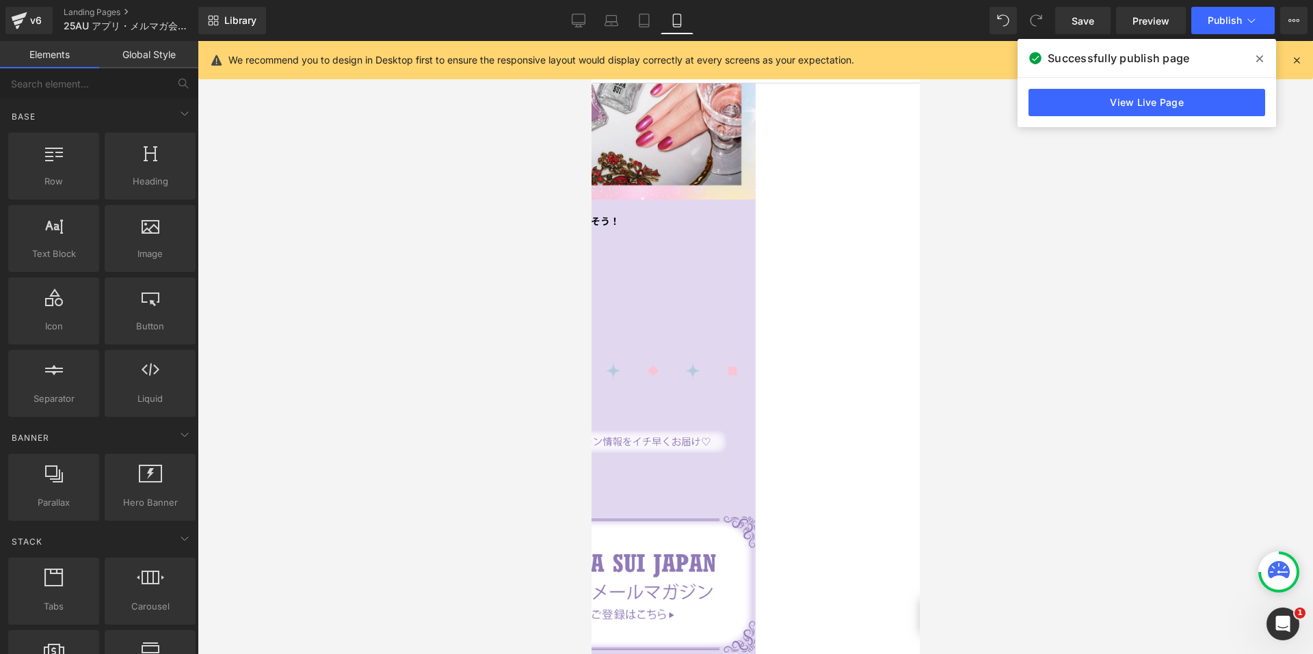
click at [591, 41] on span "Image" at bounding box center [591, 41] width 0 height 0
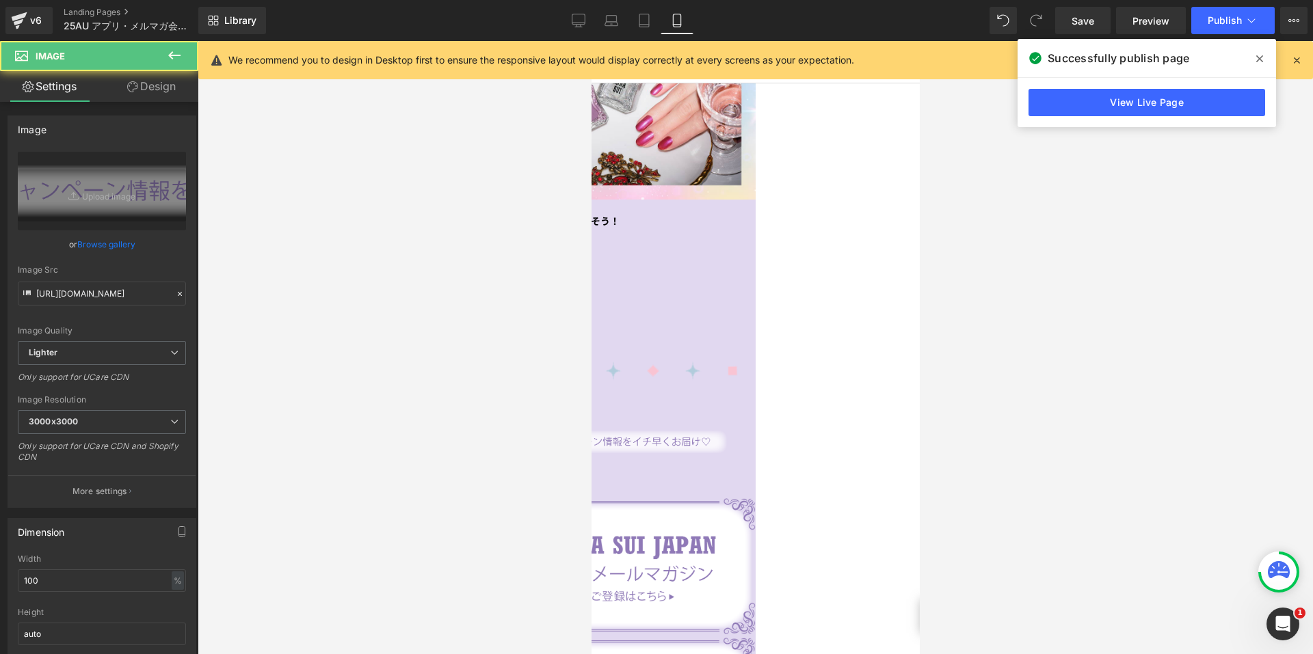
click at [156, 90] on link "Design" at bounding box center [151, 86] width 99 height 31
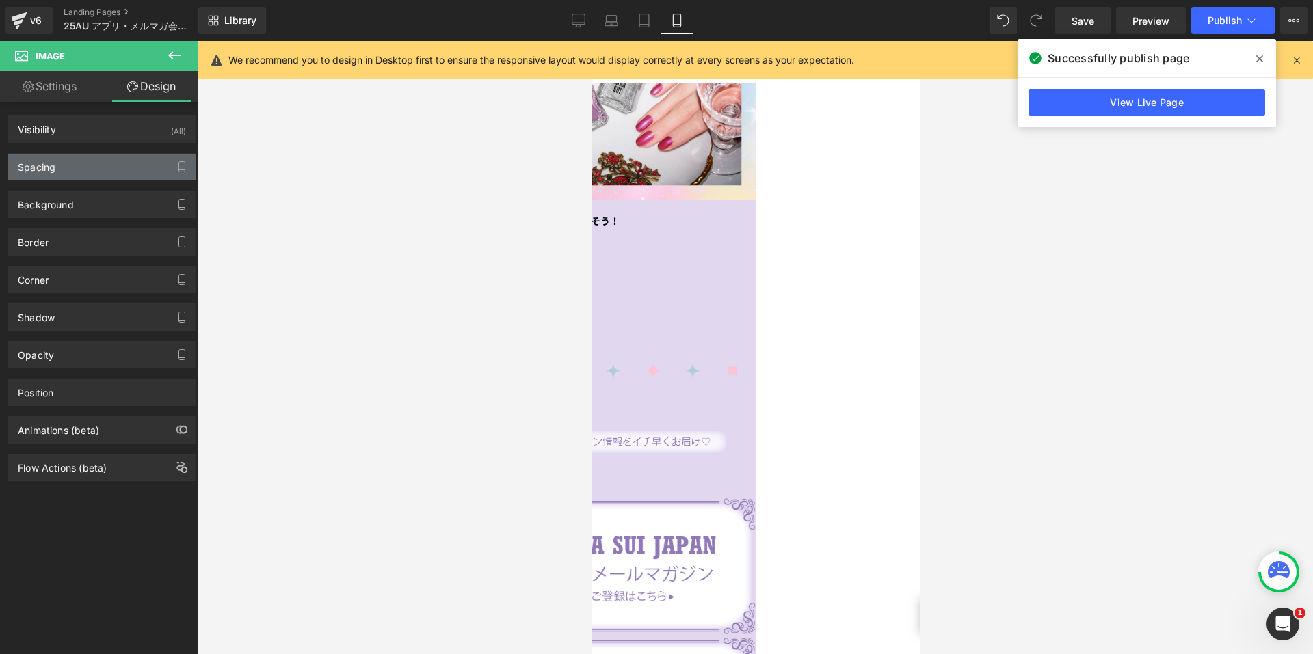
click at [77, 168] on div "Spacing" at bounding box center [101, 167] width 187 height 26
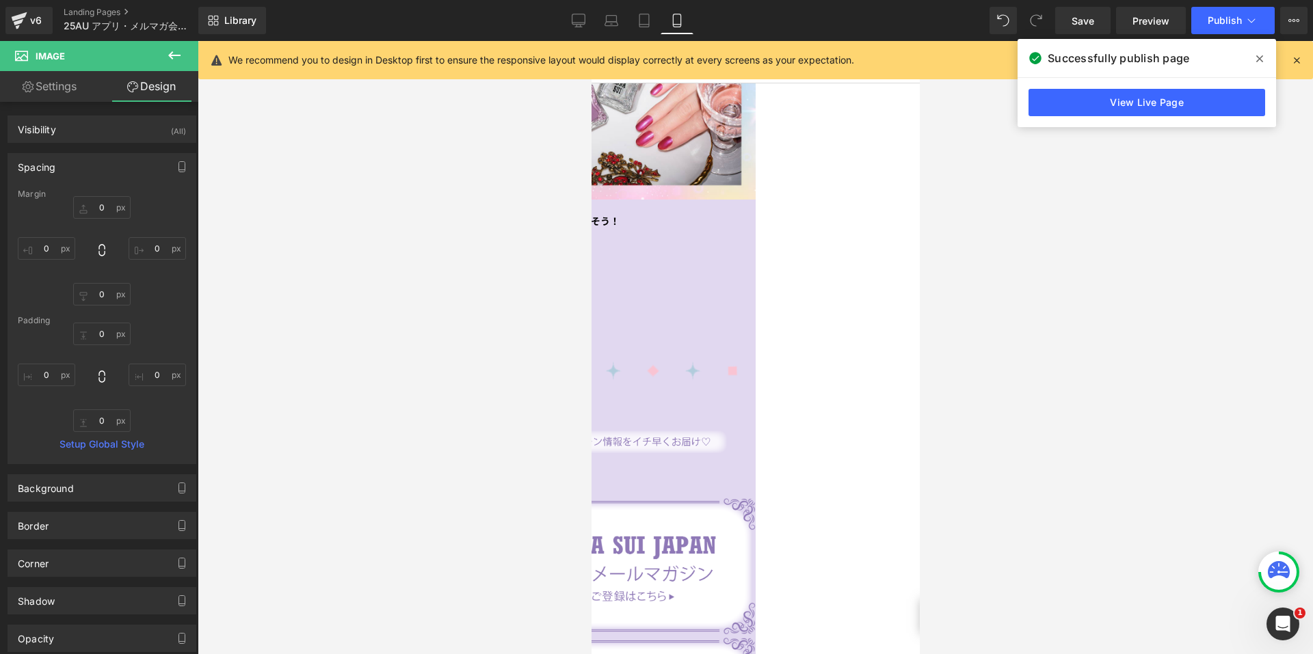
type input "0"
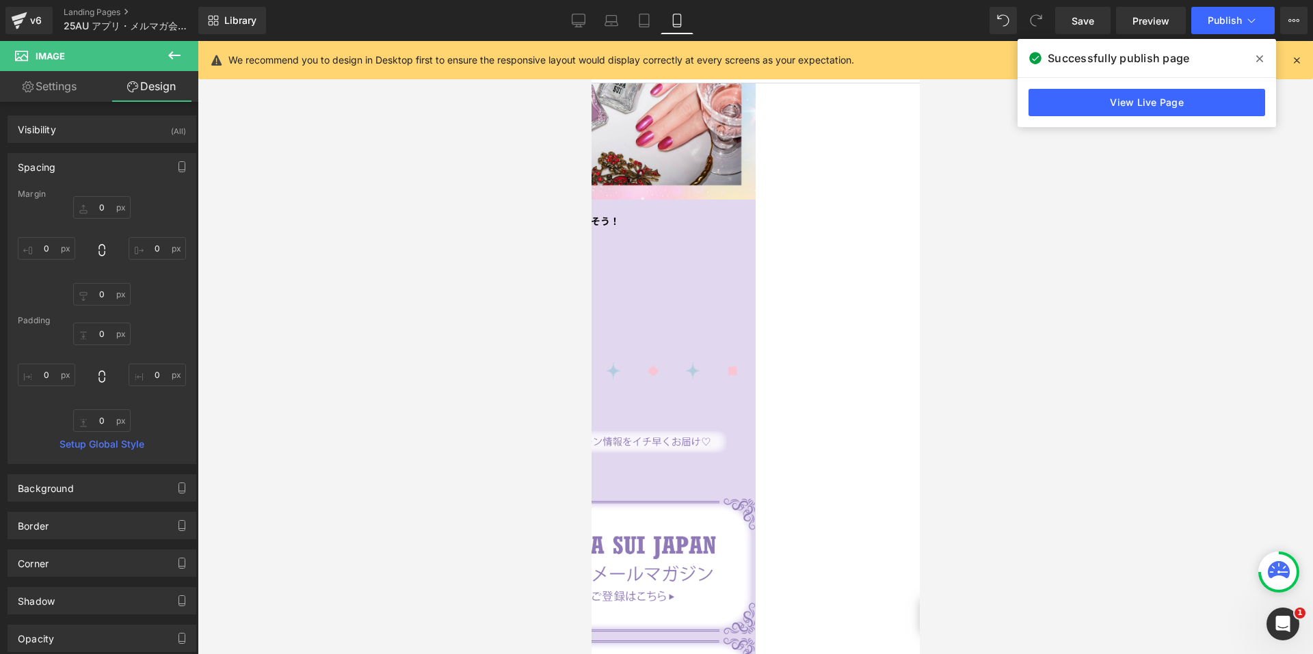
type input "0"
click at [46, 373] on input "0" at bounding box center [46, 375] width 57 height 23
type input "-"
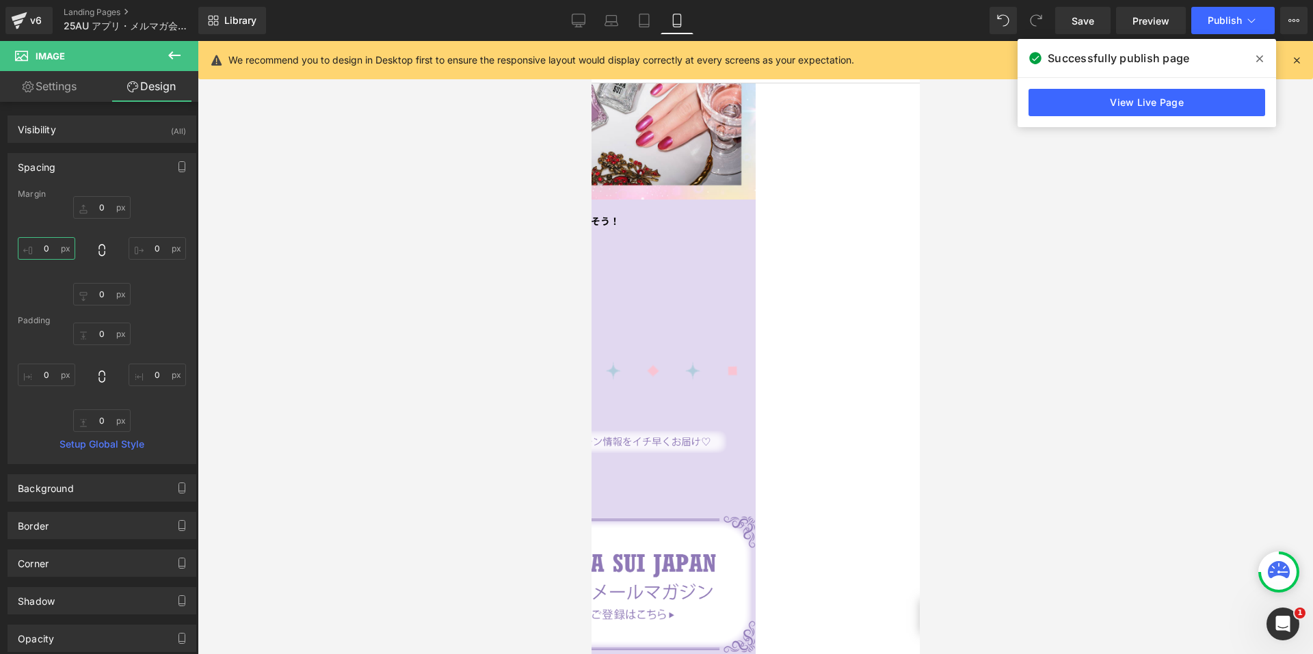
click at [53, 254] on input "0" at bounding box center [46, 248] width 57 height 23
type input "-50"
click at [144, 242] on input "0" at bounding box center [157, 248] width 57 height 23
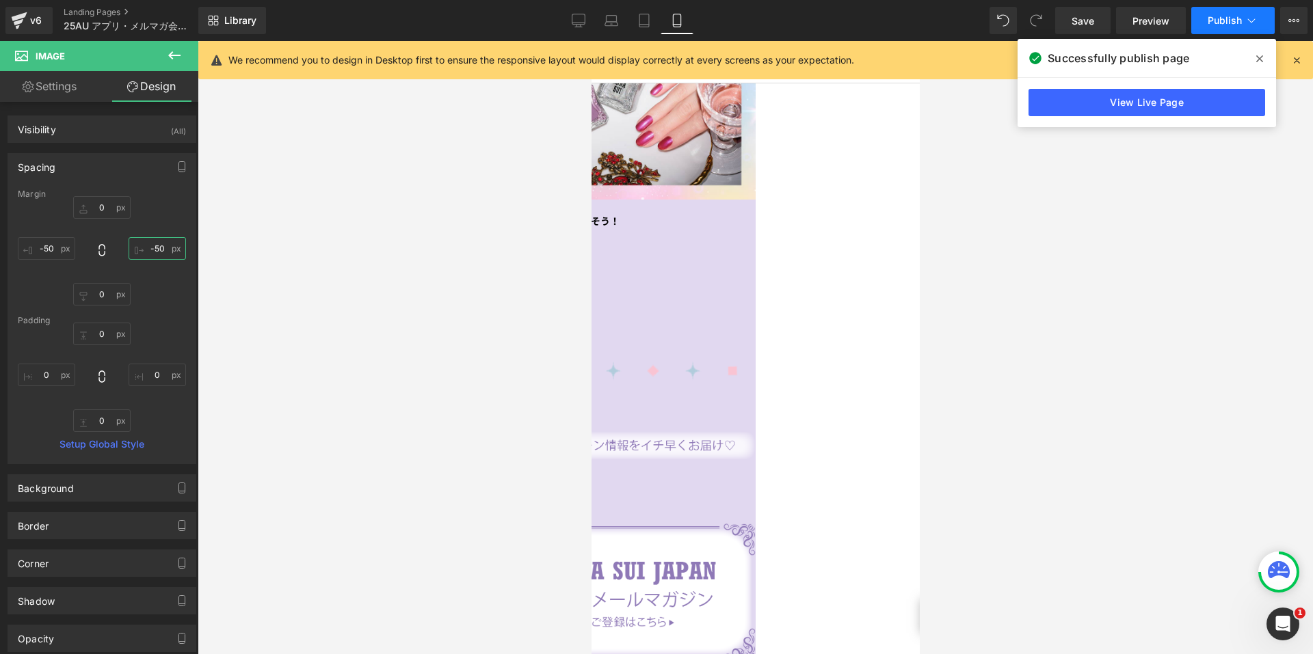
type input "-50"
click at [1238, 16] on span "Publish" at bounding box center [1224, 20] width 34 height 11
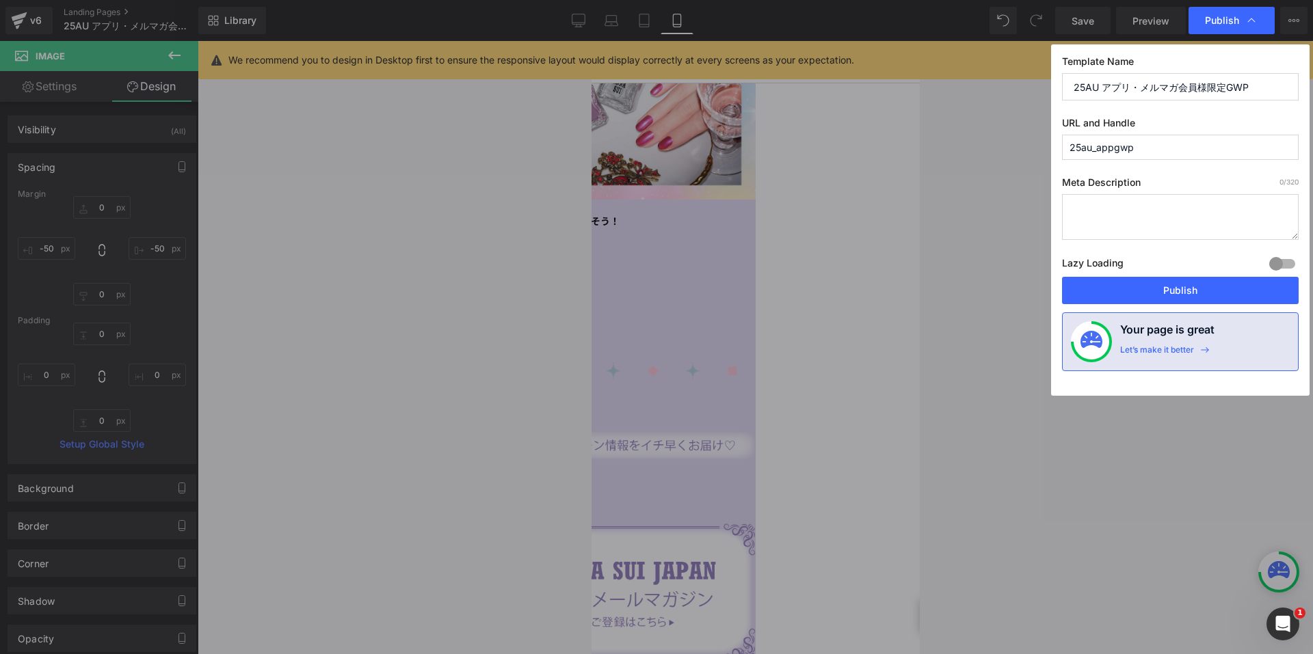
click at [1145, 282] on button "Publish" at bounding box center [1180, 290] width 237 height 27
